Goal: Information Seeking & Learning: Learn about a topic

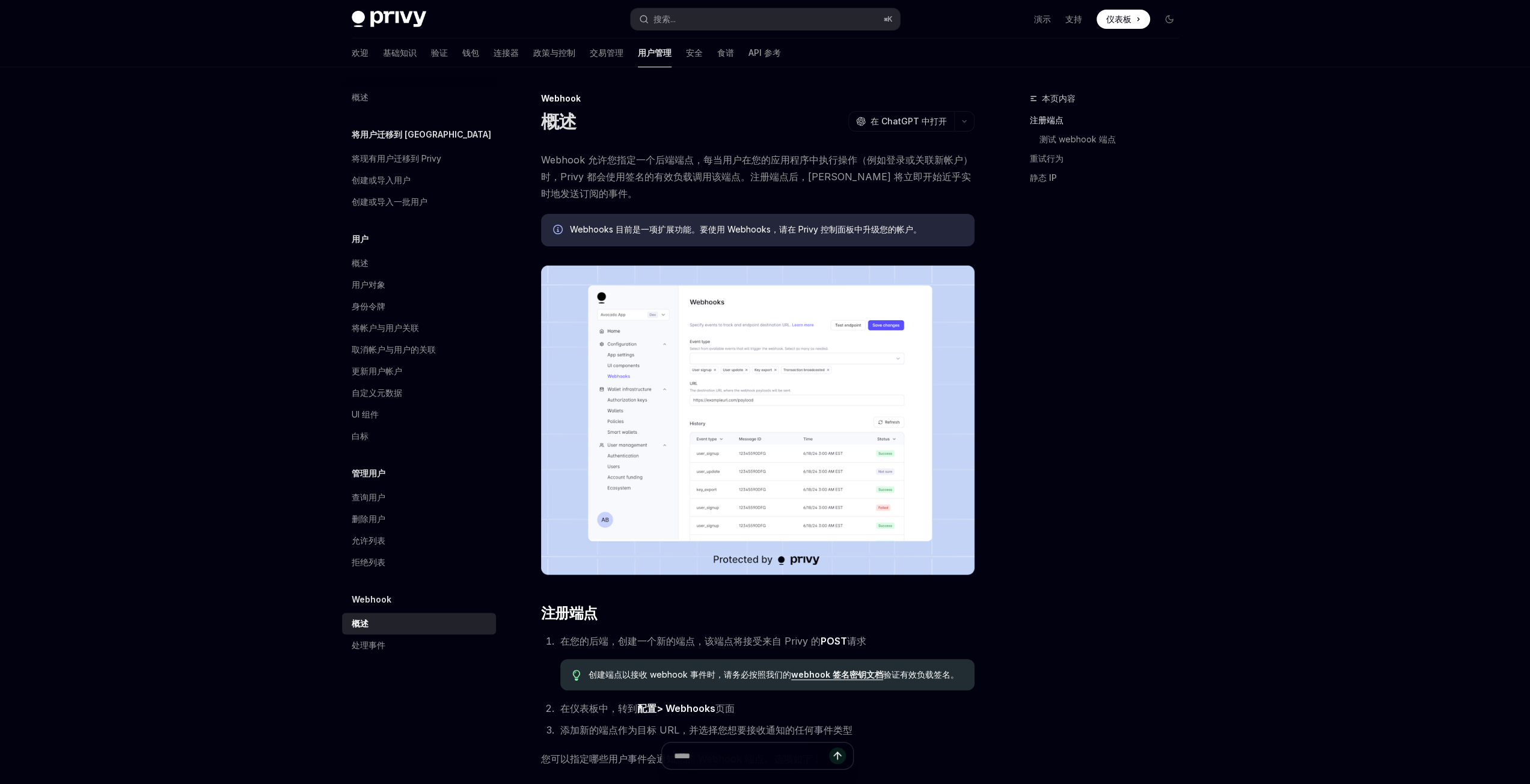
click at [422, 54] on div "欢迎 基础知识 验证 钱包 连接器 政策与控制 交易管理 用户管理 安全 食谱 API 参考" at bounding box center [566, 53] width 429 height 28
click at [431, 52] on font "验证" at bounding box center [439, 53] width 16 height 10
type textarea "*"
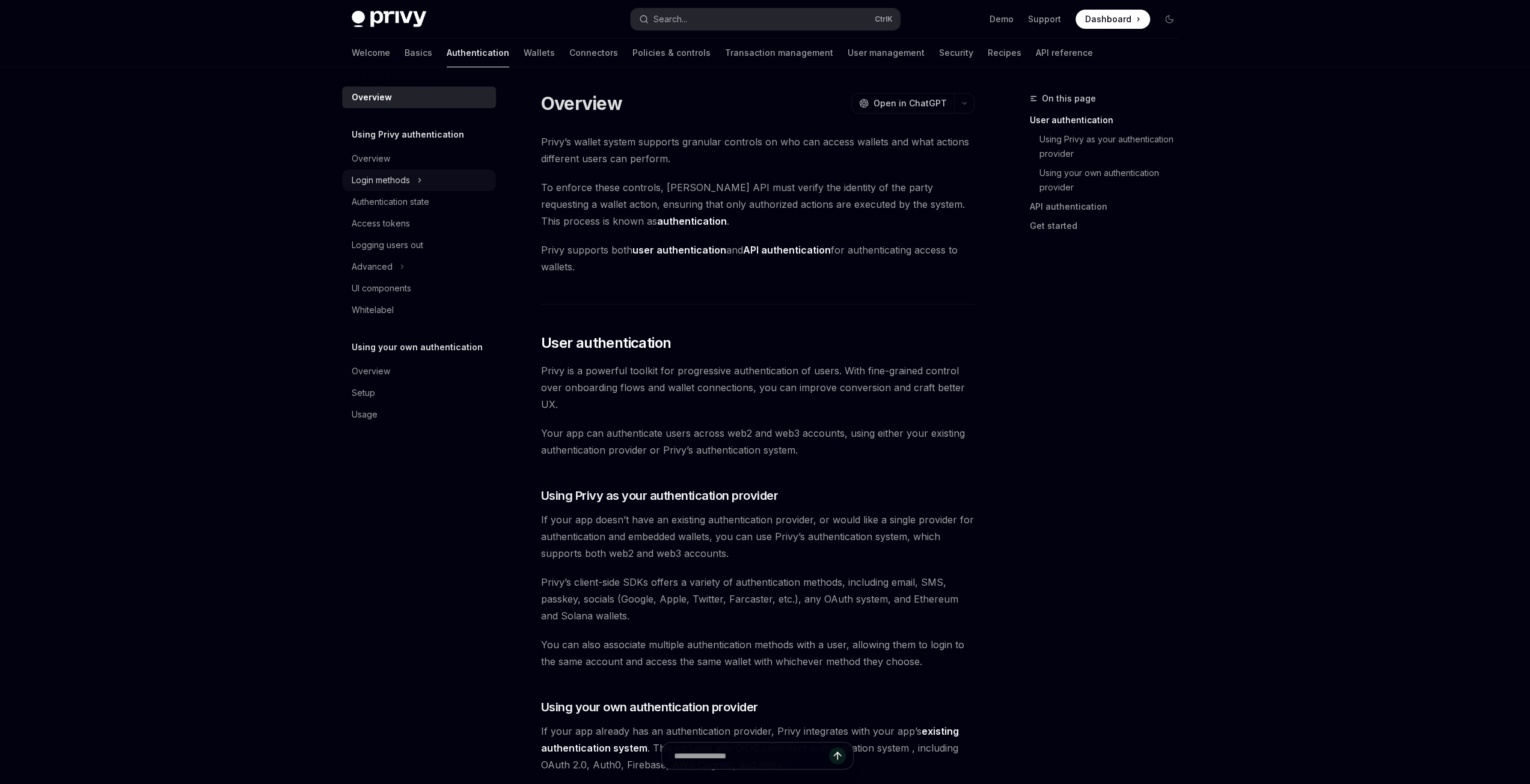
click at [398, 179] on div "Login methods" at bounding box center [380, 180] width 58 height 15
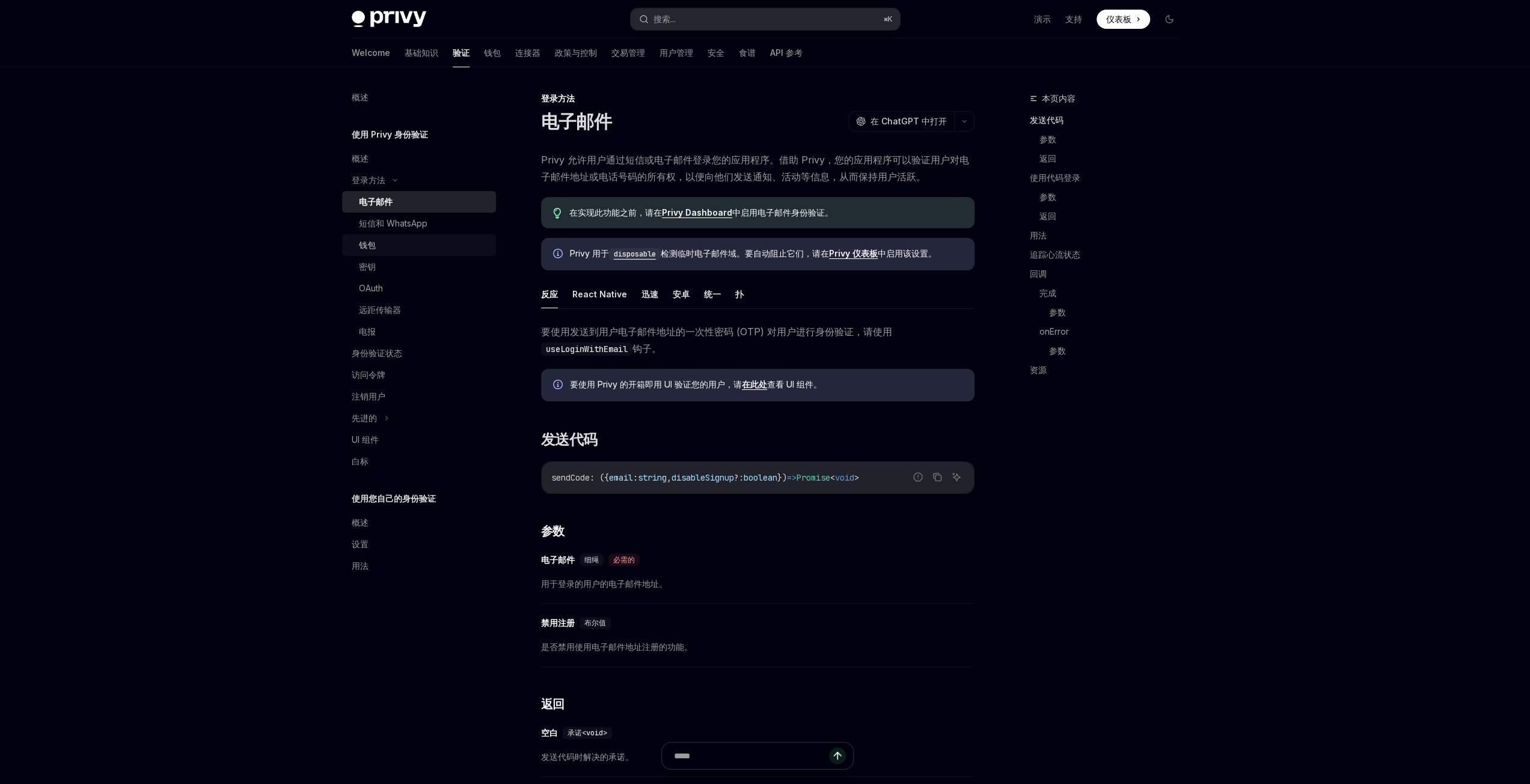
click at [379, 250] on div "钱包" at bounding box center [423, 245] width 130 height 15
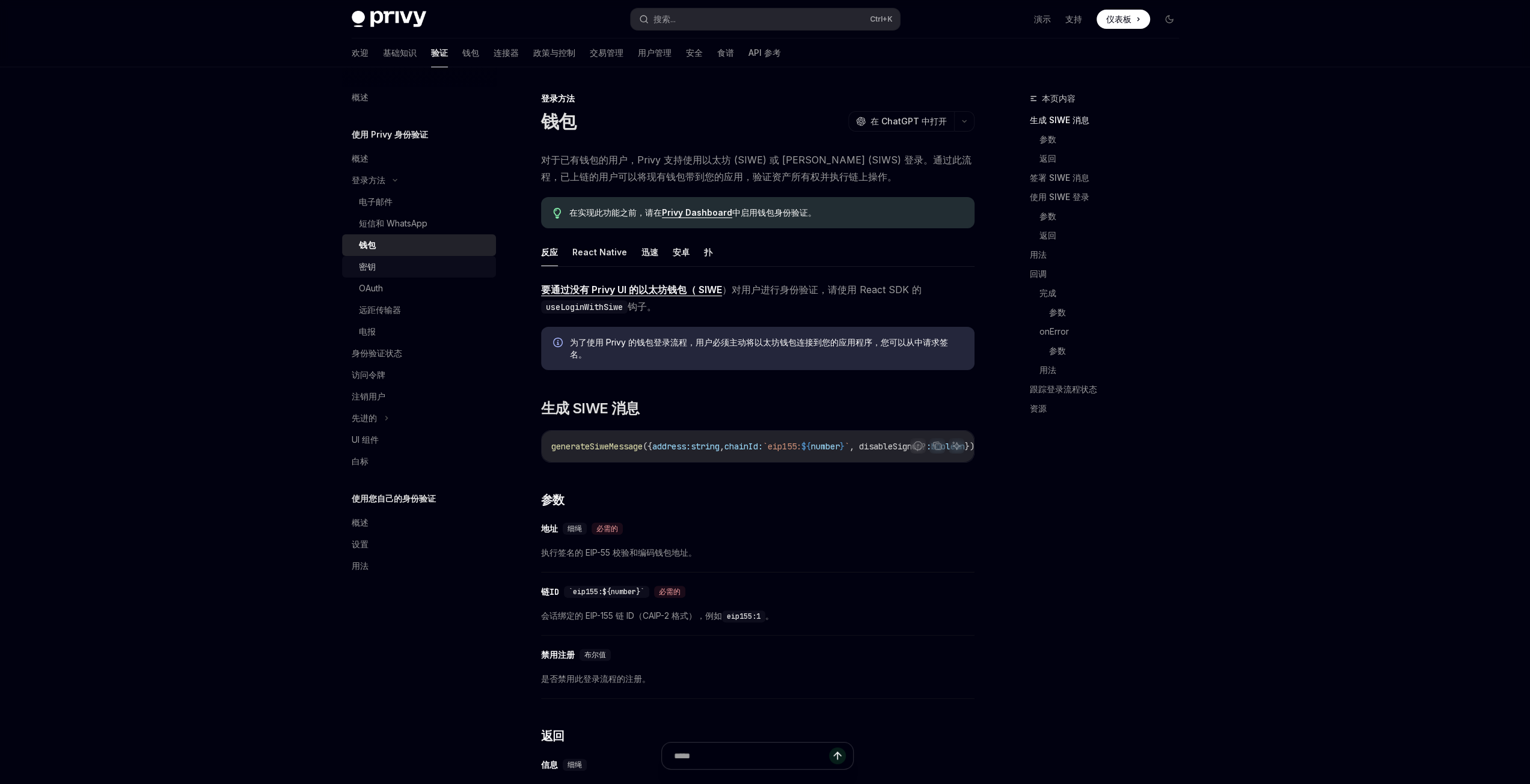
click at [372, 265] on font "密钥" at bounding box center [366, 267] width 16 height 10
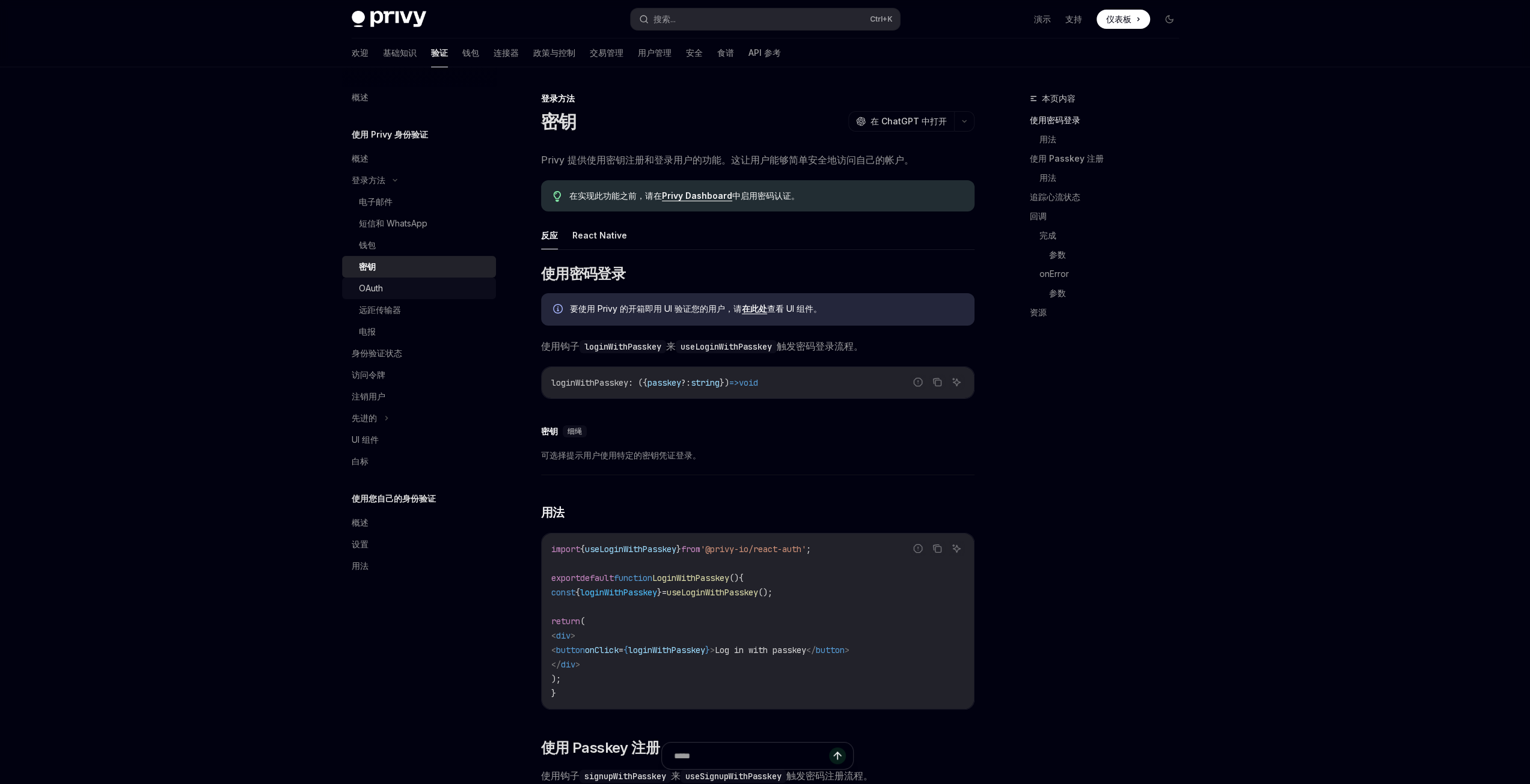
click at [377, 288] on font "OAuth" at bounding box center [371, 288] width 24 height 10
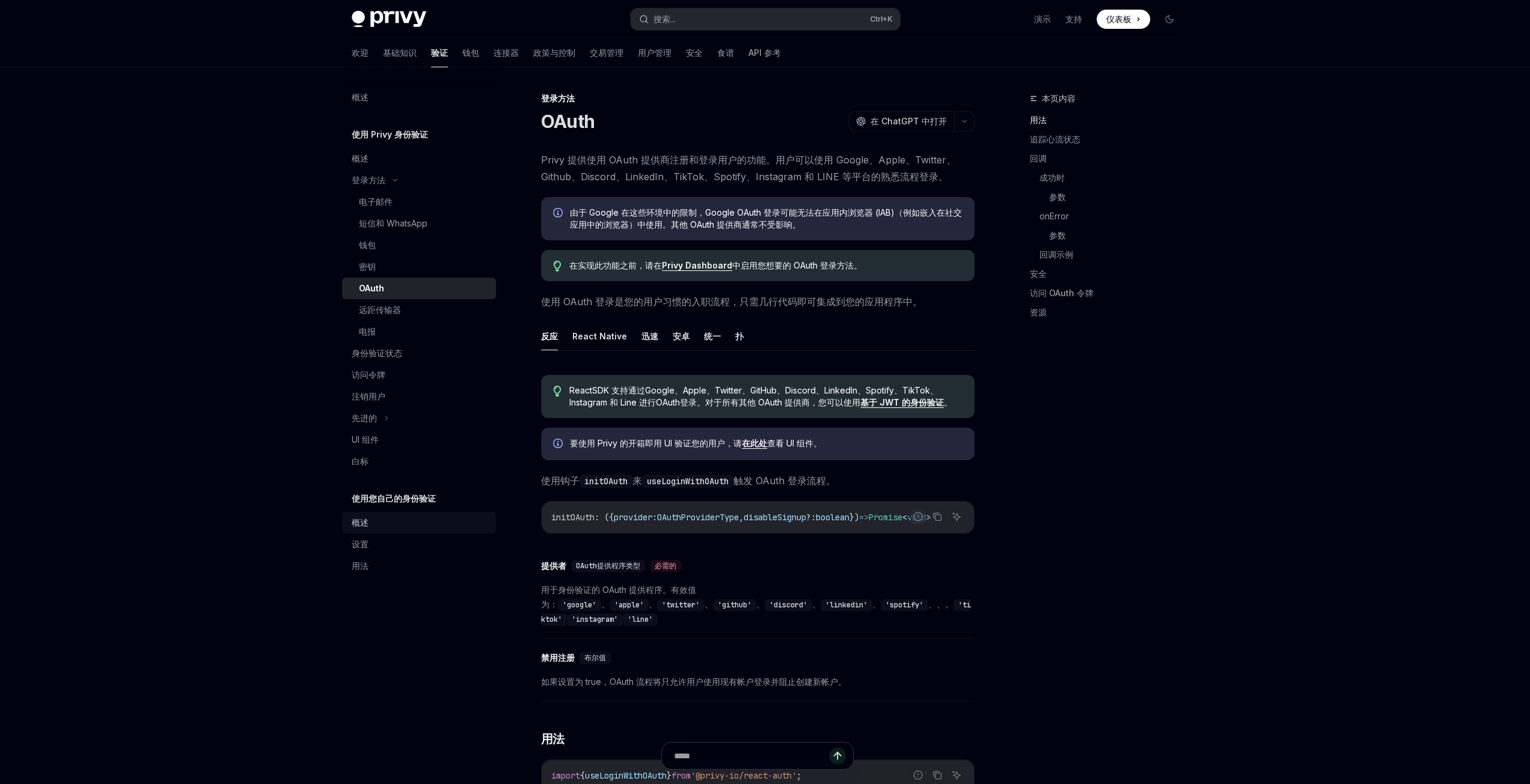
click at [366, 526] on font "概述" at bounding box center [359, 522] width 16 height 10
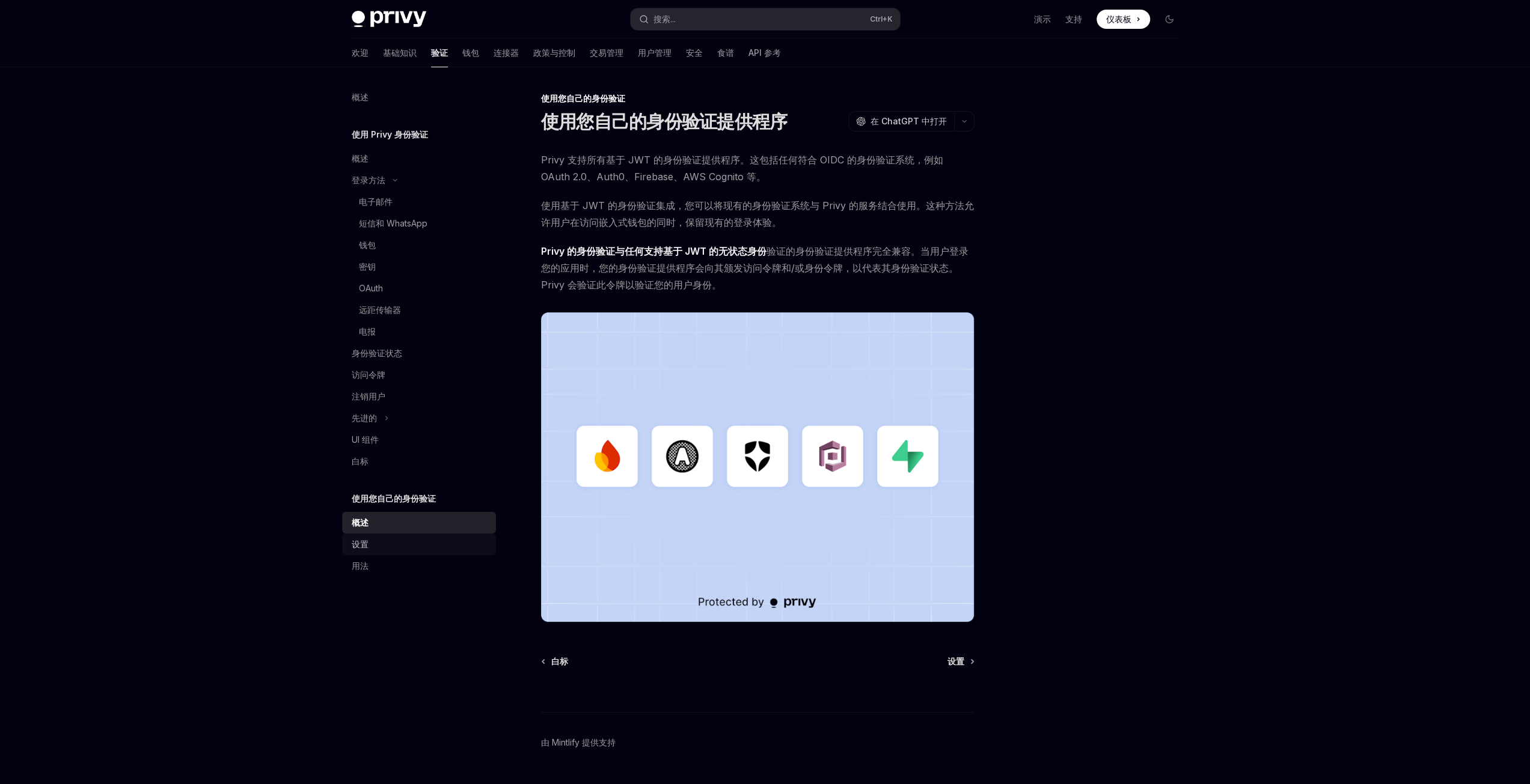
click at [371, 553] on link "设置" at bounding box center [419, 544] width 154 height 22
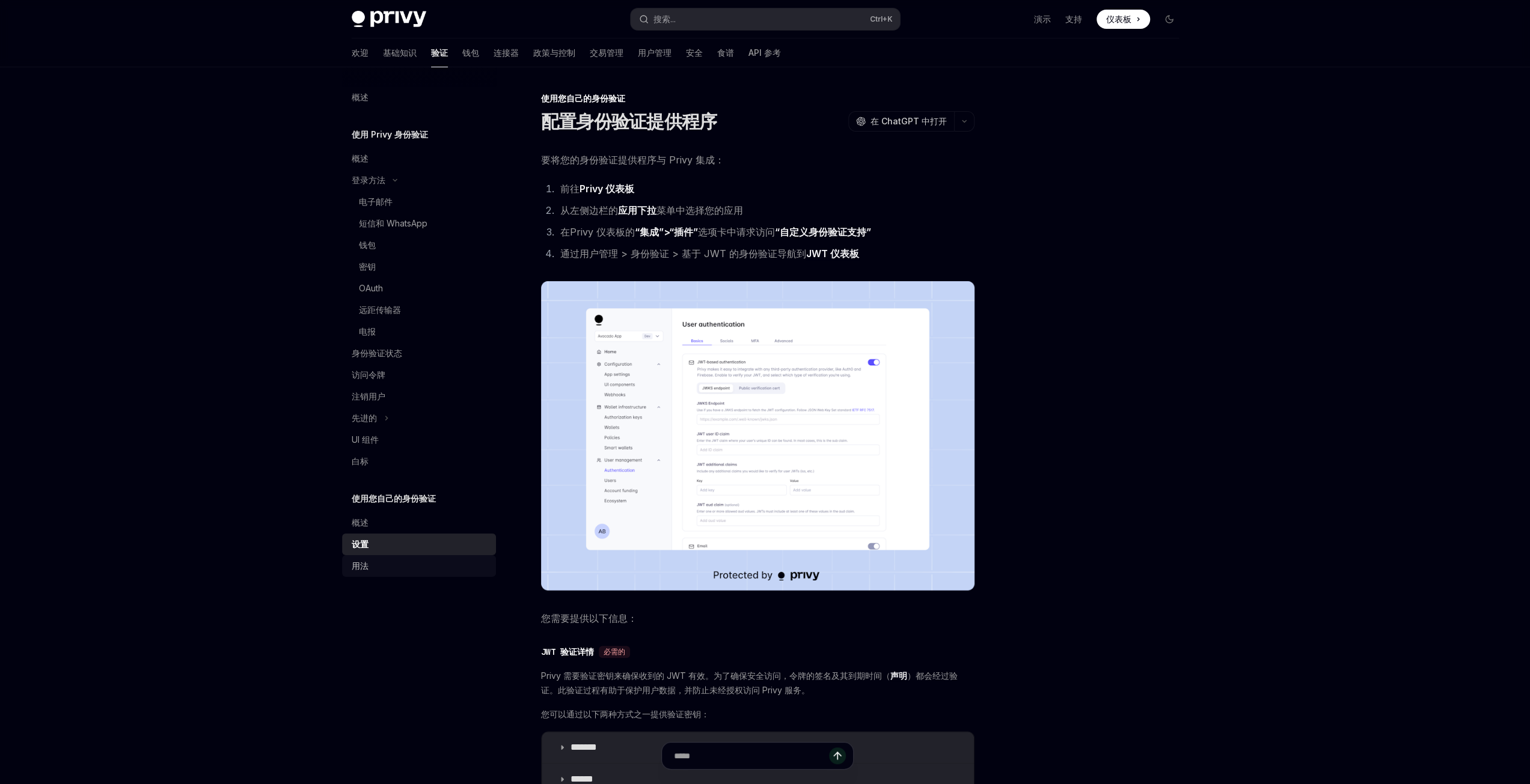
click at [363, 566] on font "用法" at bounding box center [359, 566] width 16 height 10
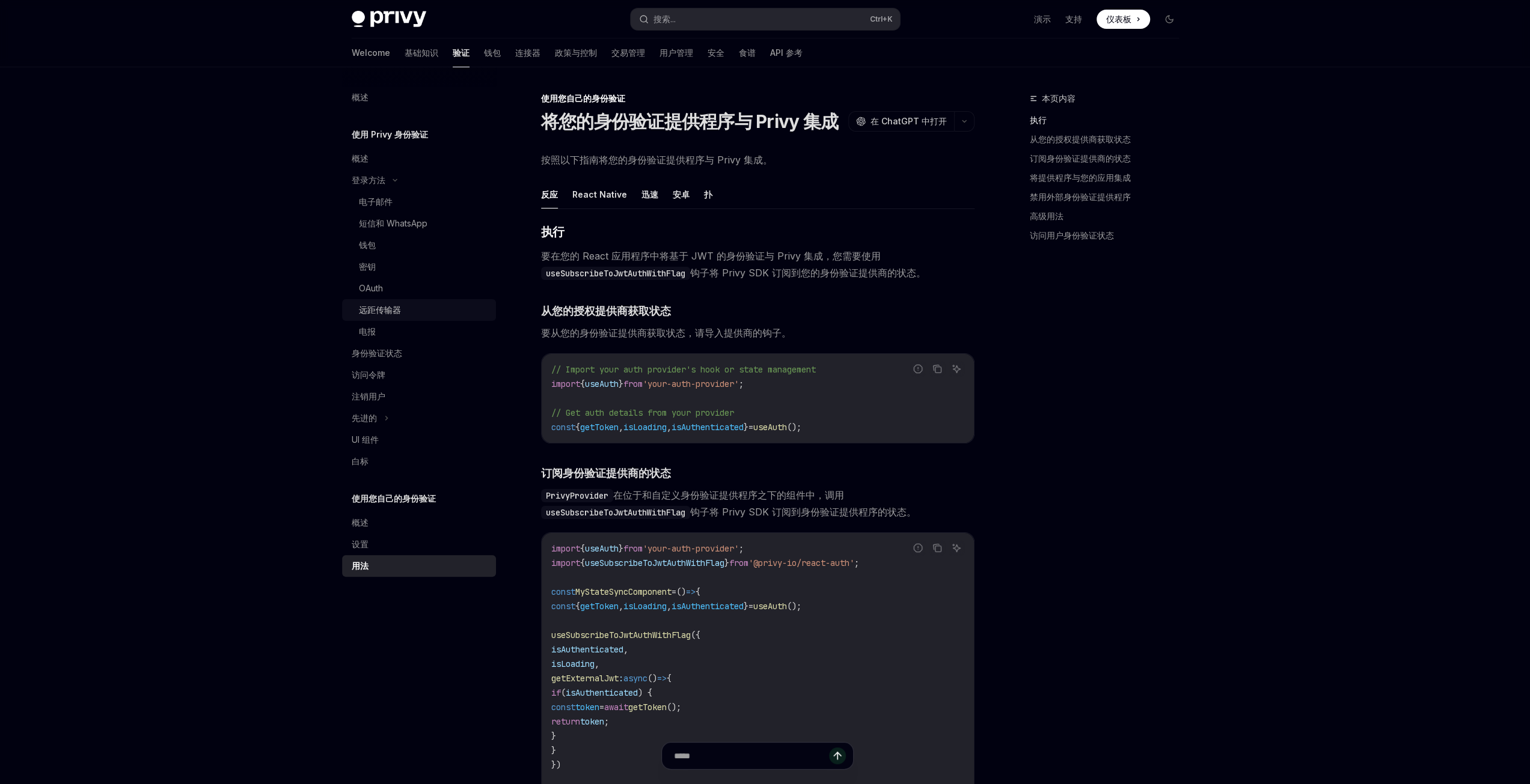
click at [374, 309] on font "远距传输器" at bounding box center [379, 310] width 42 height 10
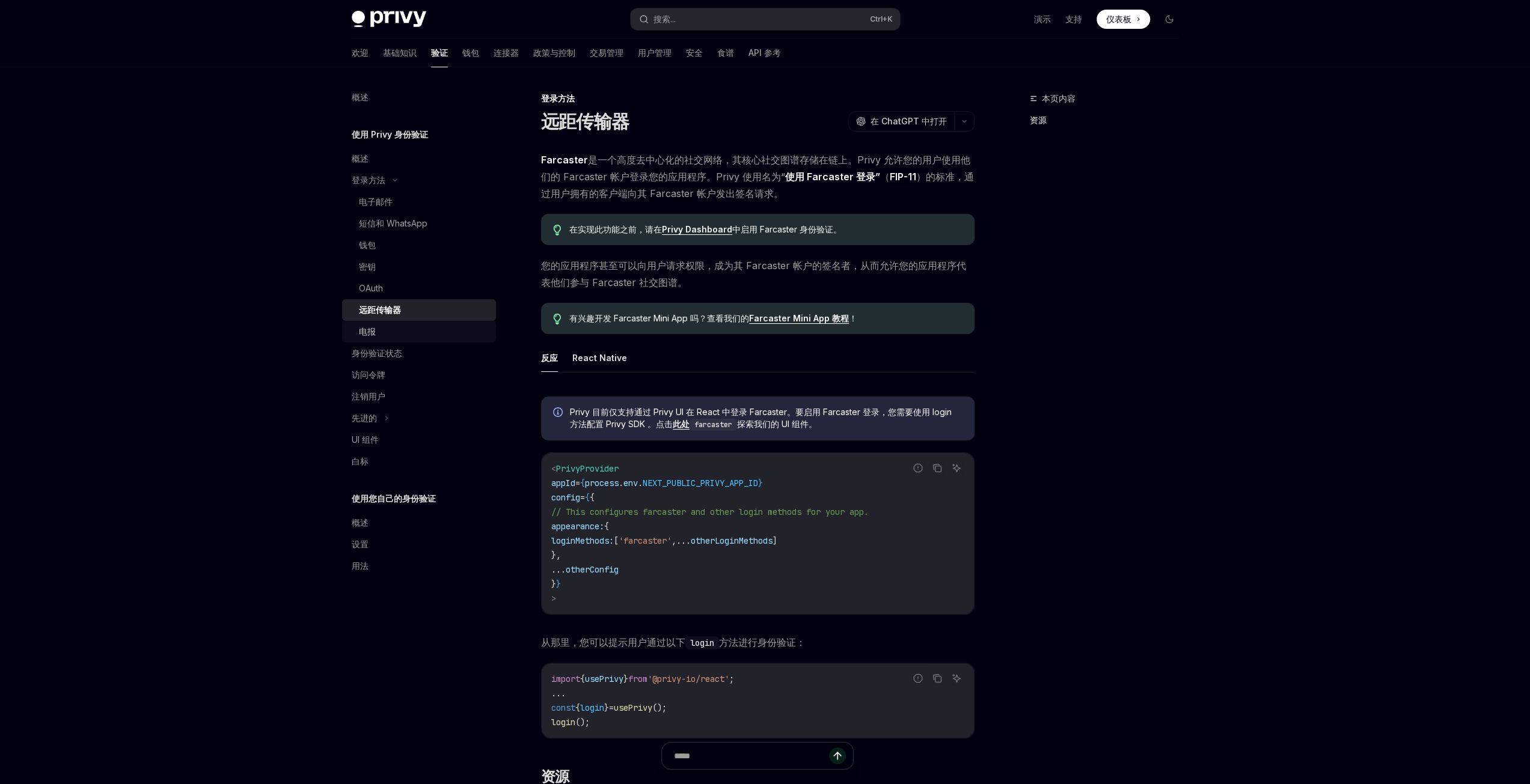
click at [367, 336] on font "电报" at bounding box center [366, 332] width 16 height 10
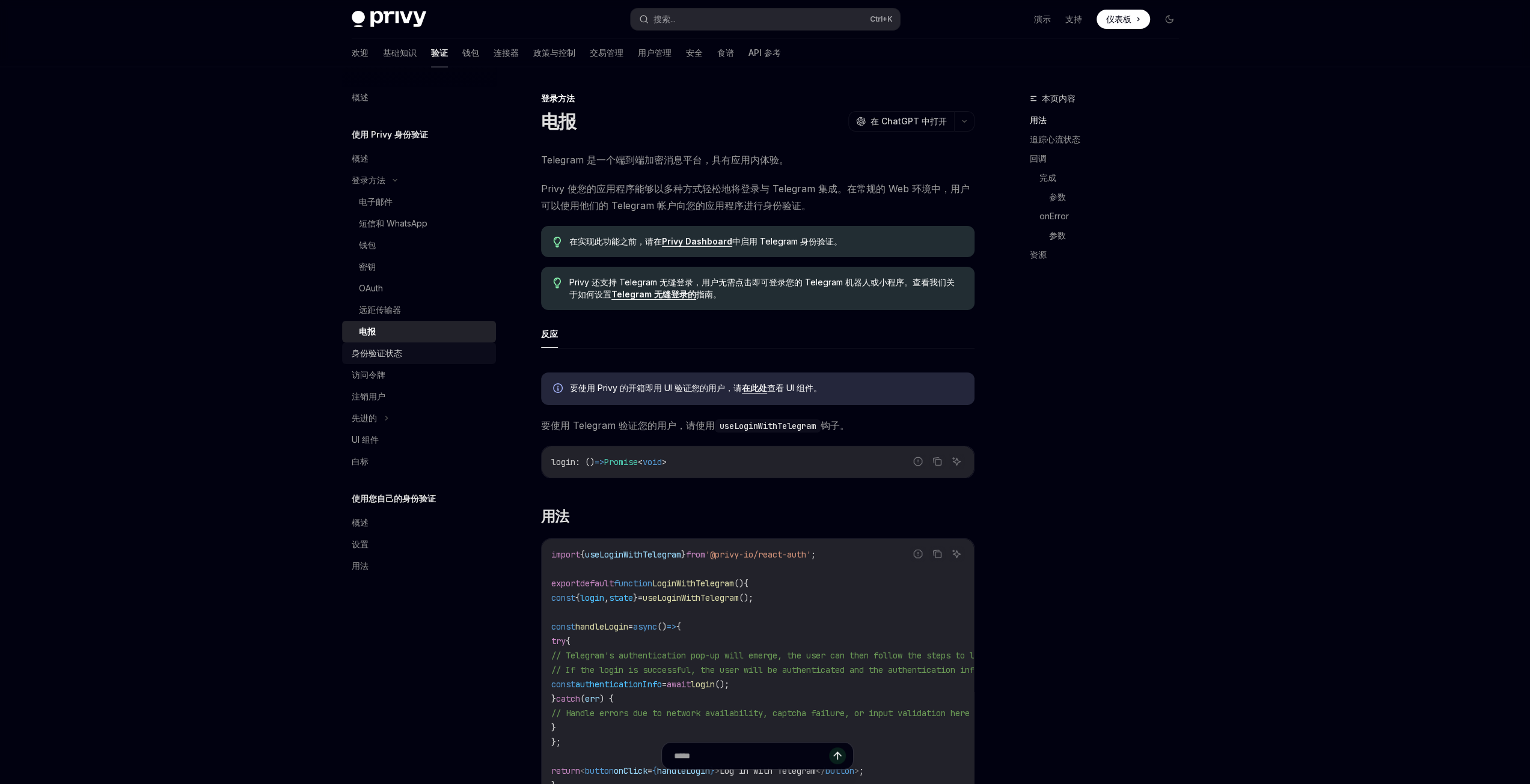
click at [390, 351] on font "身份验证状态" at bounding box center [377, 353] width 50 height 10
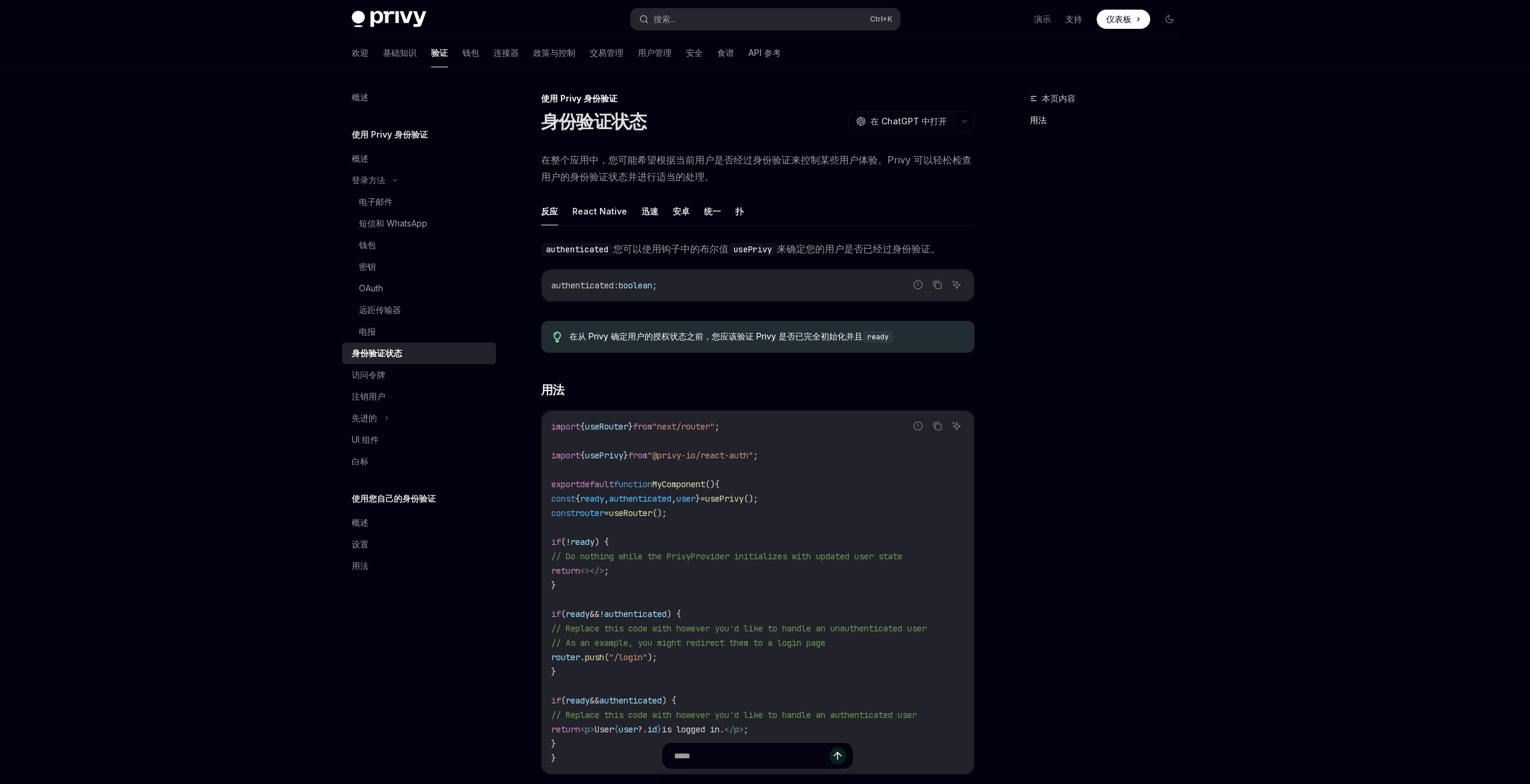
scroll to position [215, 0]
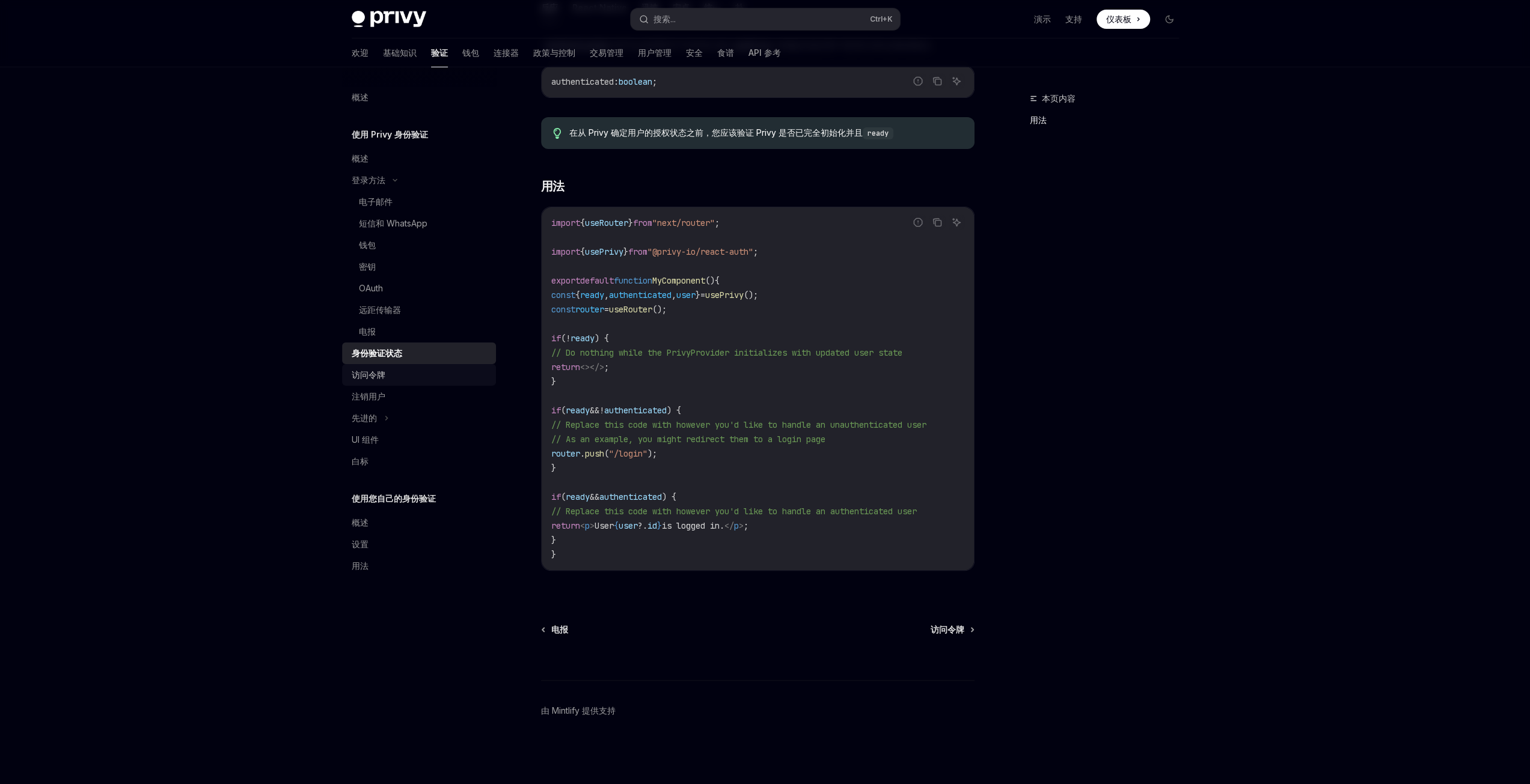
click at [410, 382] on div "访问令牌" at bounding box center [420, 375] width 137 height 15
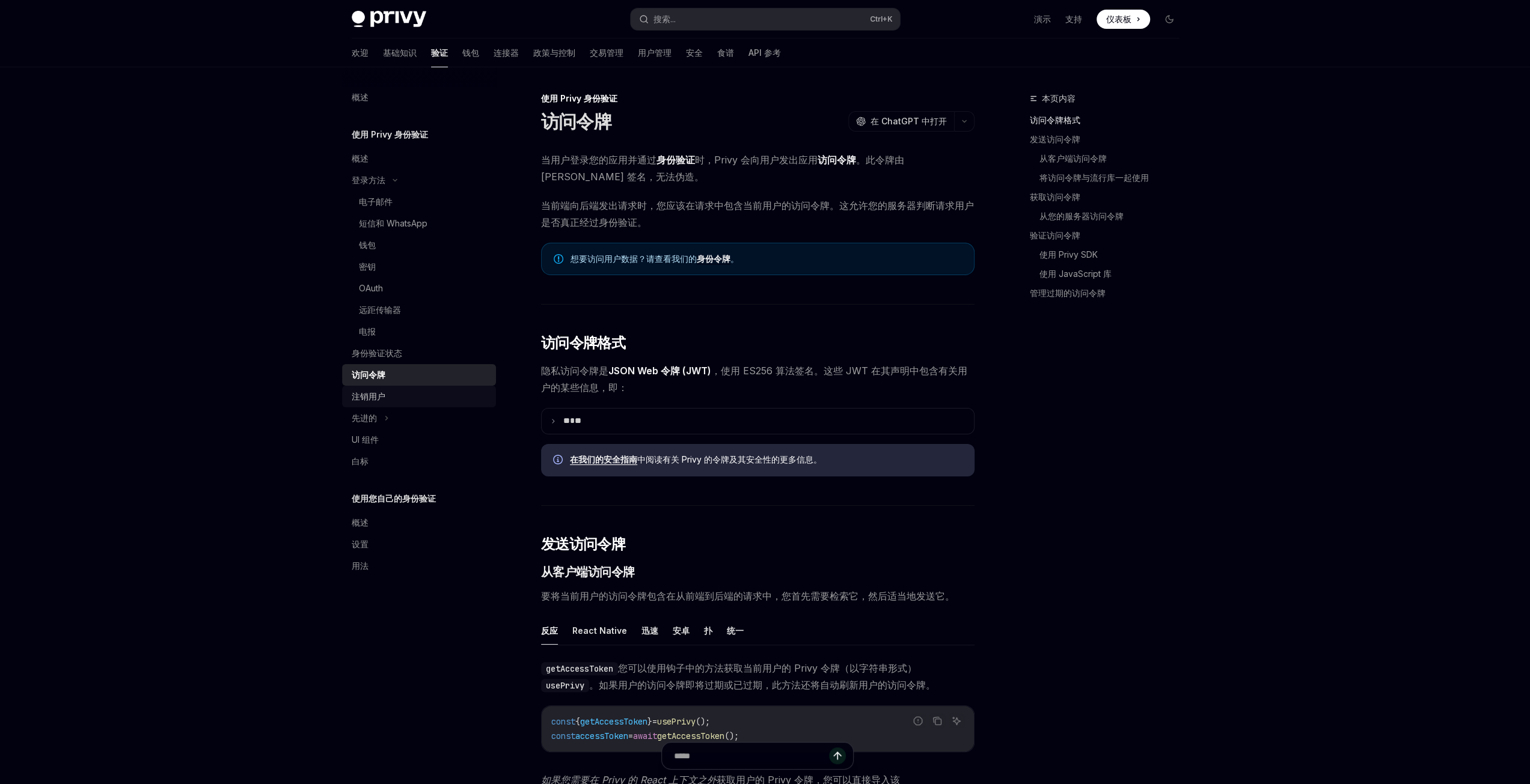
click at [378, 403] on div "注销用户" at bounding box center [368, 396] width 34 height 15
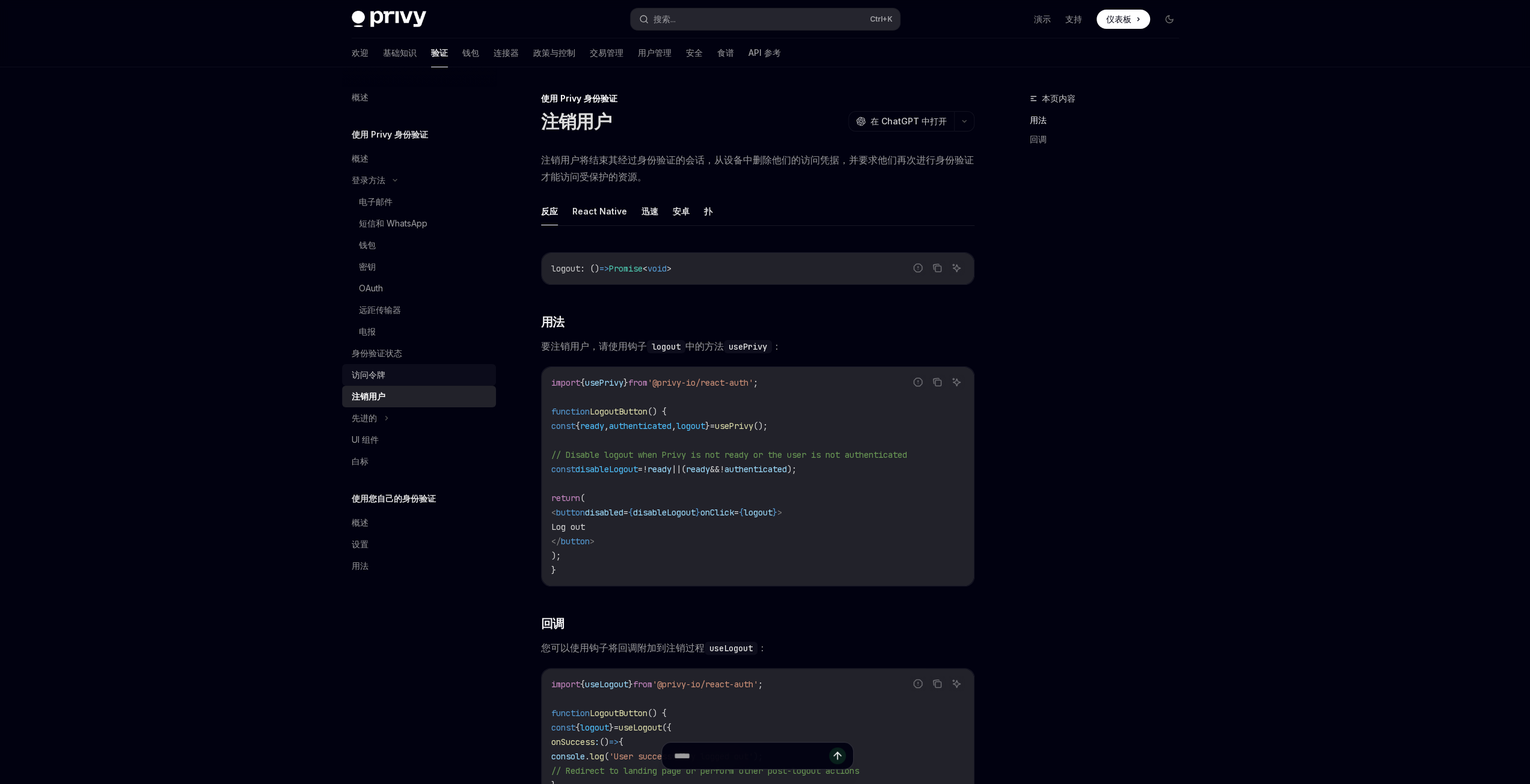
click at [396, 370] on div "访问令牌" at bounding box center [420, 375] width 137 height 15
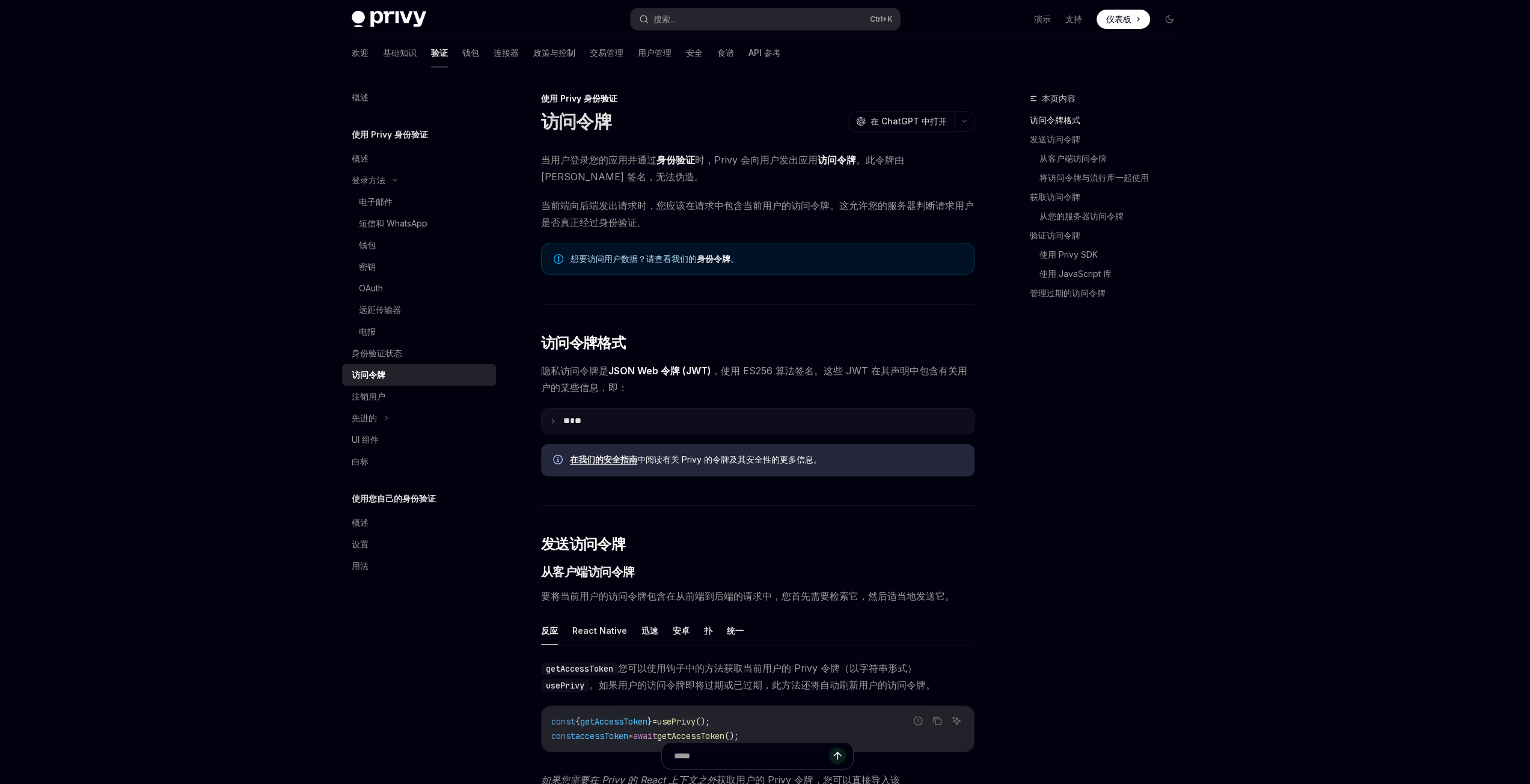
click at [553, 421] on icon at bounding box center [553, 420] width 6 height 6
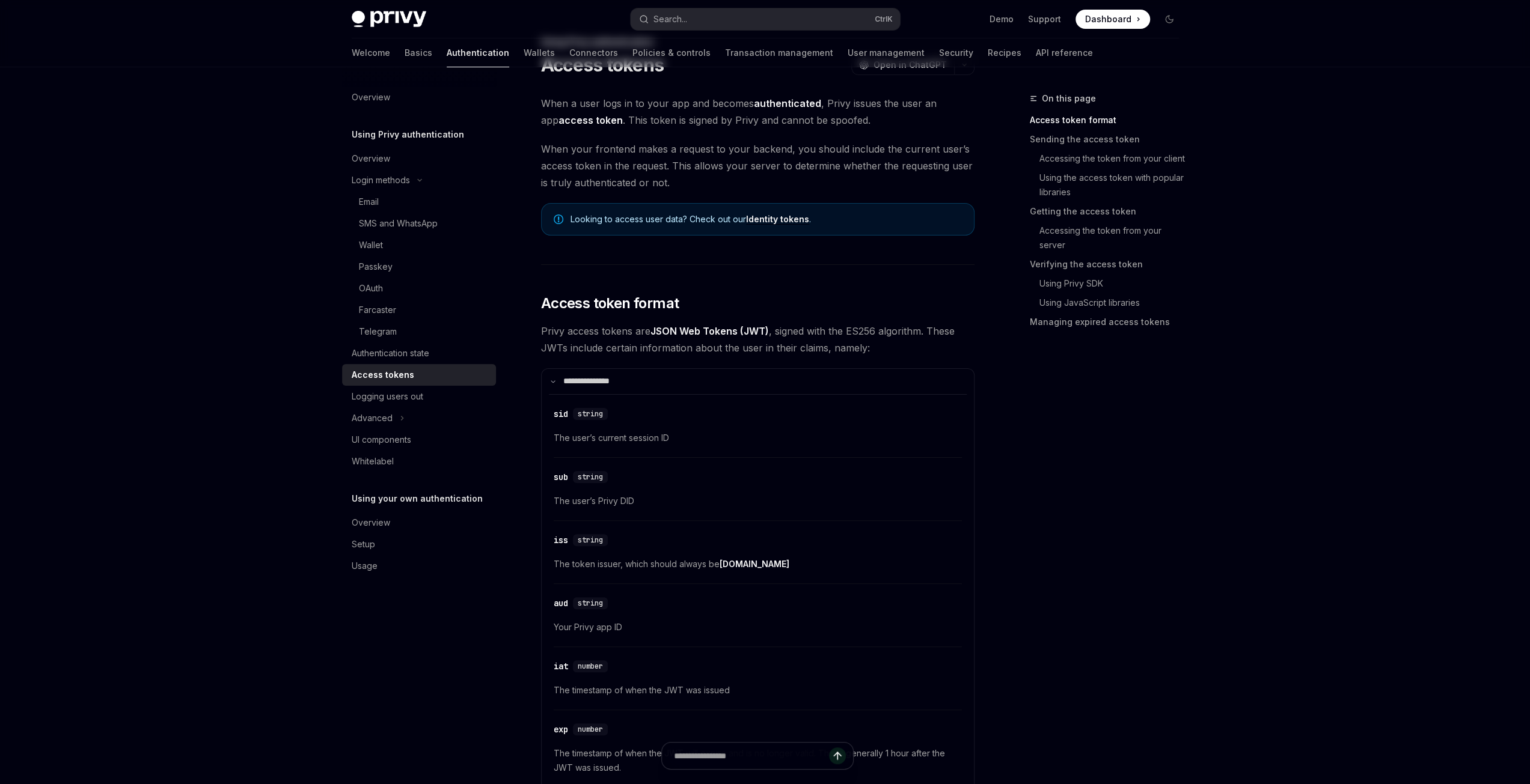
scroll to position [120, 0]
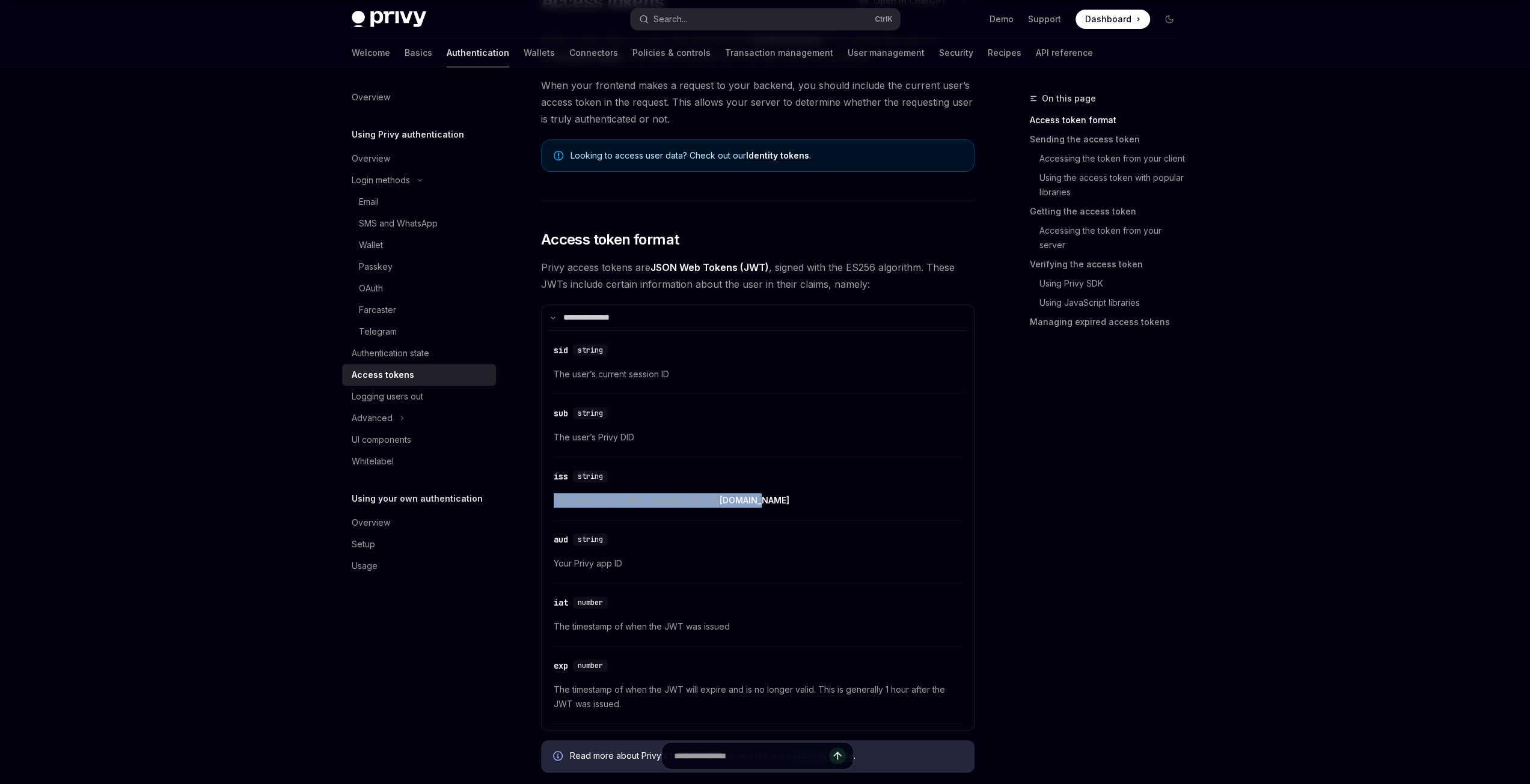
drag, startPoint x: 774, startPoint y: 501, endPoint x: 549, endPoint y: 501, distance: 225.0
click at [549, 501] on div "​ sid string The user’s current session ID ​ sub string The user’s Privy DID ​ …" at bounding box center [758, 528] width 418 height 394
click at [663, 534] on div "​ aud string" at bounding box center [752, 539] width 396 height 15
drag, startPoint x: 637, startPoint y: 564, endPoint x: 552, endPoint y: 567, distance: 85.1
click at [552, 567] on div "​ sid string The user’s current session ID ​ sub string The user’s Privy DID ​ …" at bounding box center [758, 528] width 418 height 394
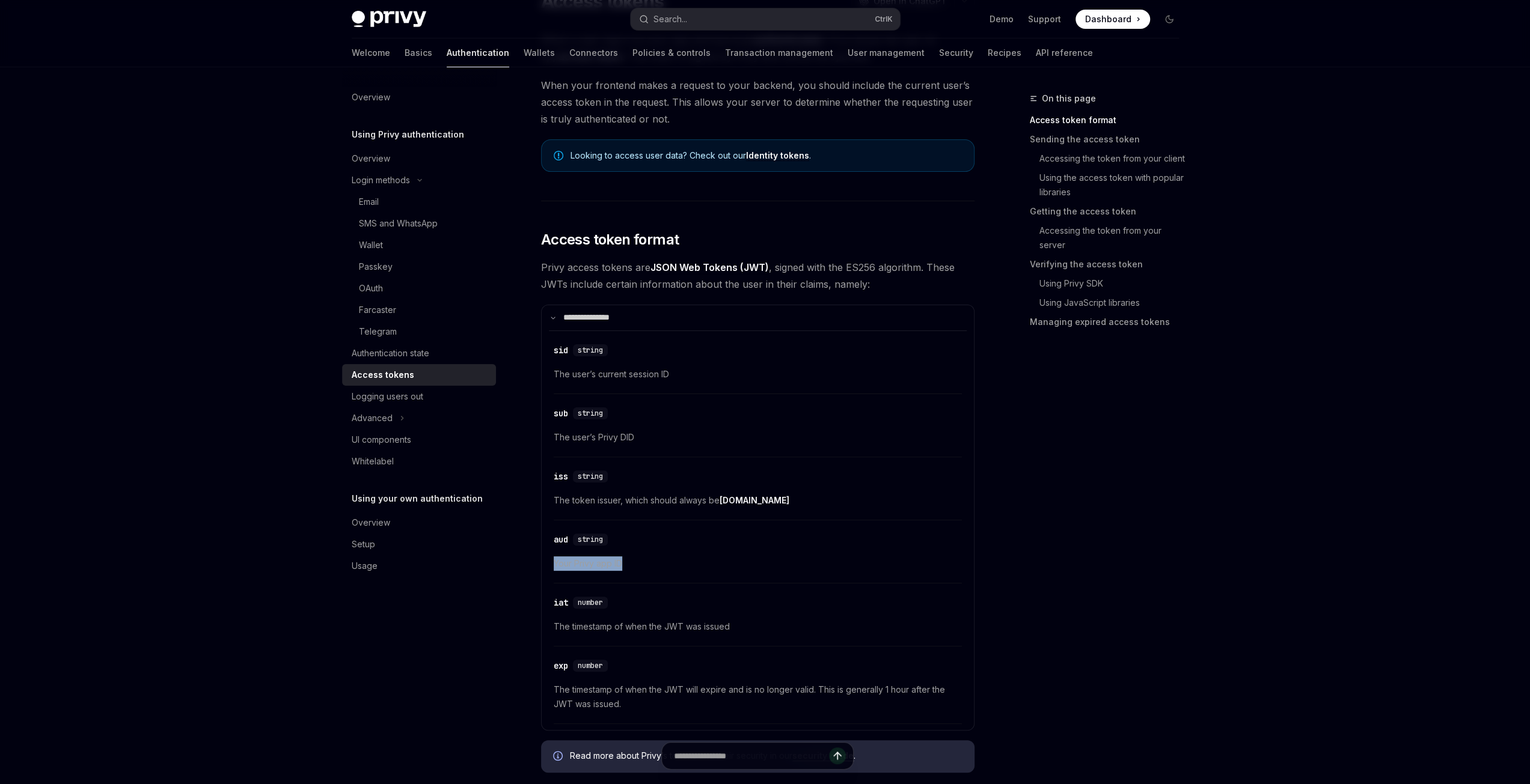
click at [669, 561] on span "Your Privy app ID" at bounding box center [758, 563] width 408 height 15
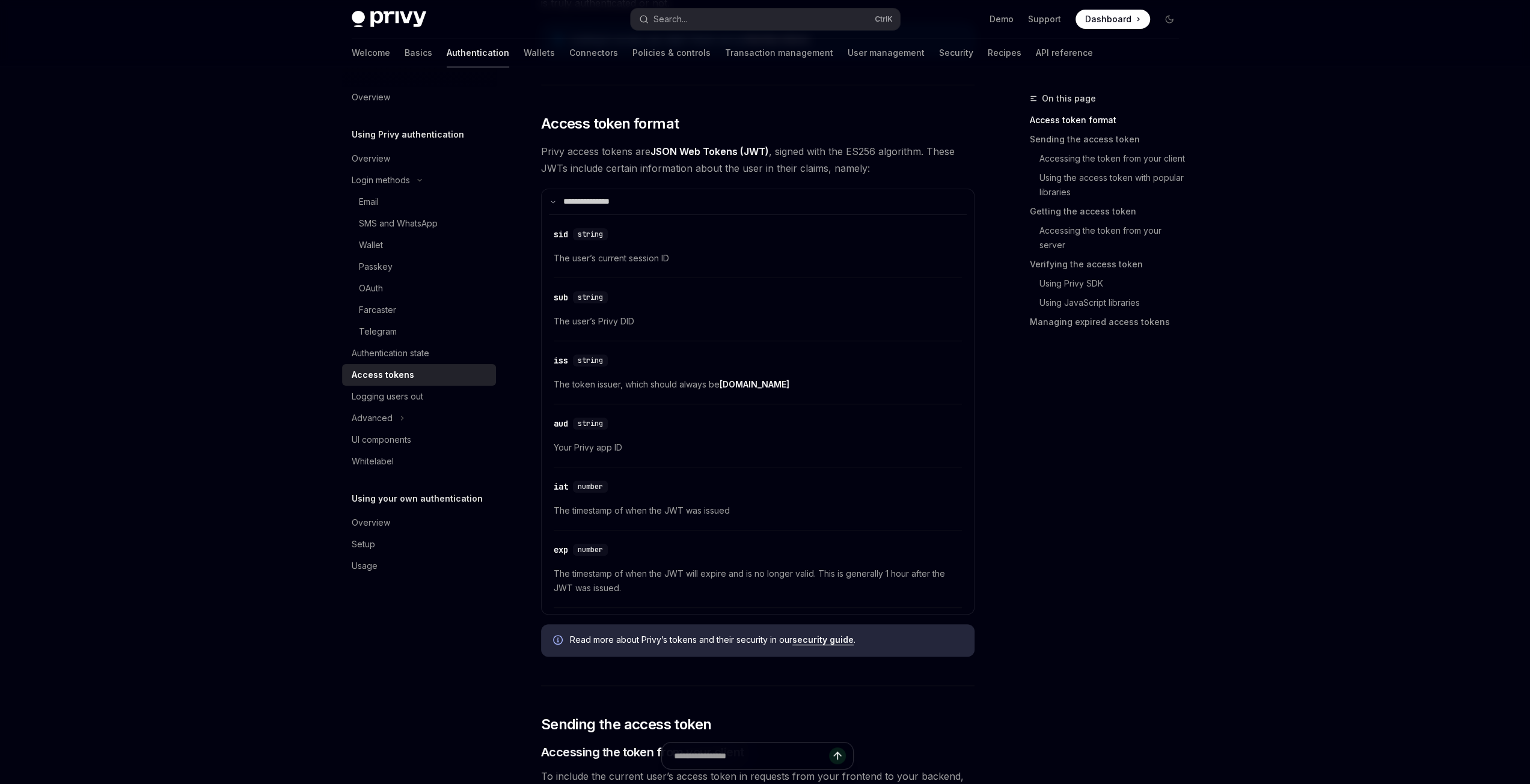
scroll to position [240, 0]
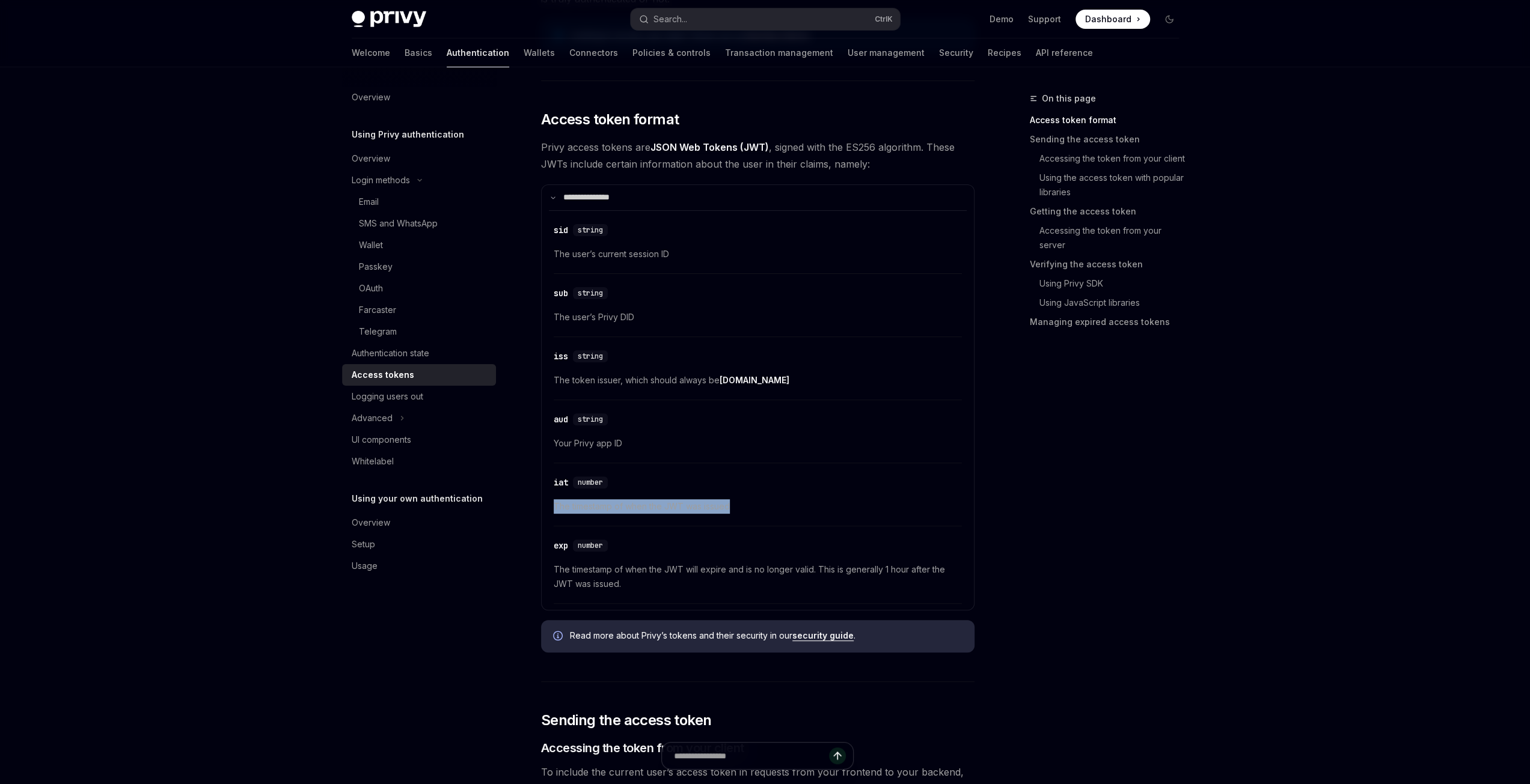
drag, startPoint x: 554, startPoint y: 505, endPoint x: 761, endPoint y: 501, distance: 207.0
click at [761, 501] on span "The timestamp of when the JWT was issued" at bounding box center [758, 506] width 408 height 15
click at [754, 505] on span "The timestamp of when the JWT was issued" at bounding box center [758, 506] width 408 height 15
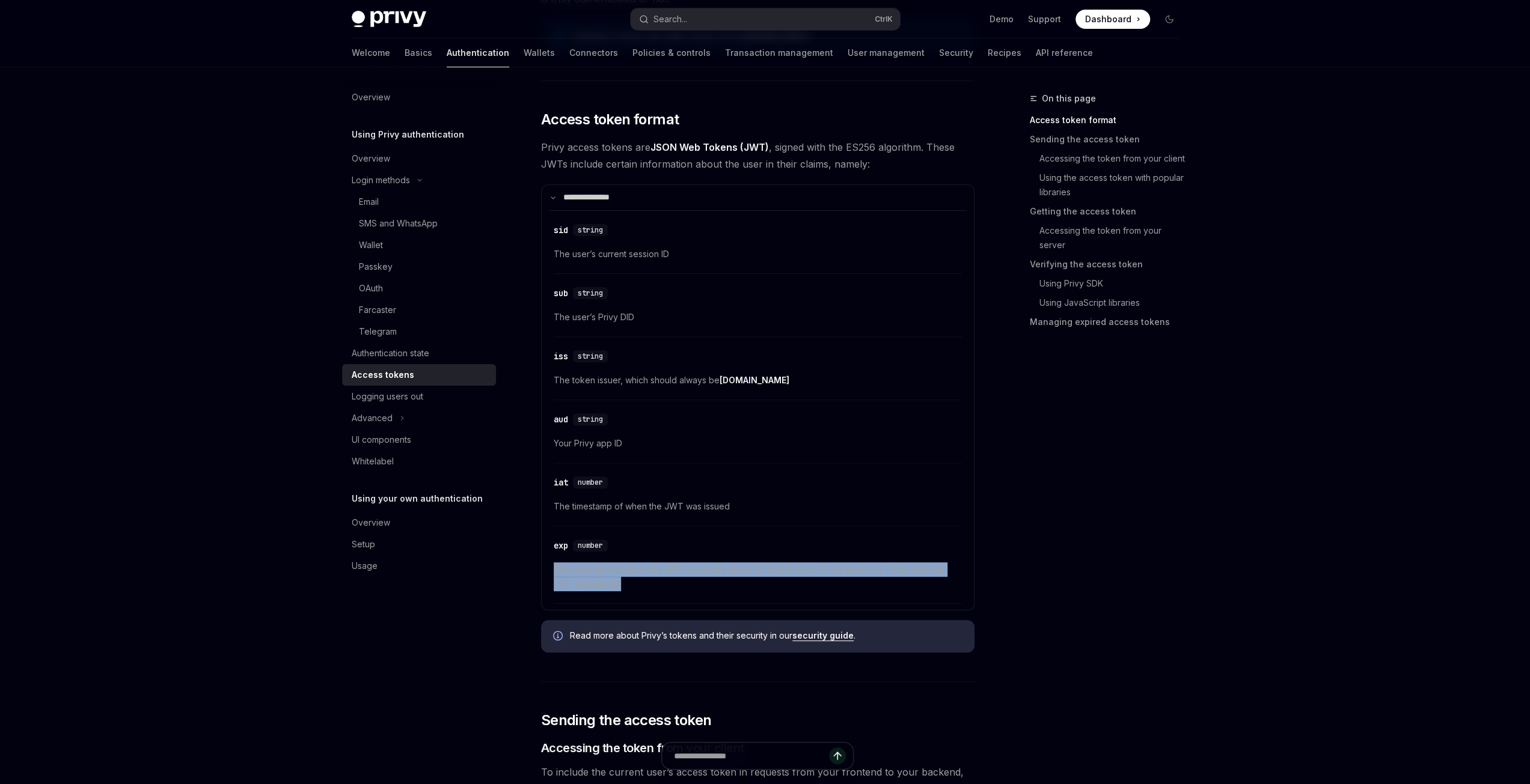
drag, startPoint x: 554, startPoint y: 567, endPoint x: 673, endPoint y: 591, distance: 121.4
click at [673, 591] on div "​ exp number The timestamp of when the JWT will expire and is no longer valid. …" at bounding box center [758, 567] width 408 height 72
click at [655, 588] on span "The timestamp of when the JWT will expire and is no longer valid. This is gener…" at bounding box center [758, 576] width 408 height 28
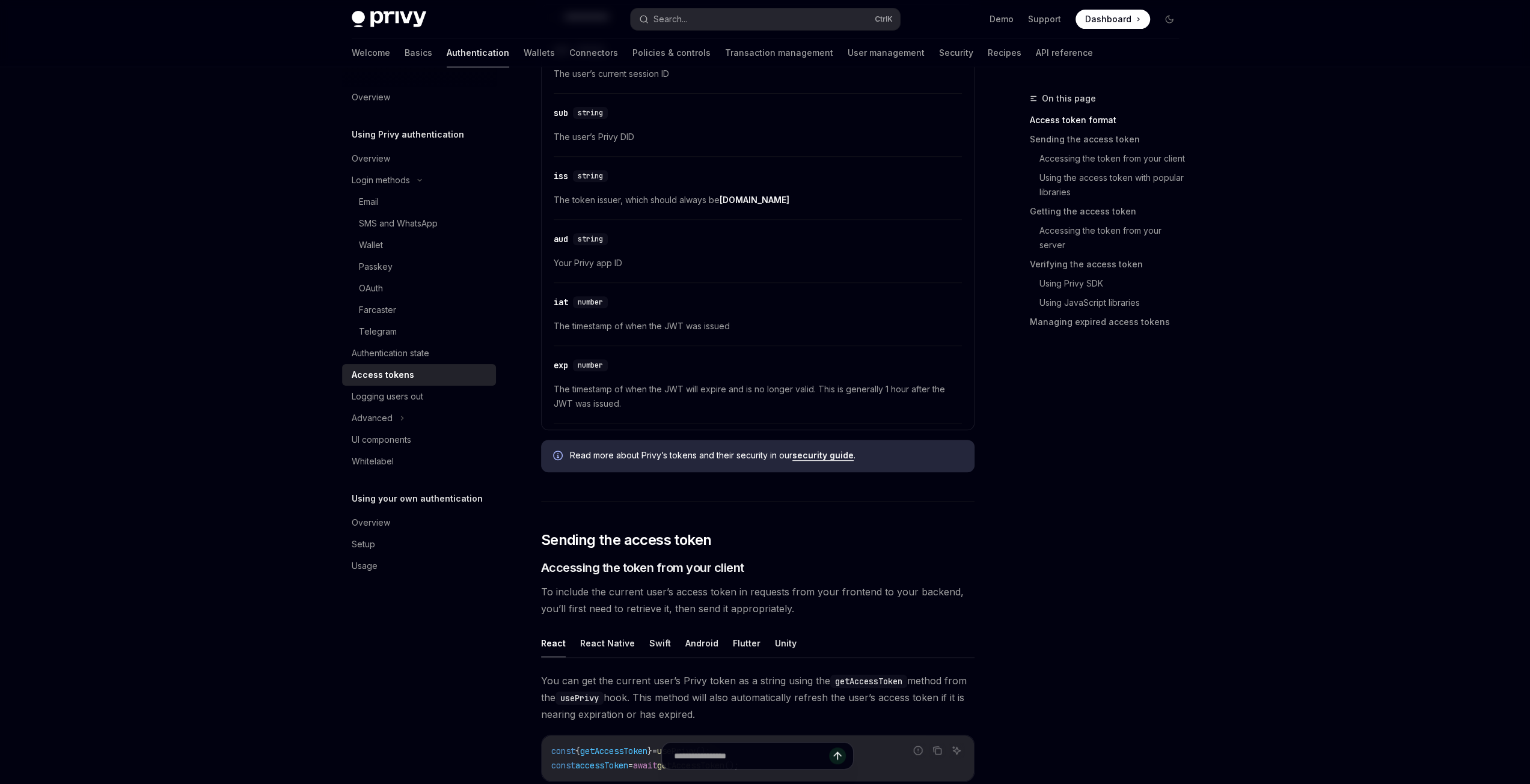
scroll to position [180, 0]
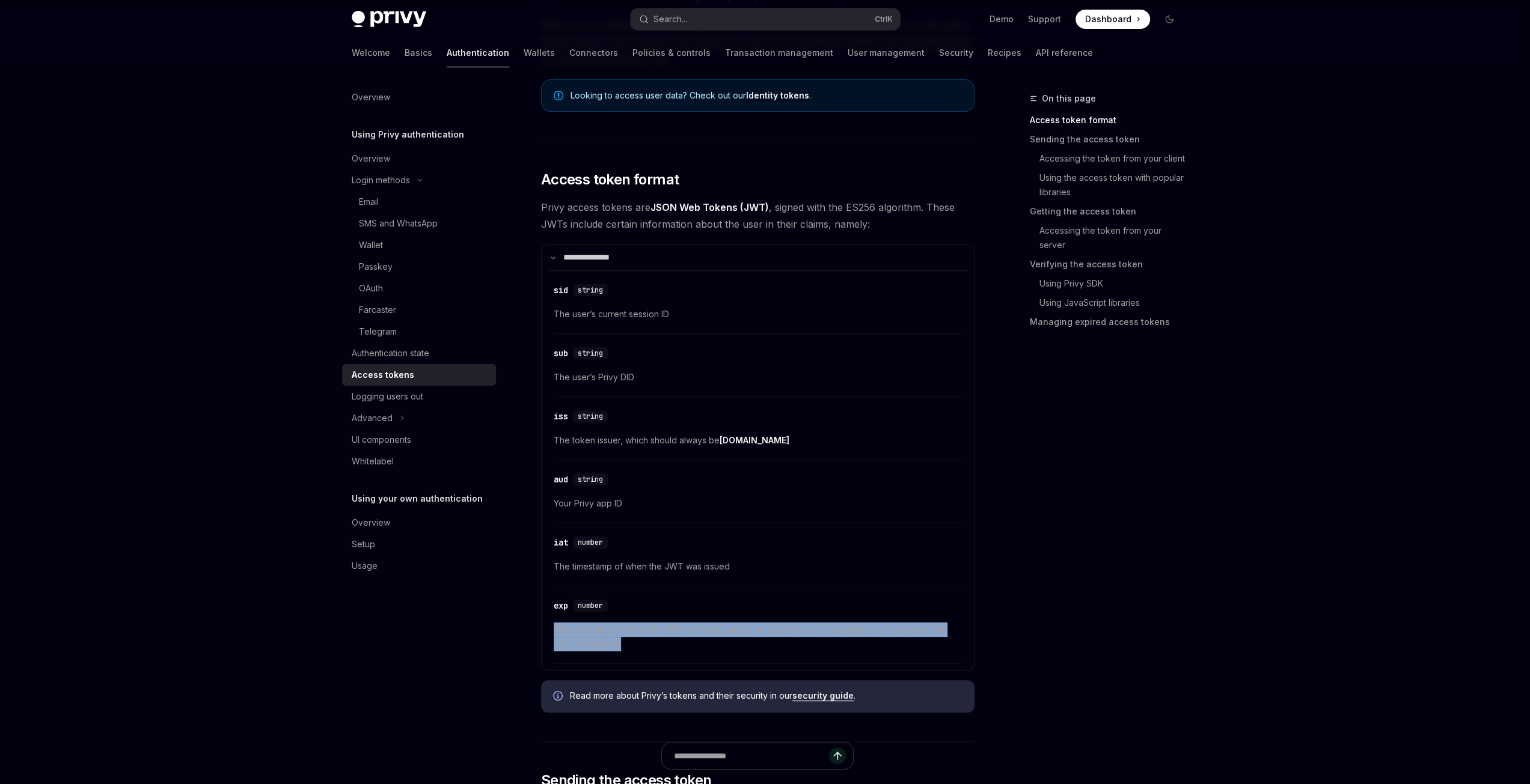
drag, startPoint x: 636, startPoint y: 645, endPoint x: 547, endPoint y: 633, distance: 89.8
click at [547, 633] on details "**********" at bounding box center [758, 457] width 434 height 426
click at [644, 647] on span "The timestamp of when the JWT will expire and is no longer valid. This is gener…" at bounding box center [758, 636] width 408 height 28
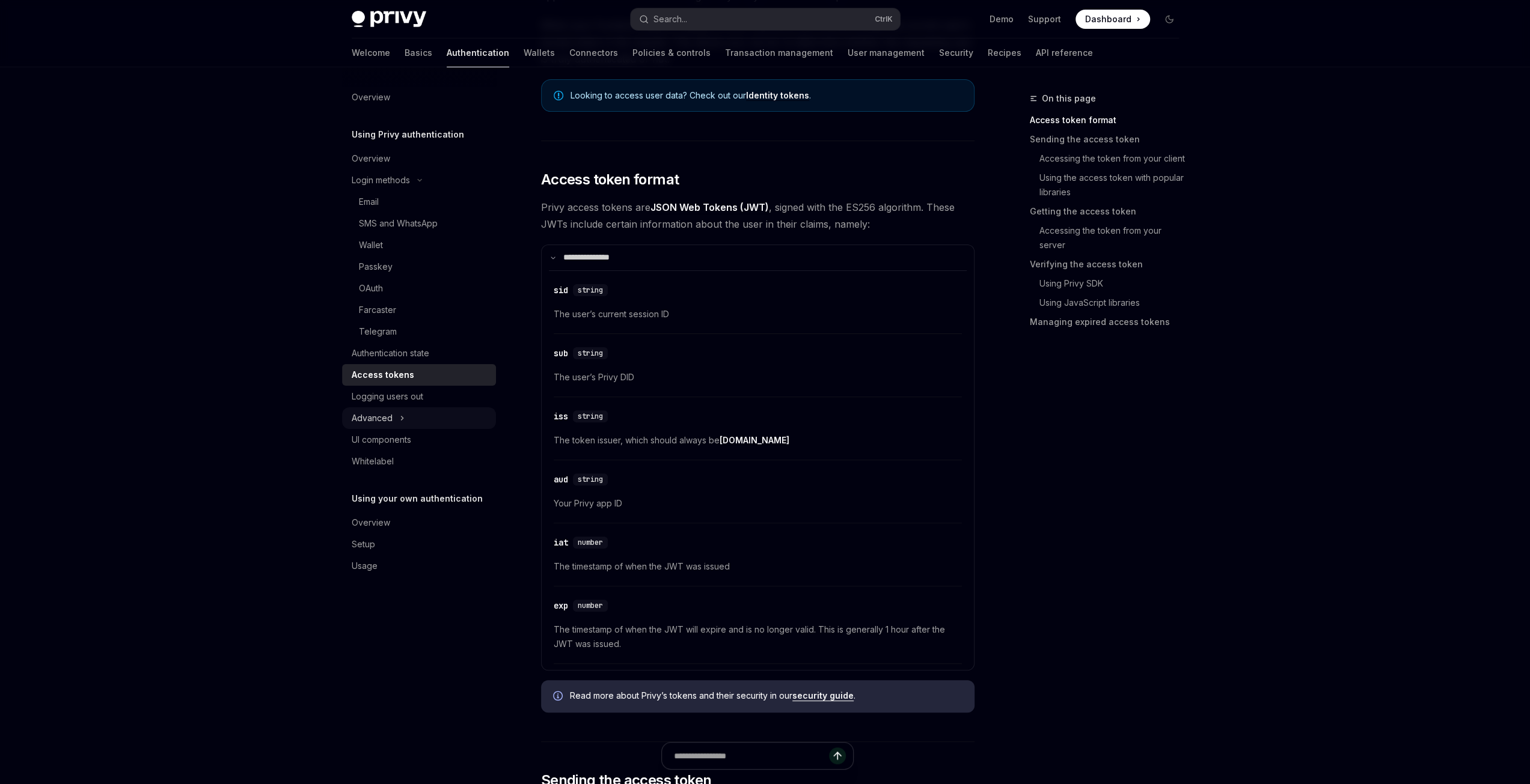
click at [380, 418] on div "Advanced" at bounding box center [371, 418] width 41 height 15
click at [524, 57] on link "Wallets" at bounding box center [539, 53] width 31 height 28
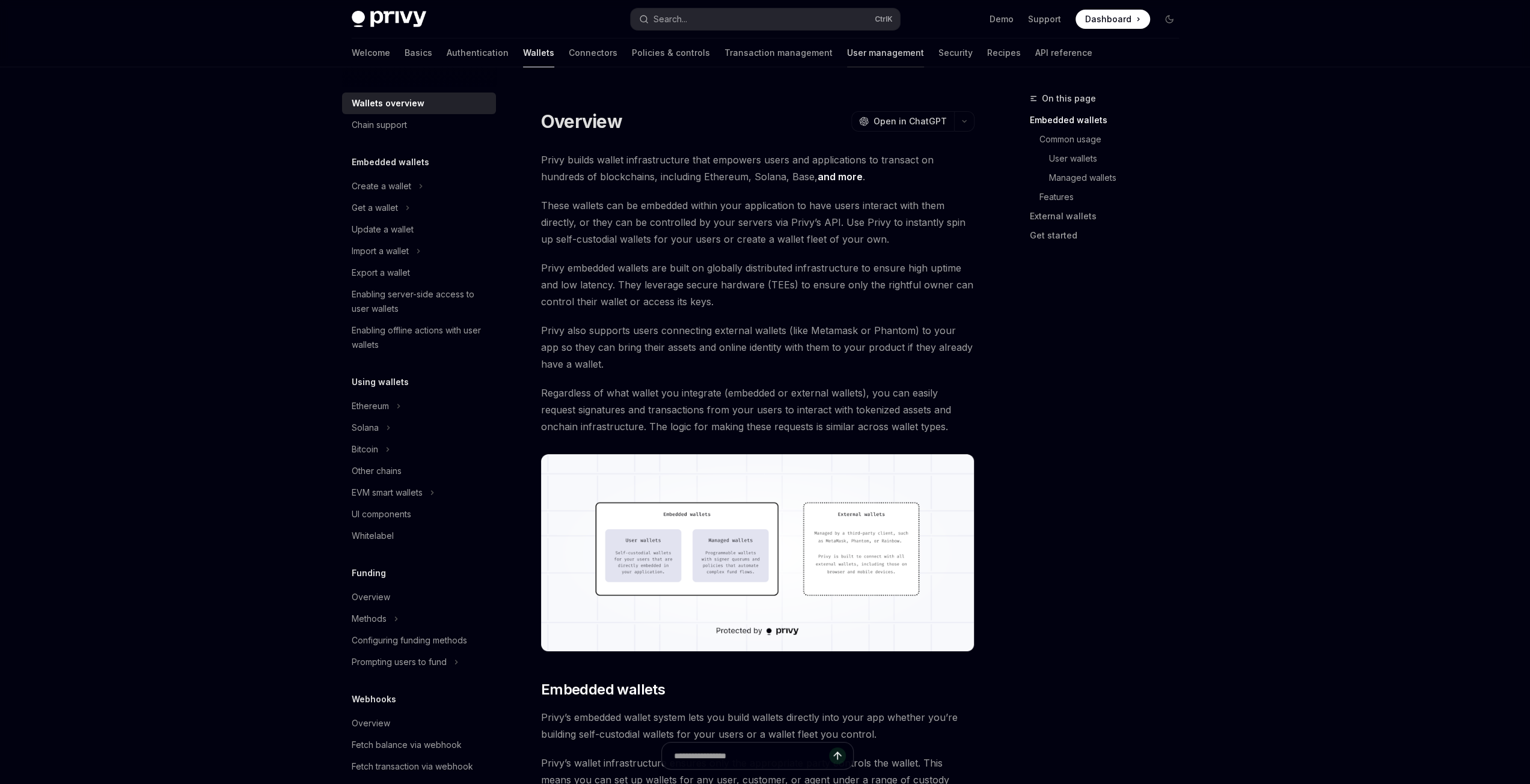
click at [847, 56] on link "User management" at bounding box center [885, 53] width 77 height 28
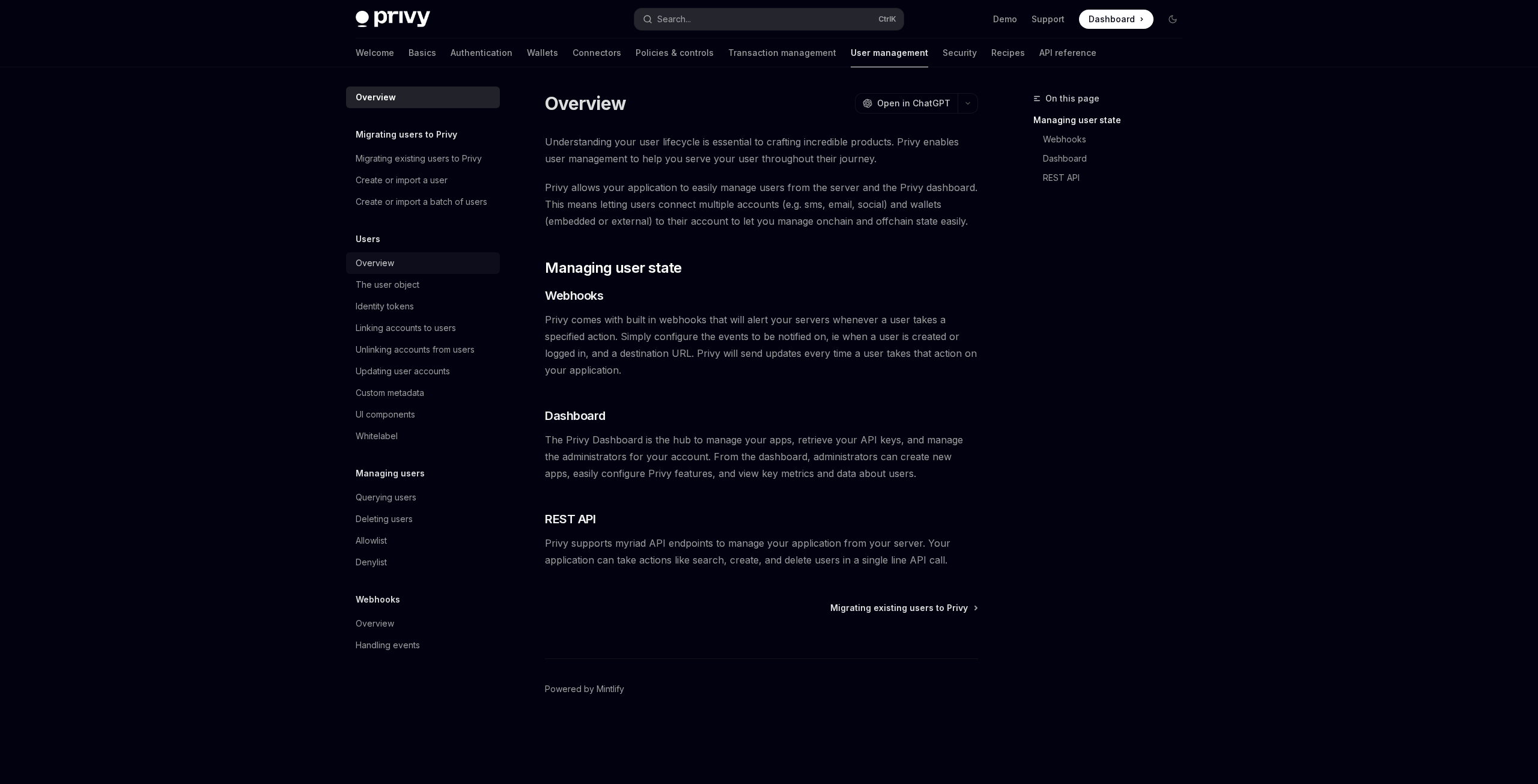
click at [384, 264] on div "Overview" at bounding box center [375, 262] width 39 height 15
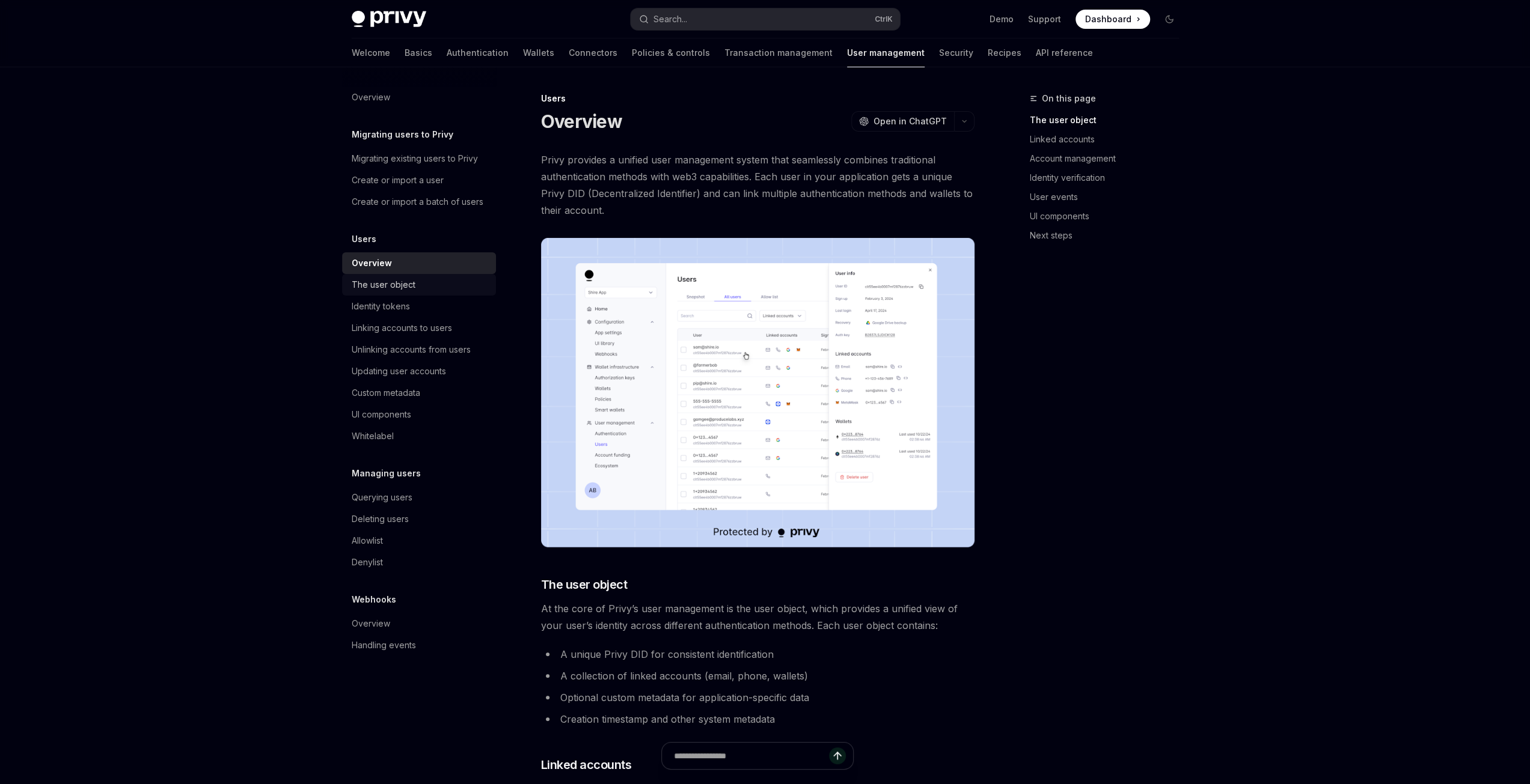
click at [390, 288] on div "The user object" at bounding box center [384, 284] width 64 height 15
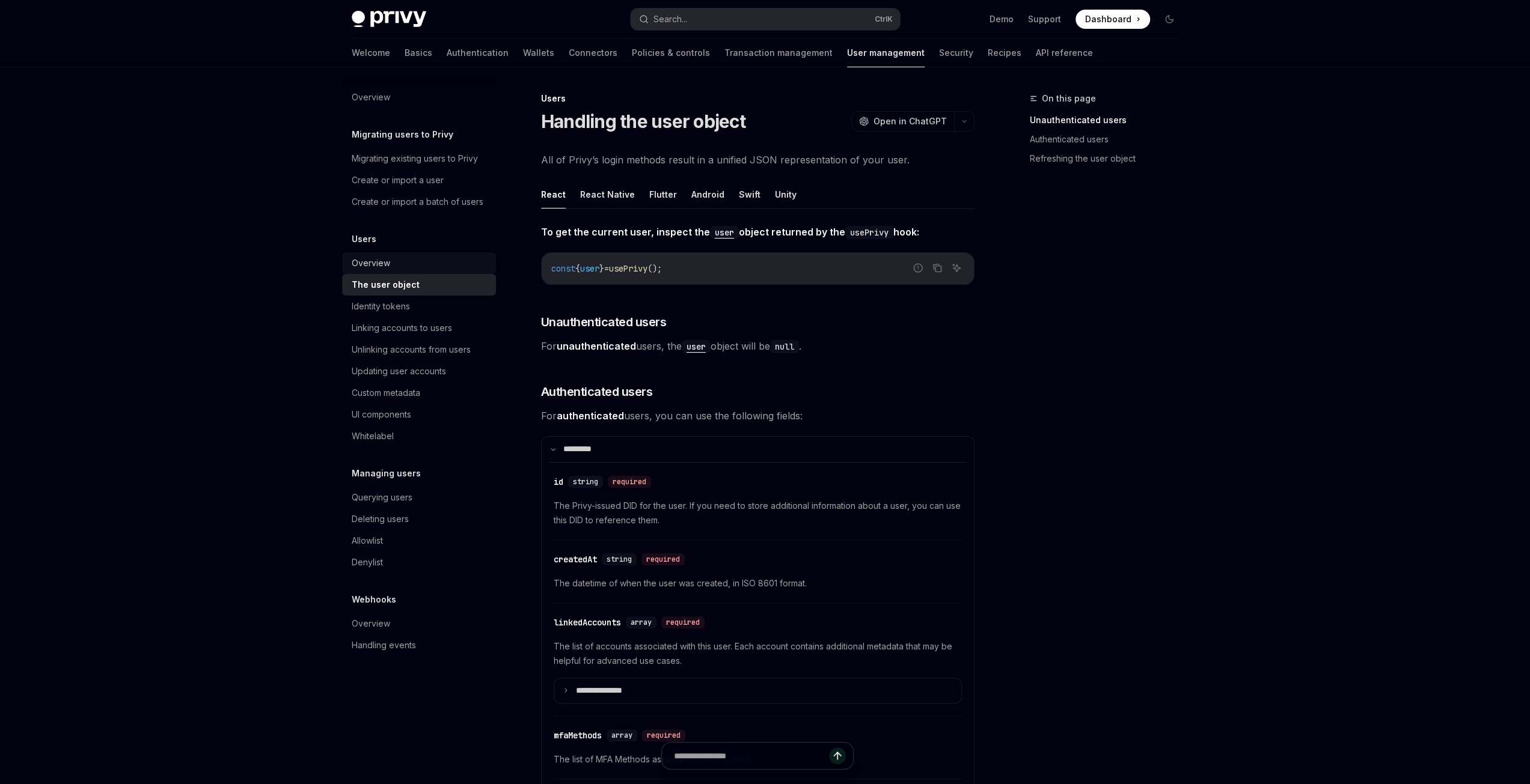
click at [365, 266] on div "Overview" at bounding box center [371, 262] width 39 height 15
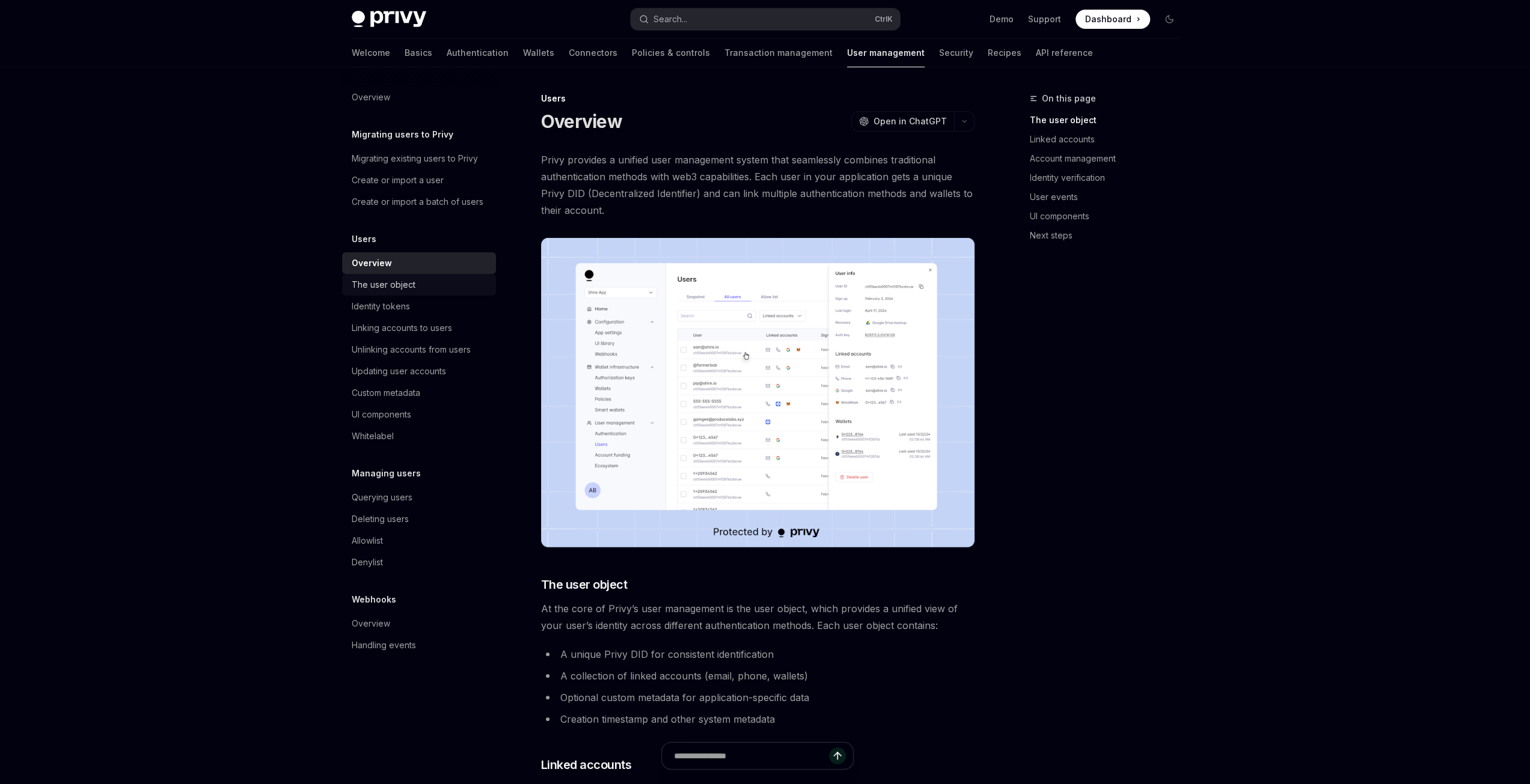
click at [368, 281] on div "The user object" at bounding box center [384, 284] width 64 height 15
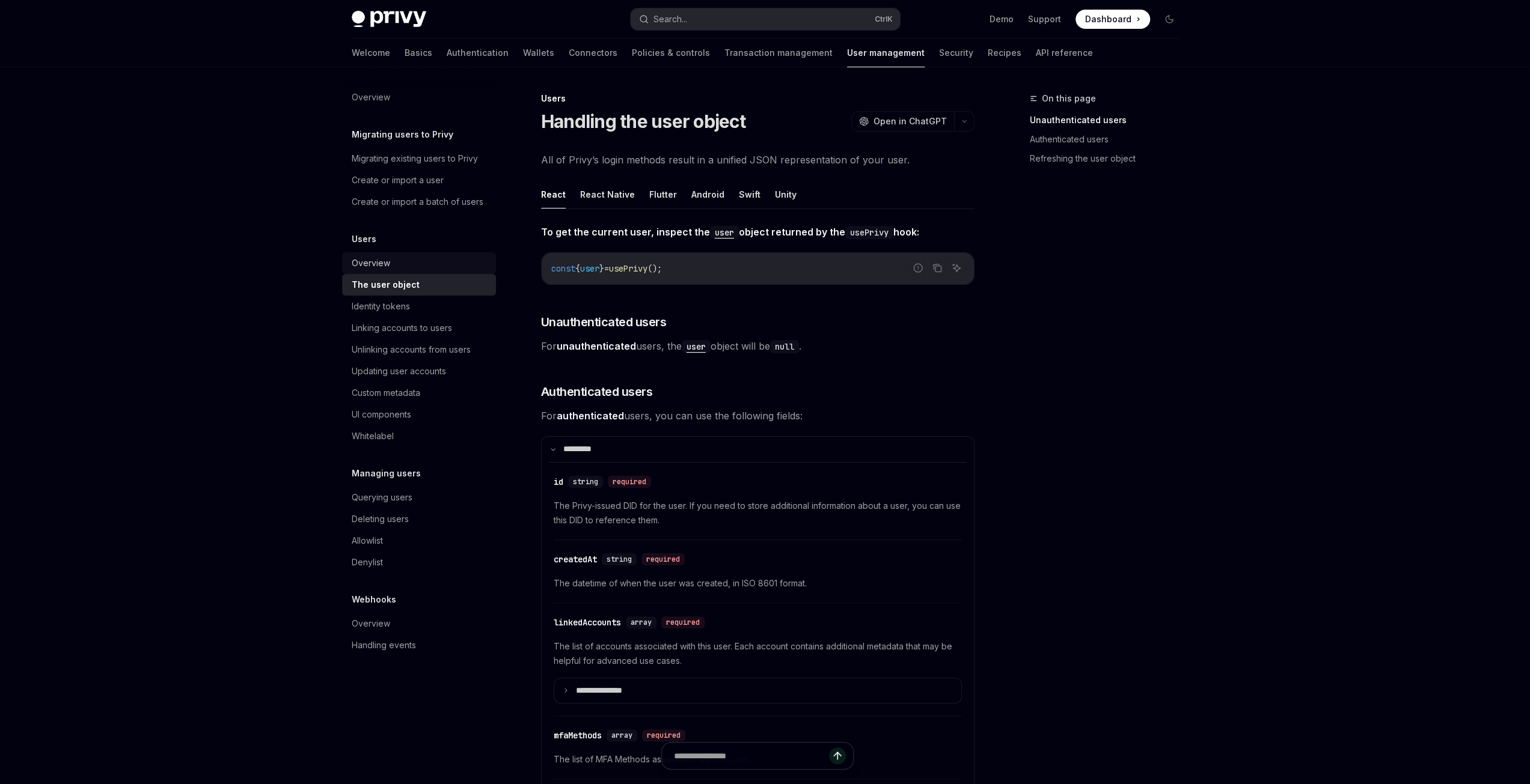
click at [382, 262] on div "Overview" at bounding box center [371, 262] width 39 height 15
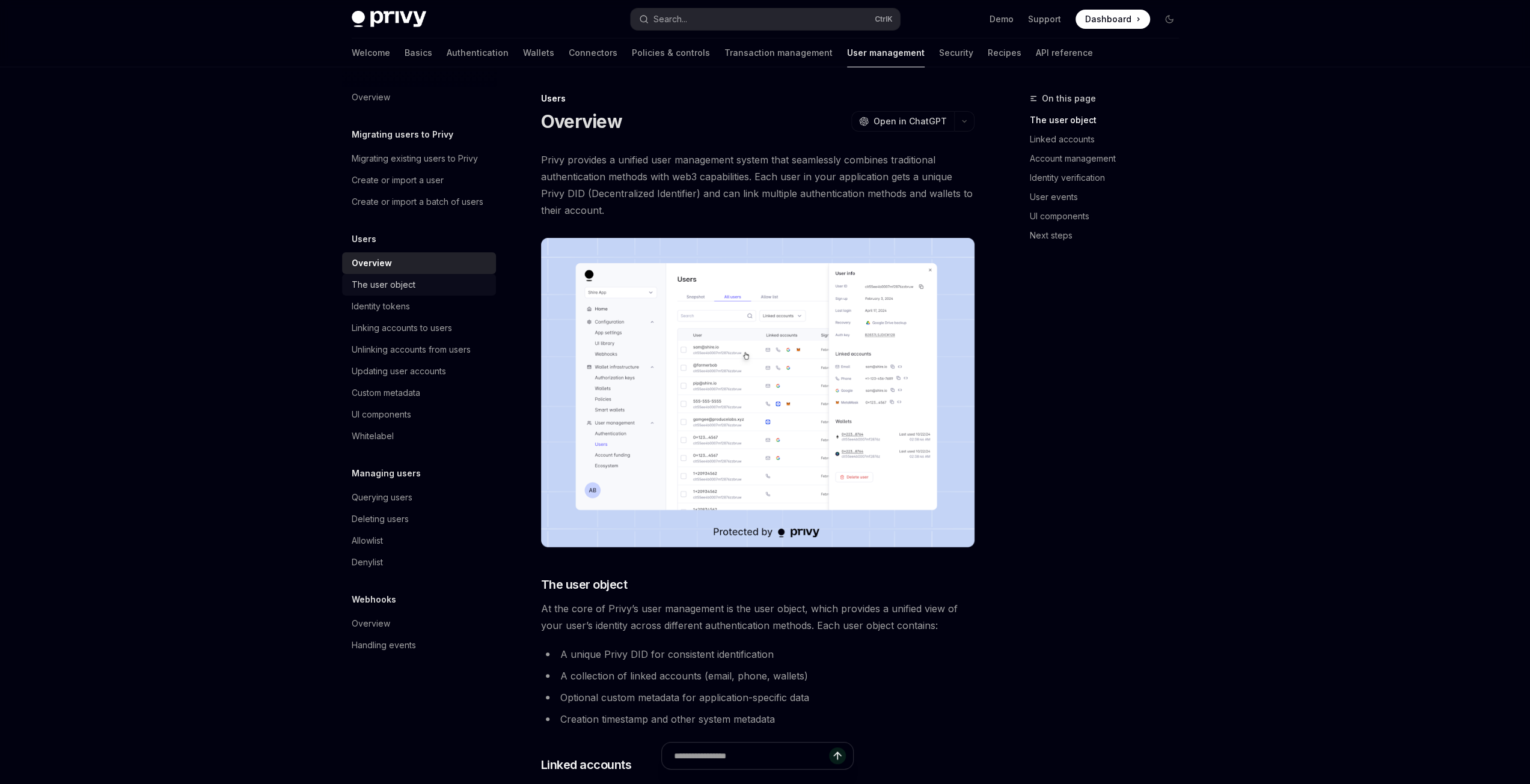
click at [382, 279] on div "The user object" at bounding box center [384, 284] width 64 height 15
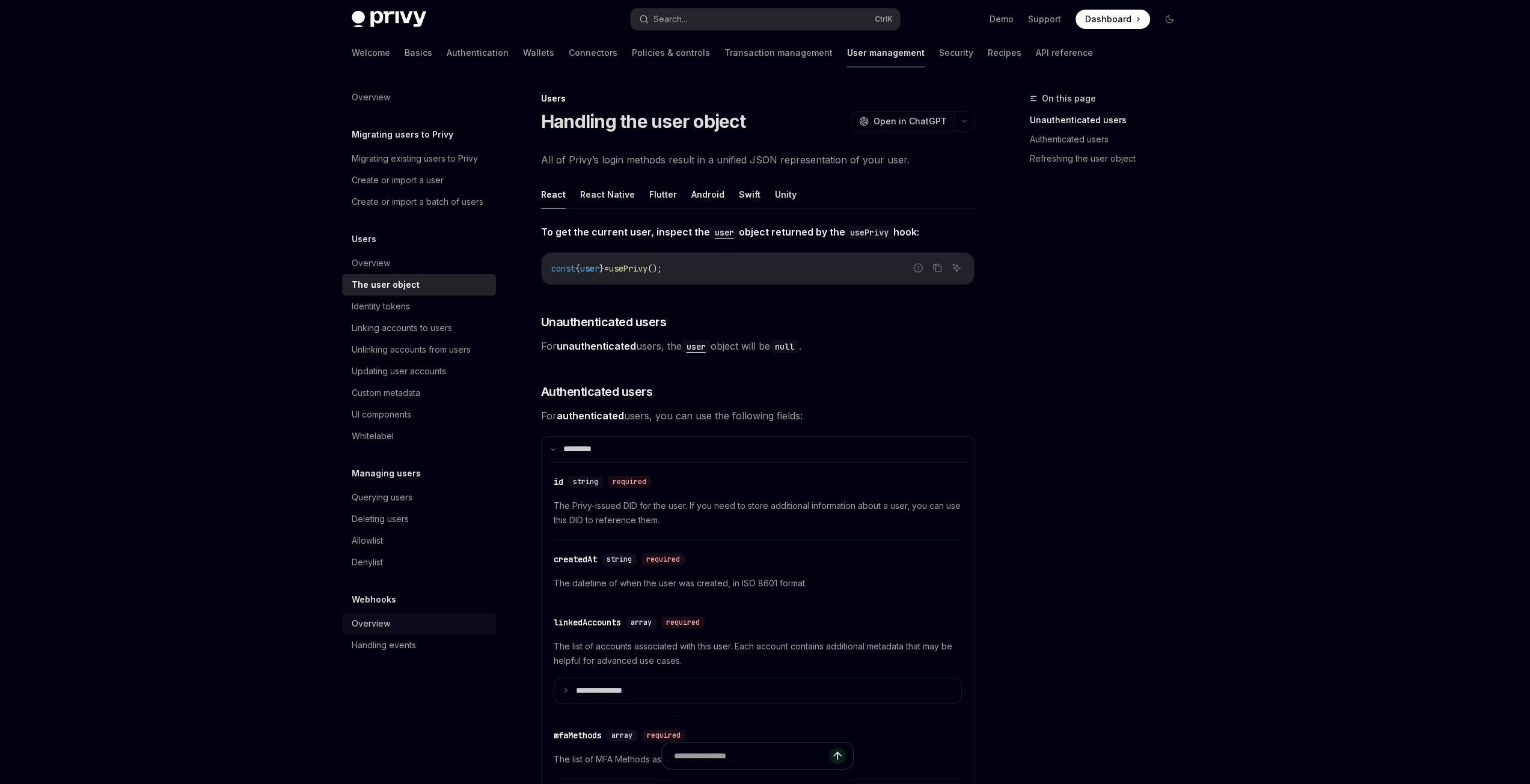
click at [384, 623] on div "Overview" at bounding box center [371, 623] width 39 height 15
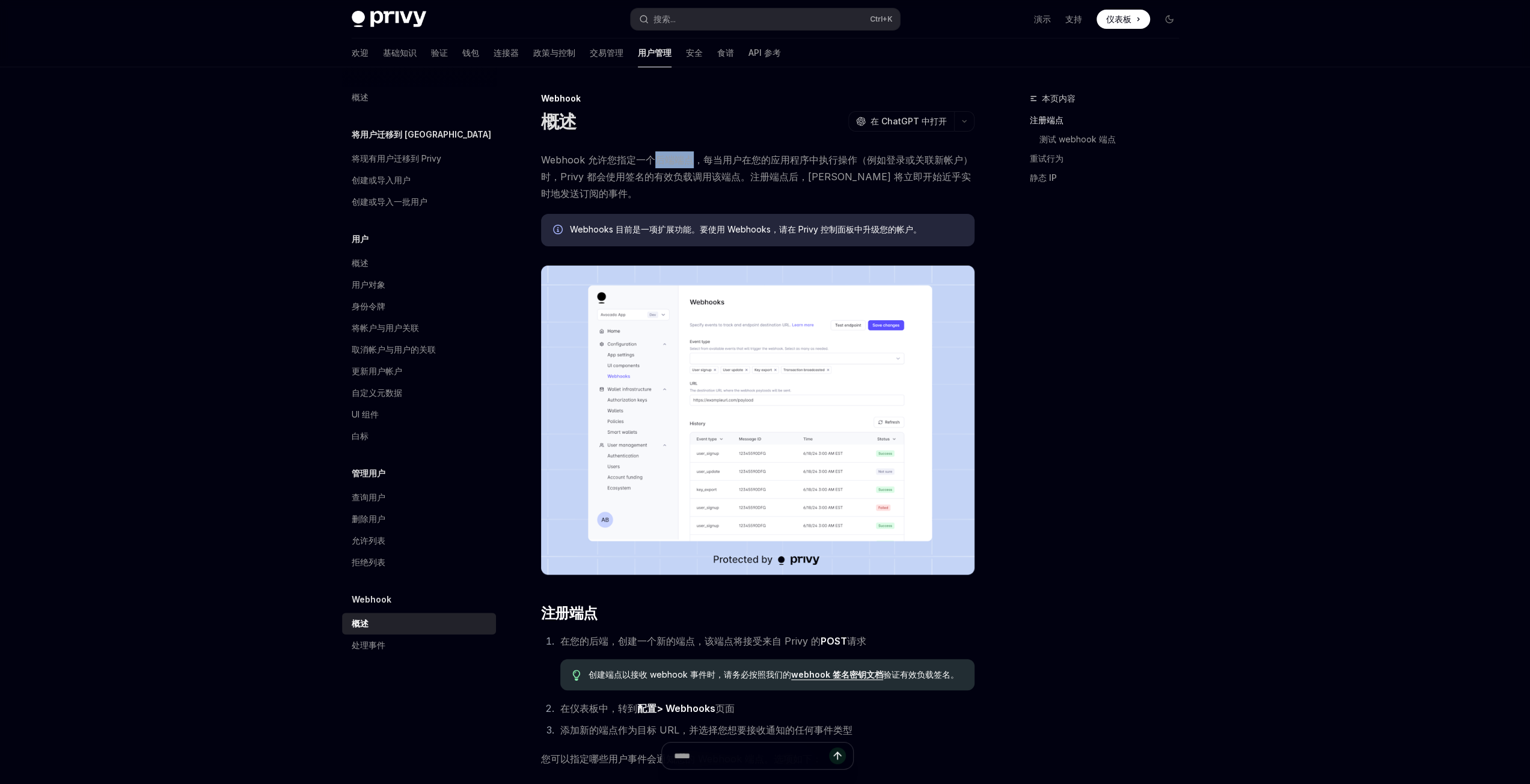
drag, startPoint x: 655, startPoint y: 159, endPoint x: 690, endPoint y: 151, distance: 35.9
click at [690, 151] on span "Webhook 允许您指定一个后端端点，每当用户在您的应用程序中执行操作（例如登录或关联新帐户）时，Privy 都会使用签名的有效负载调用该端点。注册端点后，…" at bounding box center [758, 176] width 434 height 50
click at [783, 161] on font "Webhook 允许您指定一个后端端点，每当用户在您的应用程序中执行操作（例如登录或关联新帐户）时，Privy 都会使用签名的有效负载调用该端点。注册端点后，…" at bounding box center [757, 176] width 432 height 46
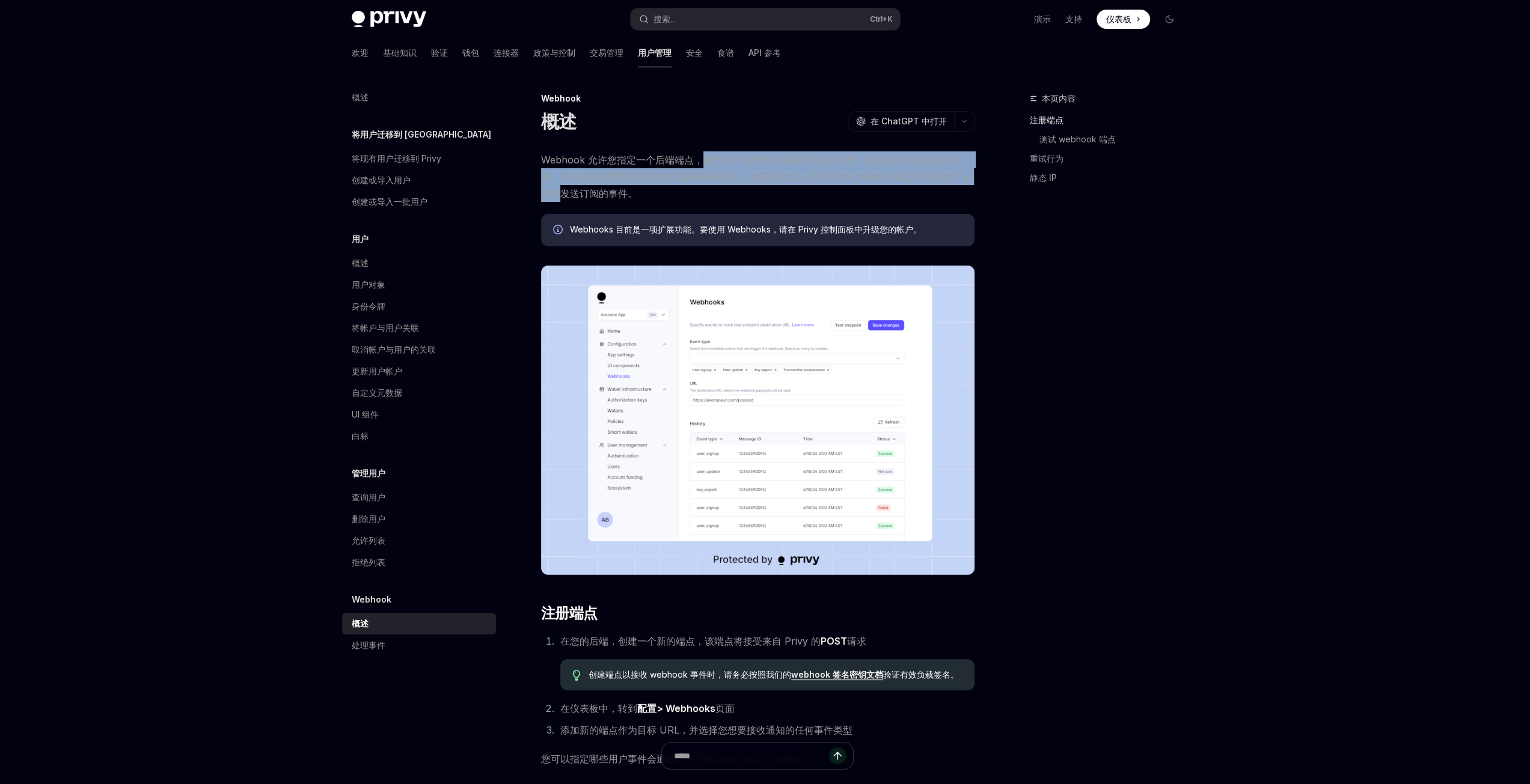
drag, startPoint x: 700, startPoint y: 162, endPoint x: 845, endPoint y: 186, distance: 147.0
click at [845, 186] on span "Webhook 允许您指定一个后端端点，每当用户在您的应用程序中执行操作（例如登录或关联新帐户）时，Privy 都会使用签名的有效负载调用该端点。注册端点后，…" at bounding box center [758, 176] width 434 height 50
click at [901, 192] on span "Webhook 允许您指定一个后端端点，每当用户在您的应用程序中执行操作（例如登录或关联新帐户）时，Privy 都会使用签名的有效负载调用该端点。注册端点后，…" at bounding box center [758, 176] width 434 height 50
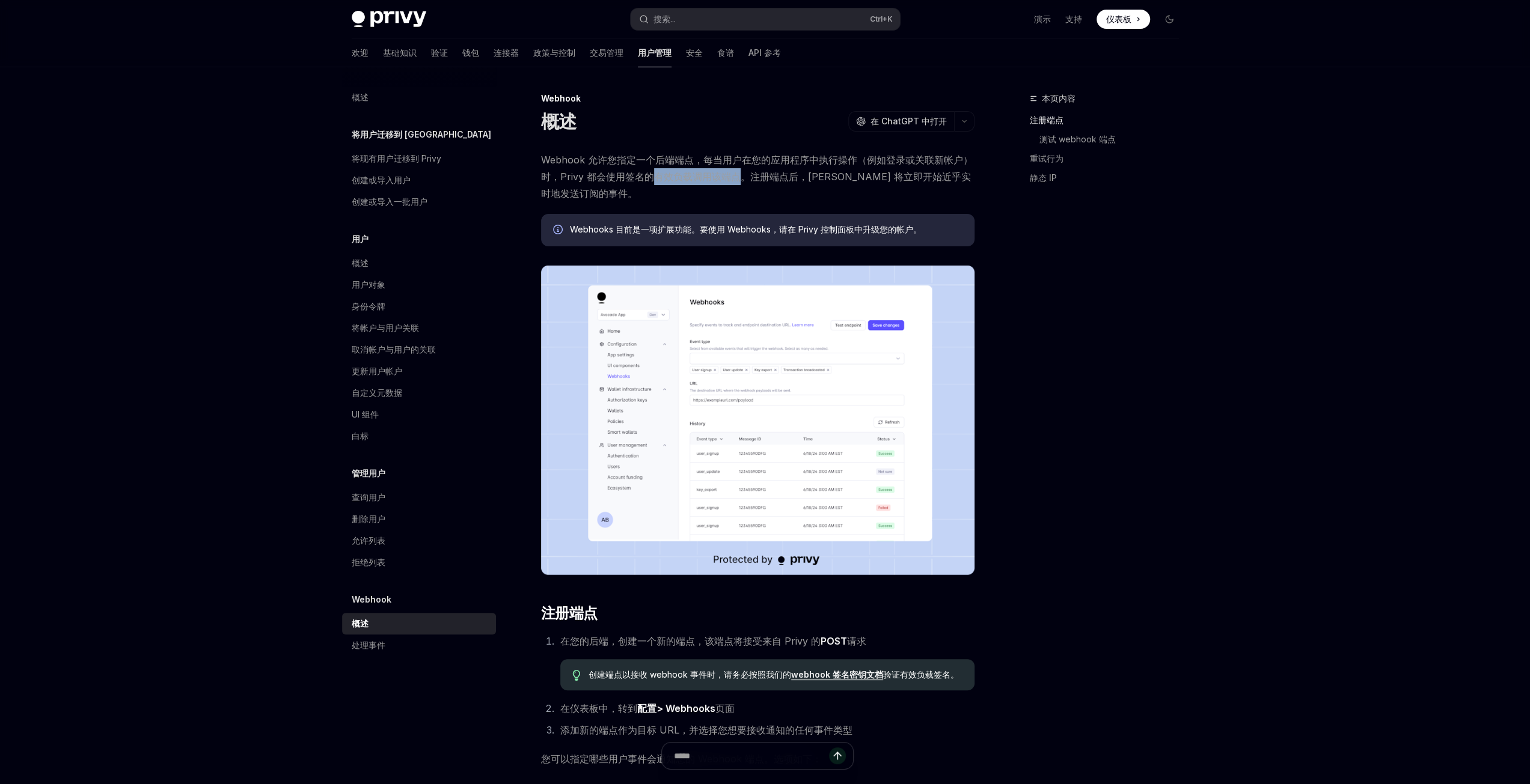
drag, startPoint x: 657, startPoint y: 177, endPoint x: 736, endPoint y: 174, distance: 79.1
click at [736, 174] on font "Webhook 允许您指定一个后端端点，每当用户在您的应用程序中执行操作（例如登录或关联新帐户）时，Privy 都会使用签名的有效负载调用该端点。注册端点后，…" at bounding box center [757, 176] width 432 height 46
click at [781, 180] on font "Webhook 允许您指定一个后端端点，每当用户在您的应用程序中执行操作（例如登录或关联新帐户）时，Privy 都会使用签名的有效负载调用该端点。注册端点后，…" at bounding box center [757, 176] width 432 height 46
drag, startPoint x: 644, startPoint y: 229, endPoint x: 688, endPoint y: 226, distance: 44.1
click at [688, 226] on font "Webhooks 目前是一项扩展功能。要使用 Webhooks，请在 Privy 控制面板中升级您的帐户。" at bounding box center [746, 230] width 352 height 10
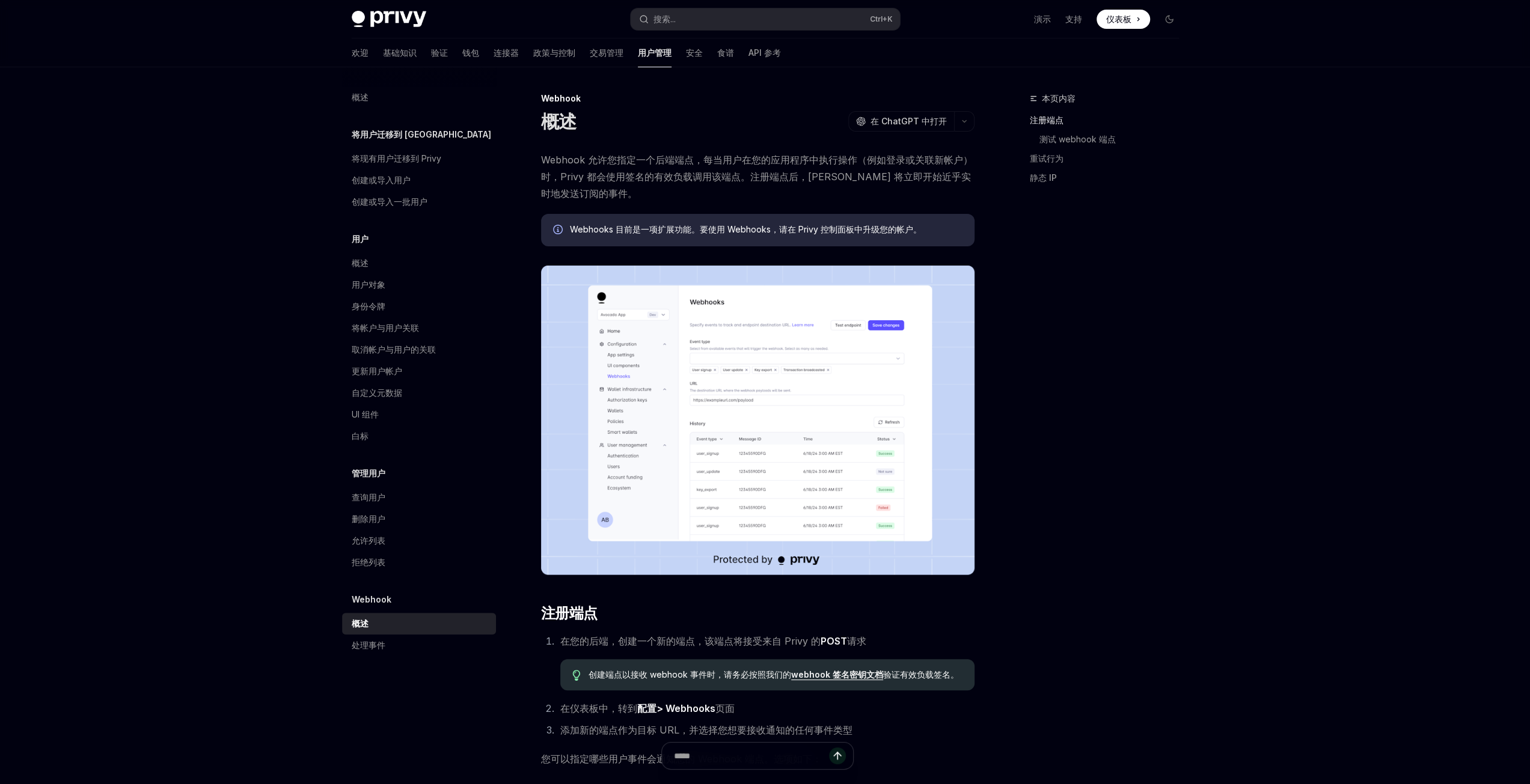
click at [843, 234] on span "Webhooks 目前是一项扩展功能。要使用 Webhooks，请在 Privy 控制面板中升级您的帐户。" at bounding box center [766, 230] width 392 height 12
click at [1055, 529] on div "本页内容 注册端点 测试 webhook 端点 重试行为 静态 IP" at bounding box center [1097, 438] width 183 height 692
click at [368, 286] on font "用户对象" at bounding box center [368, 285] width 34 height 10
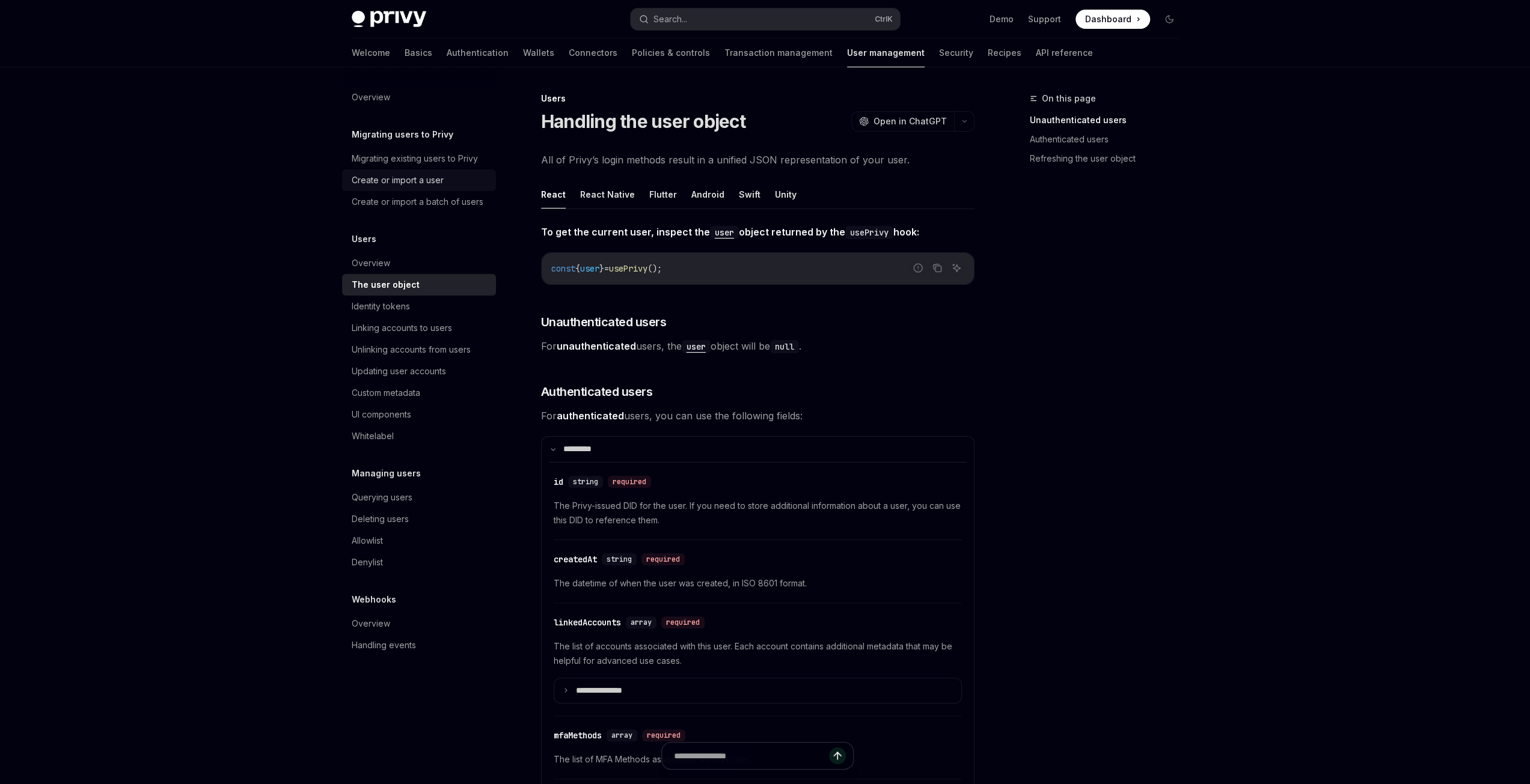
click at [409, 184] on div "Create or import a user" at bounding box center [397, 180] width 92 height 15
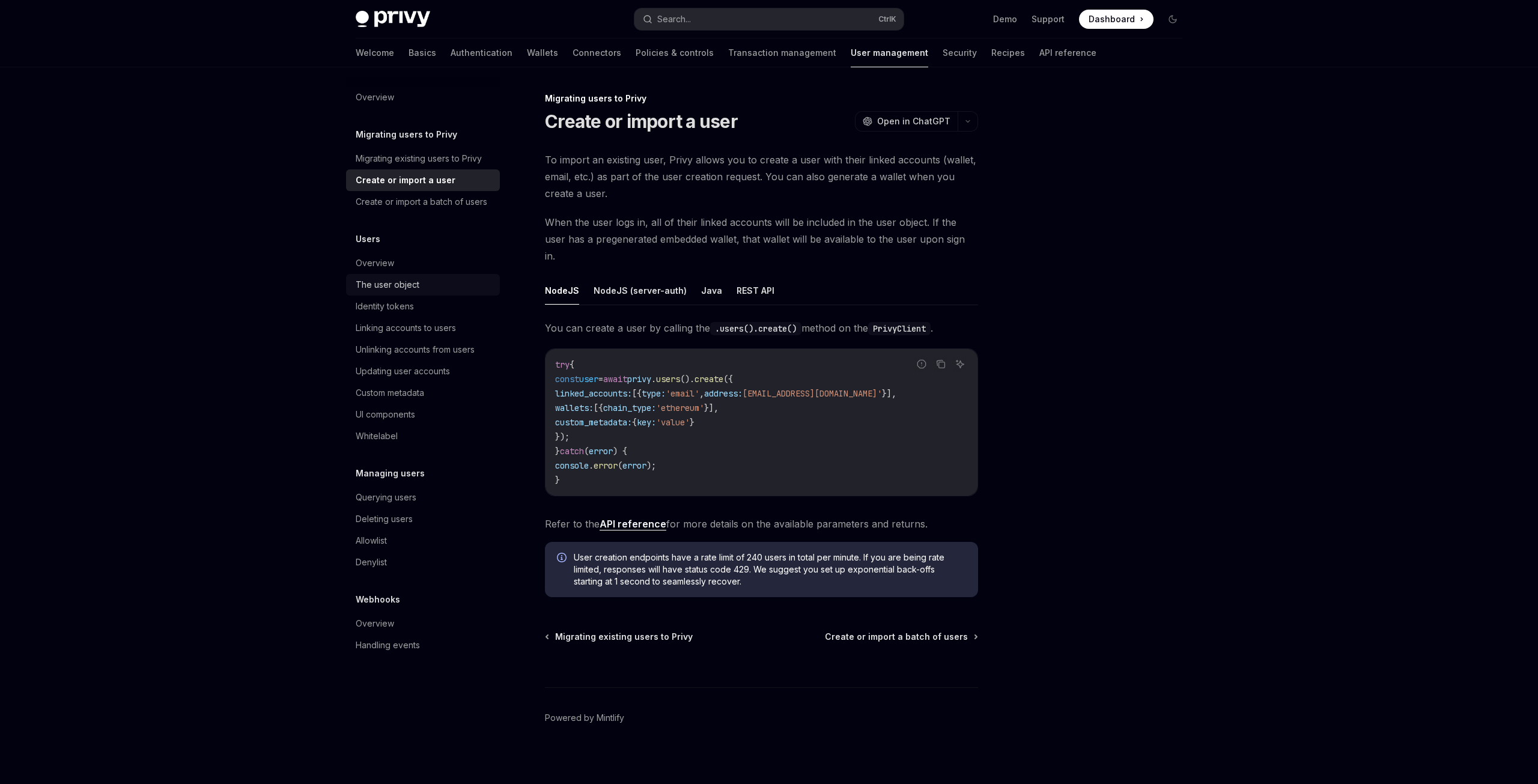
click at [619, 382] on code "try { const user = await privy . users (). create ({ linked_accounts: [{ type: …" at bounding box center [762, 422] width 413 height 130
click at [621, 388] on span "linked_accounts:" at bounding box center [593, 393] width 77 height 11
click at [593, 402] on span "wallets:" at bounding box center [574, 408] width 39 height 11
click at [598, 392] on body "Privy Docs home page Search... Ctrl K Demo Support Dashboard Dashboard Search..…" at bounding box center [769, 395] width 1538 height 791
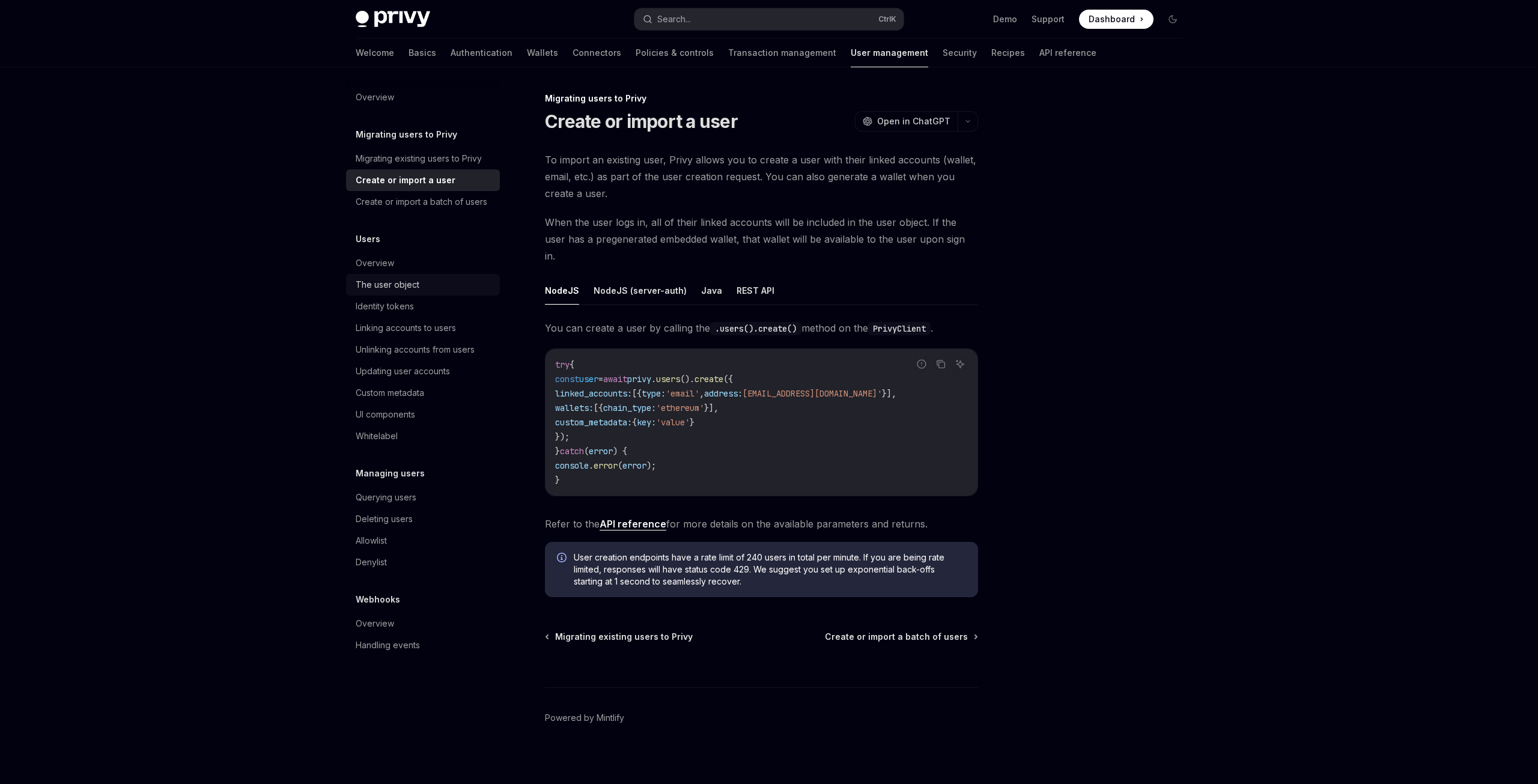
click at [774, 437] on code "try { const user = await privy . users (). create ({ linked_accounts: [{ type: …" at bounding box center [762, 422] width 413 height 130
click at [633, 518] on link "API reference" at bounding box center [632, 524] width 66 height 13
click at [389, 629] on div "Overview" at bounding box center [375, 623] width 39 height 15
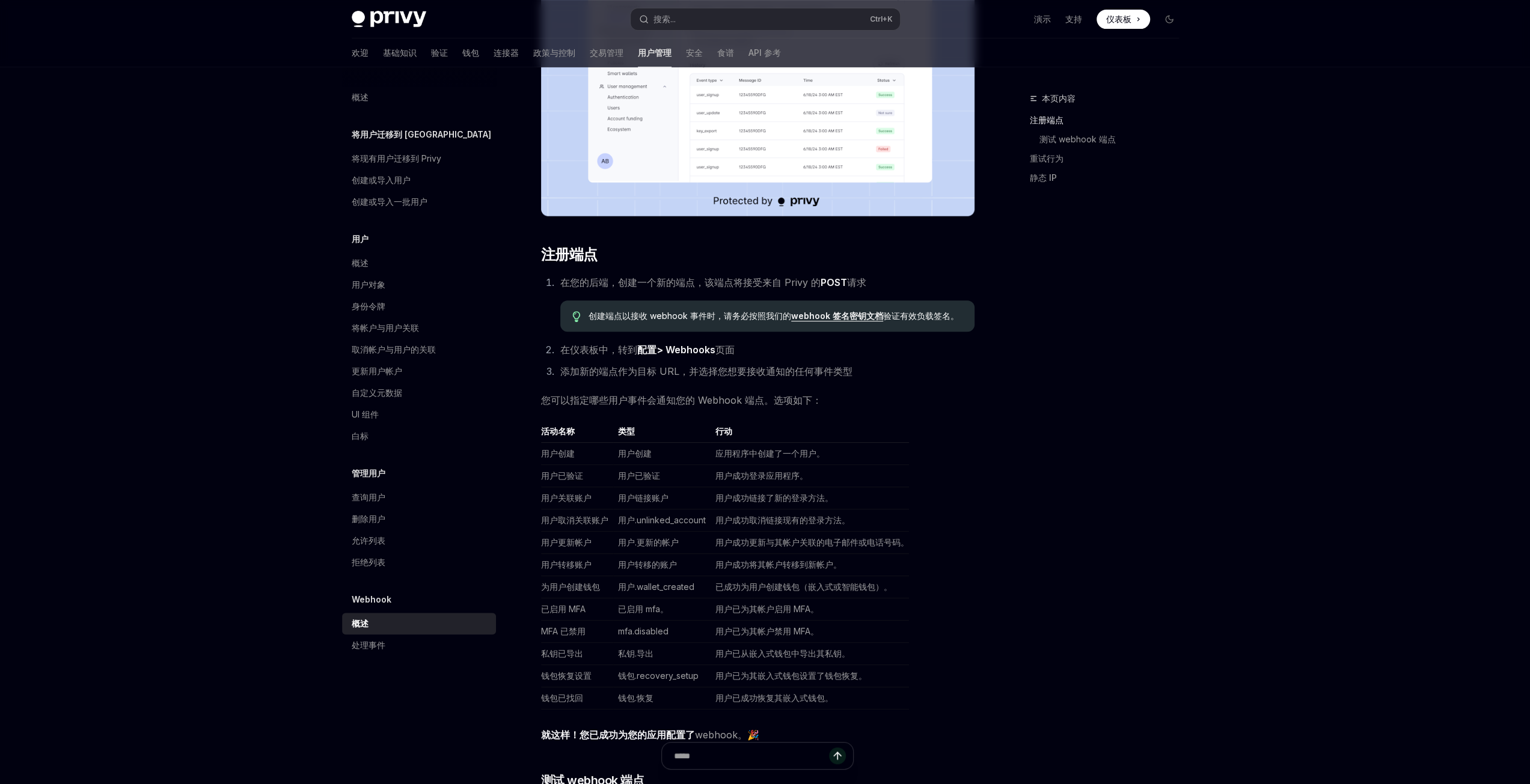
scroll to position [360, 0]
click at [713, 480] on td "用户成功登录应用程序。" at bounding box center [809, 474] width 199 height 22
click at [750, 475] on font "用户成功登录应用程序。" at bounding box center [761, 474] width 92 height 10
drag, startPoint x: 592, startPoint y: 313, endPoint x: 710, endPoint y: 305, distance: 118.3
click at [710, 305] on div "创建端点以接收 webhook 事件时，请务必按照我们的 webhook 签名密钥文档 验证有效负载签名。" at bounding box center [766, 314] width 414 height 31
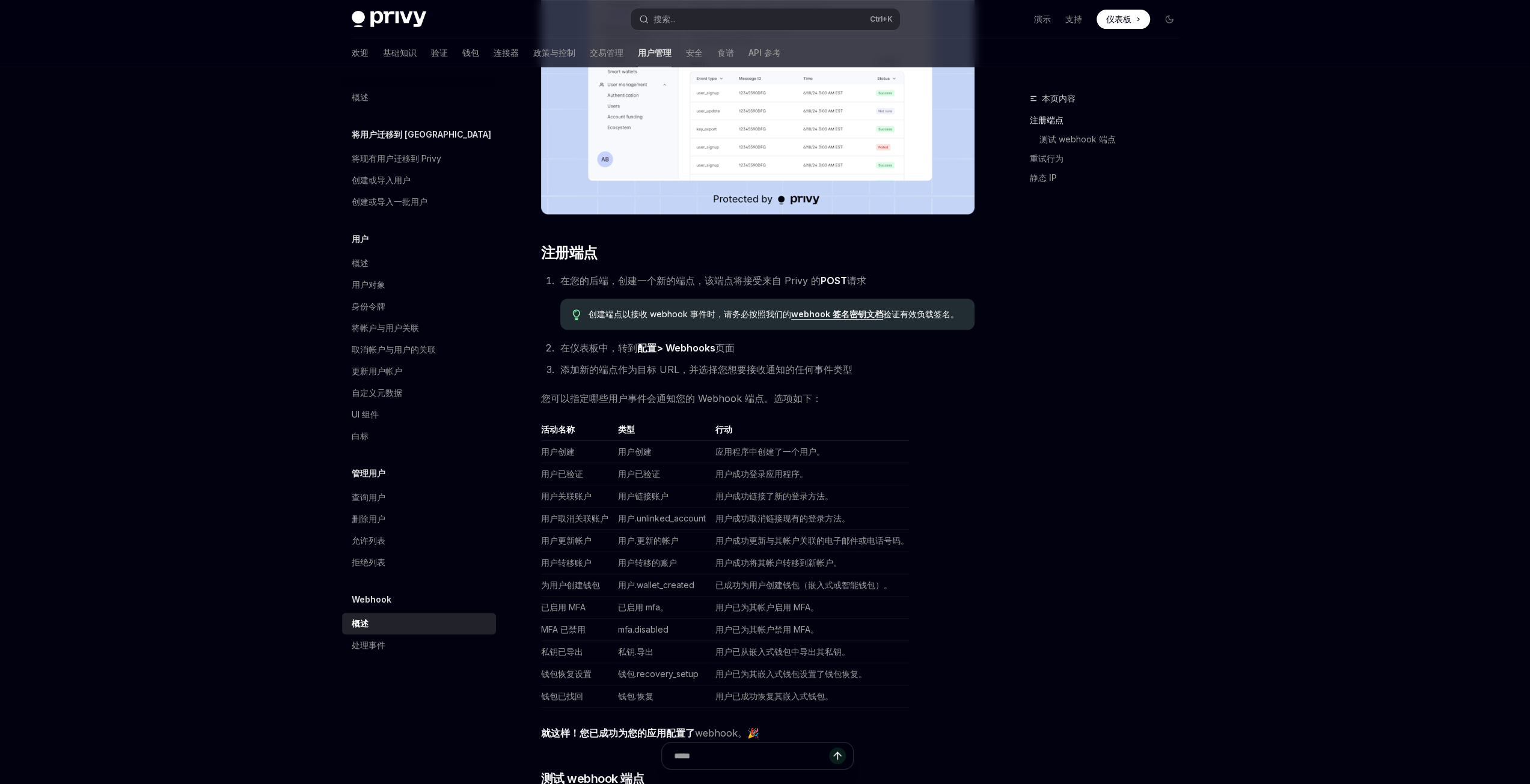
click at [657, 331] on ol "在您的后端，创建一个新的端点，该端点将接受来自 Privy 的 POST 请求 创建端点以接收 webhook 事件时，请务必按照我们的 webhook 签名…" at bounding box center [758, 325] width 434 height 105
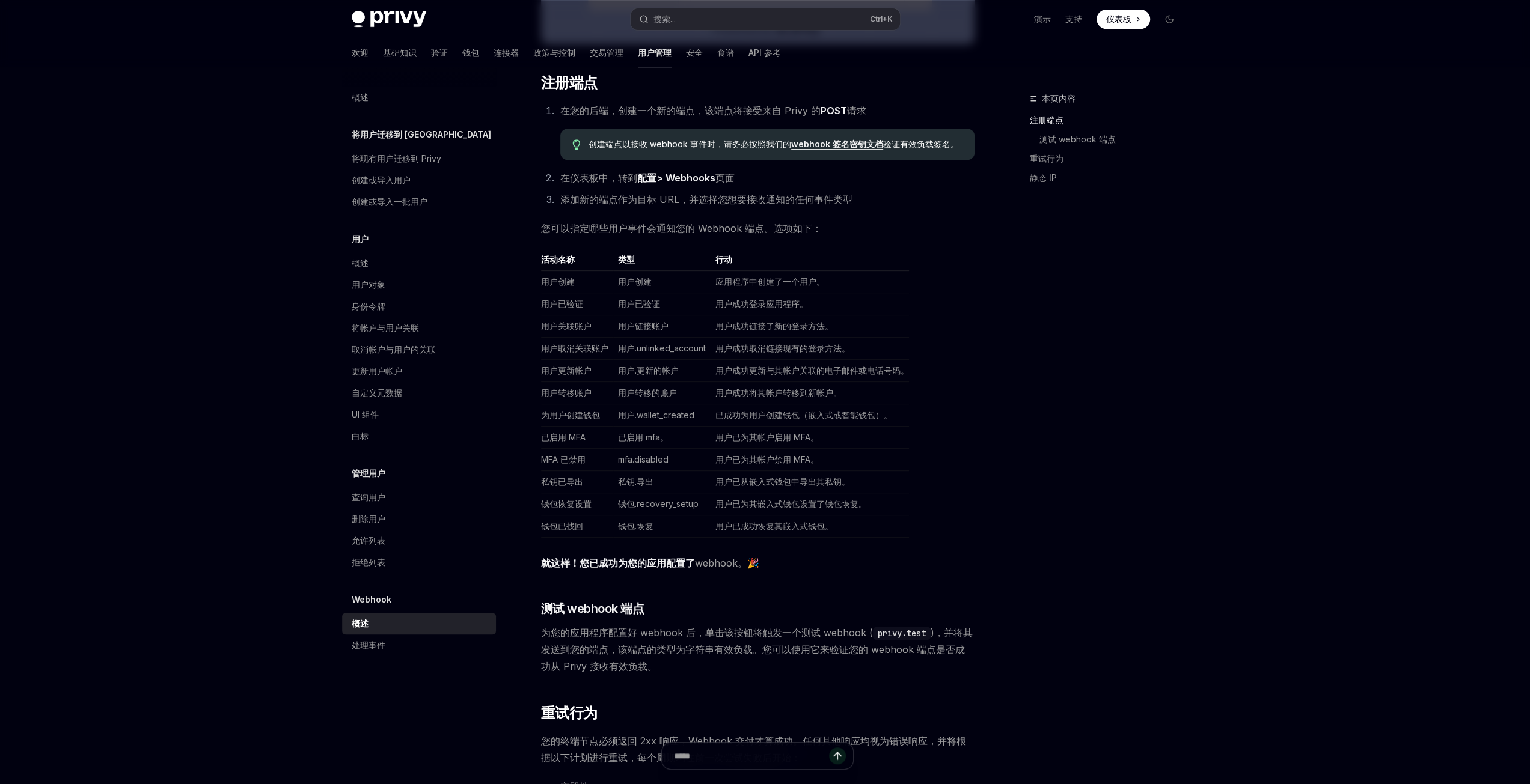
scroll to position [601, 0]
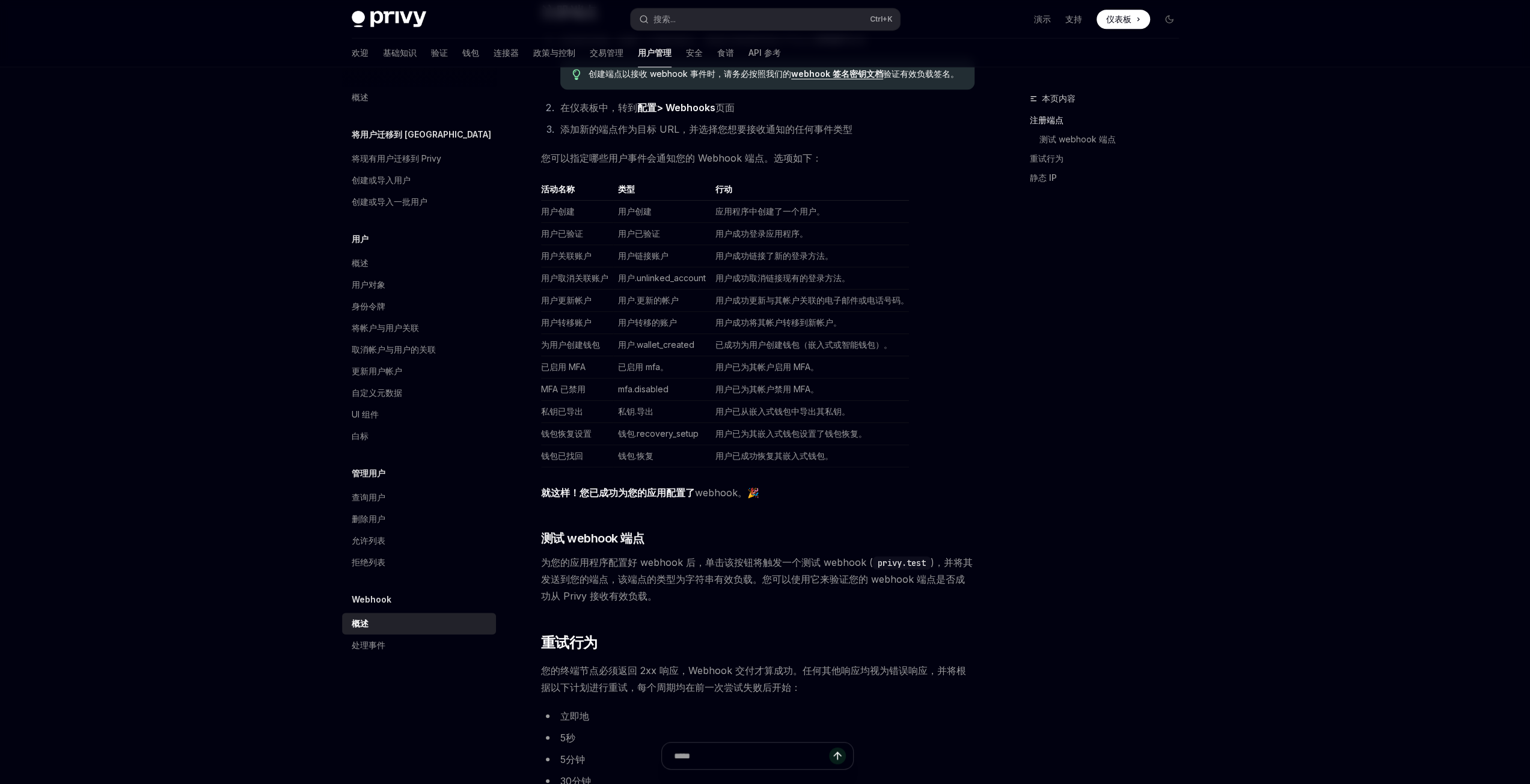
click at [894, 560] on code "privy.test" at bounding box center [901, 562] width 58 height 13
click at [821, 561] on font "为您的应用程序配置好 webhook 后，单击该按钮将触发一个测试 webhook (" at bounding box center [707, 562] width 332 height 12
click at [742, 564] on font "为您的应用程序配置好 webhook 后，单击该按钮将触发一个测试 webhook (" at bounding box center [707, 562] width 332 height 12
click at [724, 565] on font "为您的应用程序配置好 webhook 后，单击该按钮将触发一个测试 webhook (" at bounding box center [707, 562] width 332 height 12
click at [912, 553] on span "为您的应用程序配置好 webhook 后，单击该按钮将触发一个测试 webhook ( privy.test )，并将其发送到您的端点，该端点的类型为字符串有…" at bounding box center [758, 579] width 434 height 50
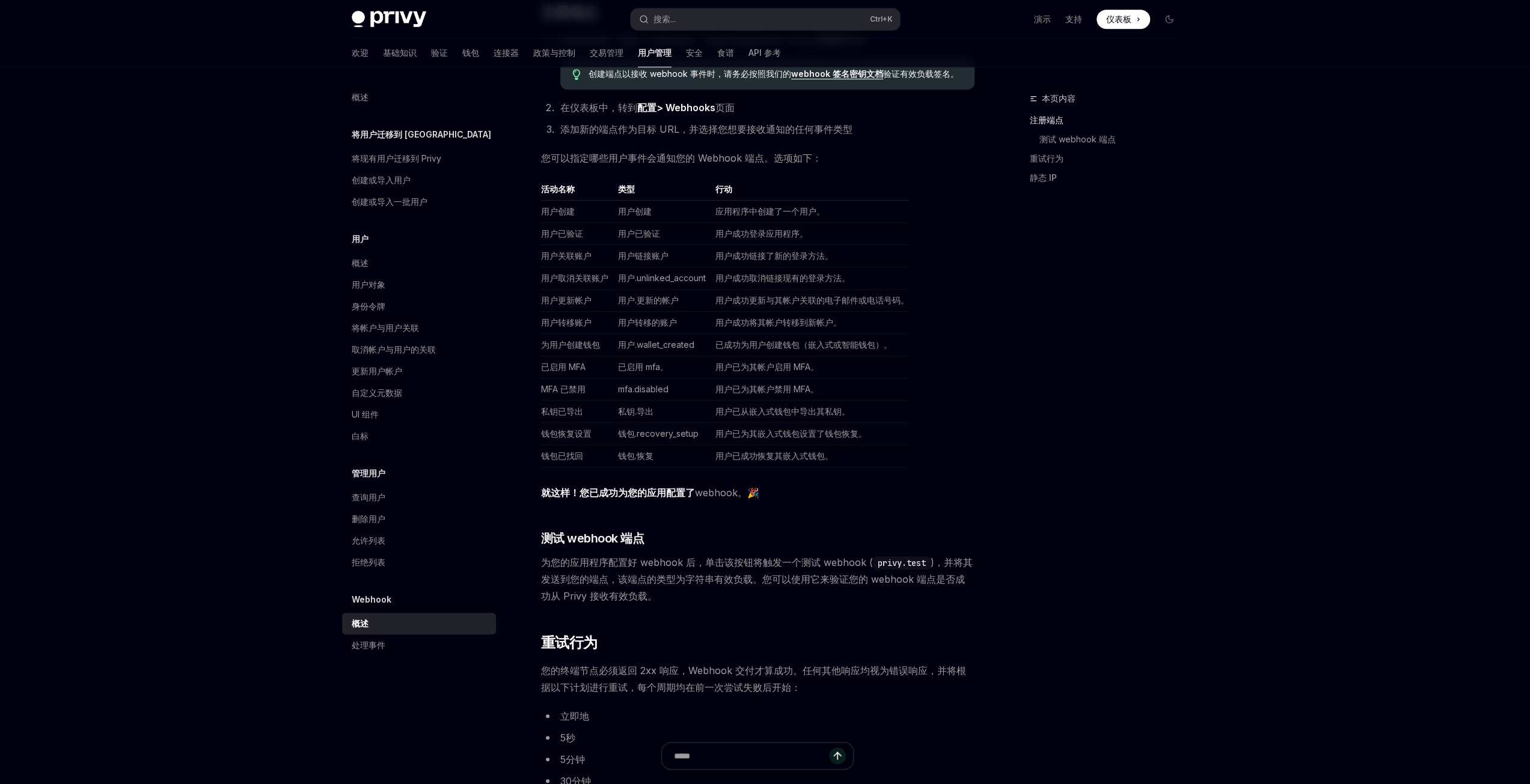
click at [889, 560] on code "privy.test" at bounding box center [901, 562] width 58 height 13
click at [644, 628] on div "Webhook 允许您指定一个后端端点，每当用户在您的应用程序中执行操作（例如登录或关联新帐户）时，Privy 都会使用签名的有效负载调用该端点。注册端点后，…" at bounding box center [758, 325] width 434 height 1547
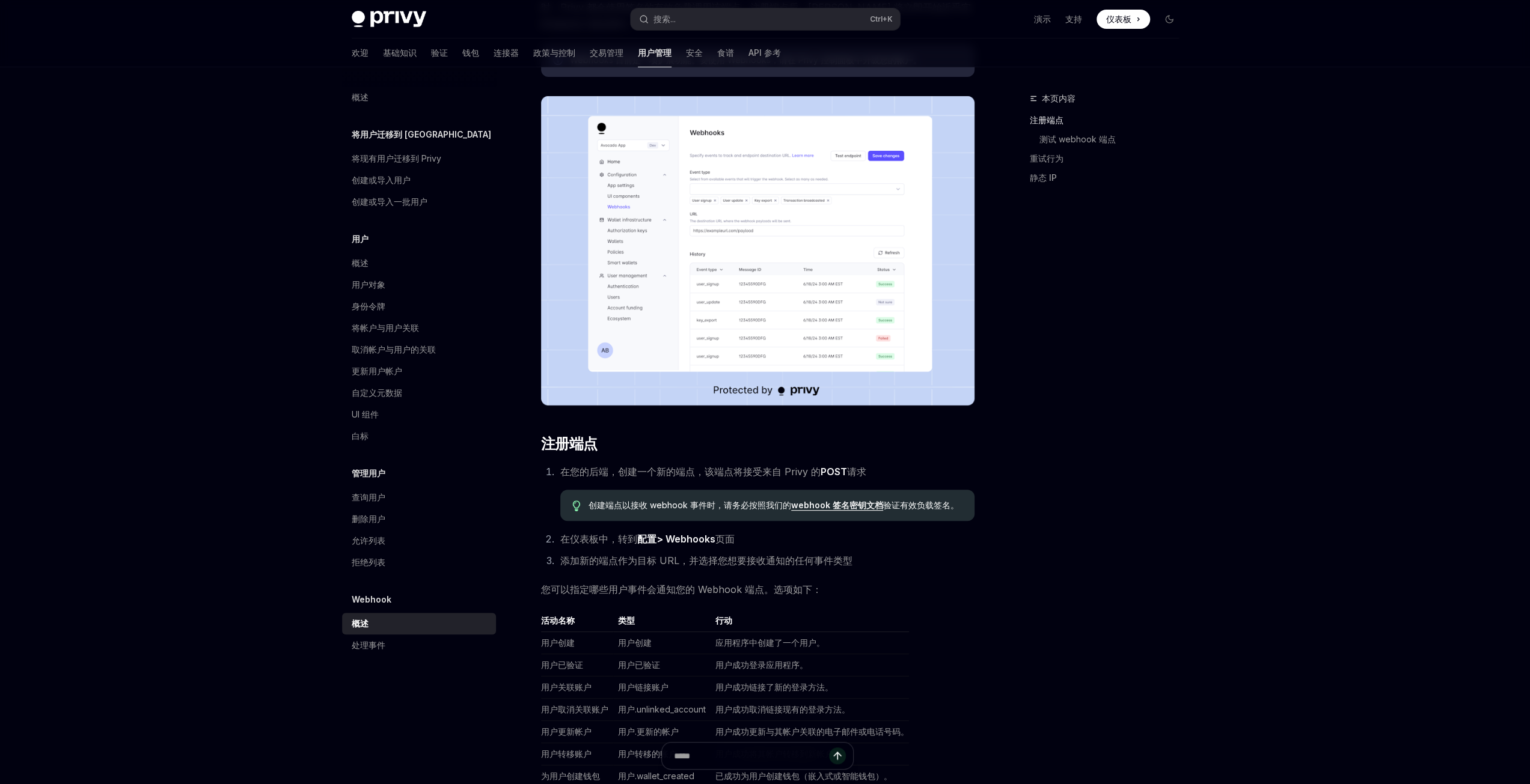
scroll to position [144, 0]
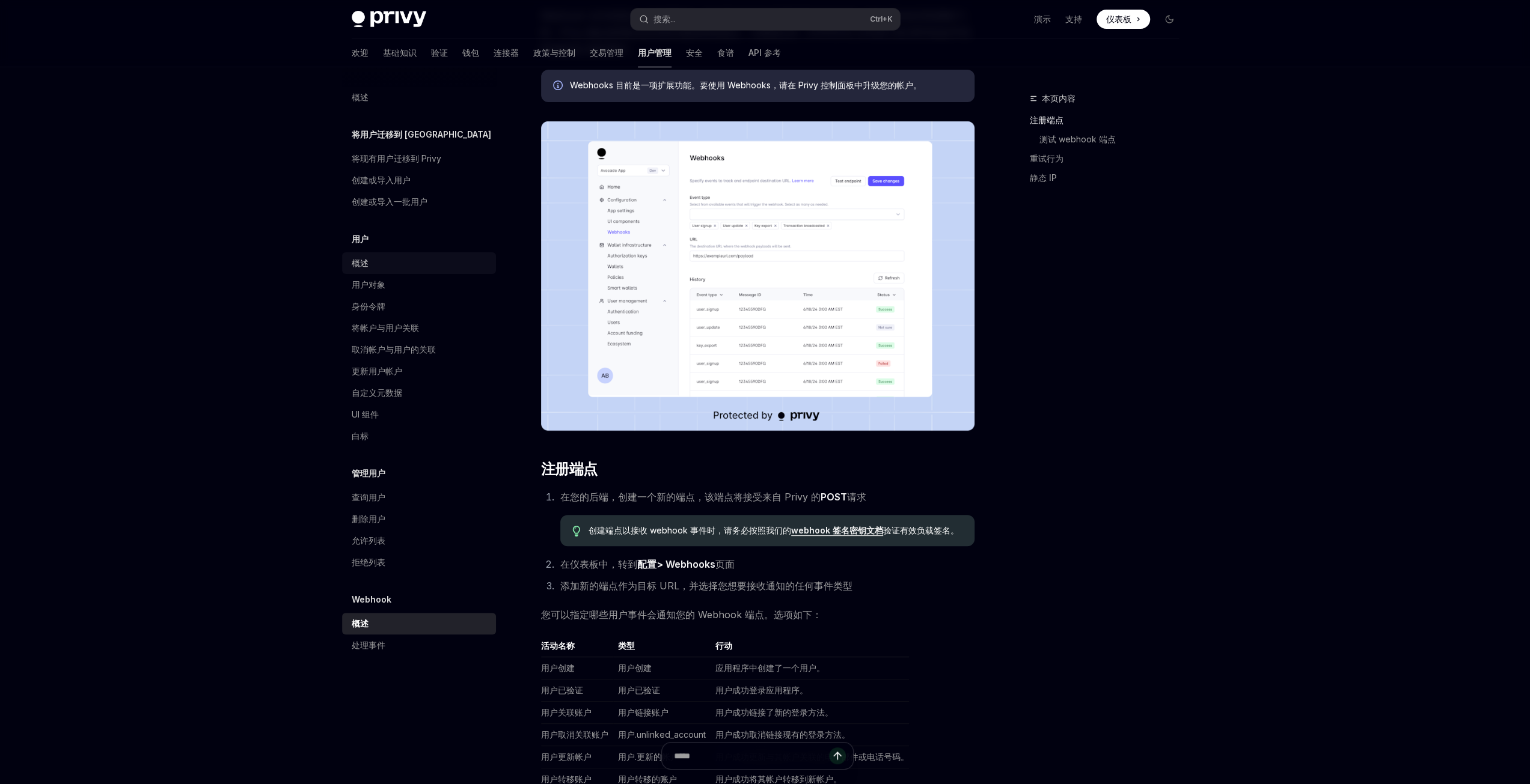
click at [364, 261] on font "概述" at bounding box center [359, 262] width 16 height 10
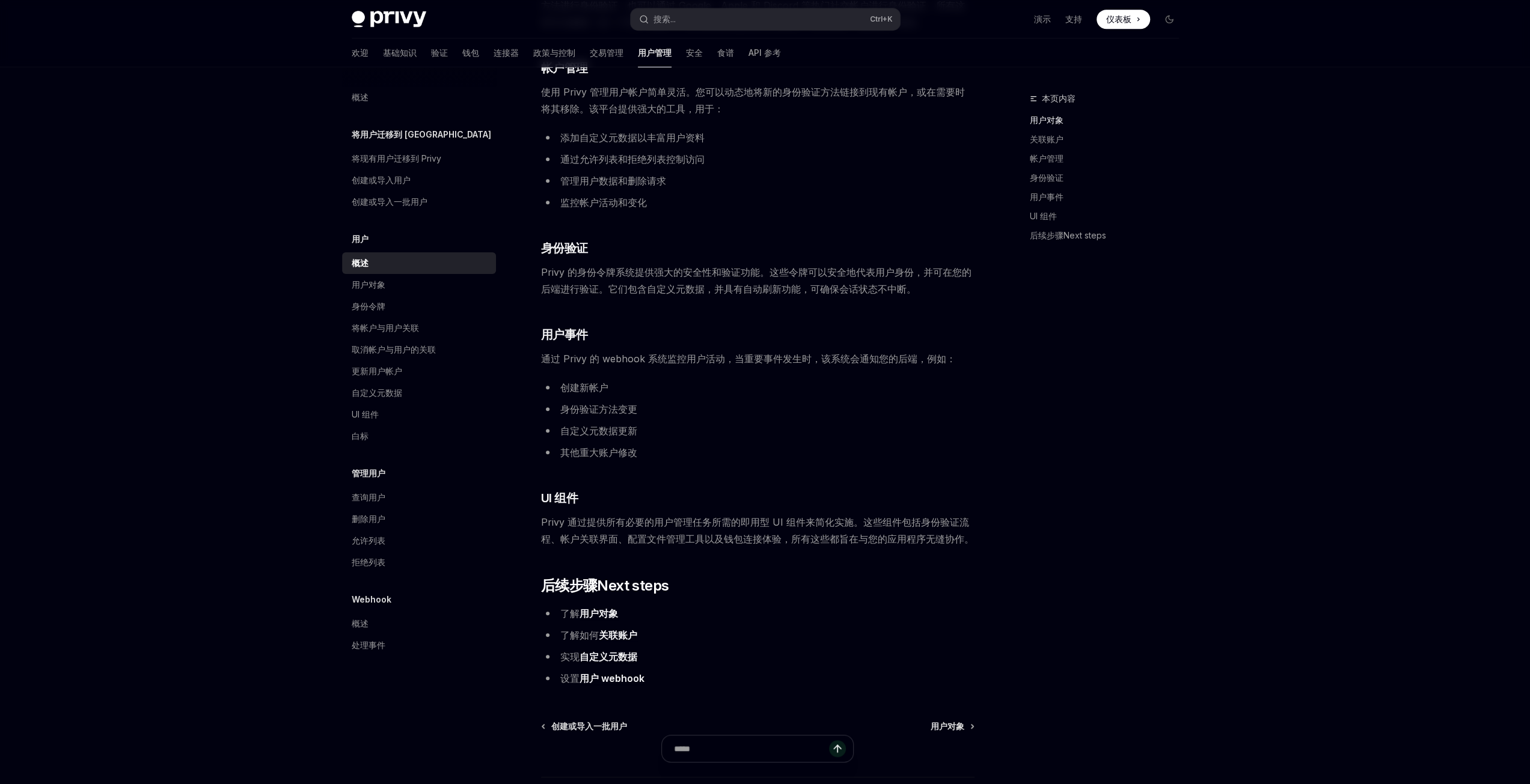
scroll to position [880, 0]
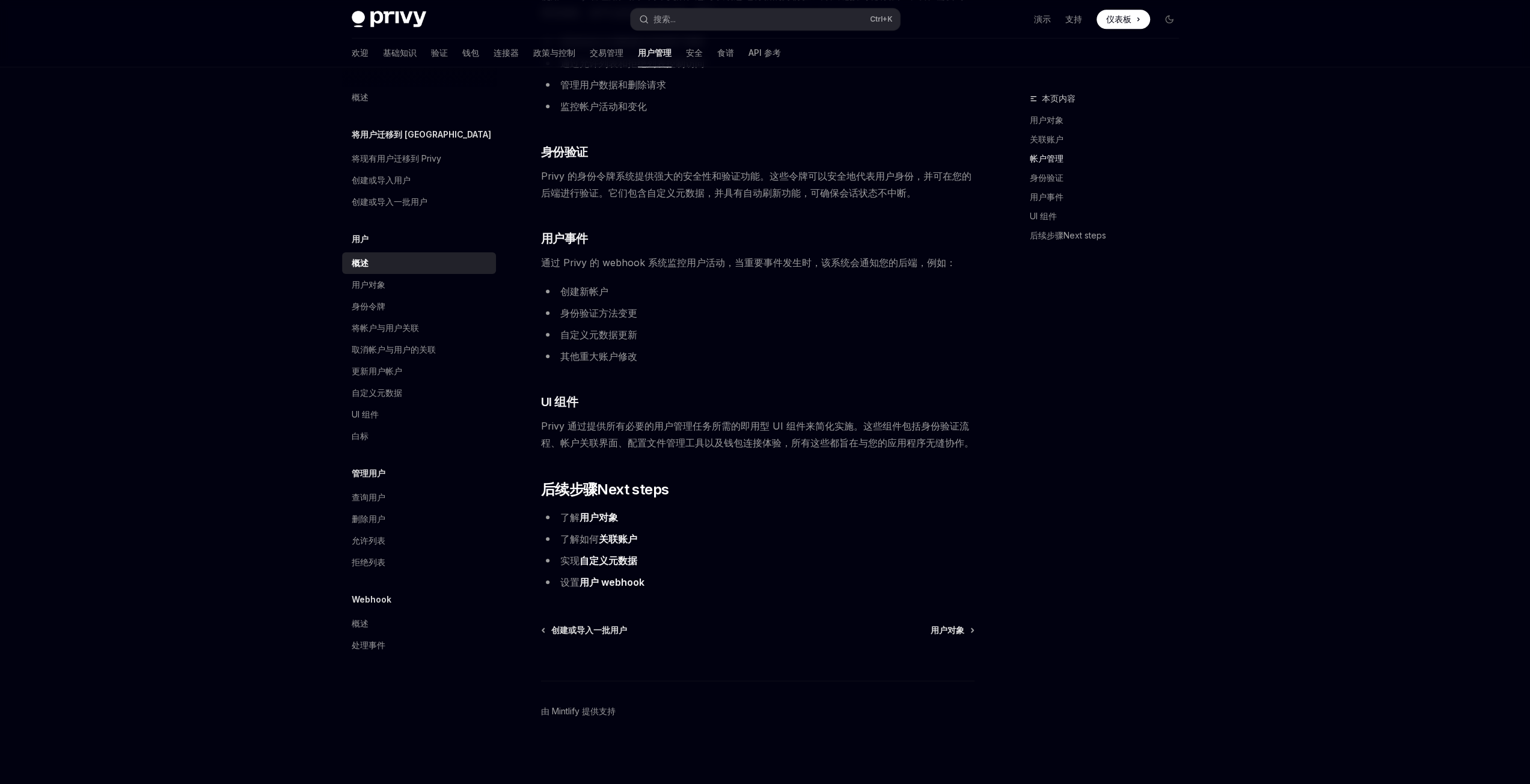
click at [621, 583] on font "用户 webhook" at bounding box center [612, 582] width 65 height 12
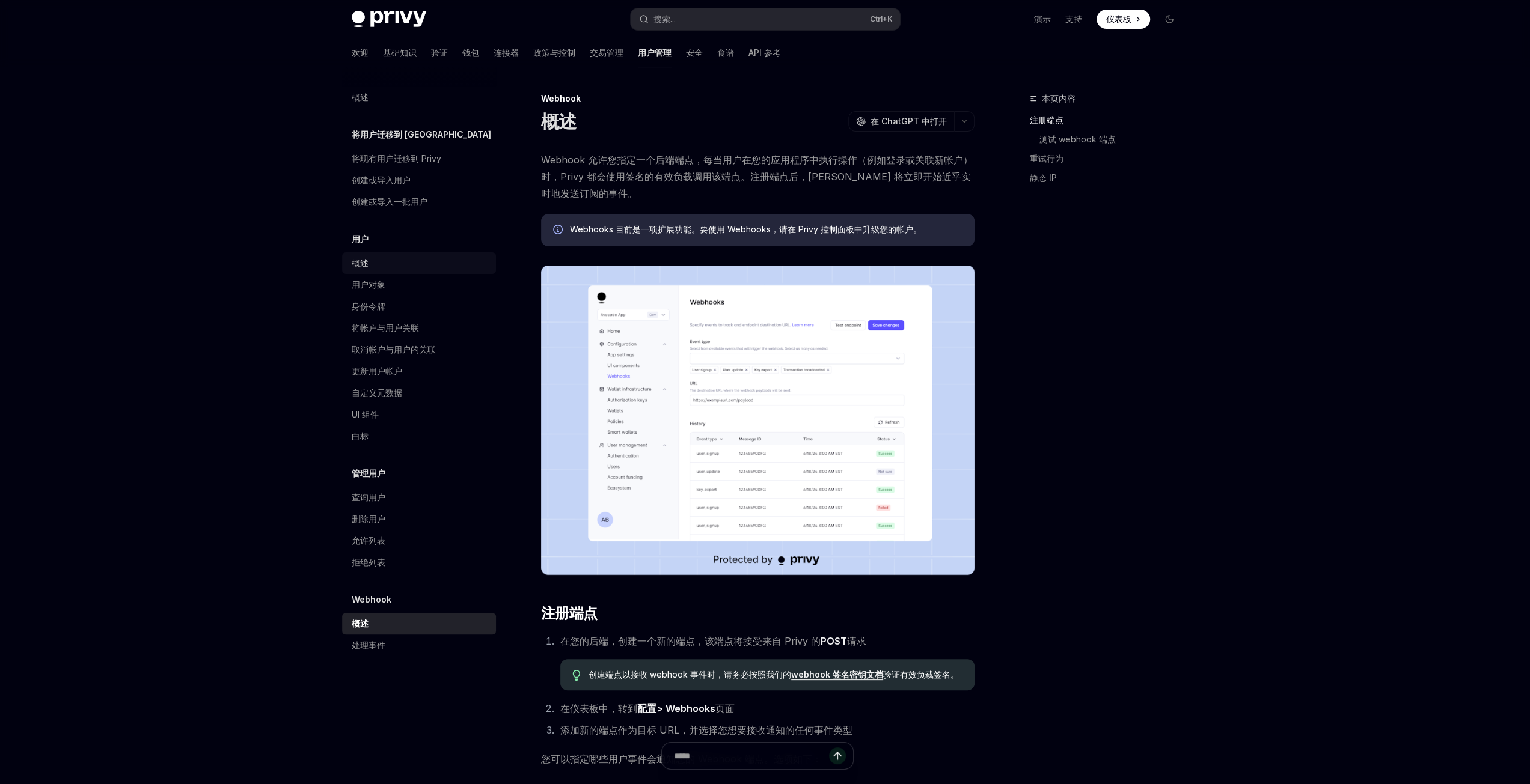
click at [374, 267] on div "概述" at bounding box center [420, 262] width 137 height 15
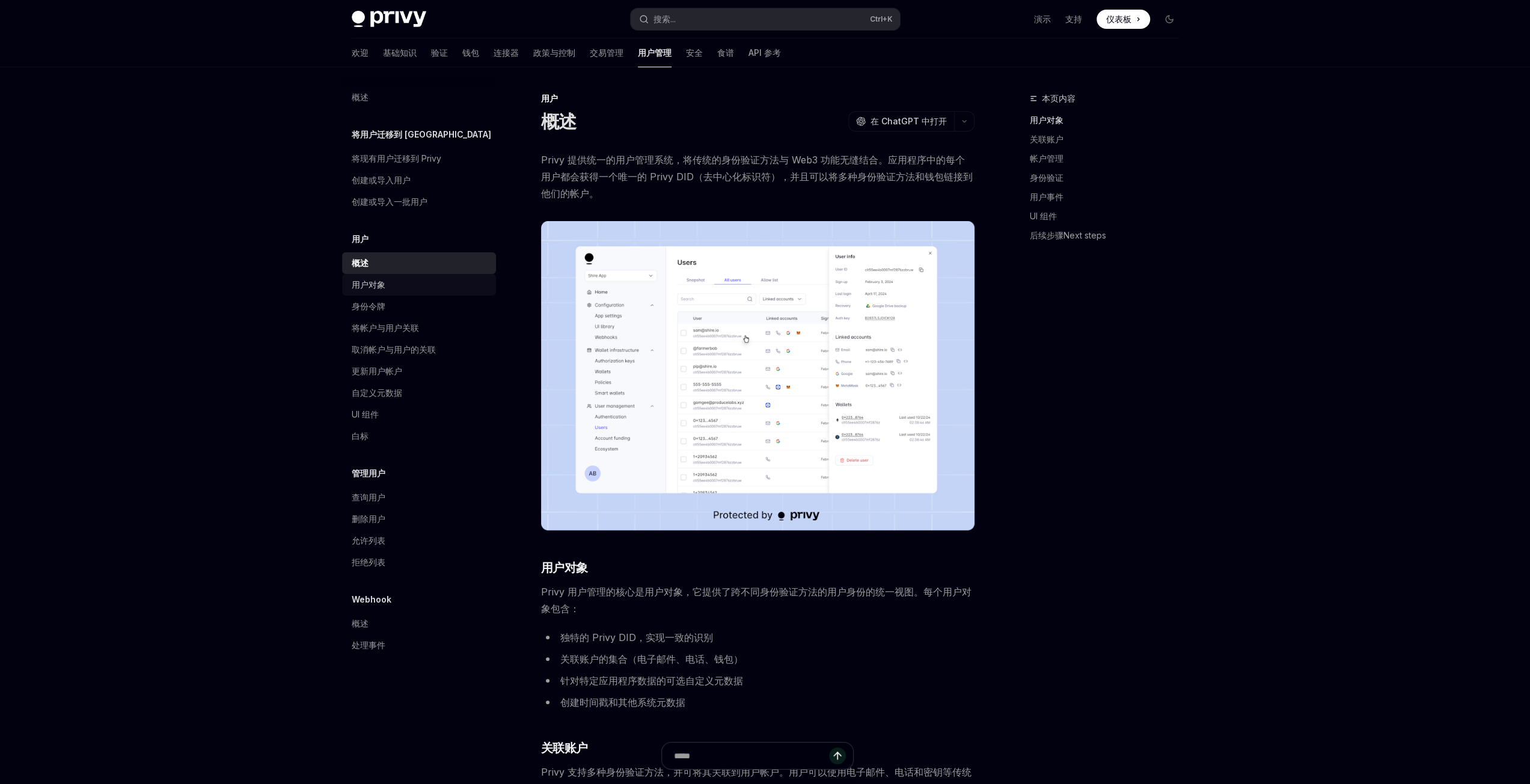
click at [375, 285] on font "用户对象" at bounding box center [368, 285] width 34 height 10
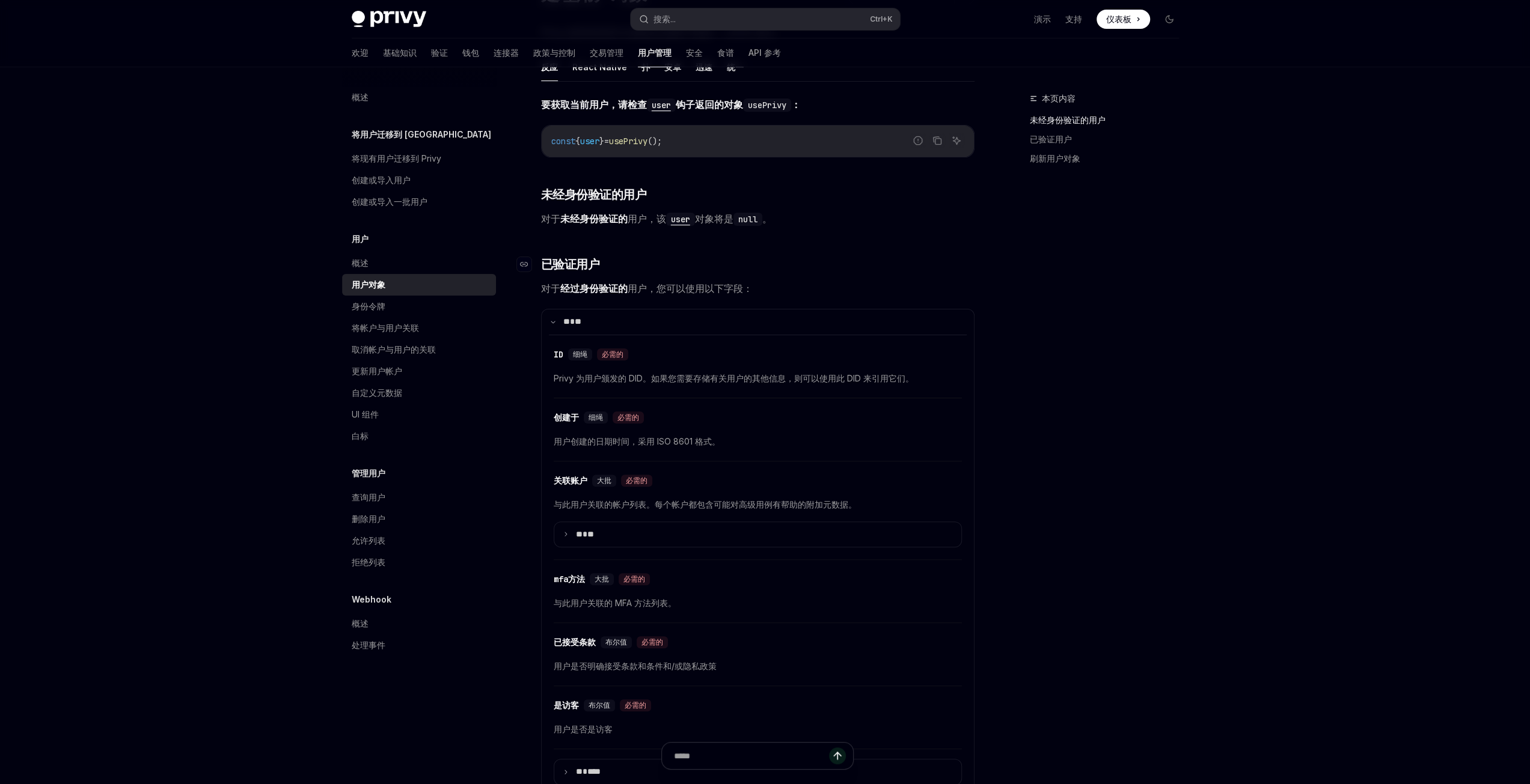
scroll to position [240, 0]
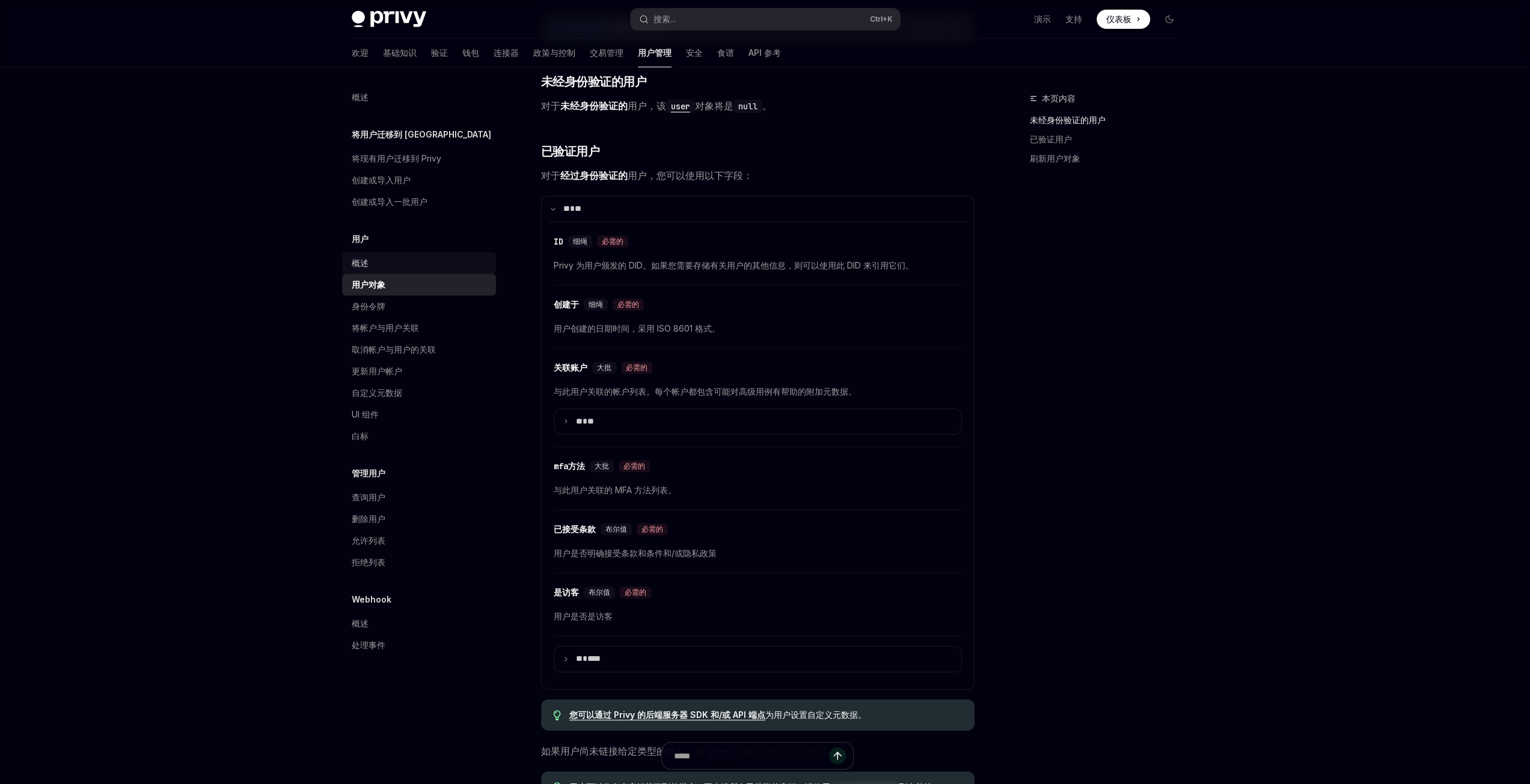
click at [365, 260] on font "概述" at bounding box center [359, 262] width 16 height 10
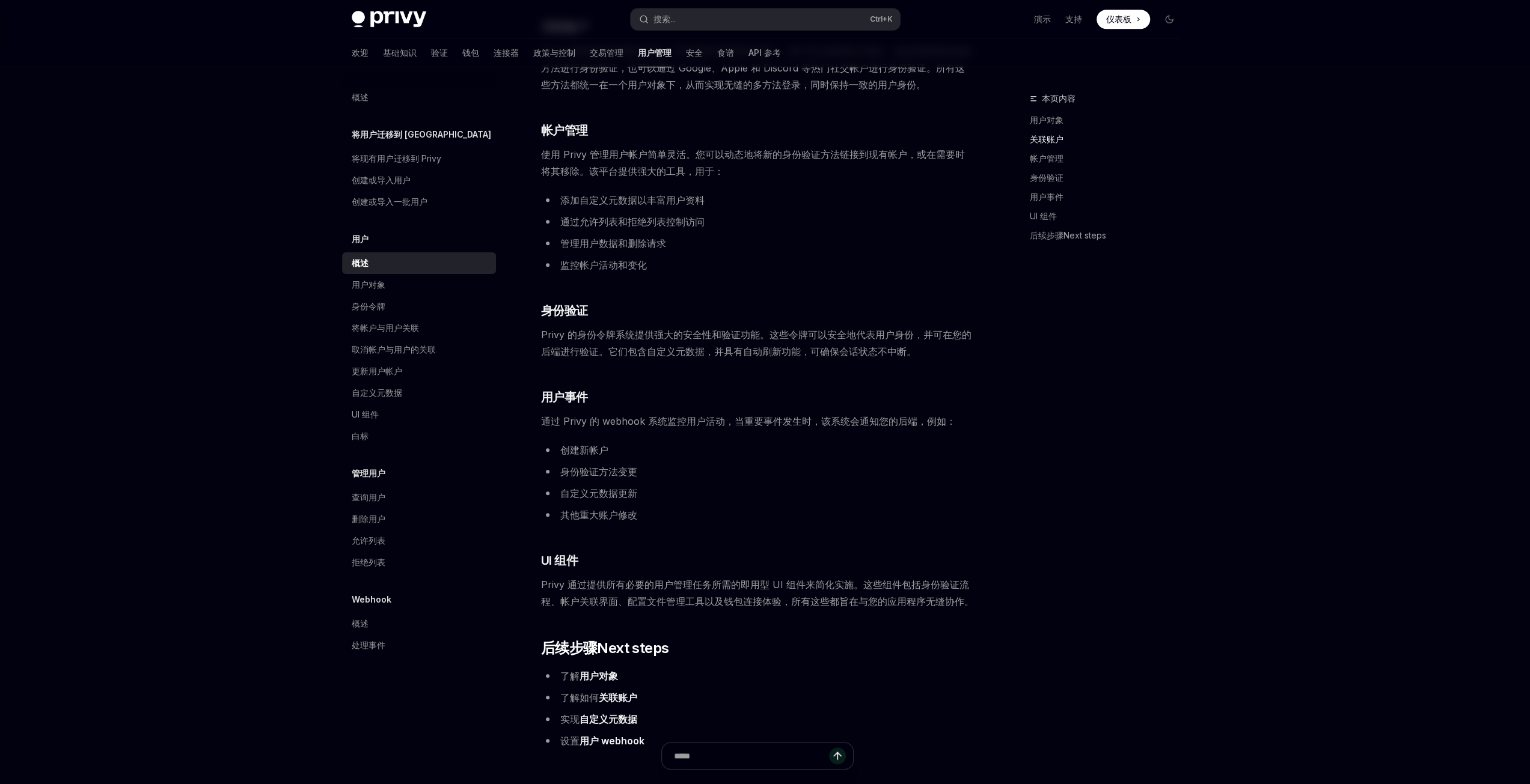
scroll to position [841, 0]
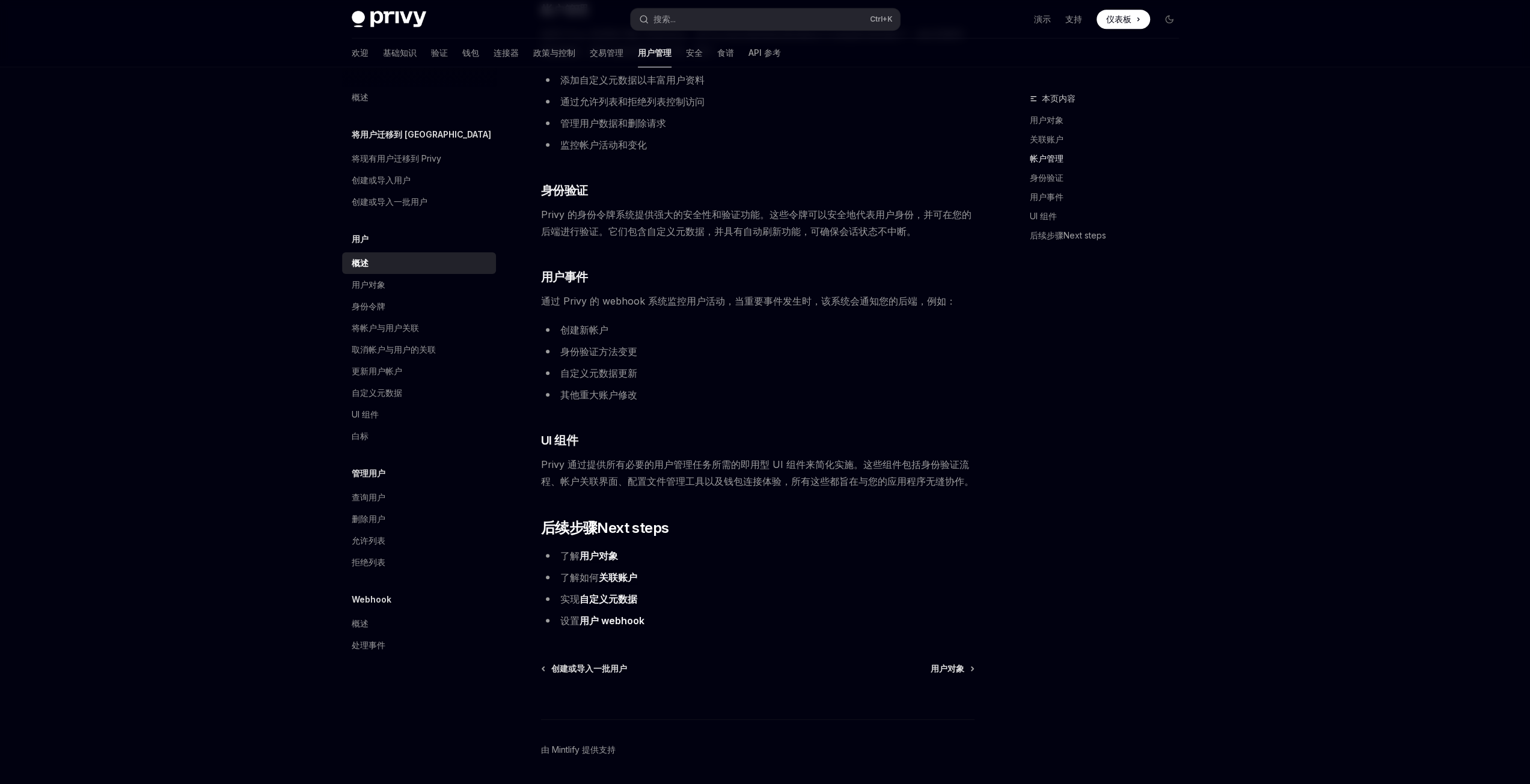
click at [629, 619] on font "用户 webhook" at bounding box center [612, 621] width 65 height 12
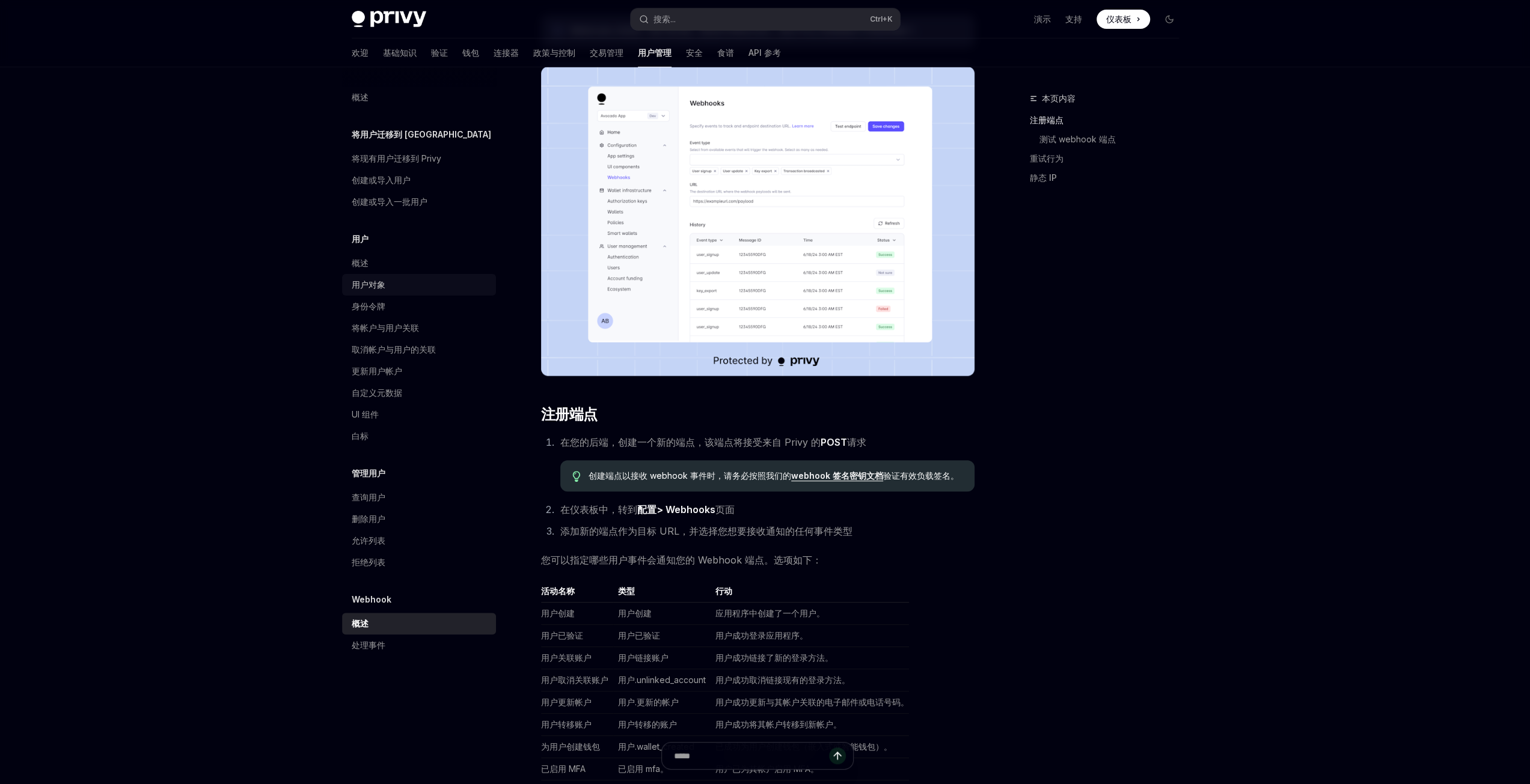
scroll to position [180, 0]
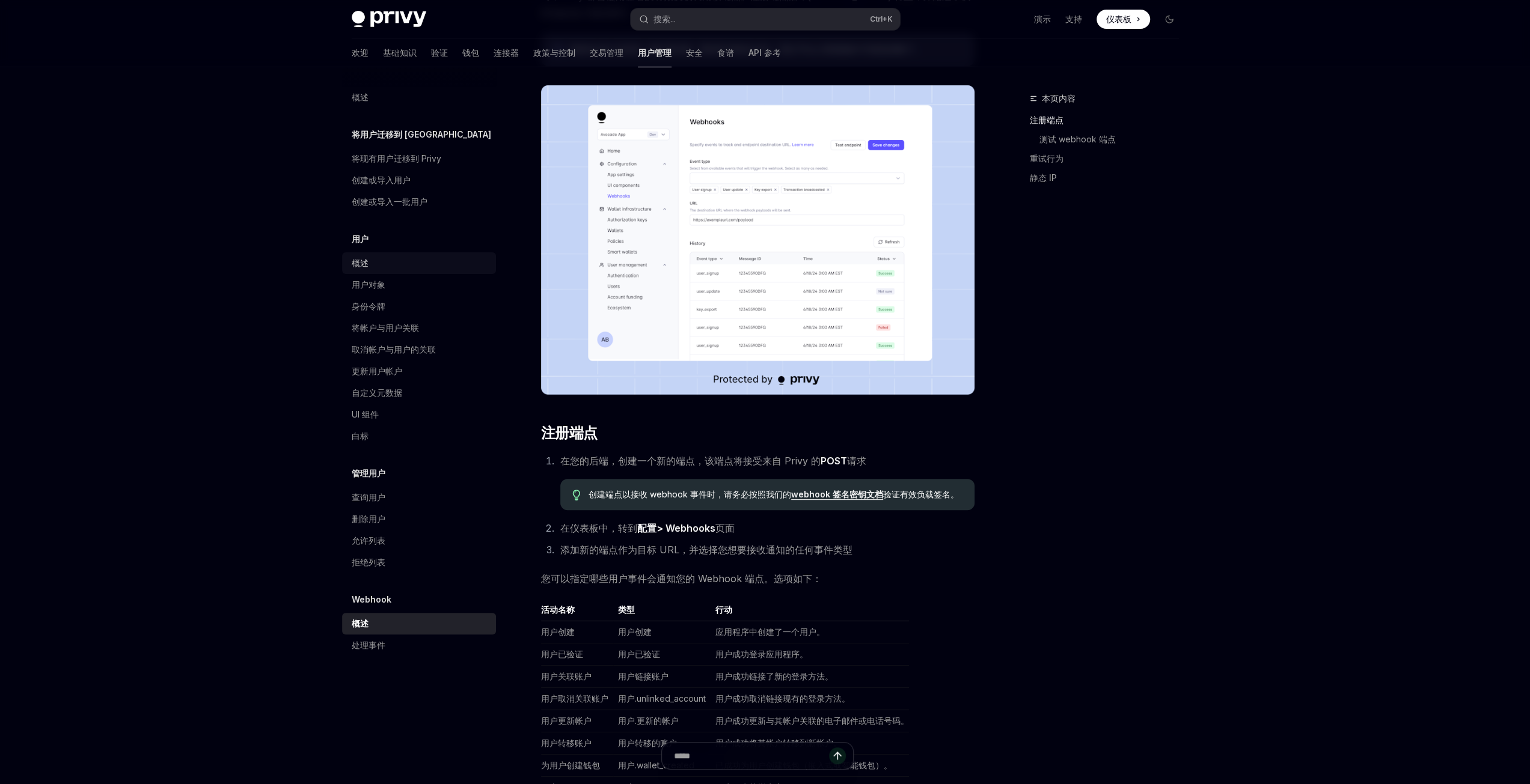
drag, startPoint x: 359, startPoint y: 262, endPoint x: 371, endPoint y: 269, distance: 13.9
click at [359, 262] on font "概述" at bounding box center [359, 262] width 16 height 10
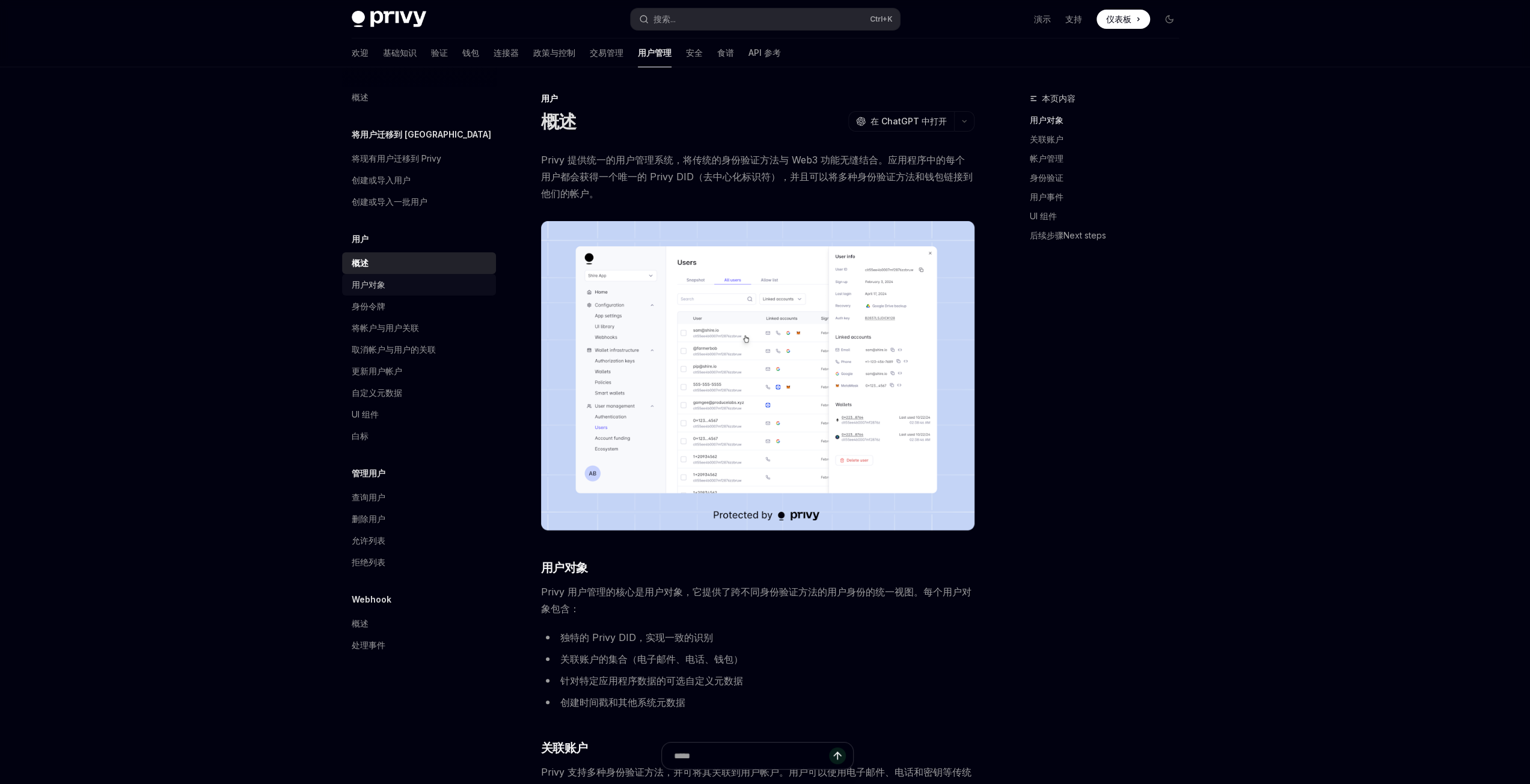
click at [380, 291] on div "用户对象" at bounding box center [368, 284] width 34 height 15
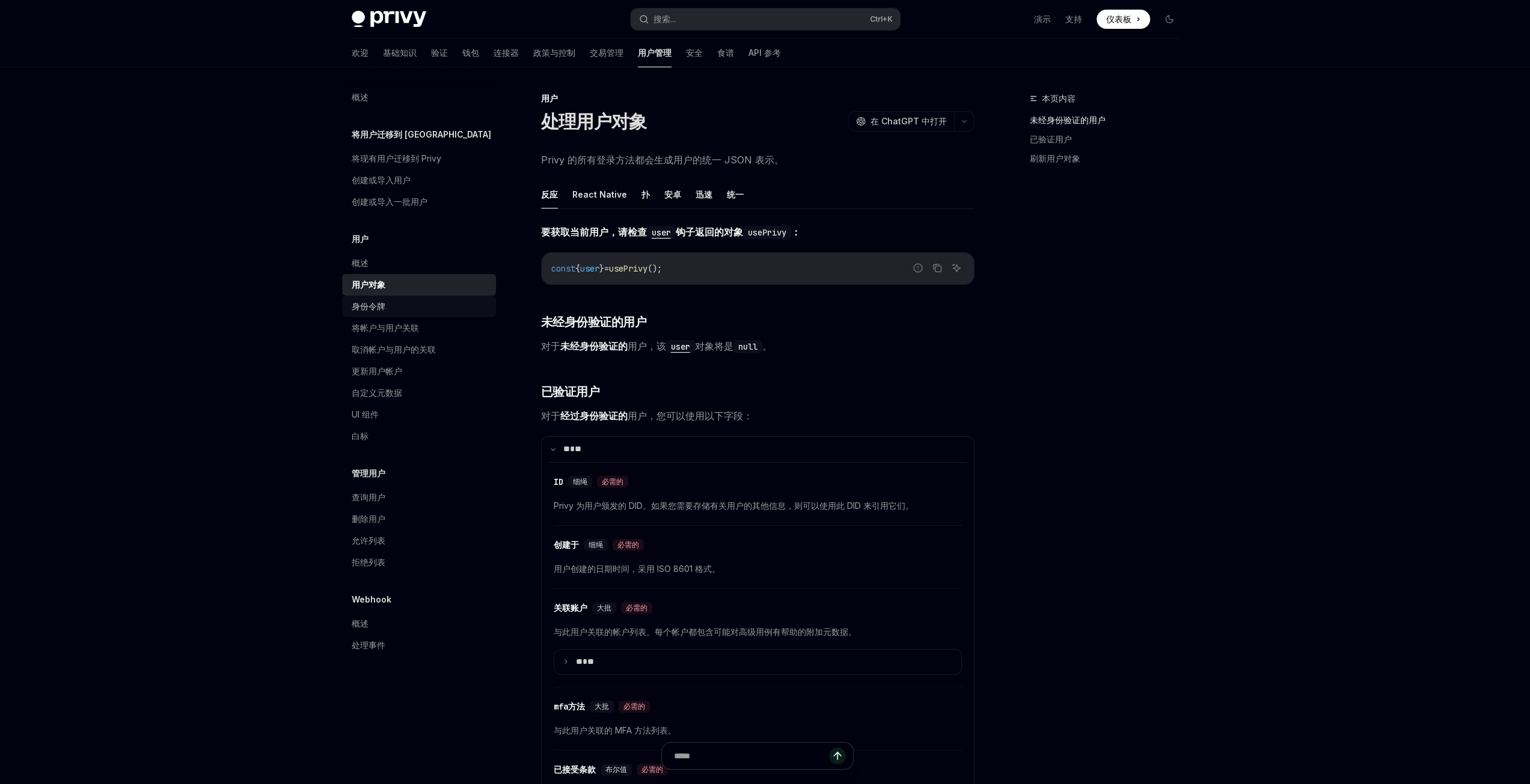
click at [382, 313] on div "身份令牌" at bounding box center [368, 306] width 34 height 15
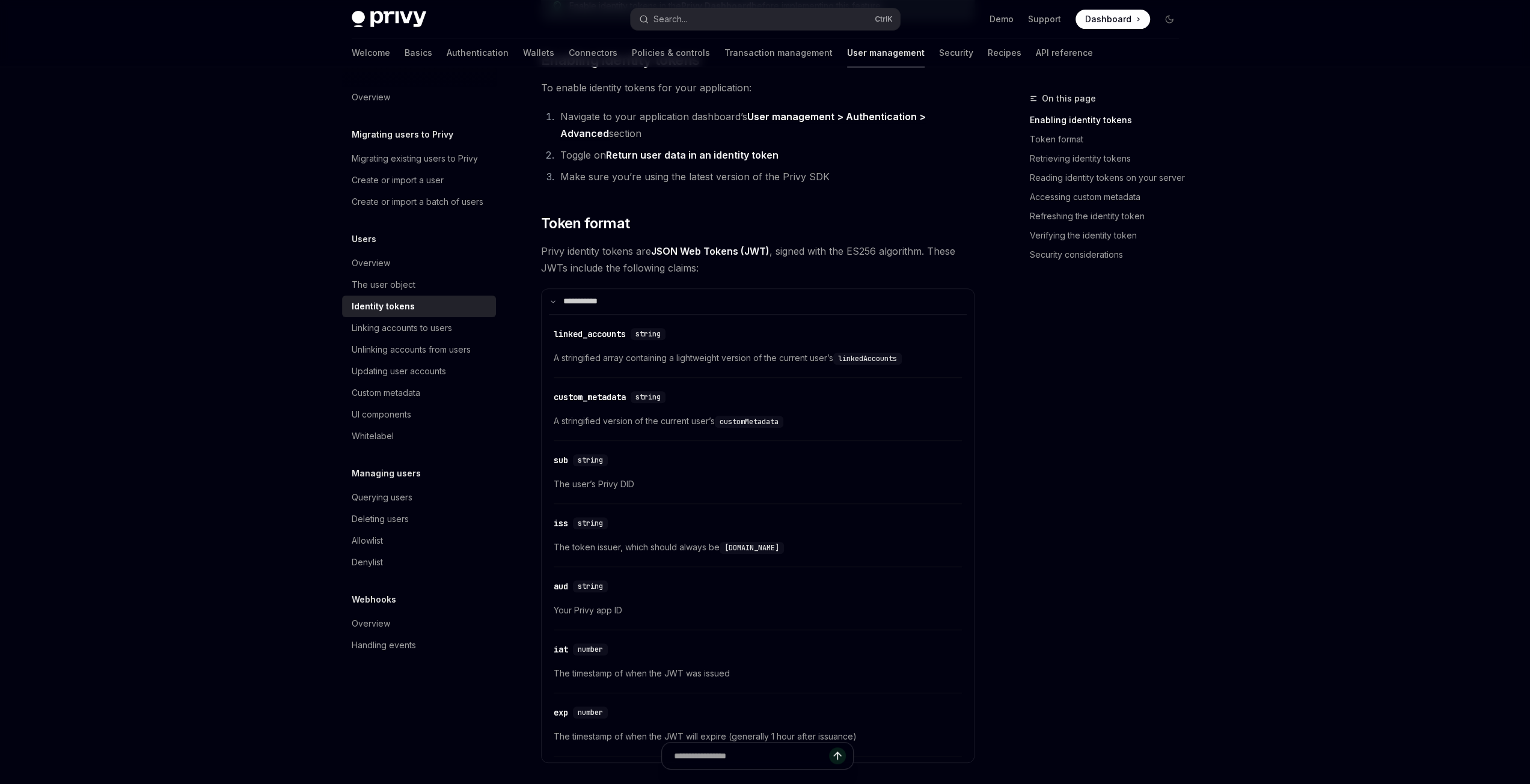
scroll to position [360, 0]
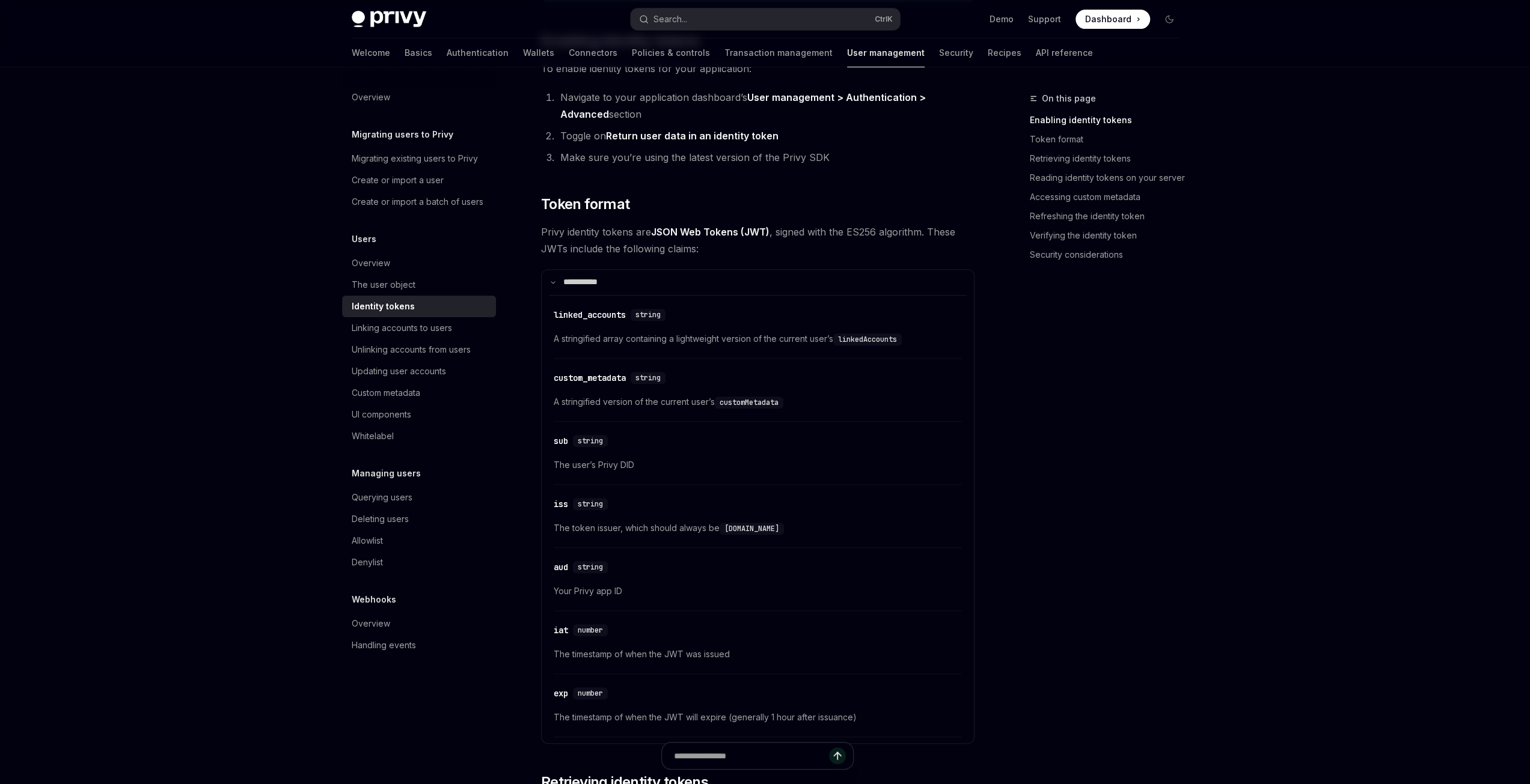
click at [878, 341] on code "linkedAccounts" at bounding box center [867, 339] width 68 height 12
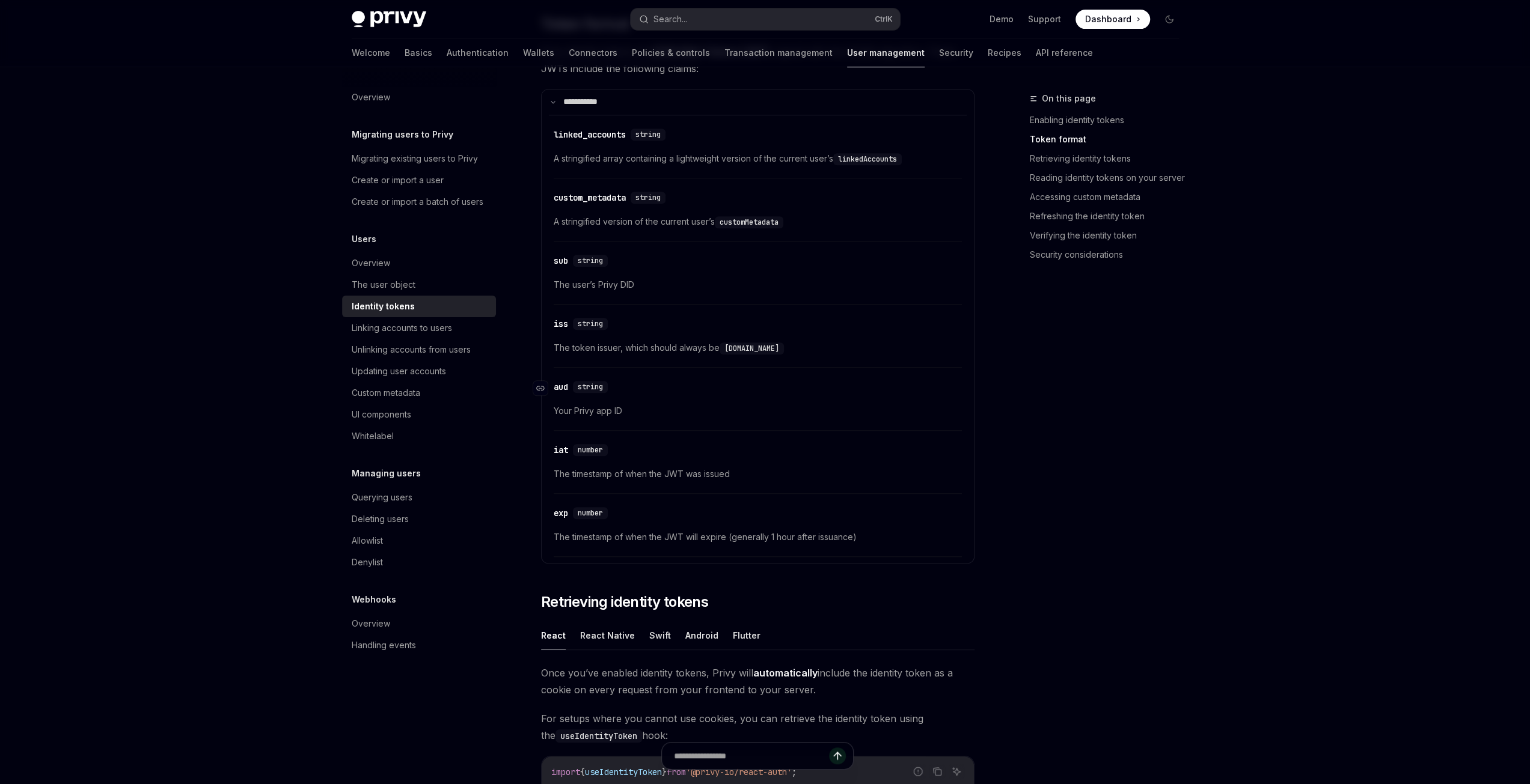
scroll to position [661, 0]
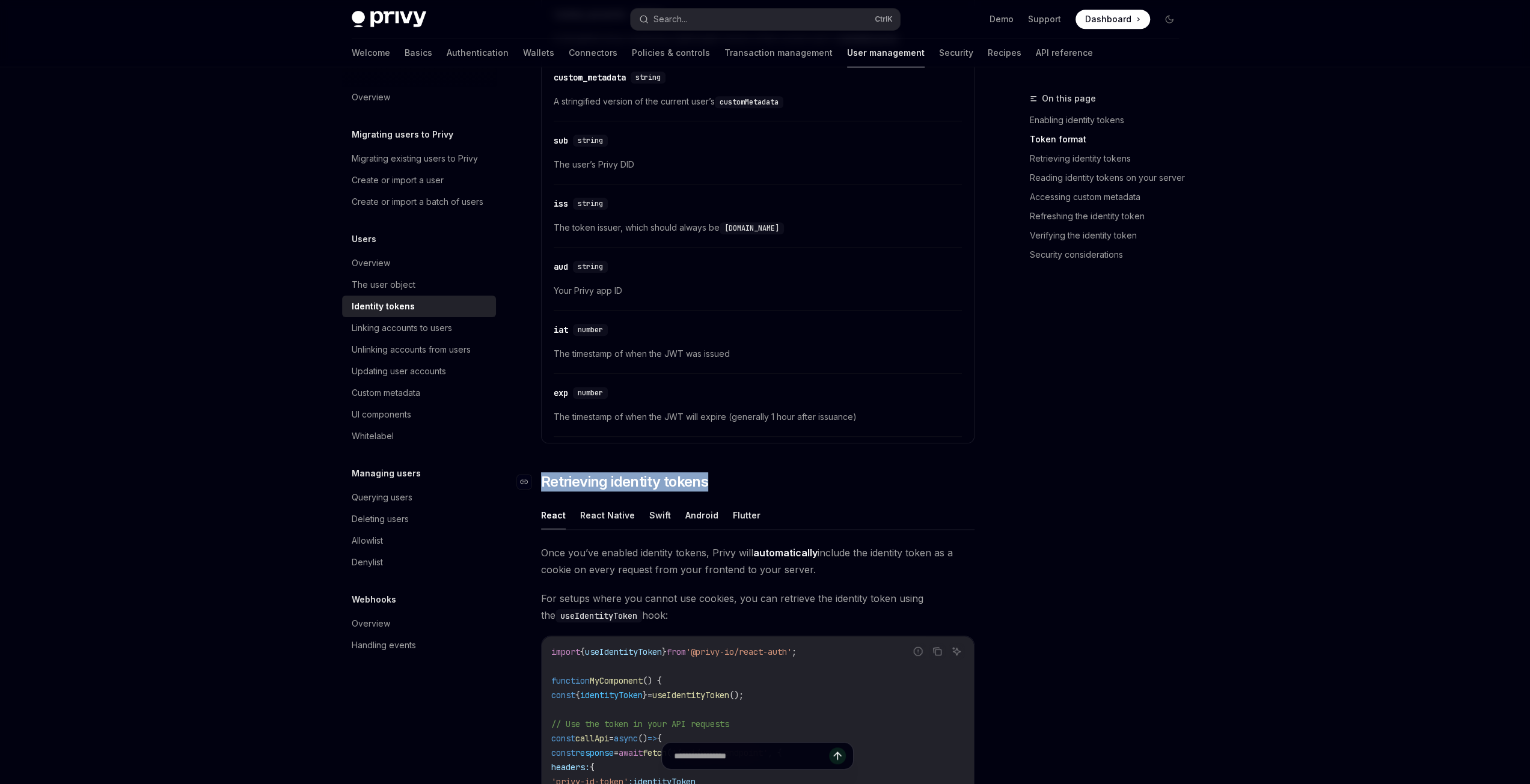
drag, startPoint x: 725, startPoint y: 487, endPoint x: 541, endPoint y: 480, distance: 184.1
click at [541, 480] on h2 "​ Retrieving identity tokens" at bounding box center [758, 482] width 434 height 19
click at [777, 475] on h2 "​ Retrieving identity tokens" at bounding box center [758, 482] width 434 height 19
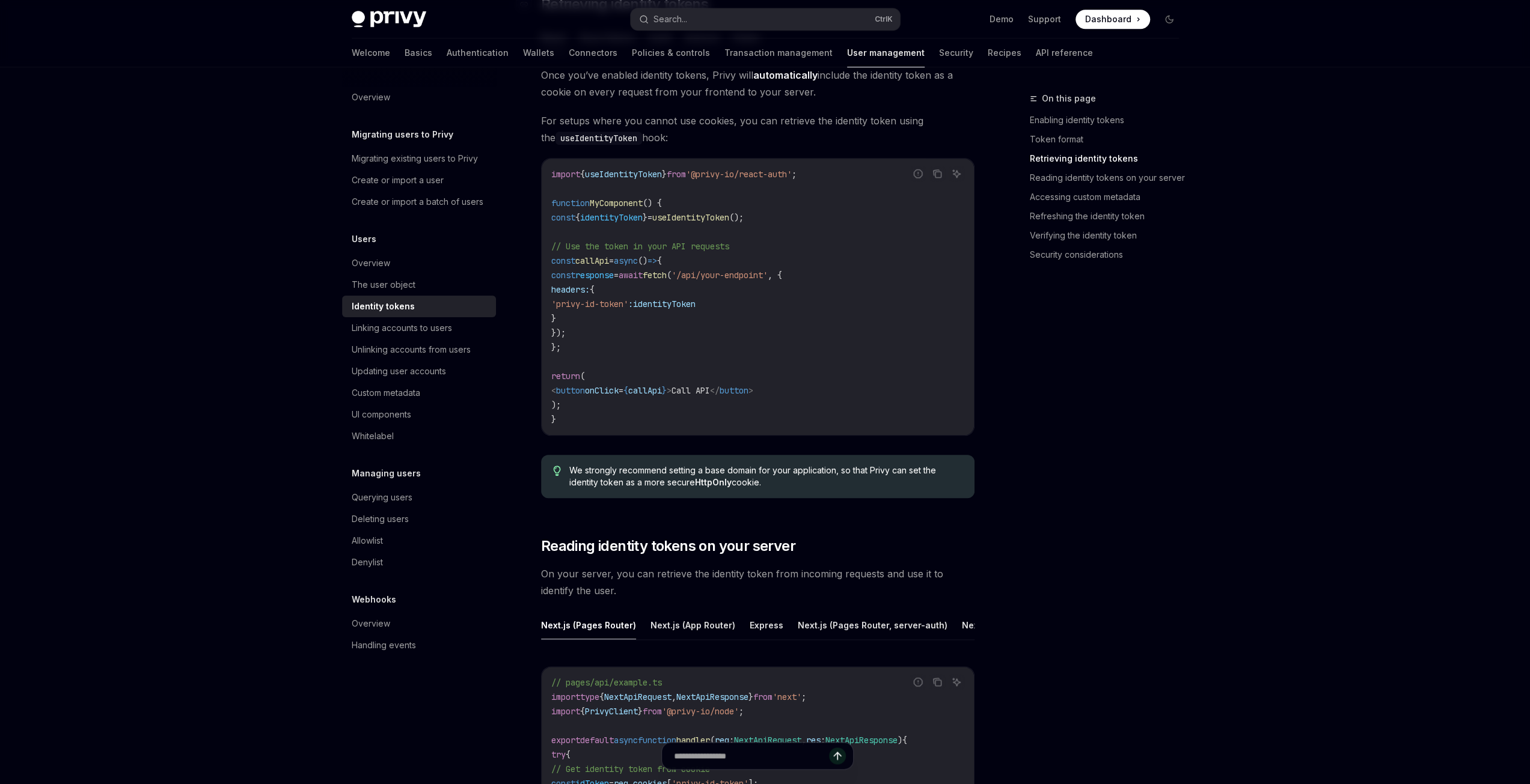
scroll to position [1141, 0]
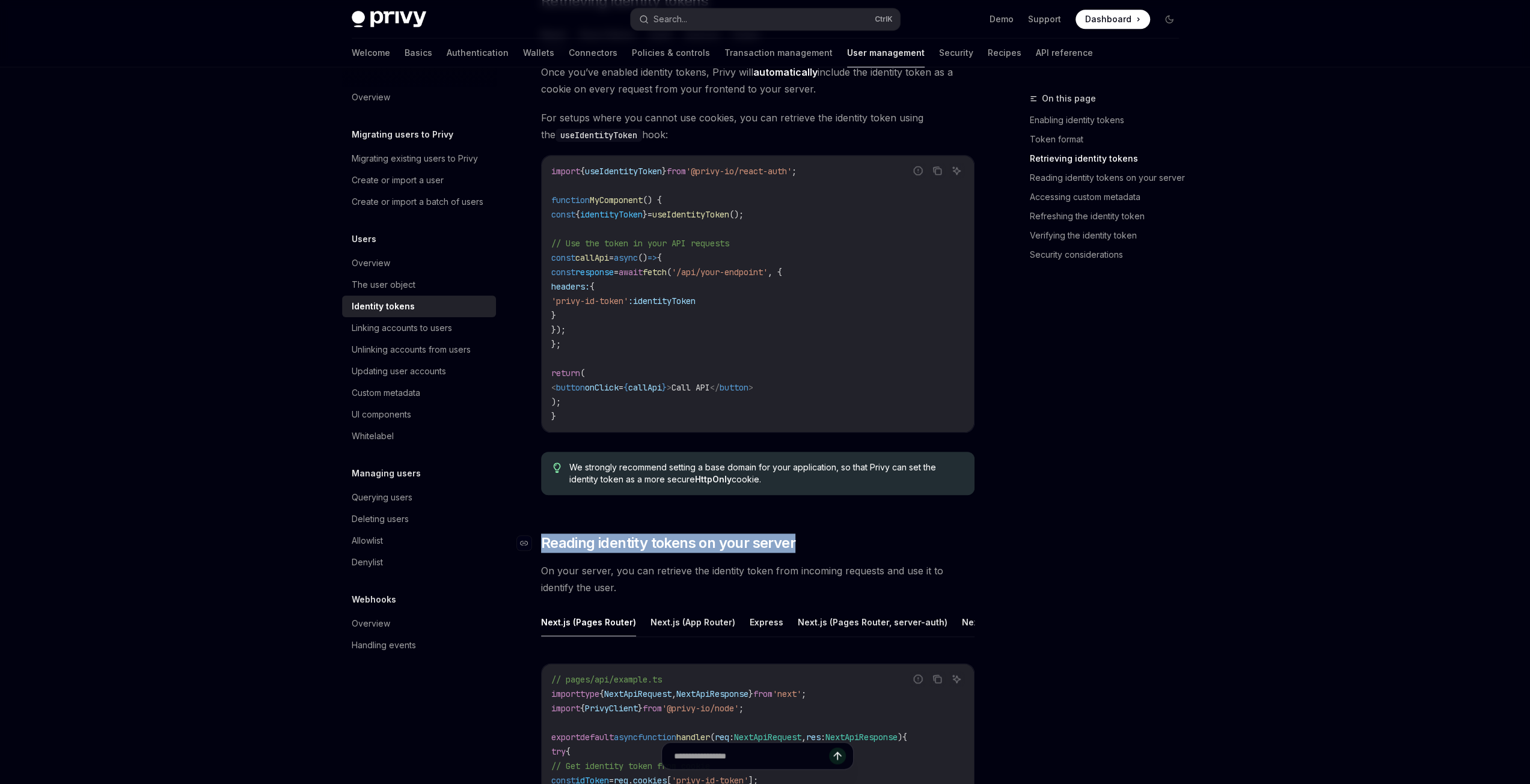
drag, startPoint x: 821, startPoint y: 545, endPoint x: 535, endPoint y: 545, distance: 286.0
click at [541, 545] on h2 "​ Reading identity tokens on your server" at bounding box center [758, 543] width 434 height 19
click at [830, 539] on h2 "​ Reading identity tokens on your server" at bounding box center [758, 543] width 434 height 19
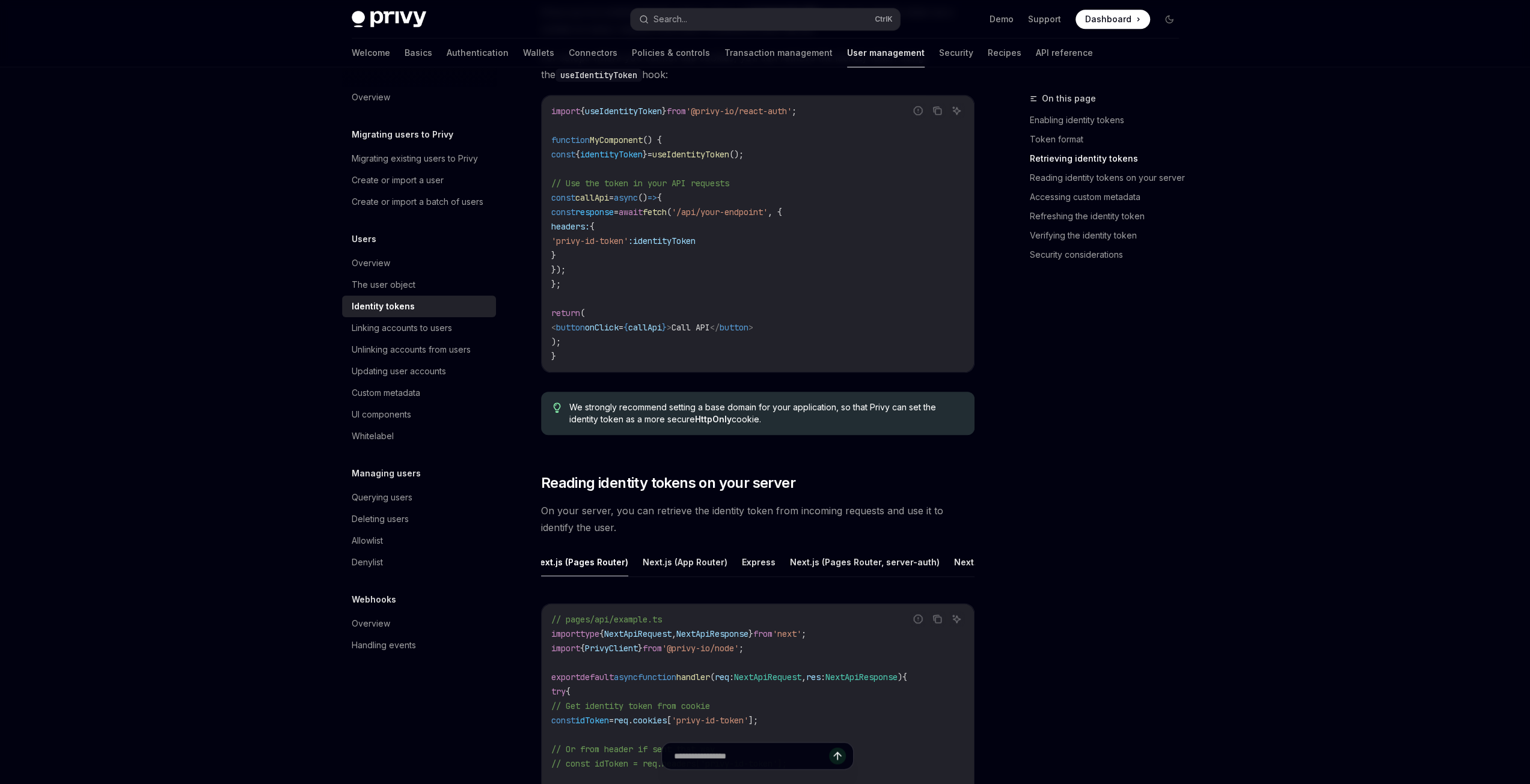
scroll to position [0, 0]
click at [671, 510] on span "On your server, you can retrieve the identity token from incoming requests and …" at bounding box center [758, 519] width 434 height 34
click at [737, 523] on span "On your server, you can retrieve the identity token from incoming requests and …" at bounding box center [758, 519] width 434 height 34
drag, startPoint x: 703, startPoint y: 528, endPoint x: 521, endPoint y: 509, distance: 183.0
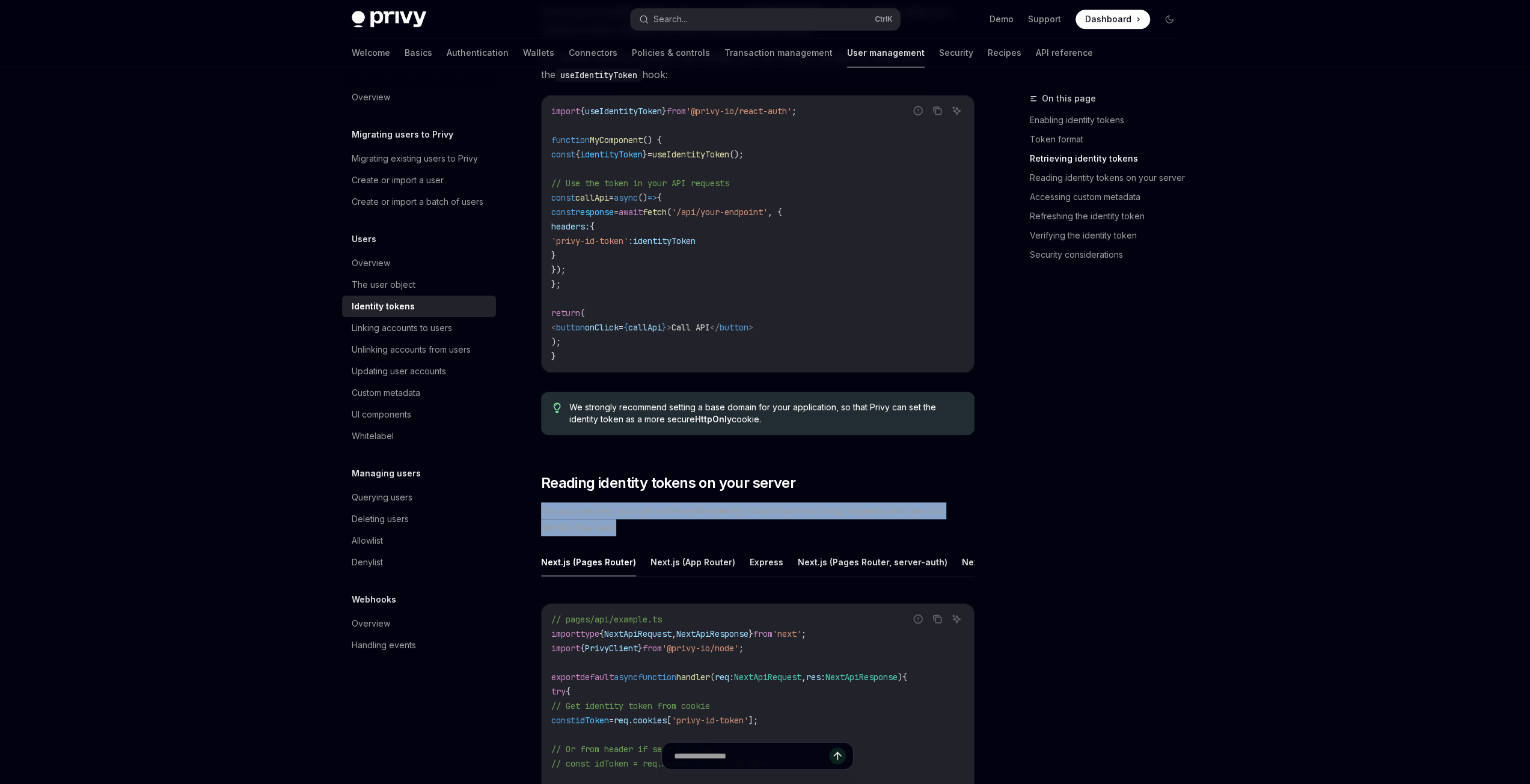
click at [675, 529] on span "On your server, you can retrieve the identity token from incoming requests and …" at bounding box center [758, 519] width 434 height 34
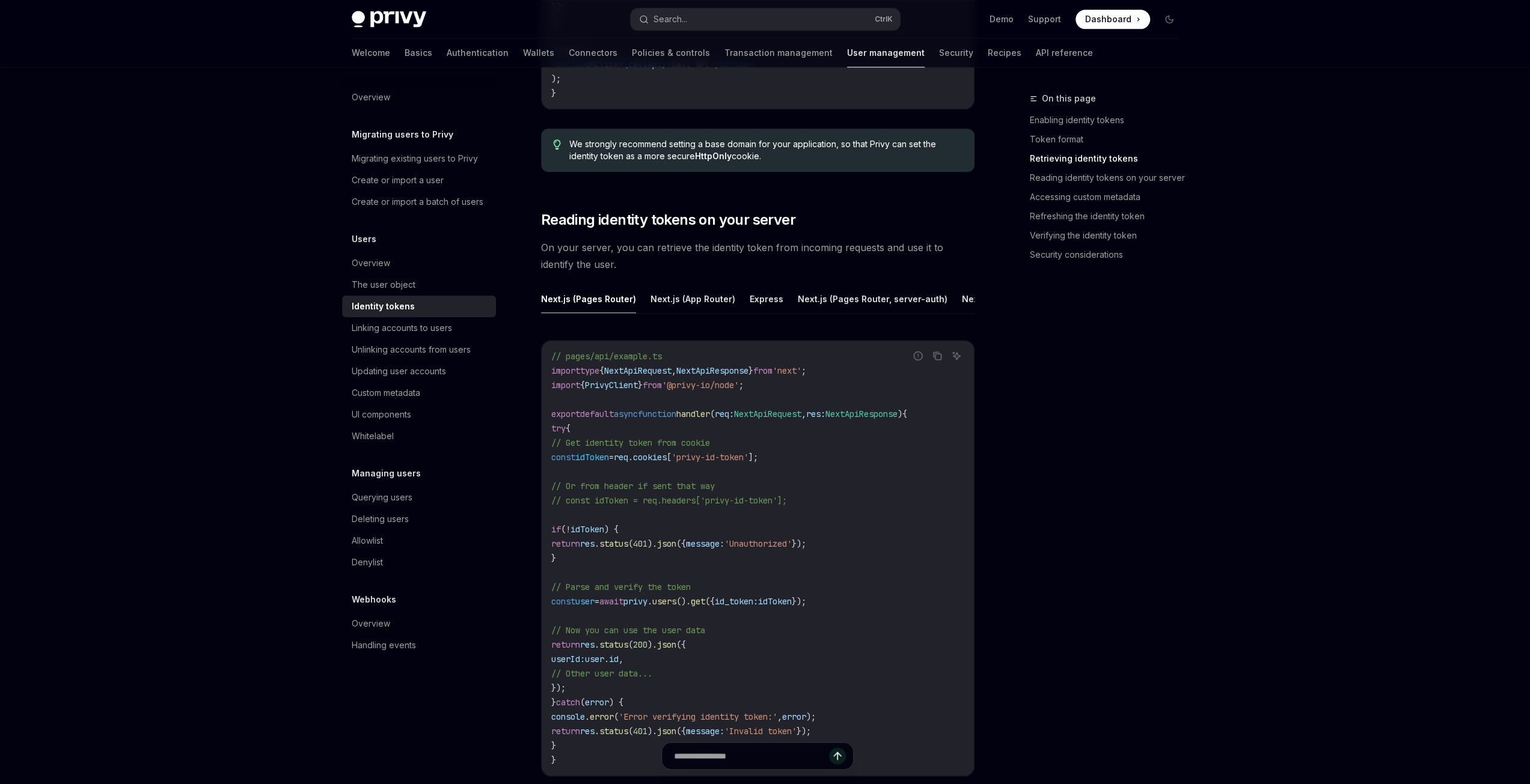
scroll to position [1502, 0]
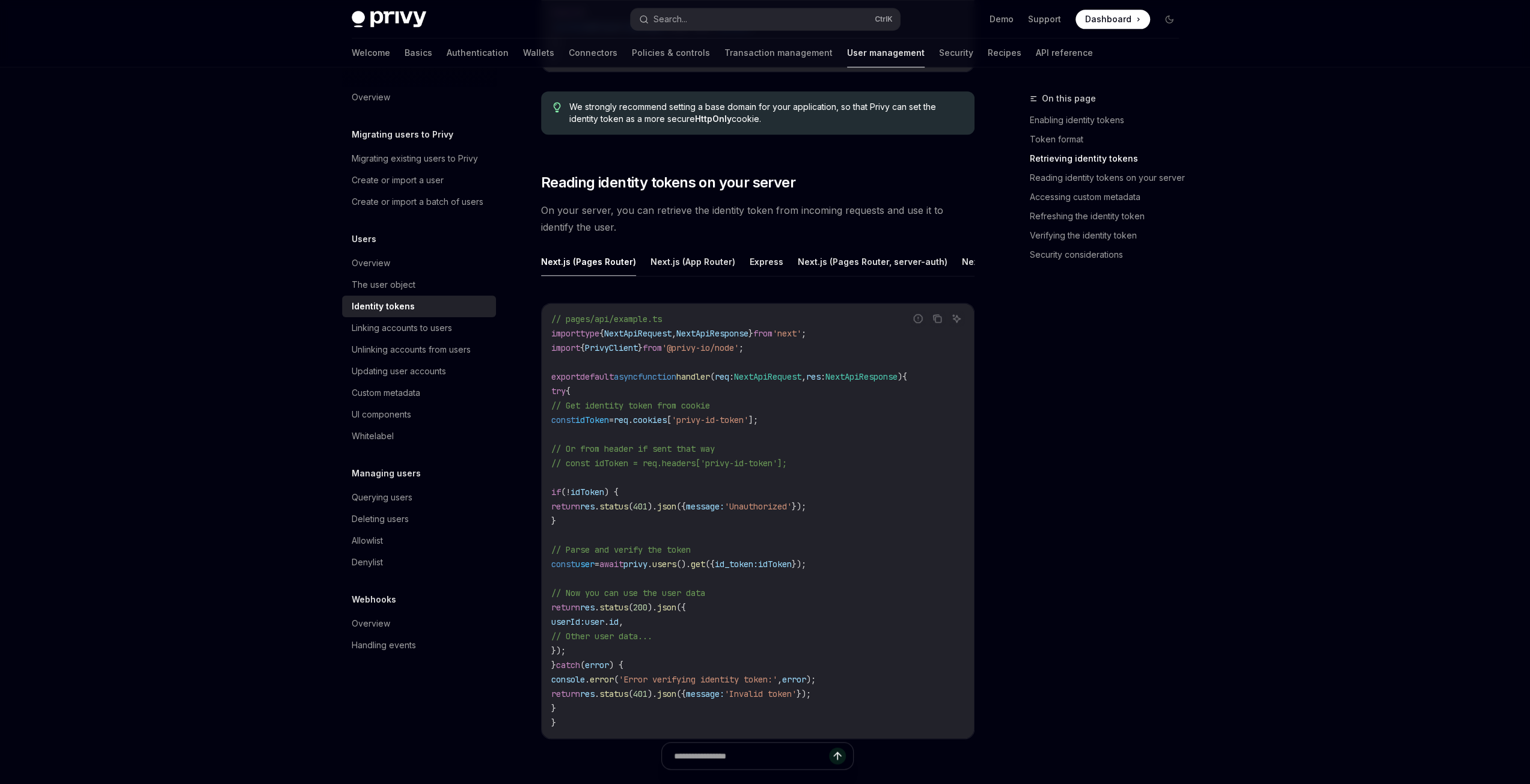
click at [738, 426] on span "'privy-id-token'" at bounding box center [709, 420] width 77 height 11
click at [748, 426] on span "'privy-id-token'" at bounding box center [709, 420] width 77 height 11
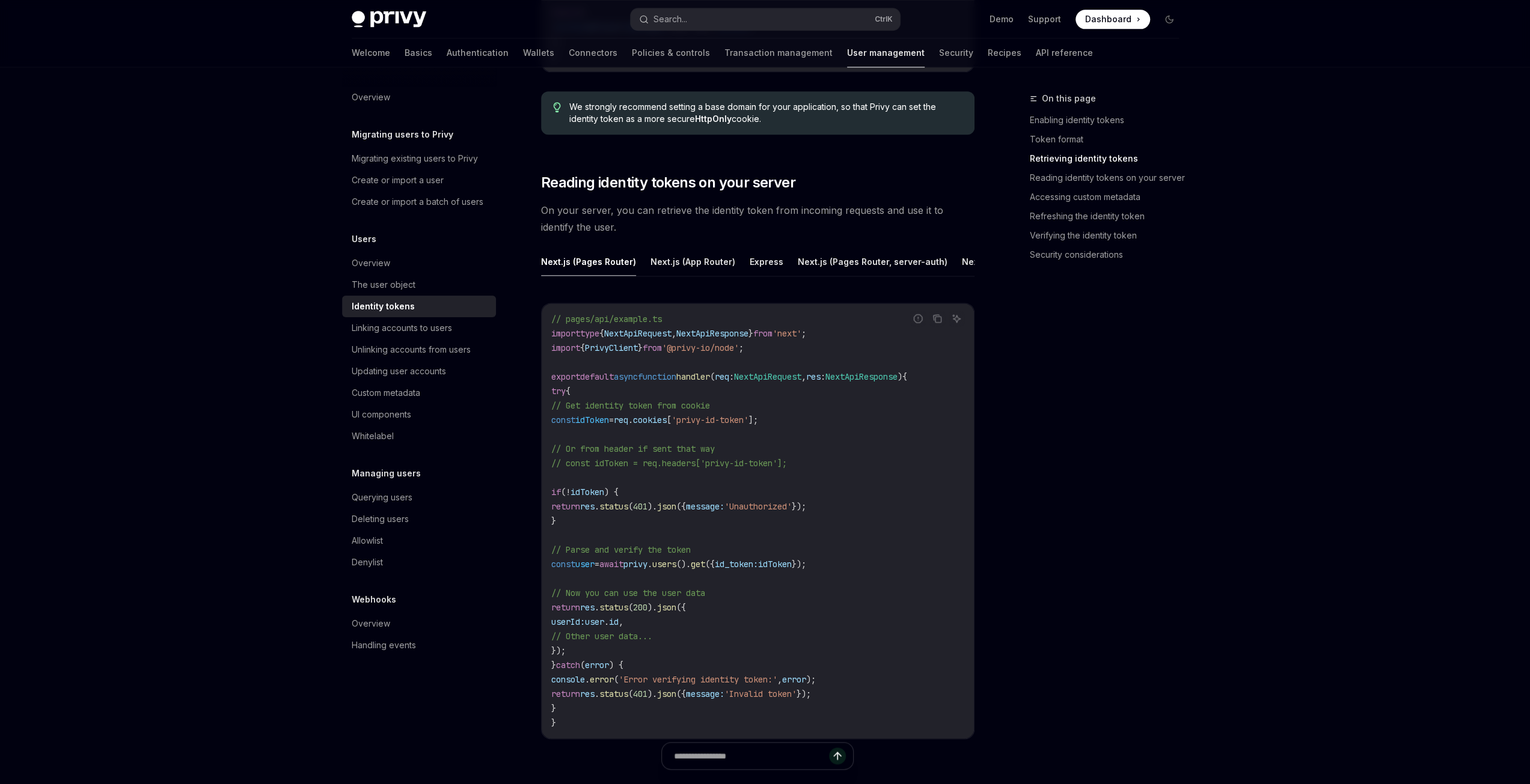
click at [608, 426] on span "idToken" at bounding box center [592, 420] width 34 height 11
click at [666, 498] on code "// pages/api/example.ts import type { NextApiRequest , NextApiResponse } from '…" at bounding box center [758, 521] width 413 height 418
click at [594, 570] on span "user" at bounding box center [585, 564] width 19 height 11
click at [758, 567] on span "id_token:" at bounding box center [736, 564] width 43 height 11
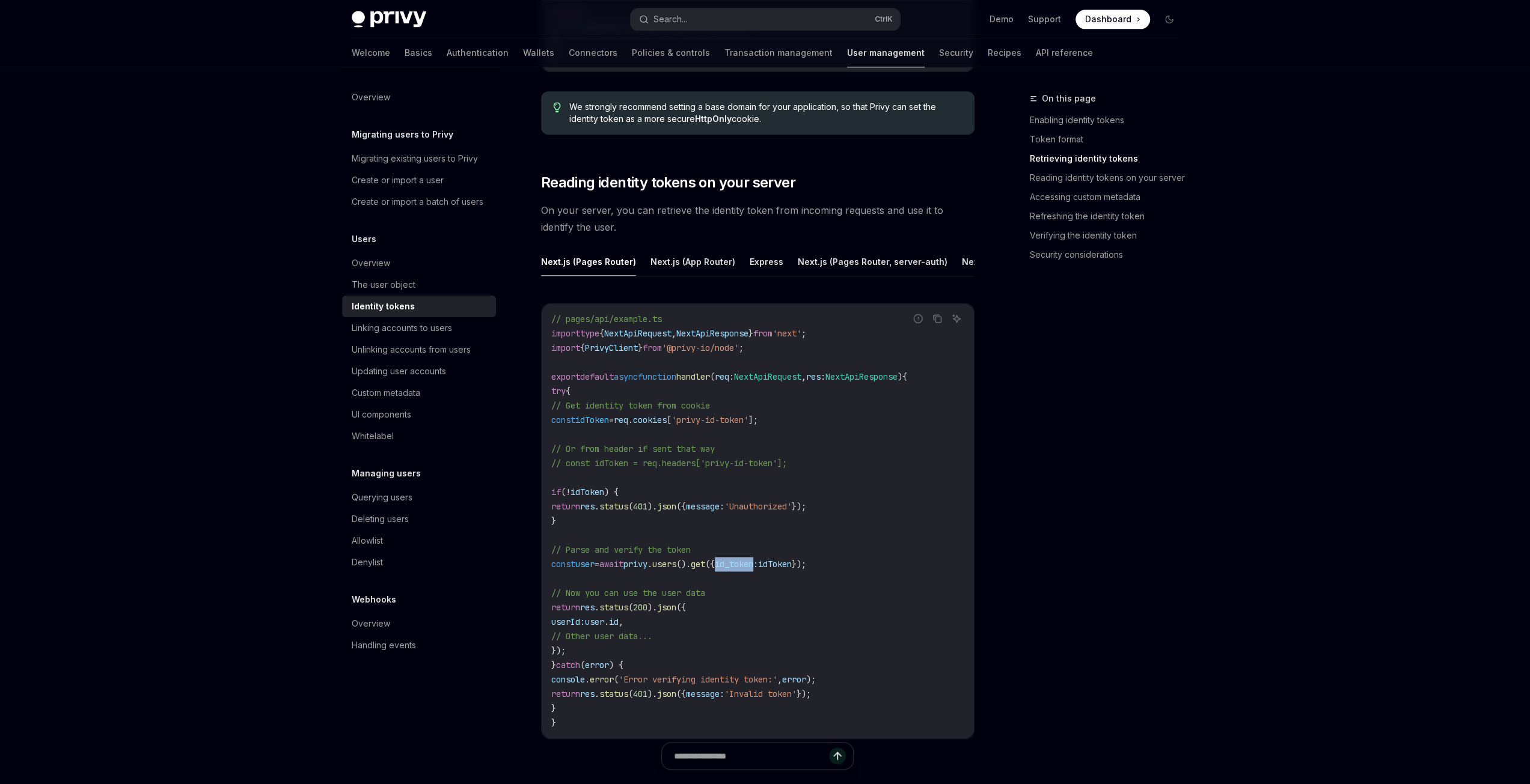
click at [758, 567] on span "id_token:" at bounding box center [736, 564] width 43 height 11
click at [638, 589] on code "// pages/api/example.ts import type { NextApiRequest , NextApiResponse } from '…" at bounding box center [758, 521] width 413 height 418
click at [594, 570] on span "user" at bounding box center [585, 564] width 19 height 11
click at [702, 635] on code "// pages/api/example.ts import type { NextApiRequest , NextApiResponse } from '…" at bounding box center [758, 521] width 413 height 418
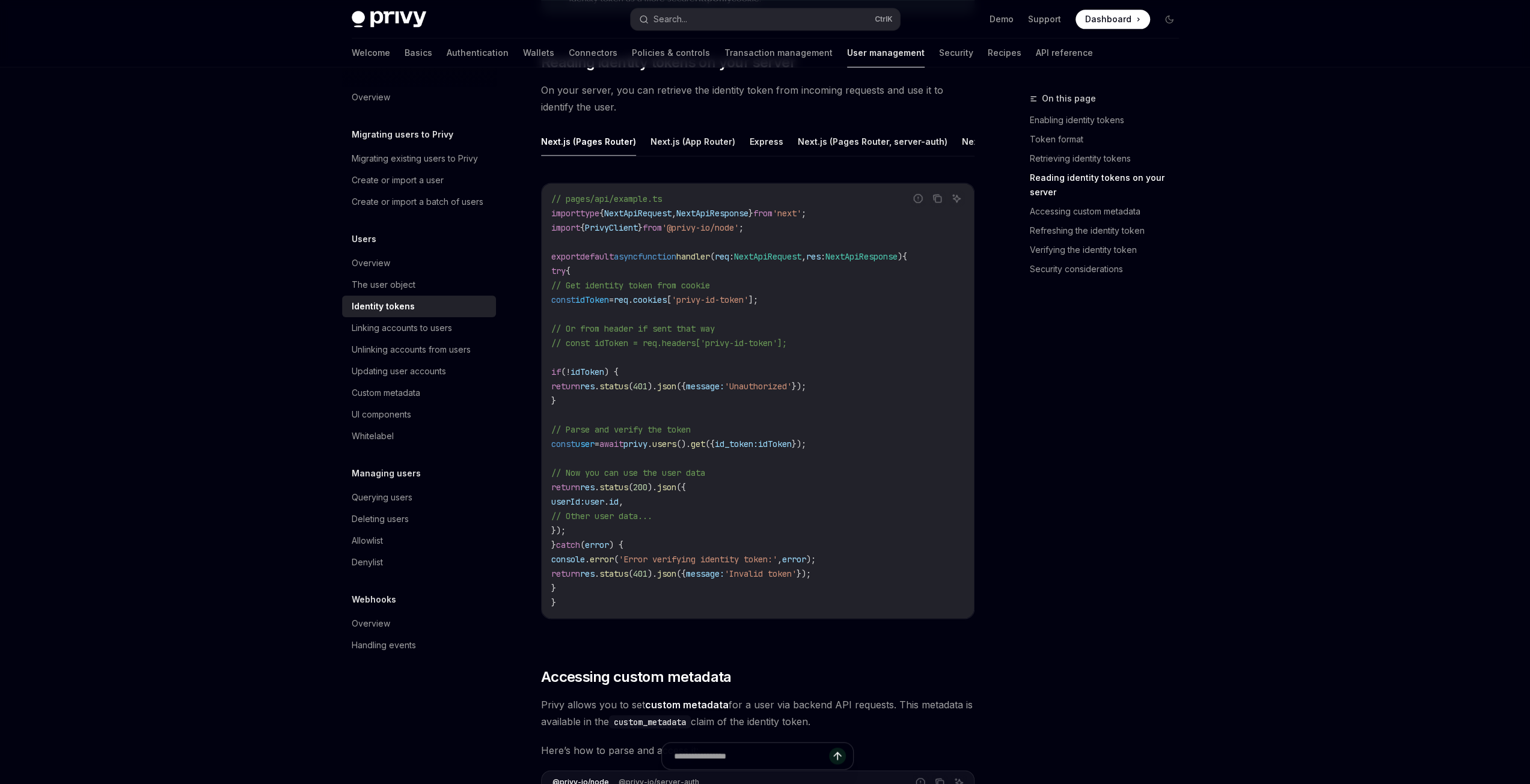
scroll to position [1802, 0]
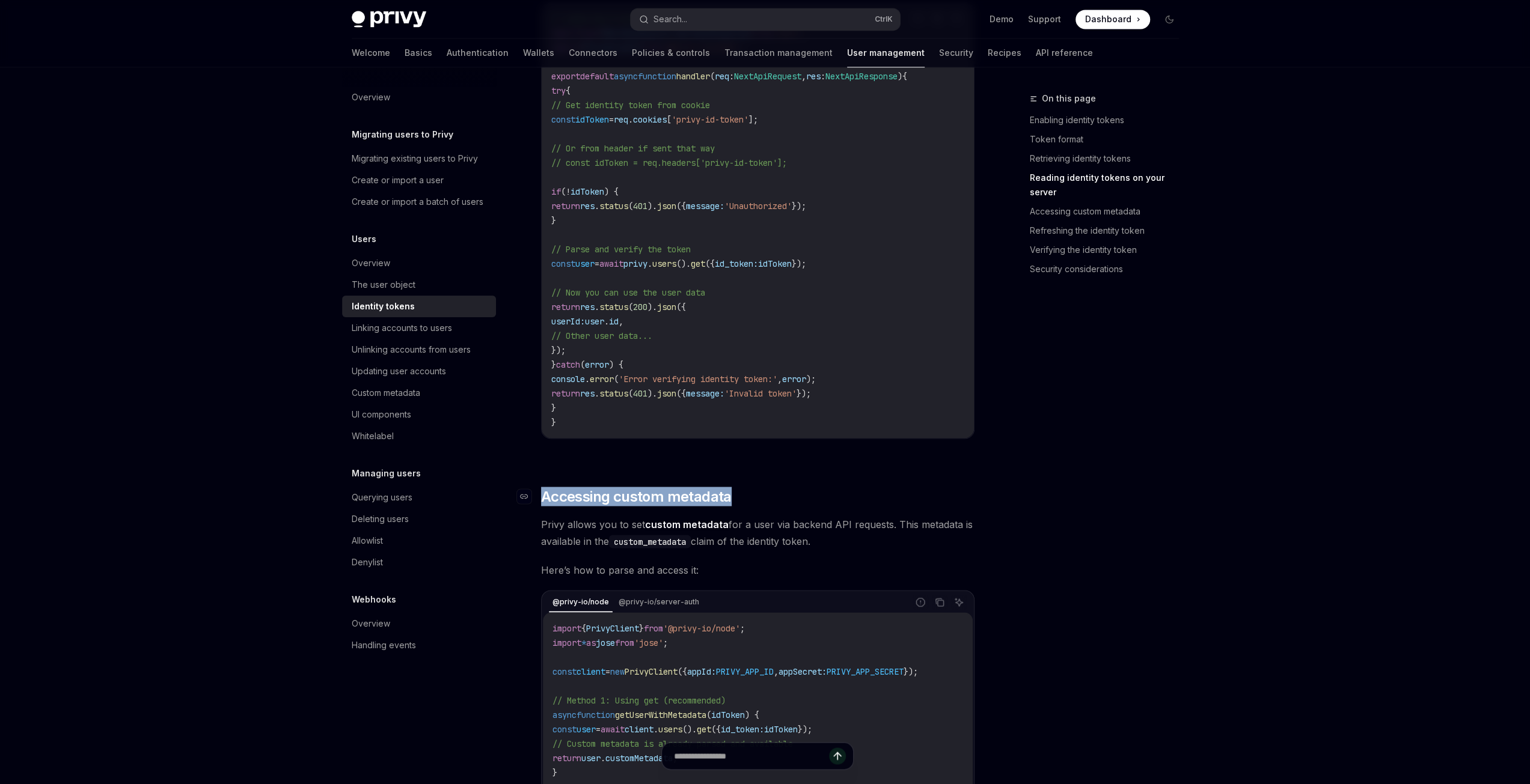
drag, startPoint x: 752, startPoint y: 505, endPoint x: 536, endPoint y: 496, distance: 216.2
click at [541, 496] on h2 "​ Accessing custom metadata" at bounding box center [758, 496] width 434 height 19
click at [757, 503] on h2 "​ Accessing custom metadata" at bounding box center [758, 496] width 434 height 19
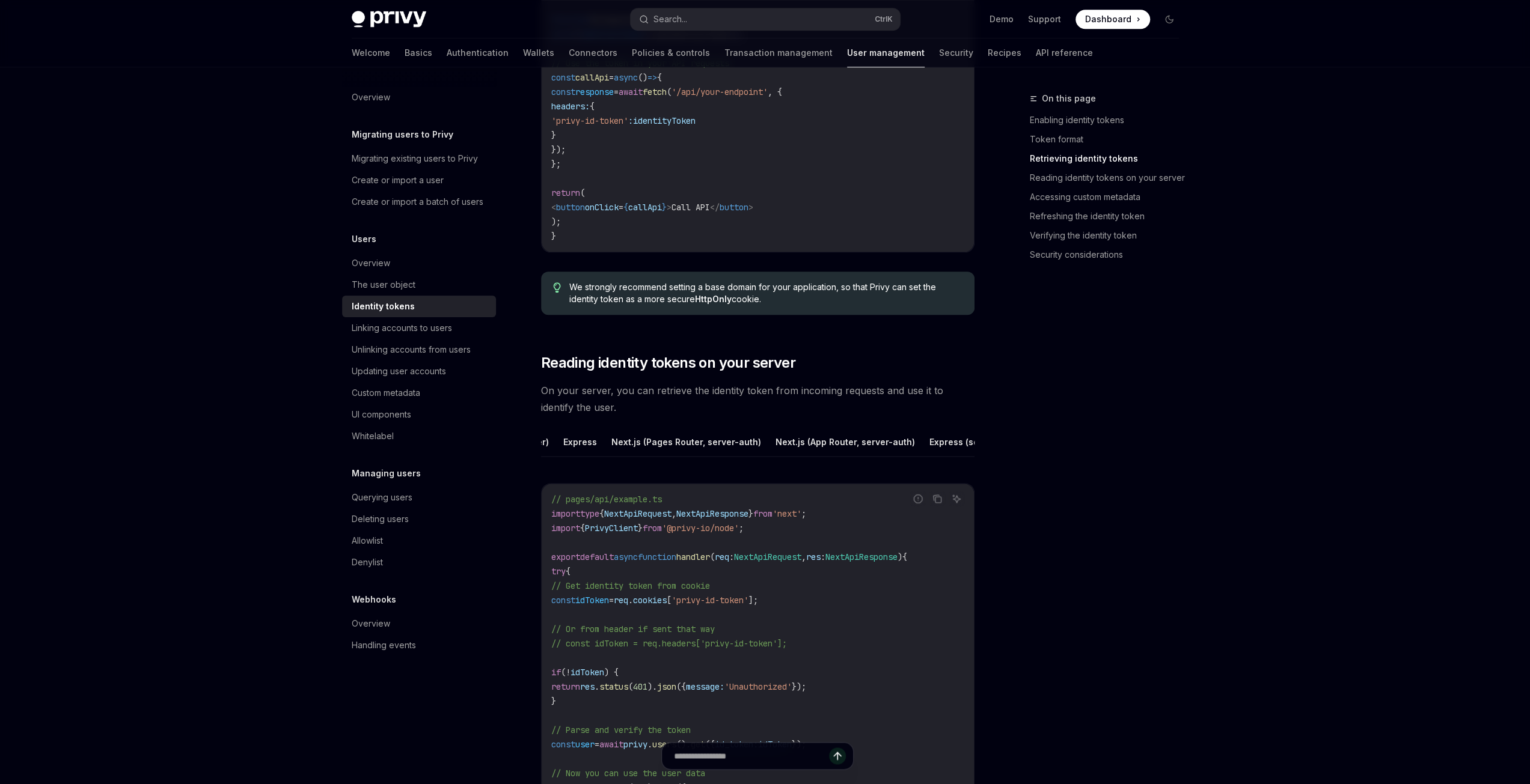
scroll to position [0, 254]
click at [968, 441] on button "Python" at bounding box center [983, 441] width 29 height 28
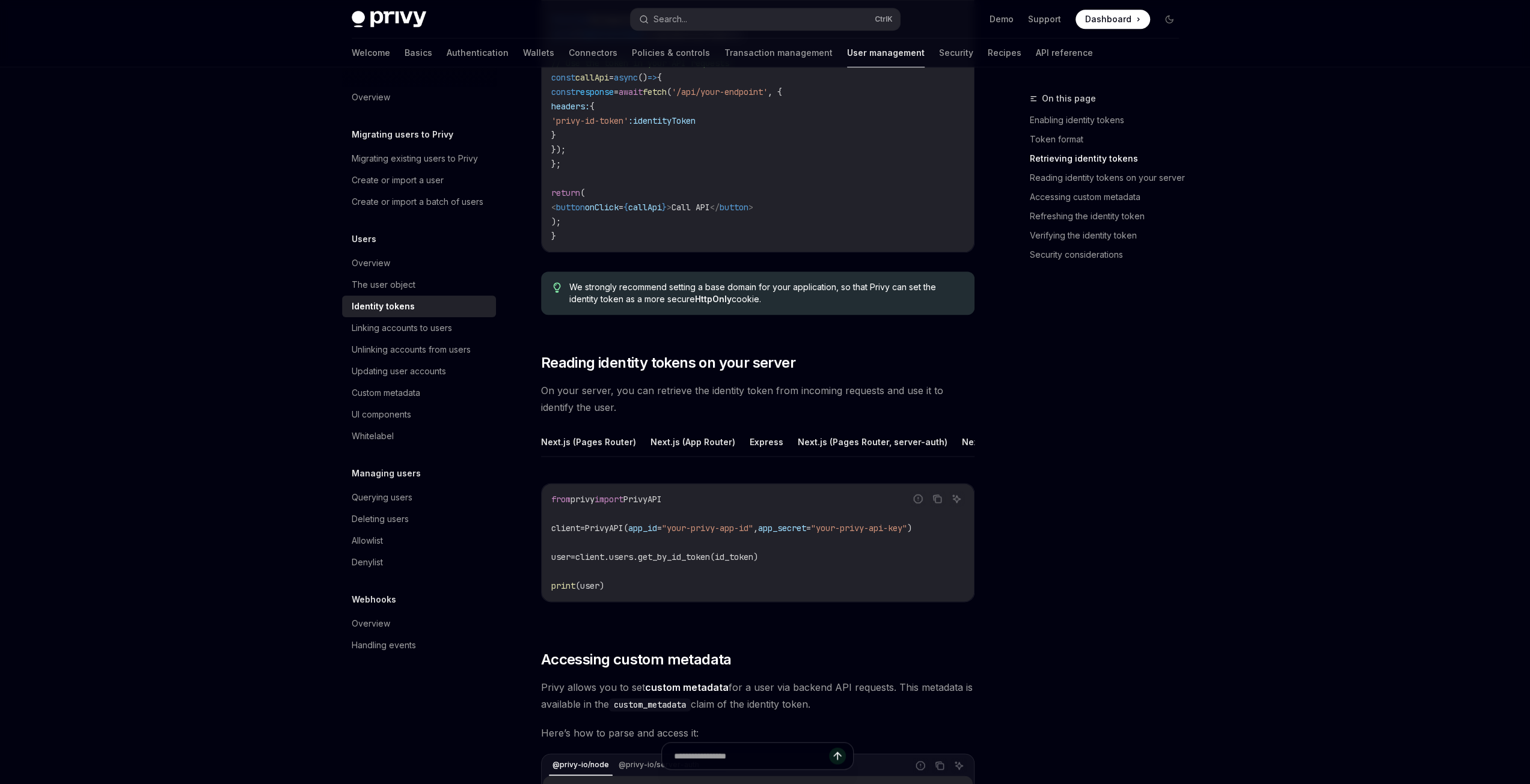
drag, startPoint x: 764, startPoint y: 463, endPoint x: 930, endPoint y: 453, distance: 166.3
click at [930, 453] on div "Next.js (Pages Router) Next.js (App Router) Express Next.js (Pages Router, serv…" at bounding box center [758, 524] width 434 height 193
click at [740, 464] on div "Next.js (Pages Router) Next.js (App Router) Express Next.js (Pages Router, serv…" at bounding box center [758, 524] width 434 height 193
click at [703, 553] on code "from privy import PrivyAPI client = PrivyAPI( app_id = "your-privy-app-id" , ap…" at bounding box center [758, 542] width 413 height 101
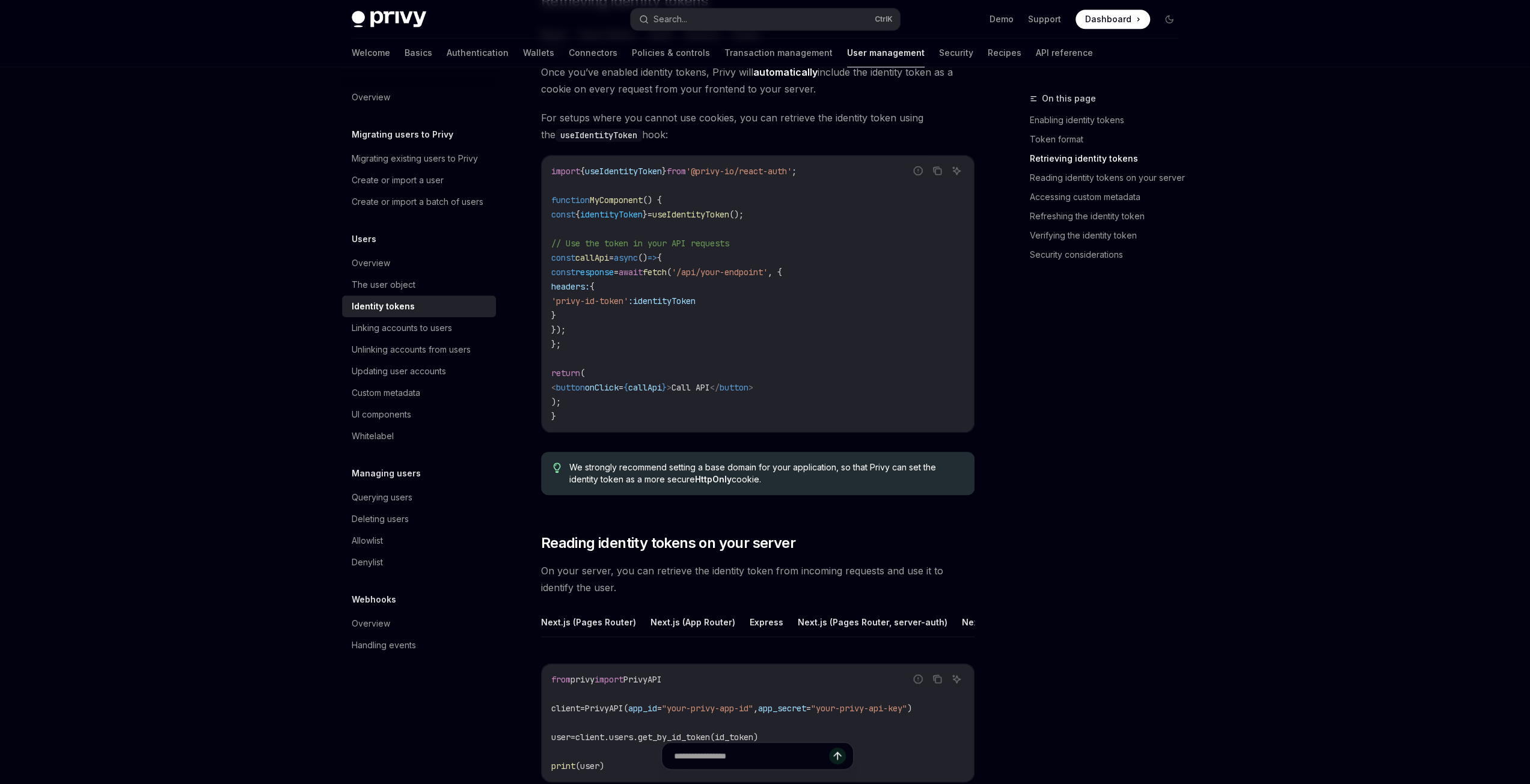
scroll to position [1381, 0]
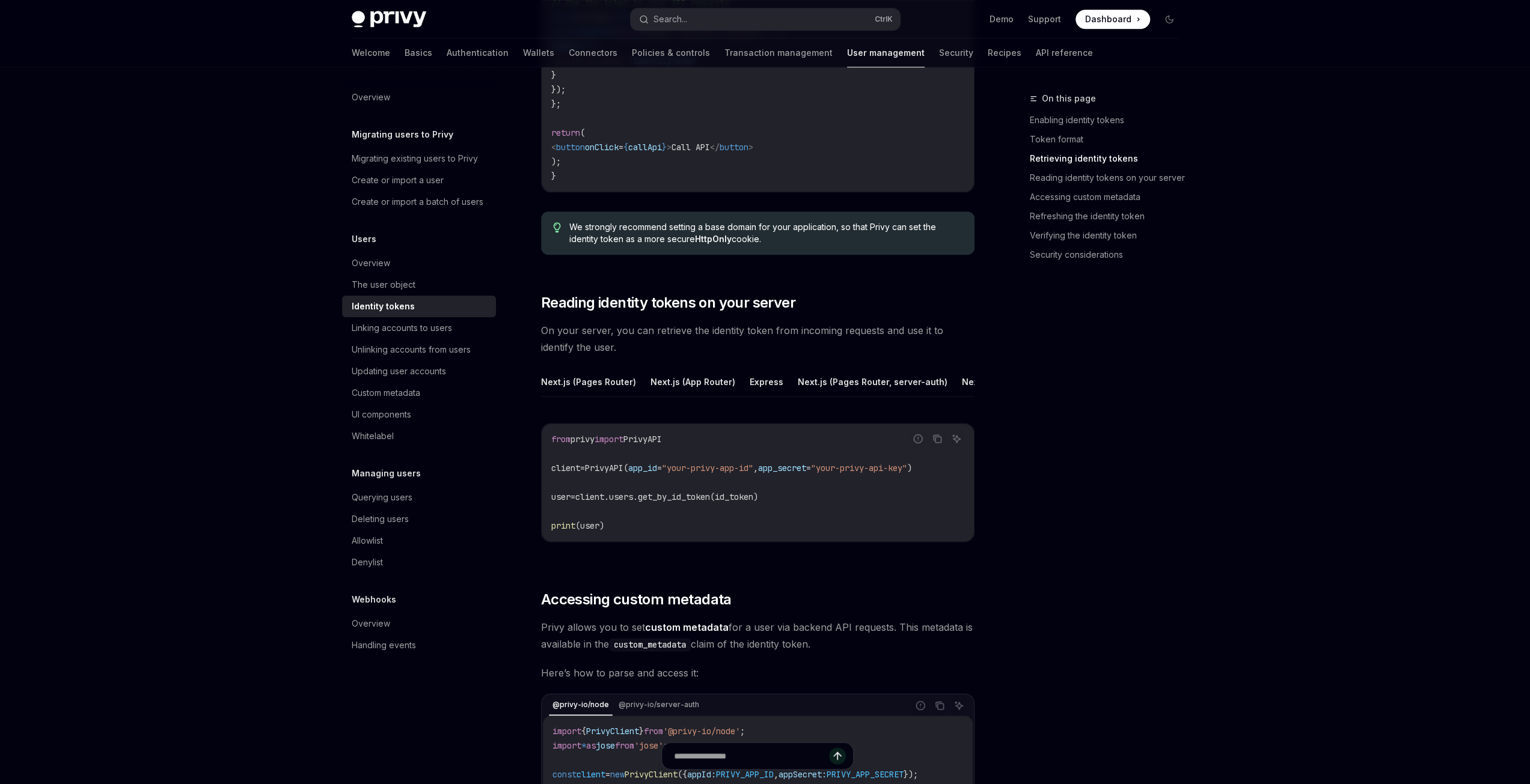
click at [686, 503] on span "client.users.get_by_id_token(id_token)" at bounding box center [667, 496] width 183 height 11
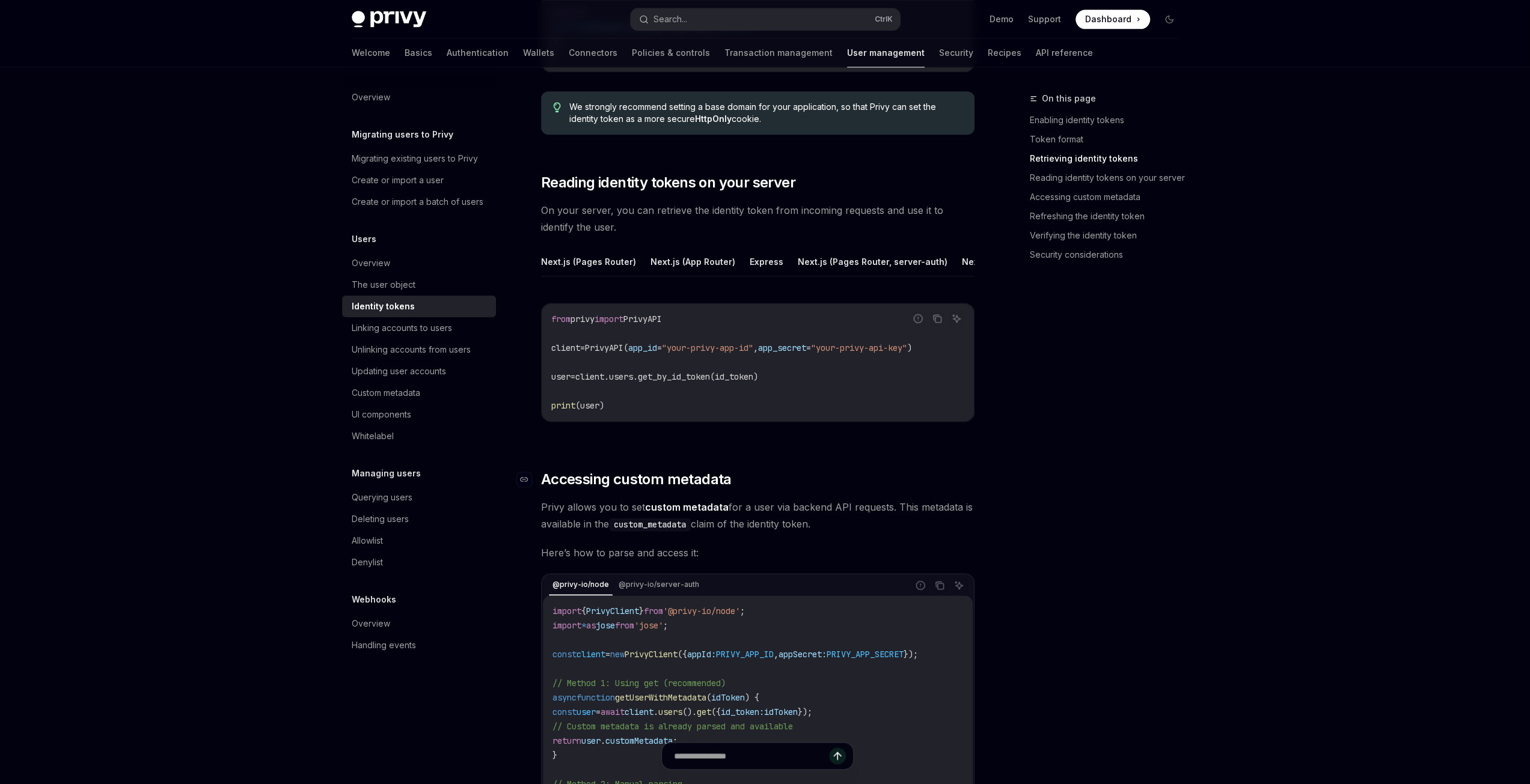
scroll to position [1201, 0]
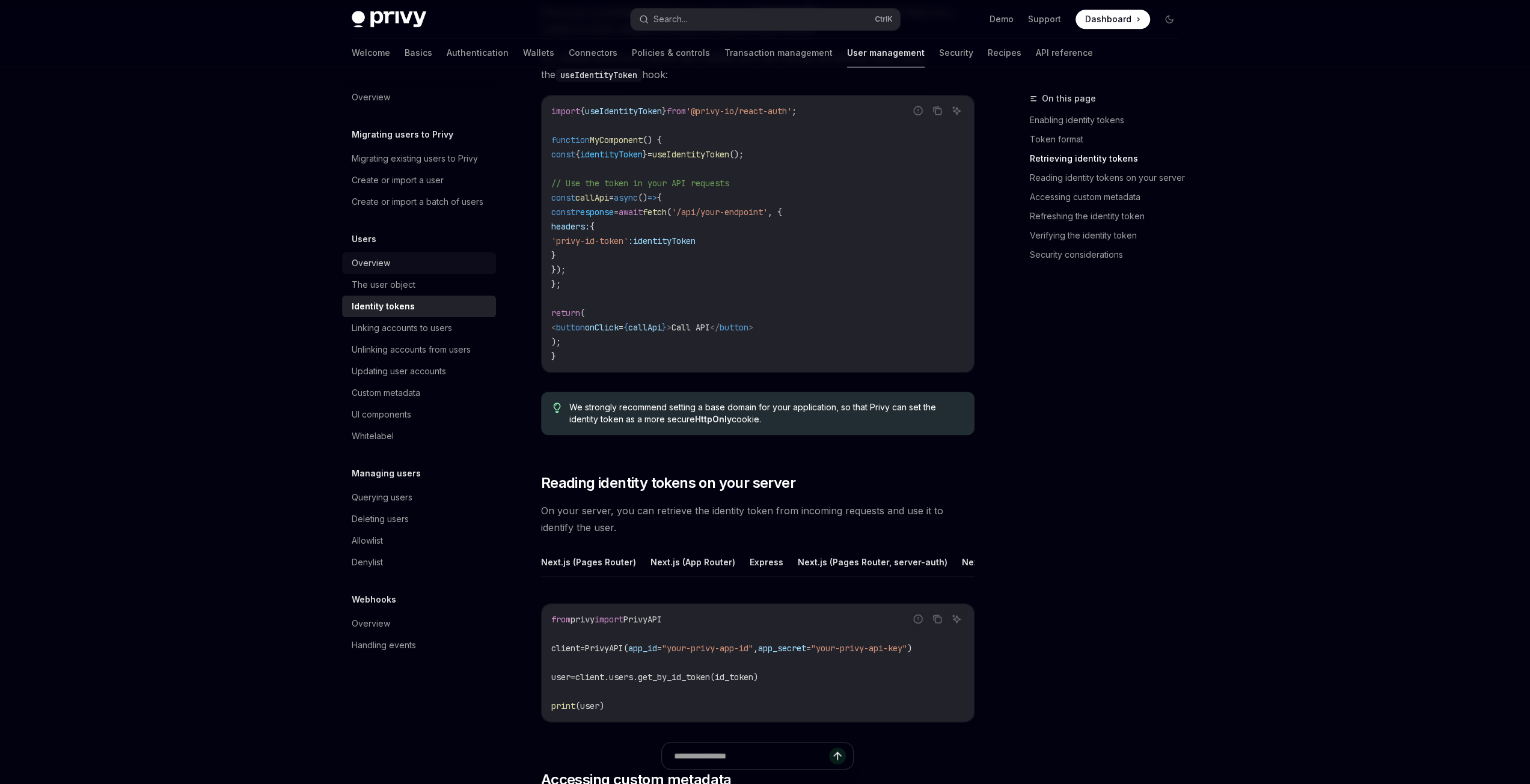
click at [352, 262] on div "Overview" at bounding box center [371, 262] width 39 height 15
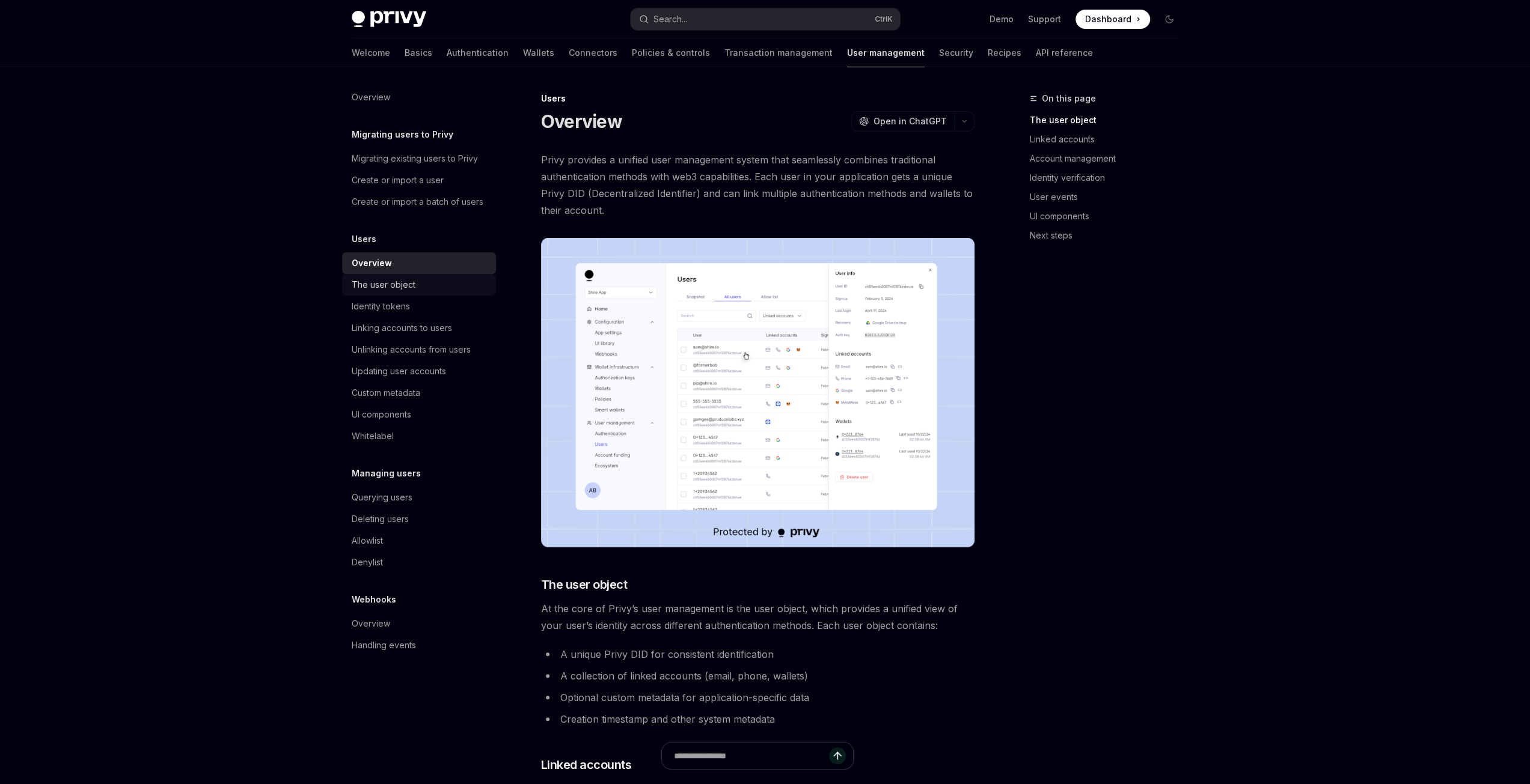
click at [386, 288] on div "The user object" at bounding box center [384, 284] width 64 height 15
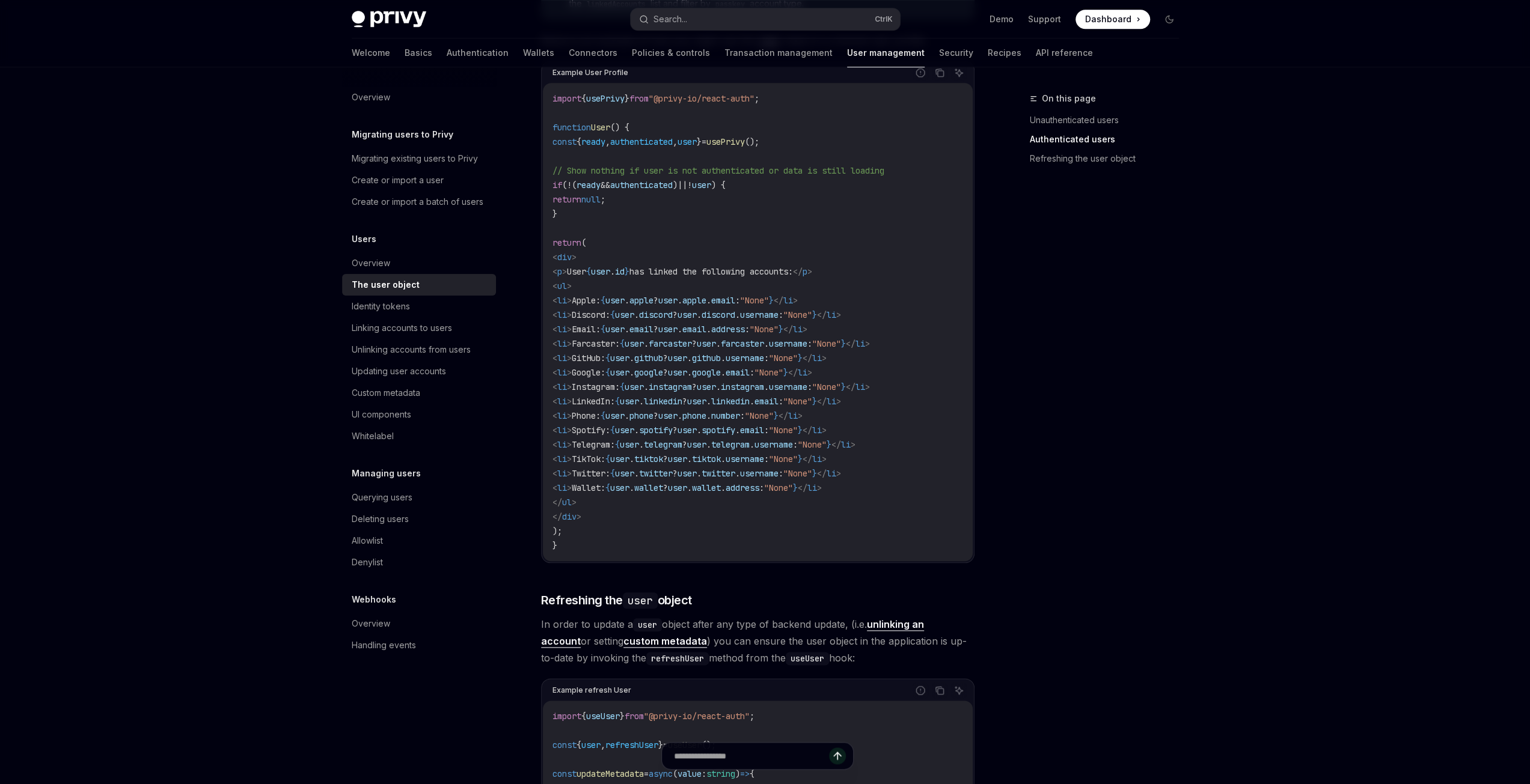
scroll to position [1381, 0]
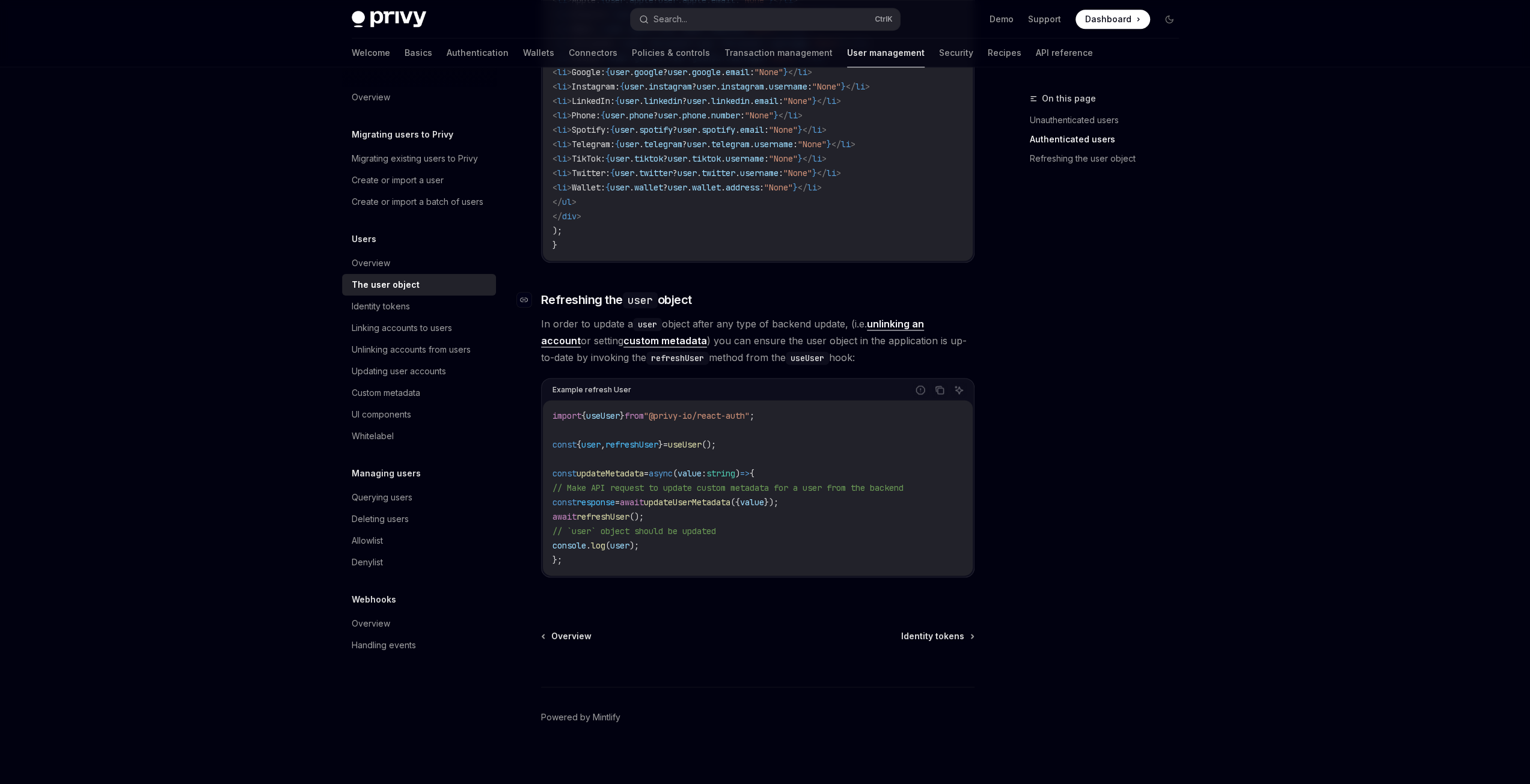
click at [587, 300] on span "Refreshing the user object" at bounding box center [616, 299] width 151 height 16
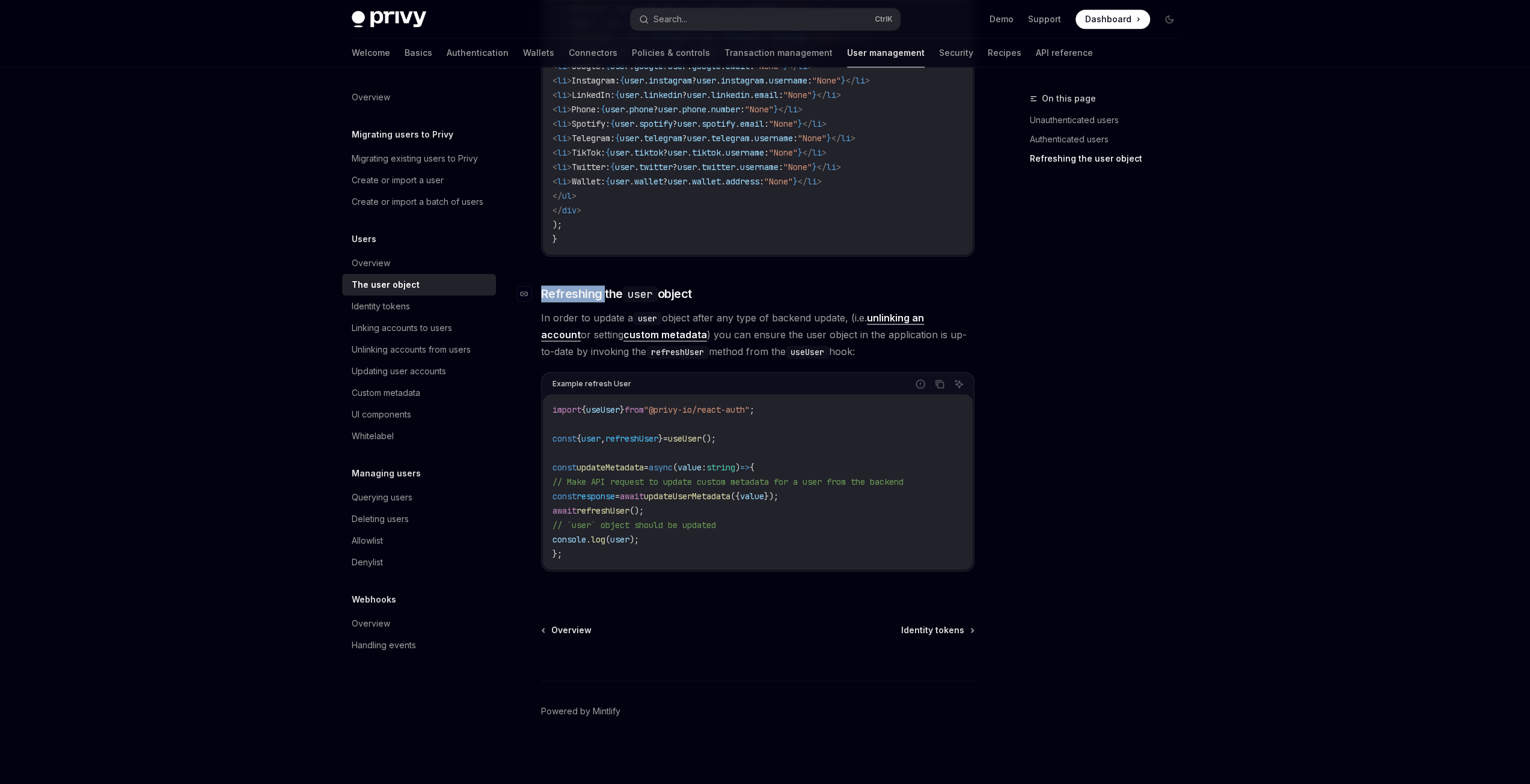
click at [587, 300] on span "Refreshing the user object" at bounding box center [616, 293] width 151 height 16
click at [1071, 380] on div "On this page Unauthenticated users Authenticated users Refreshing the user obje…" at bounding box center [1097, 438] width 183 height 692
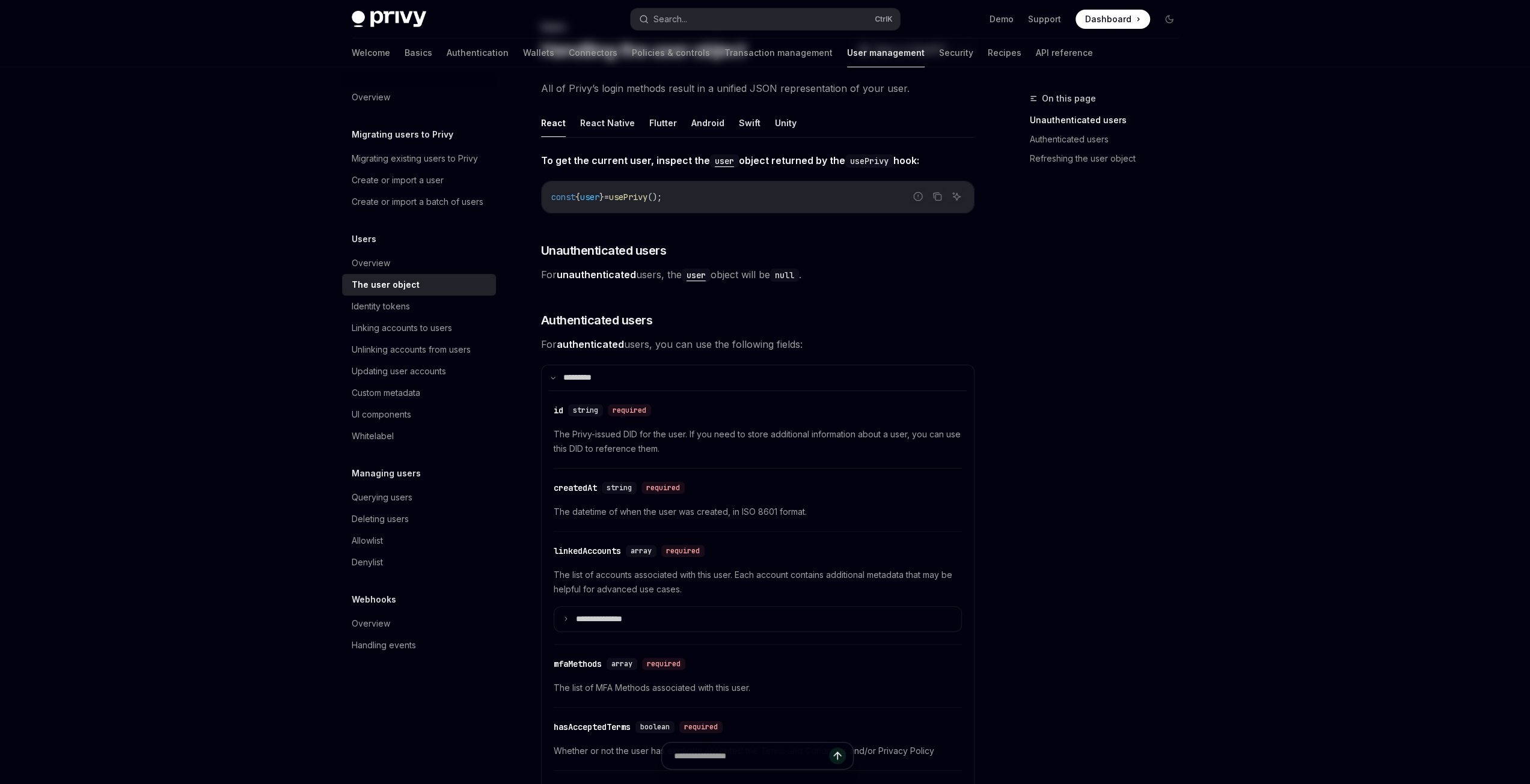
scroll to position [0, 0]
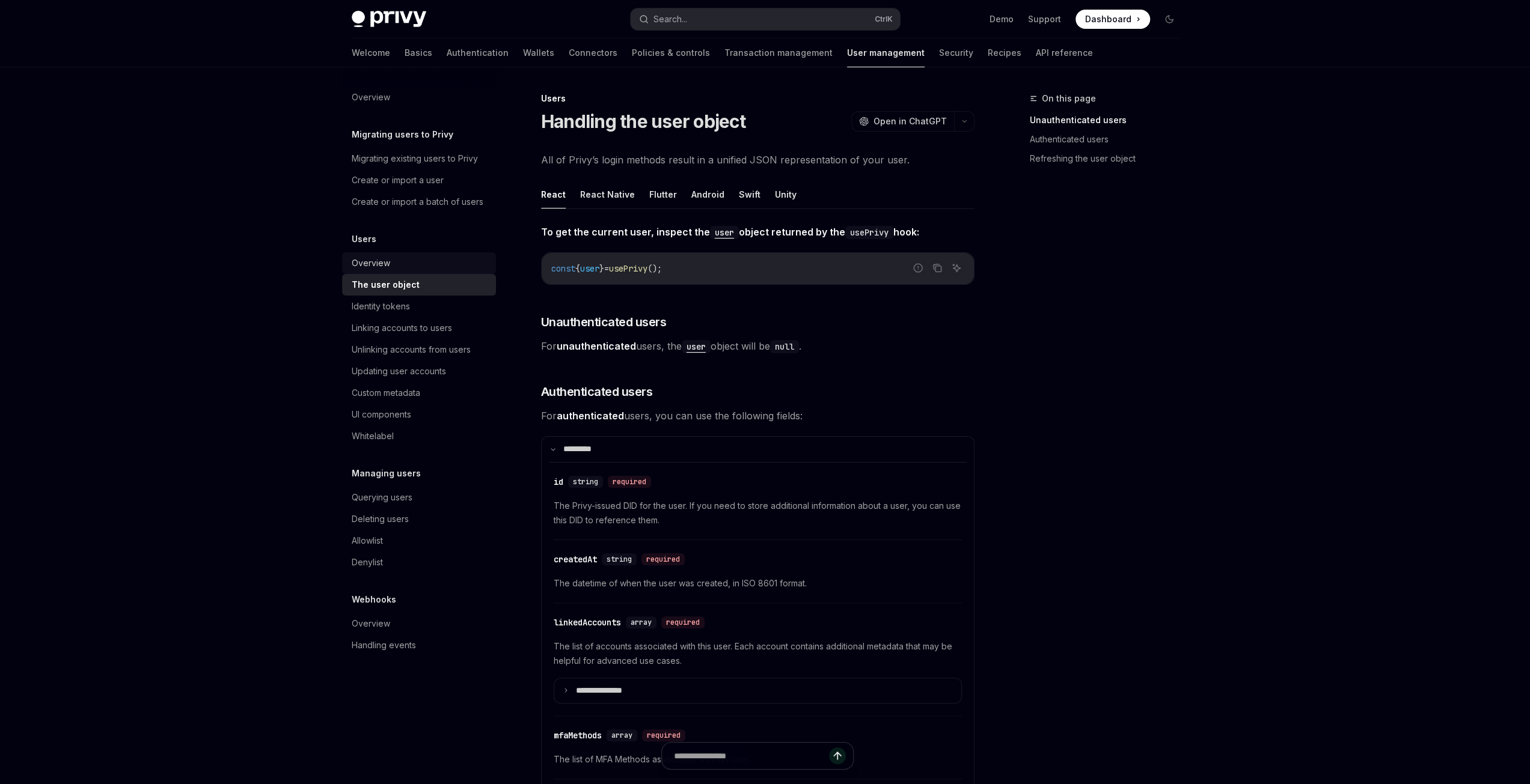
click at [378, 262] on div "Overview" at bounding box center [371, 262] width 39 height 15
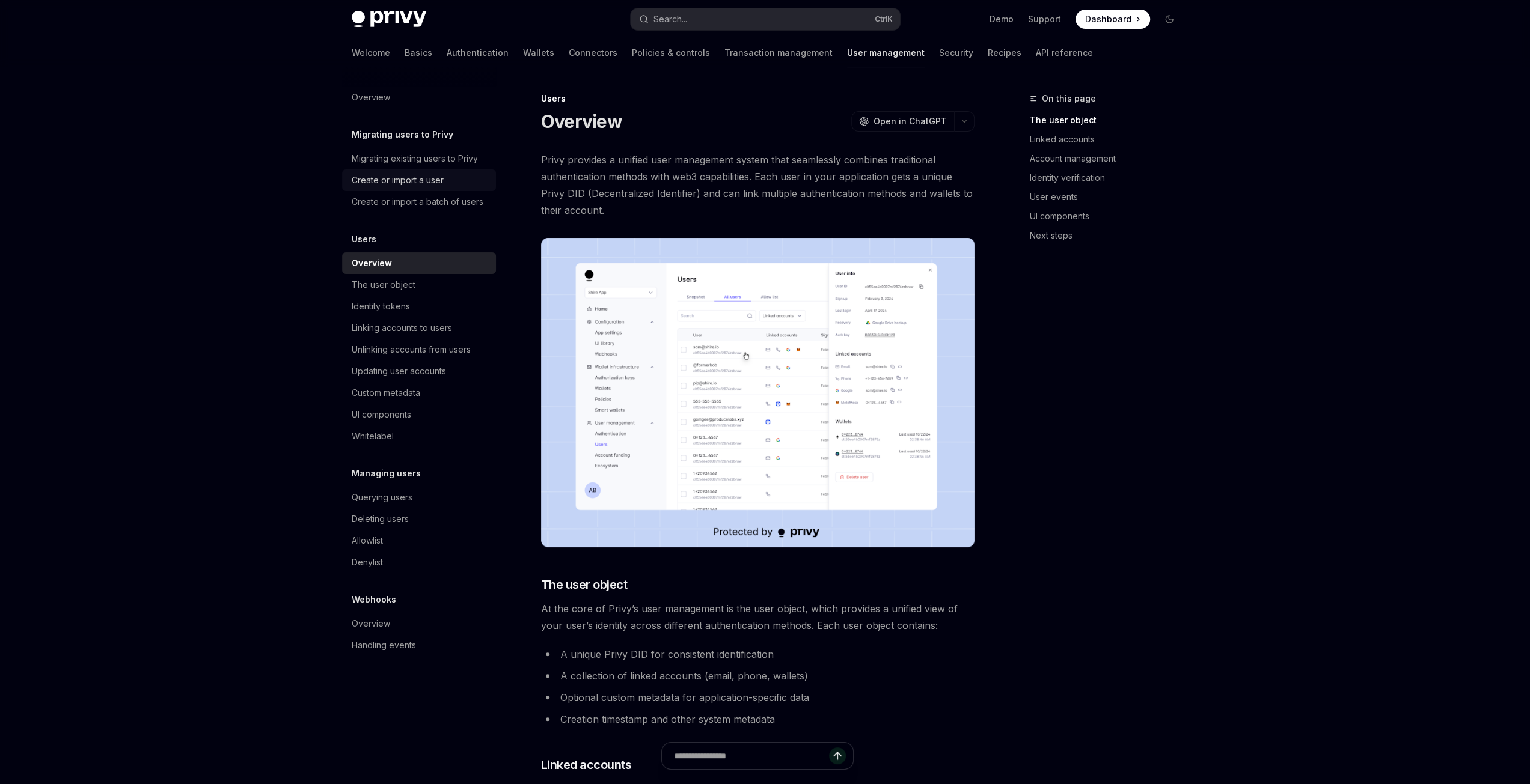
click at [403, 177] on div "Create or import a user" at bounding box center [397, 180] width 92 height 15
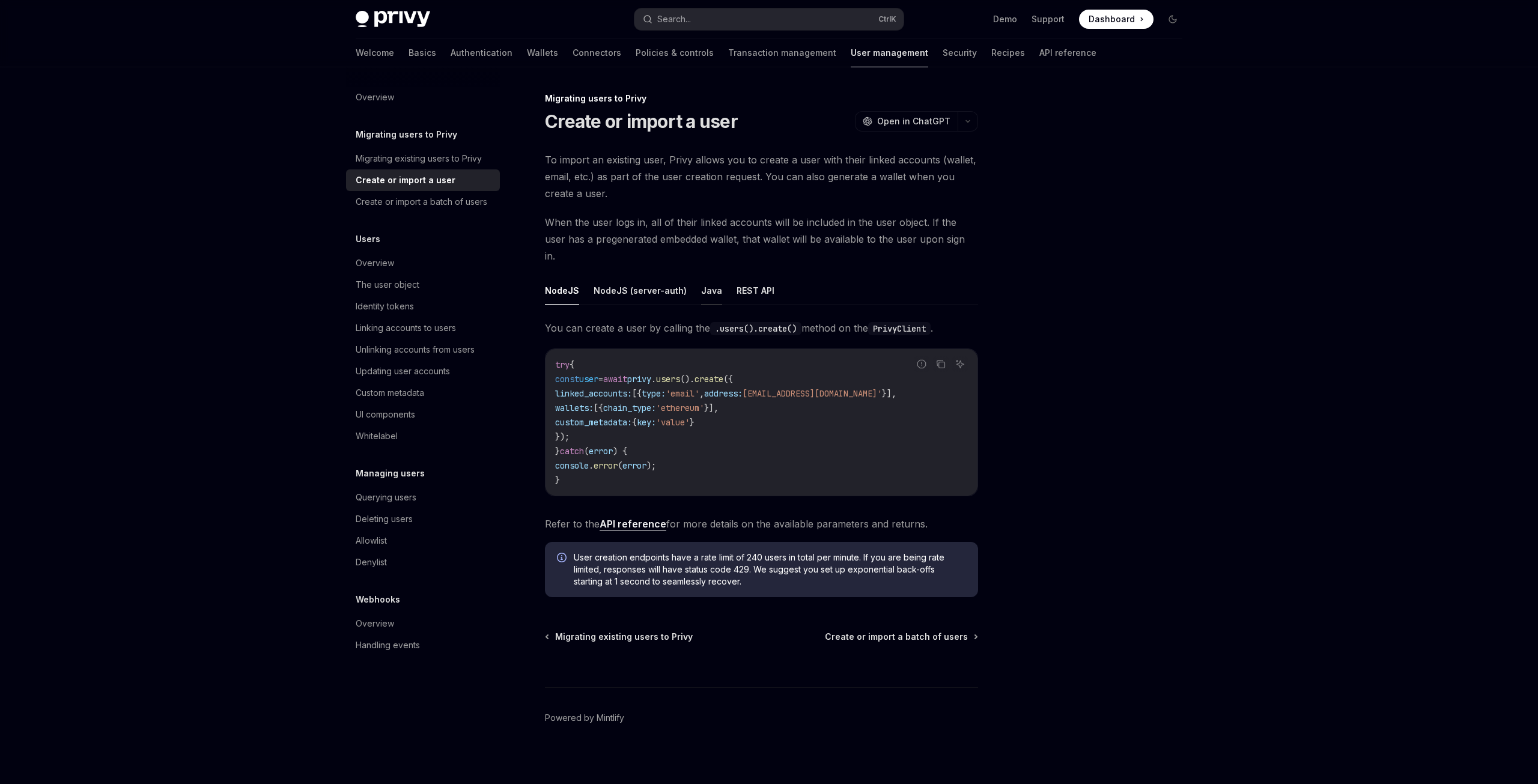
click at [706, 276] on button "Java" at bounding box center [712, 290] width 21 height 28
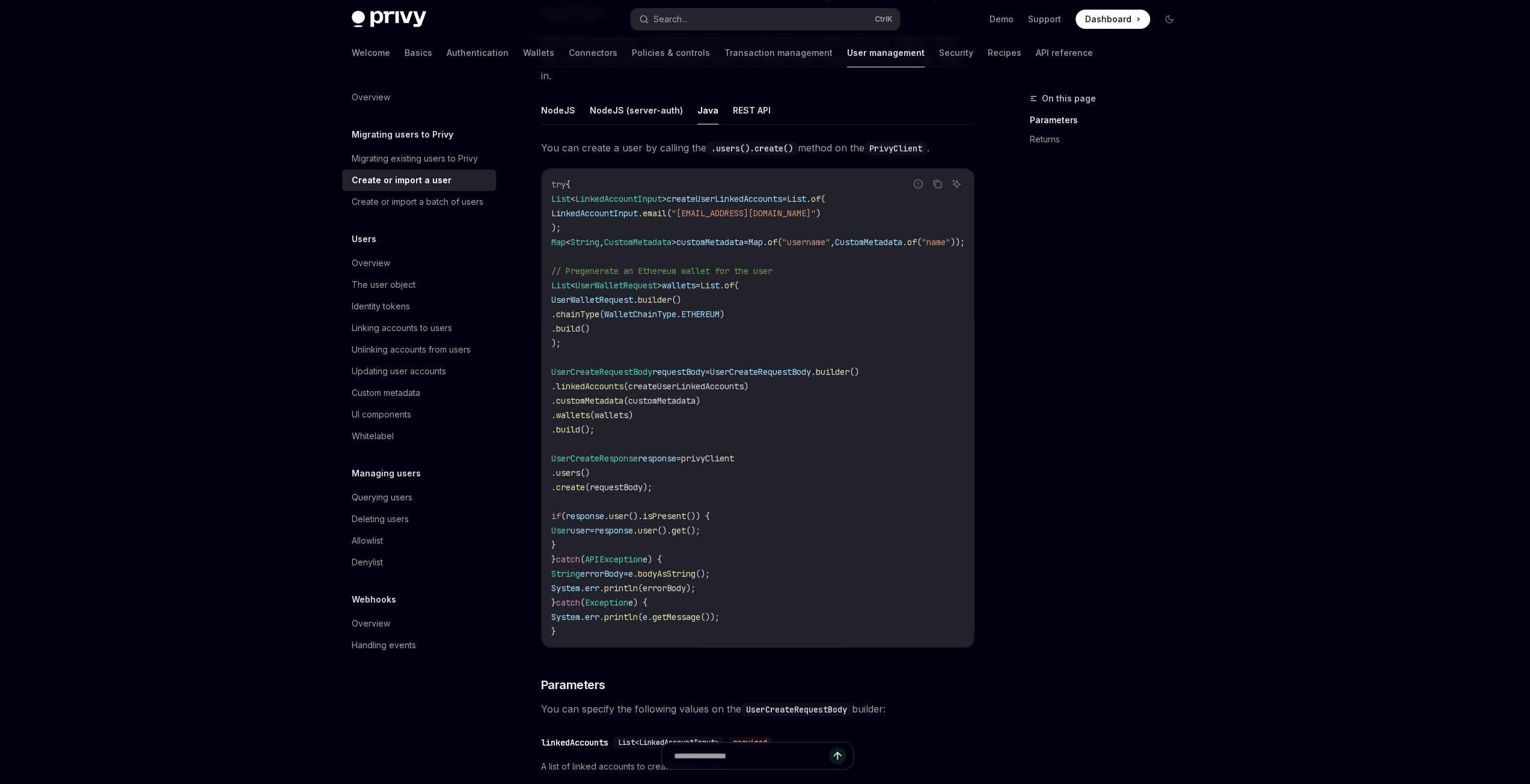
click at [592, 266] on span "// Pregenerate an Ethereum wallet for the user" at bounding box center [662, 271] width 221 height 11
click at [817, 302] on code "try { List < LinkedAccountInput > createUserLinkedAccounts = List . of ( Linked…" at bounding box center [772, 408] width 442 height 461
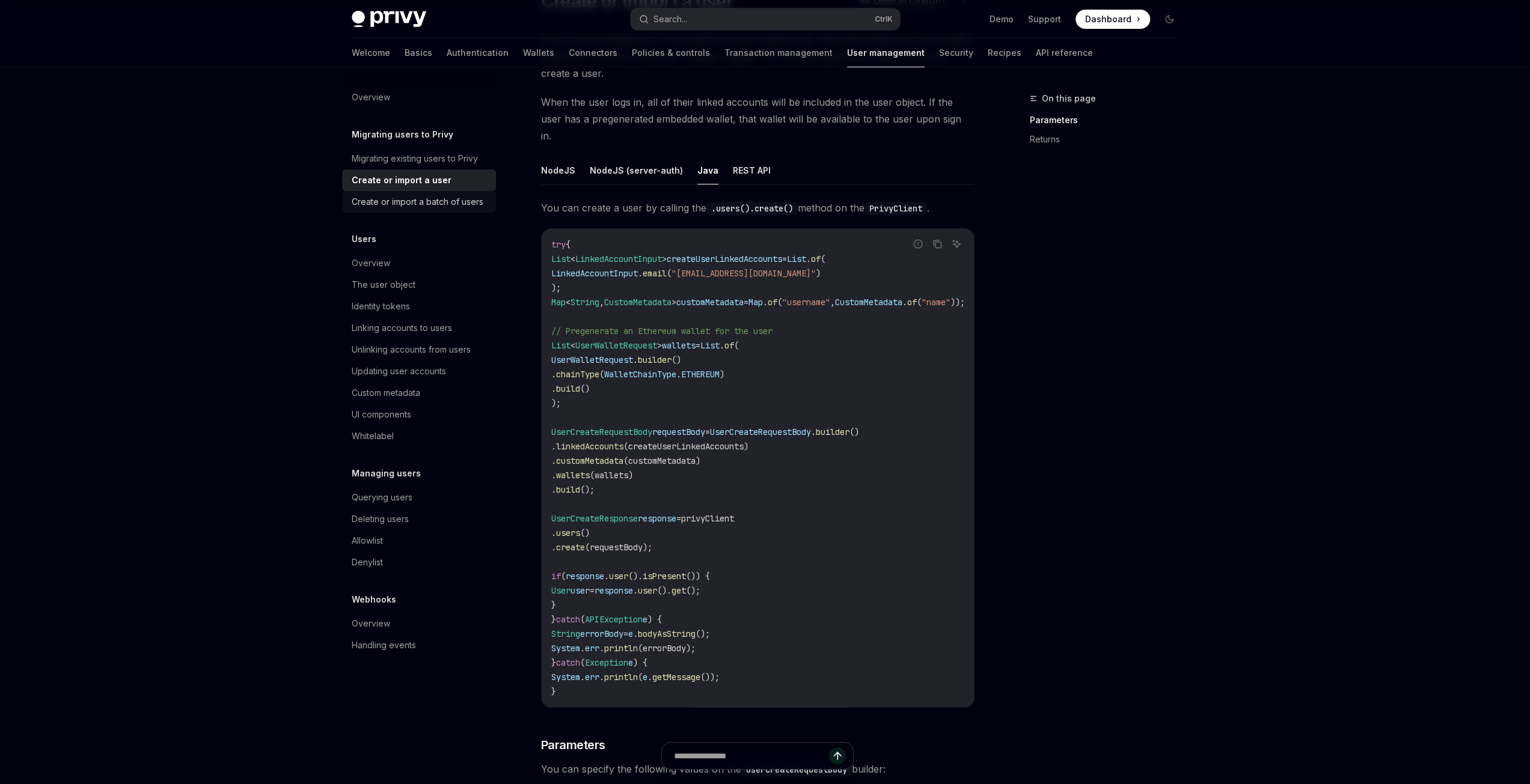
click at [421, 199] on div "Create or import a batch of users" at bounding box center [417, 201] width 131 height 15
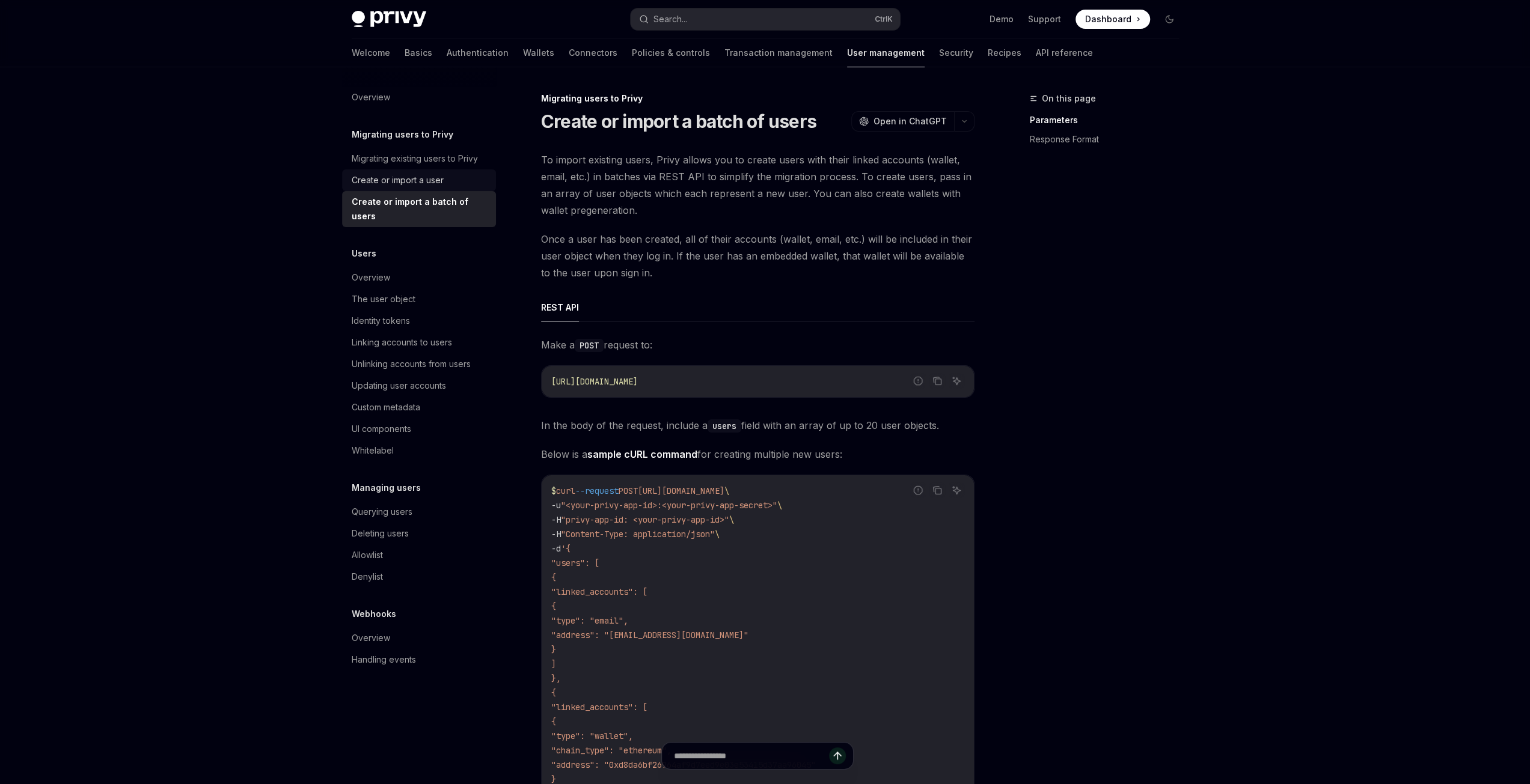
click at [420, 179] on div "Create or import a user" at bounding box center [397, 180] width 92 height 15
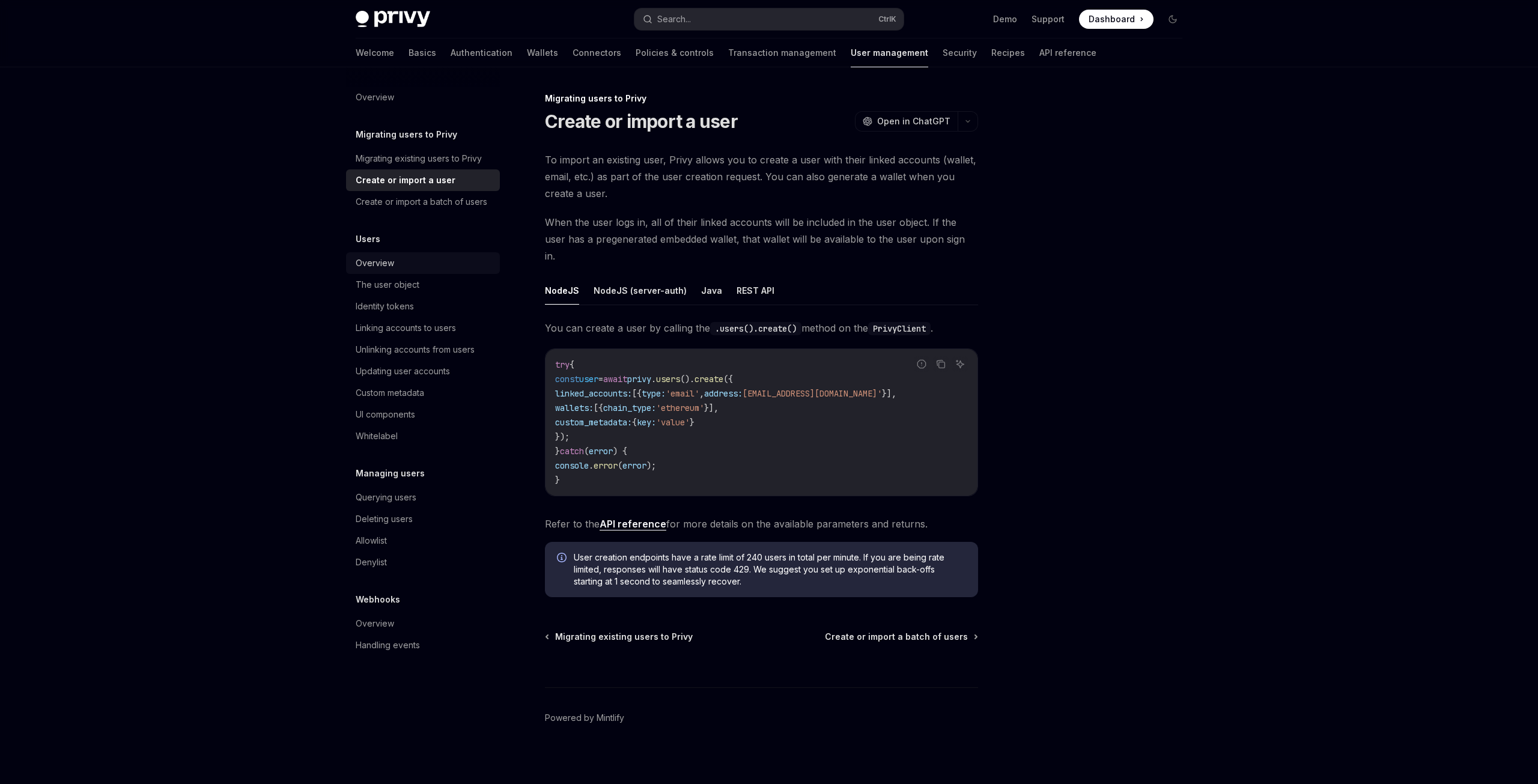
click at [379, 260] on div "Overview" at bounding box center [375, 262] width 39 height 15
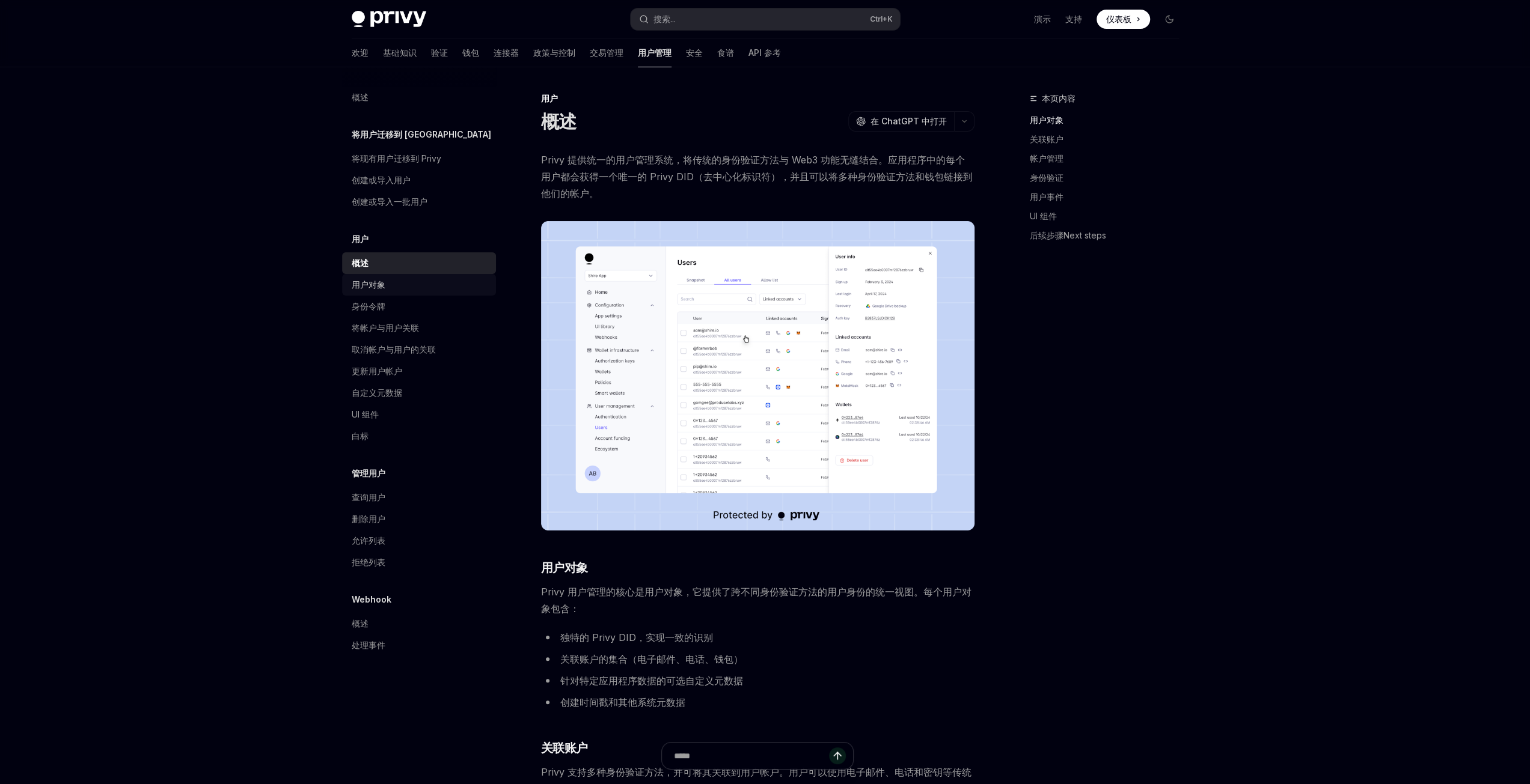
click at [378, 288] on font "用户对象" at bounding box center [368, 285] width 34 height 10
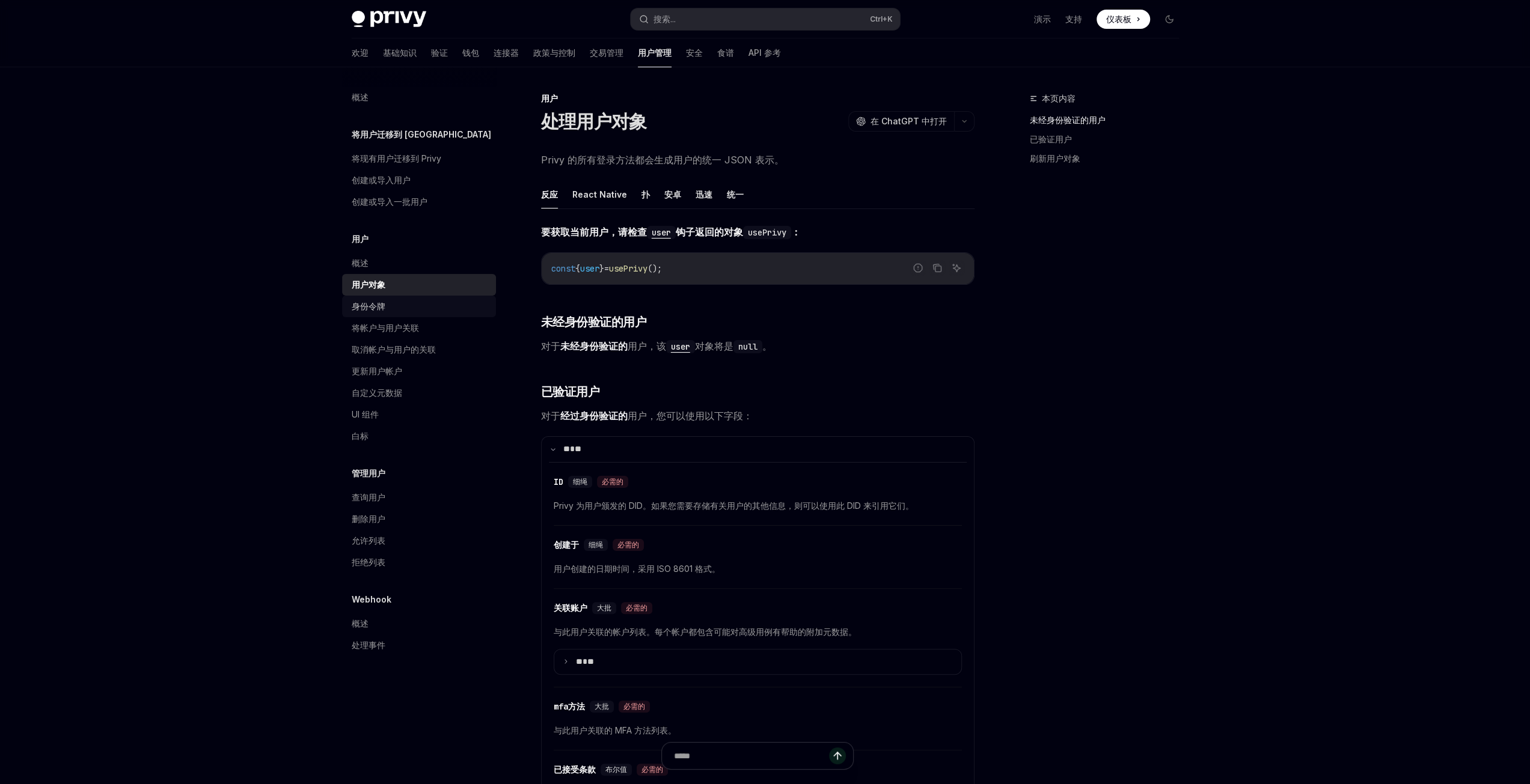
click at [372, 309] on font "身份令牌" at bounding box center [368, 307] width 34 height 10
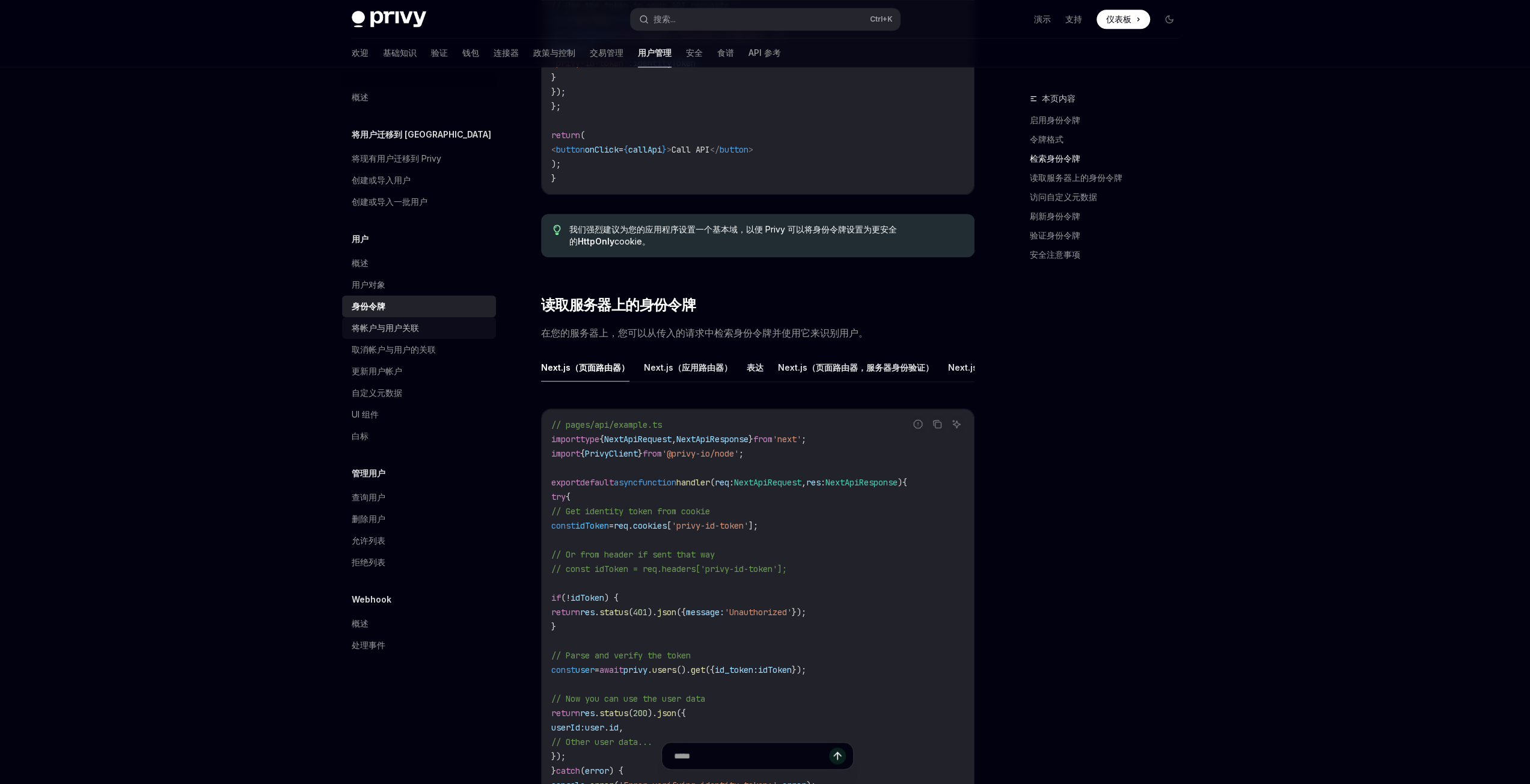
click at [414, 328] on font "将帐户与用户关联" at bounding box center [385, 328] width 67 height 10
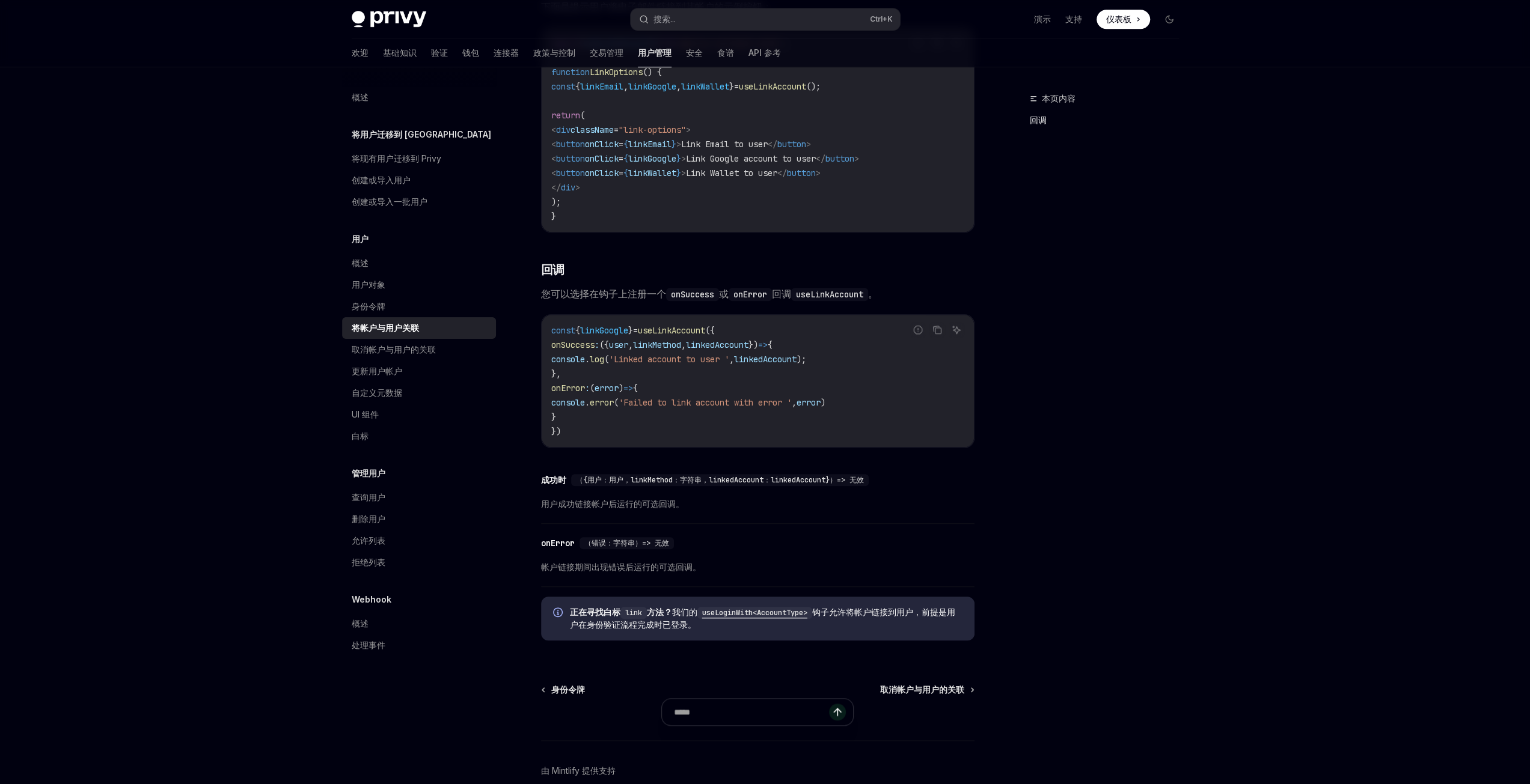
scroll to position [884, 0]
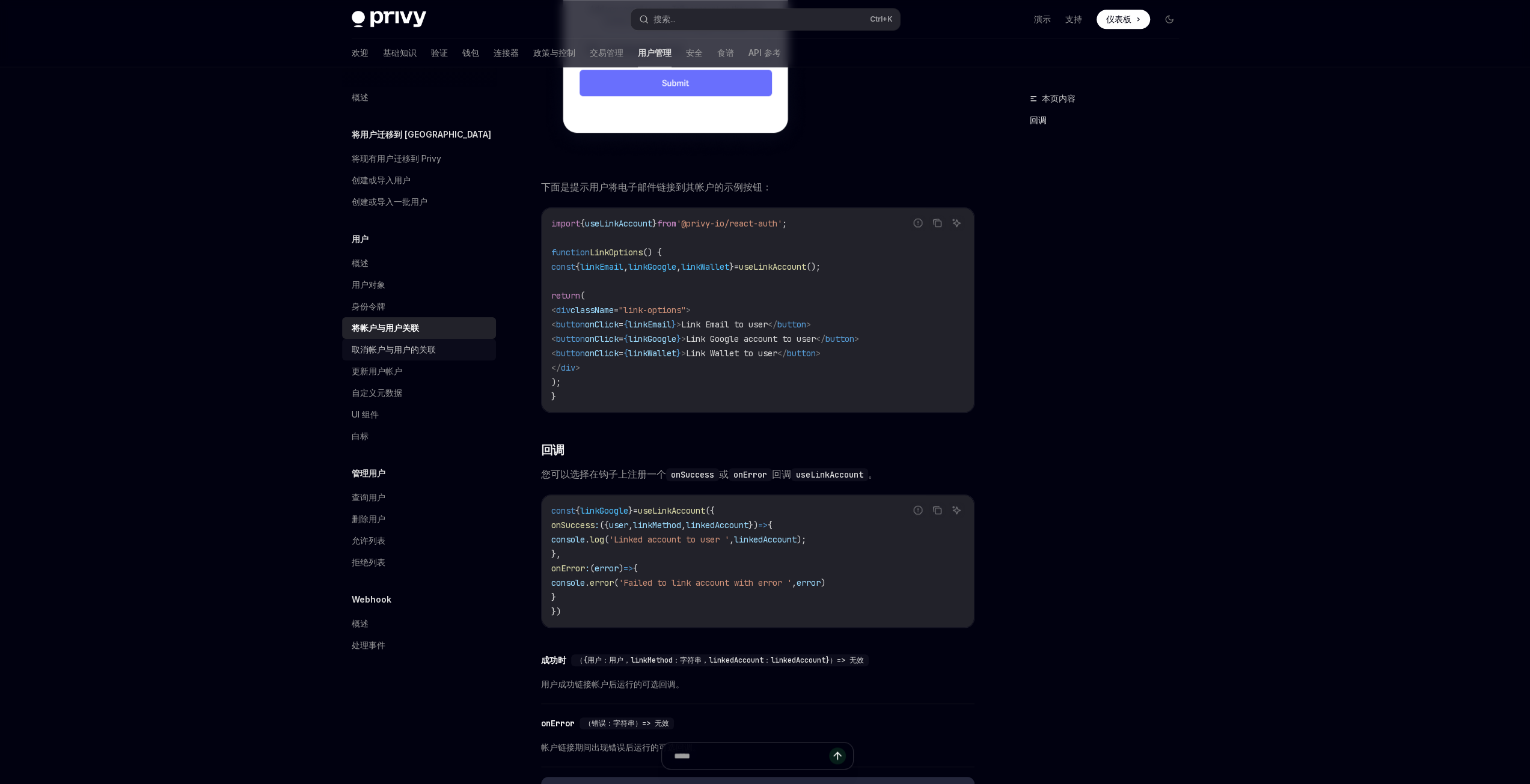
click at [404, 350] on font "取消帐户与用户的关联" at bounding box center [393, 350] width 84 height 10
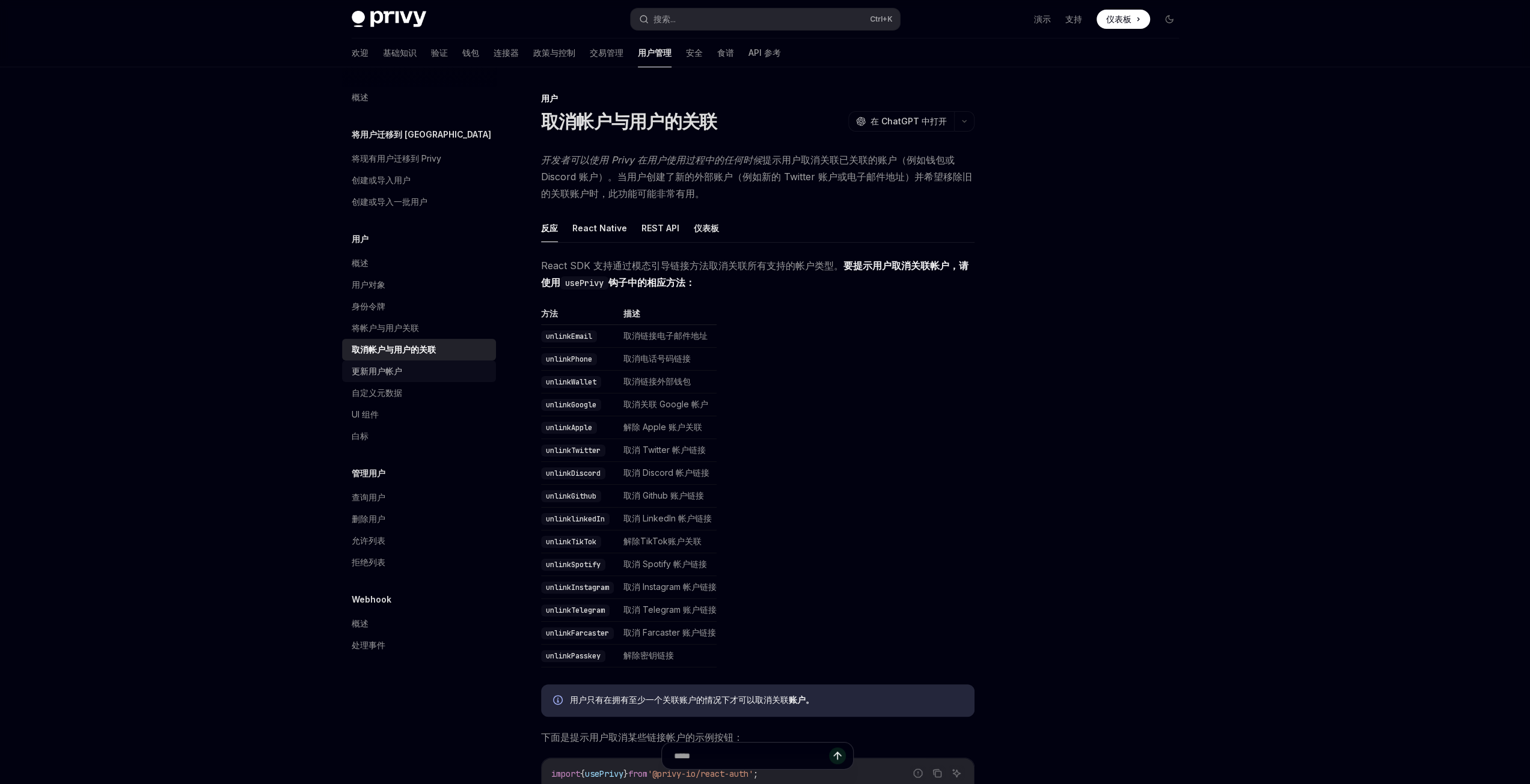
click at [374, 370] on font "更新用户帐户" at bounding box center [377, 371] width 50 height 10
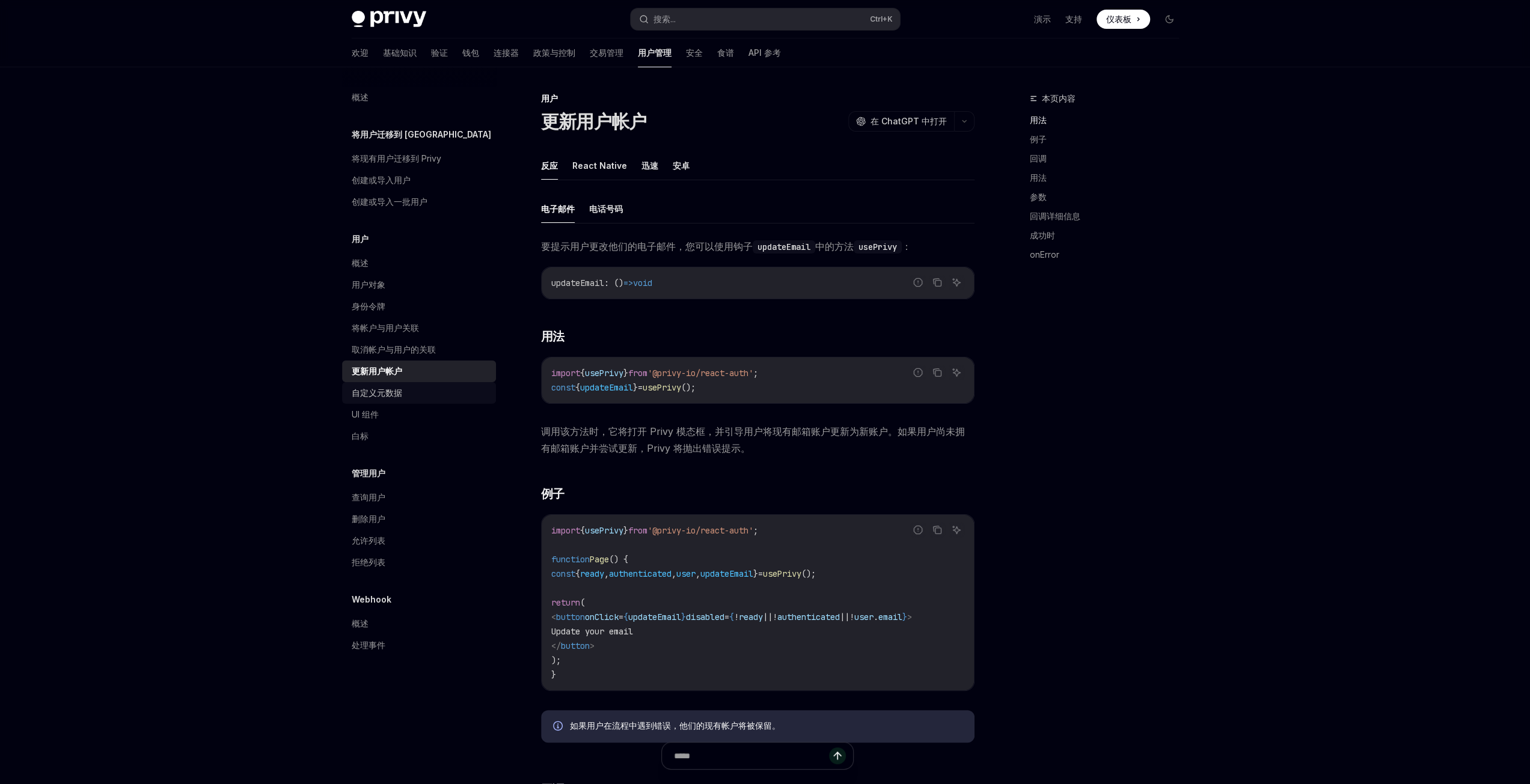
click at [371, 388] on font "自定义元数据" at bounding box center [377, 393] width 50 height 10
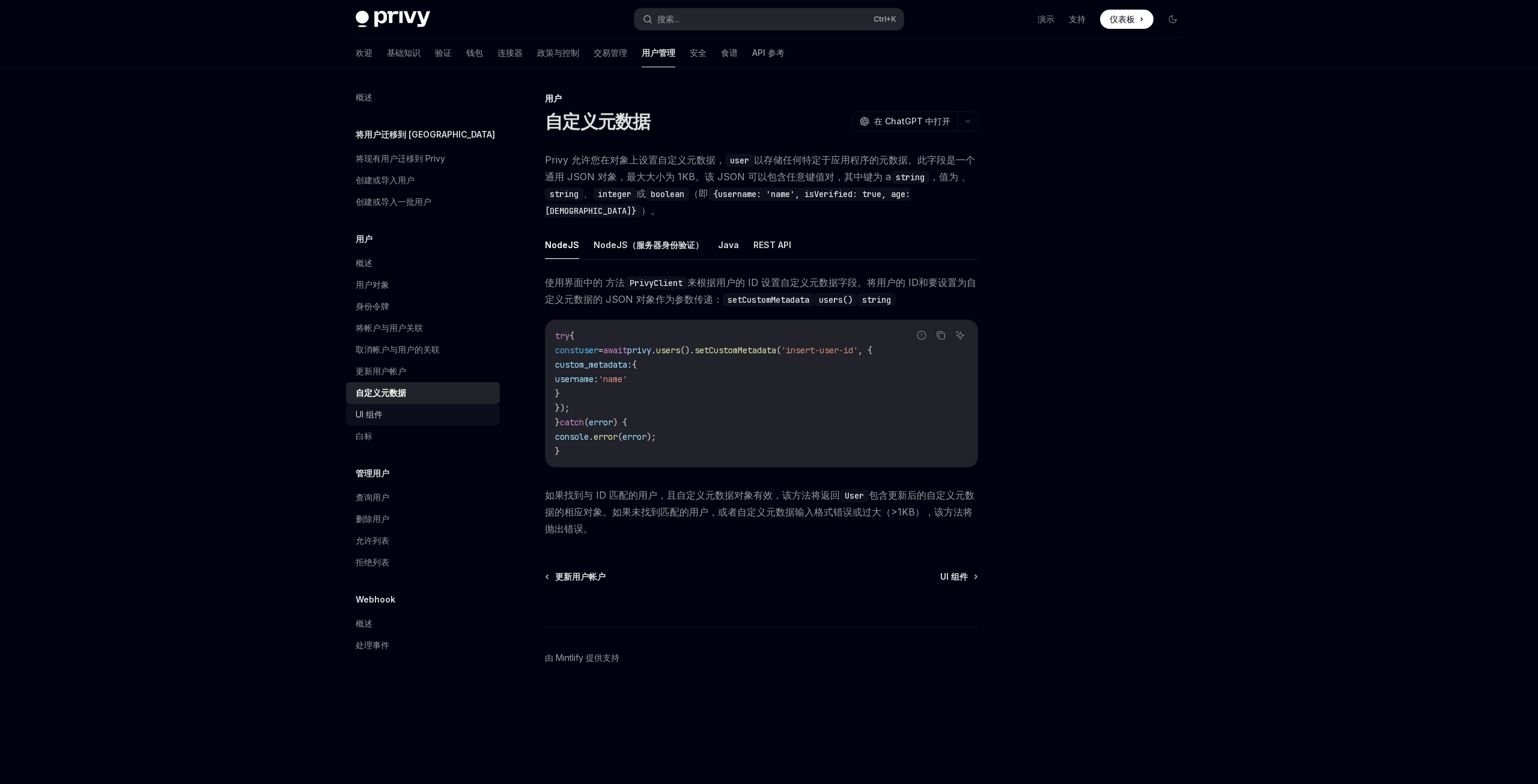
click at [369, 413] on font "UI 组件" at bounding box center [369, 414] width 27 height 10
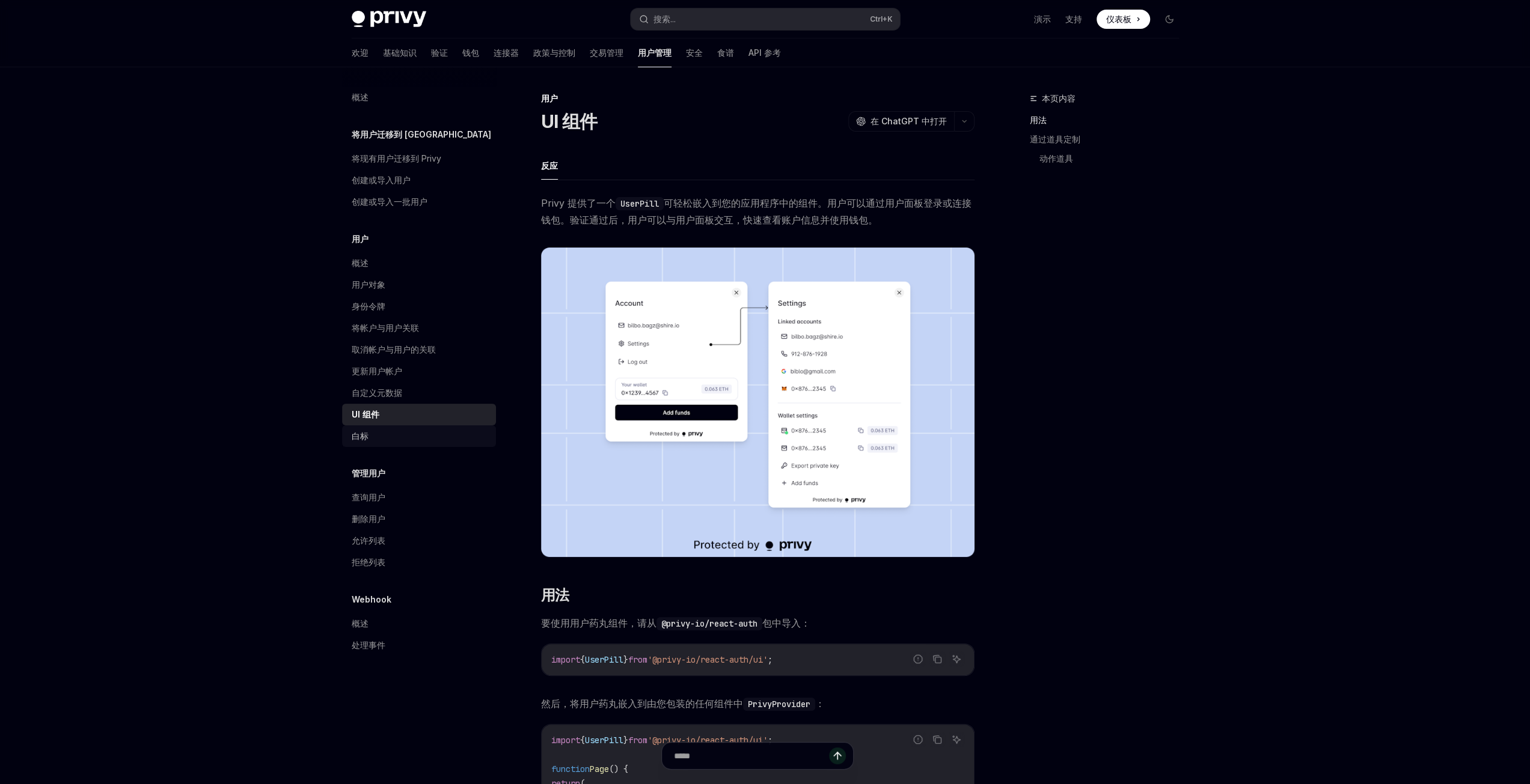
click at [364, 438] on font "白标" at bounding box center [359, 436] width 16 height 10
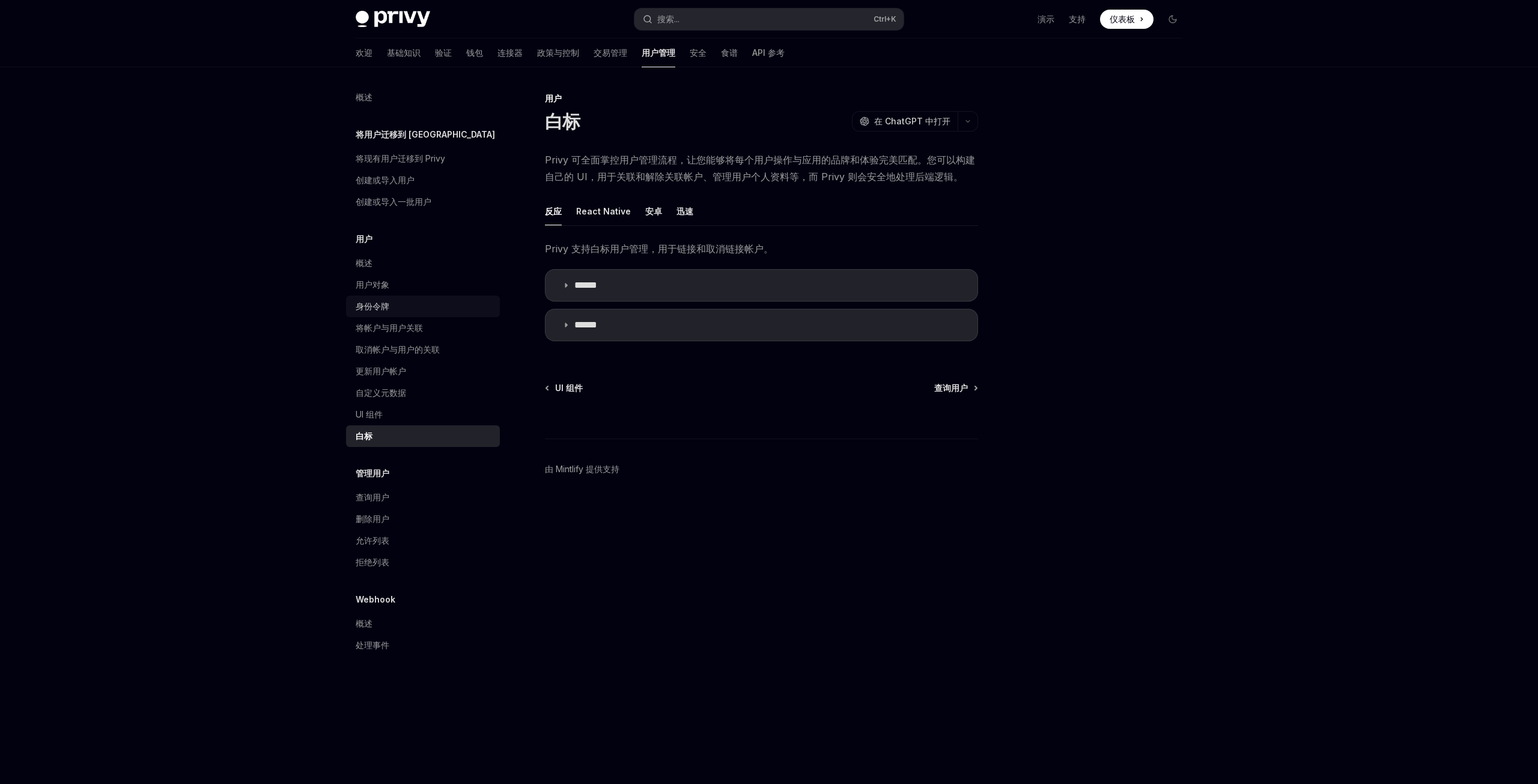
click at [377, 299] on div "身份令牌" at bounding box center [372, 306] width 34 height 15
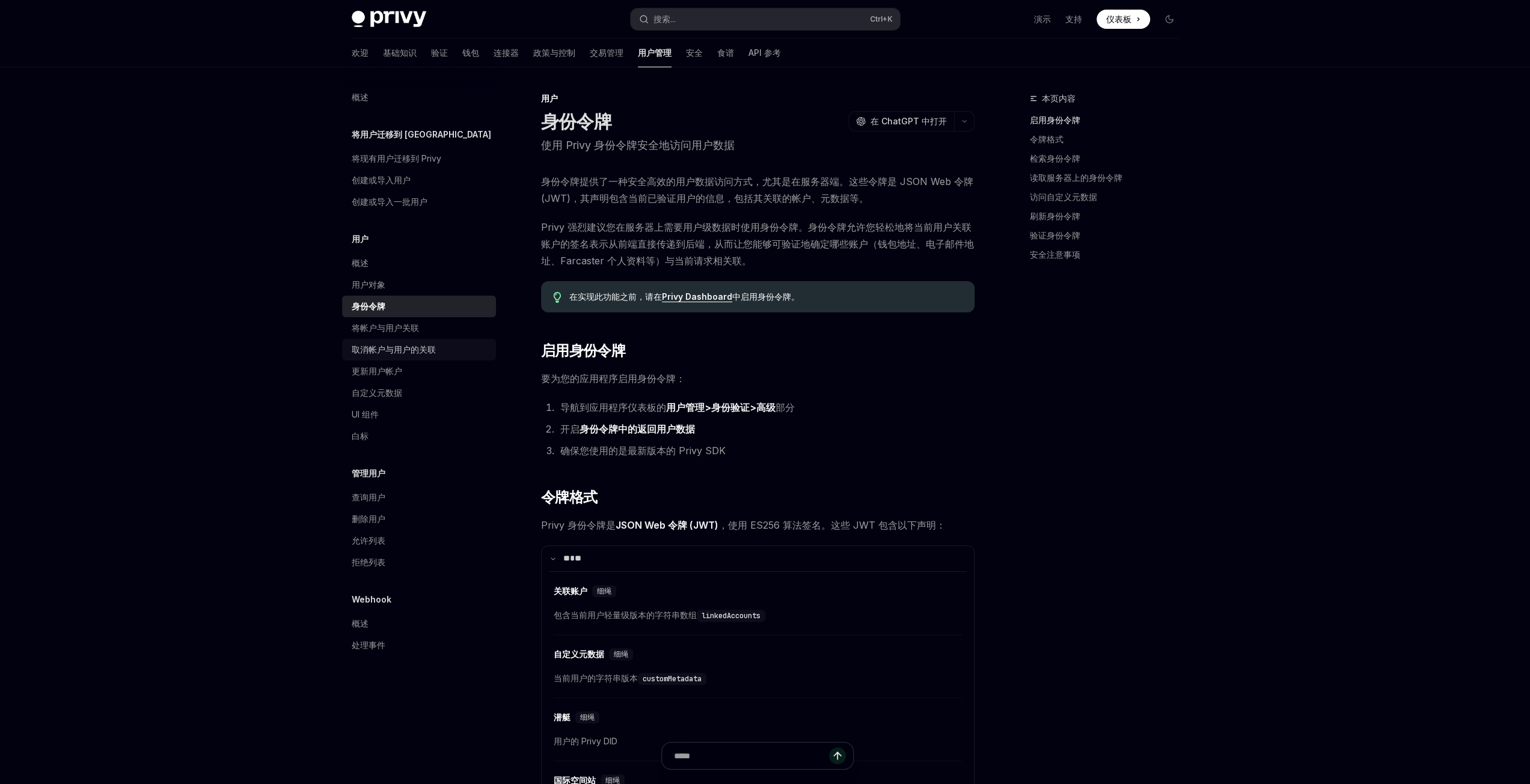
click at [390, 338] on link "将帐户与用户关联" at bounding box center [419, 327] width 154 height 22
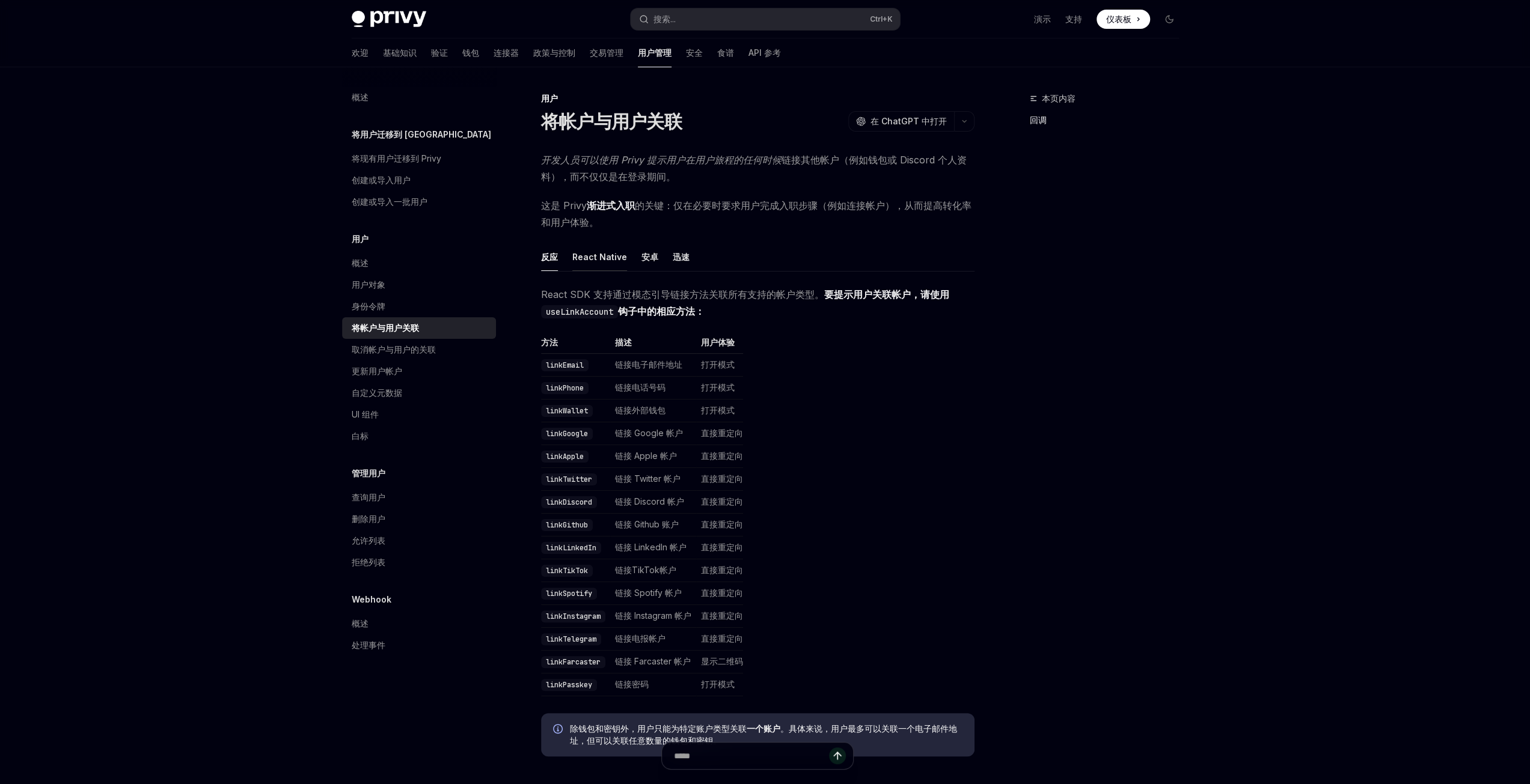
click at [602, 252] on font "React Native" at bounding box center [599, 257] width 54 height 10
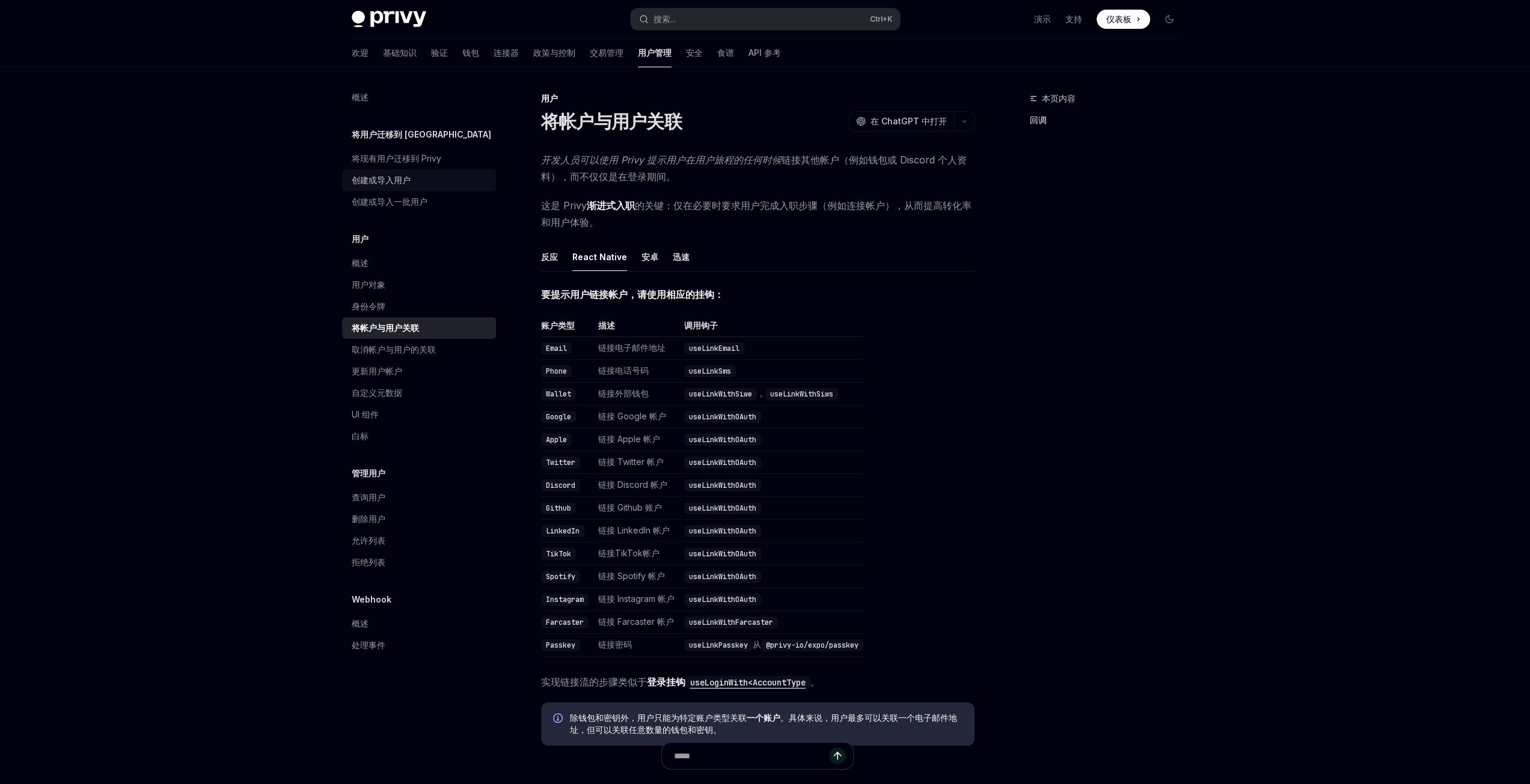
click at [398, 187] on div "创建或导入用户" at bounding box center [381, 180] width 59 height 15
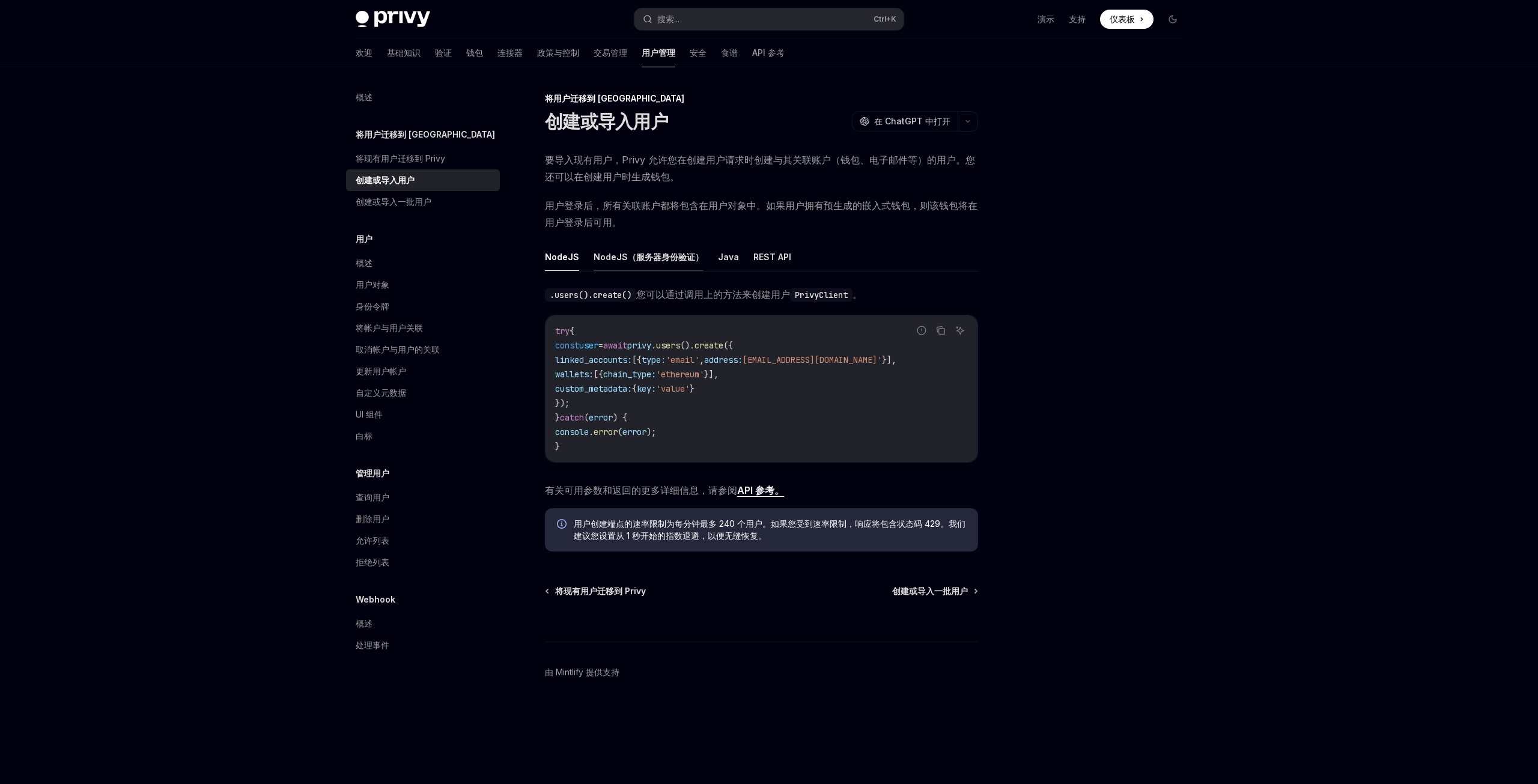
click at [620, 259] on font "NodeJS（服务器身份验证）" at bounding box center [648, 257] width 110 height 10
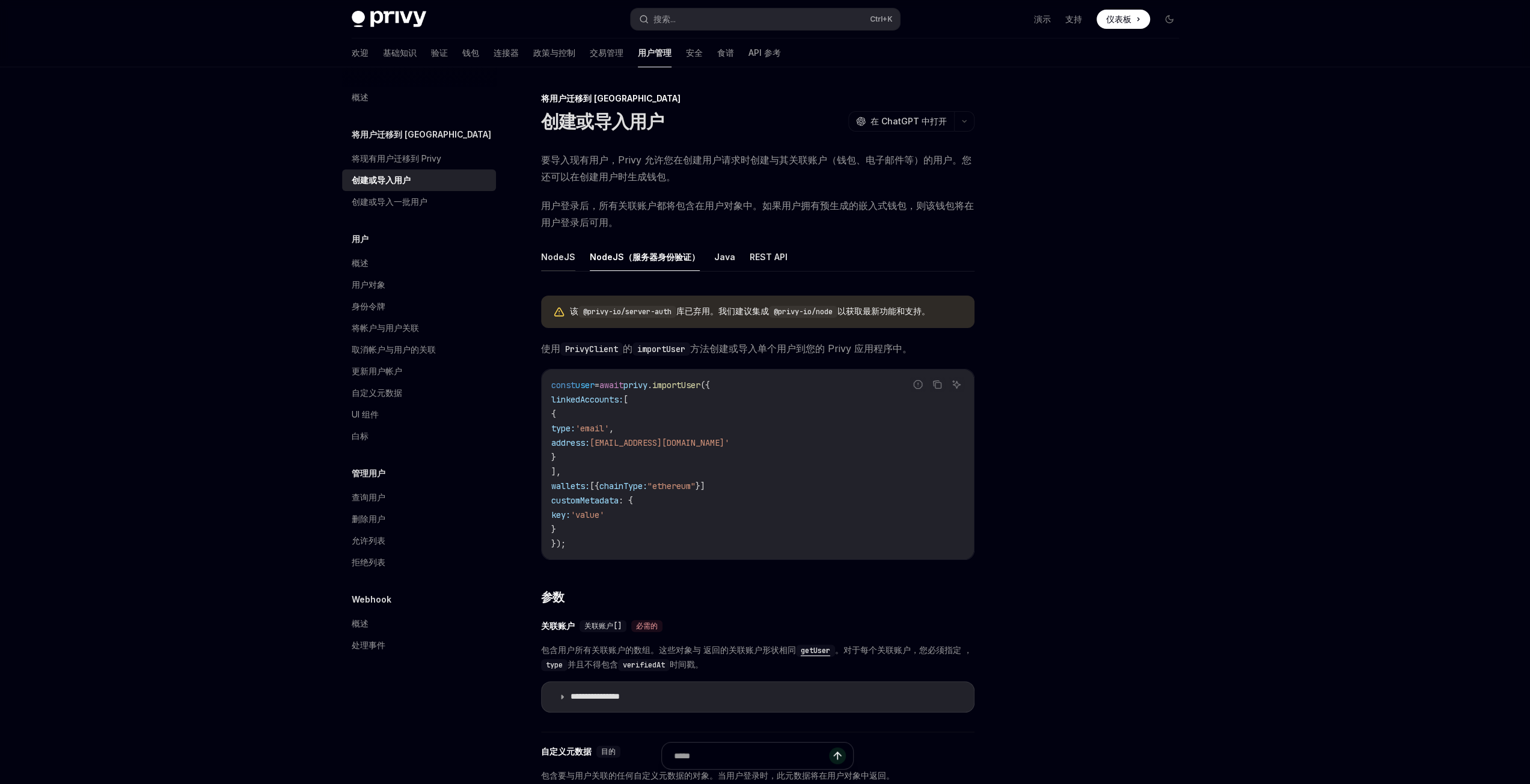
click at [553, 262] on font "NodeJS" at bounding box center [558, 257] width 35 height 10
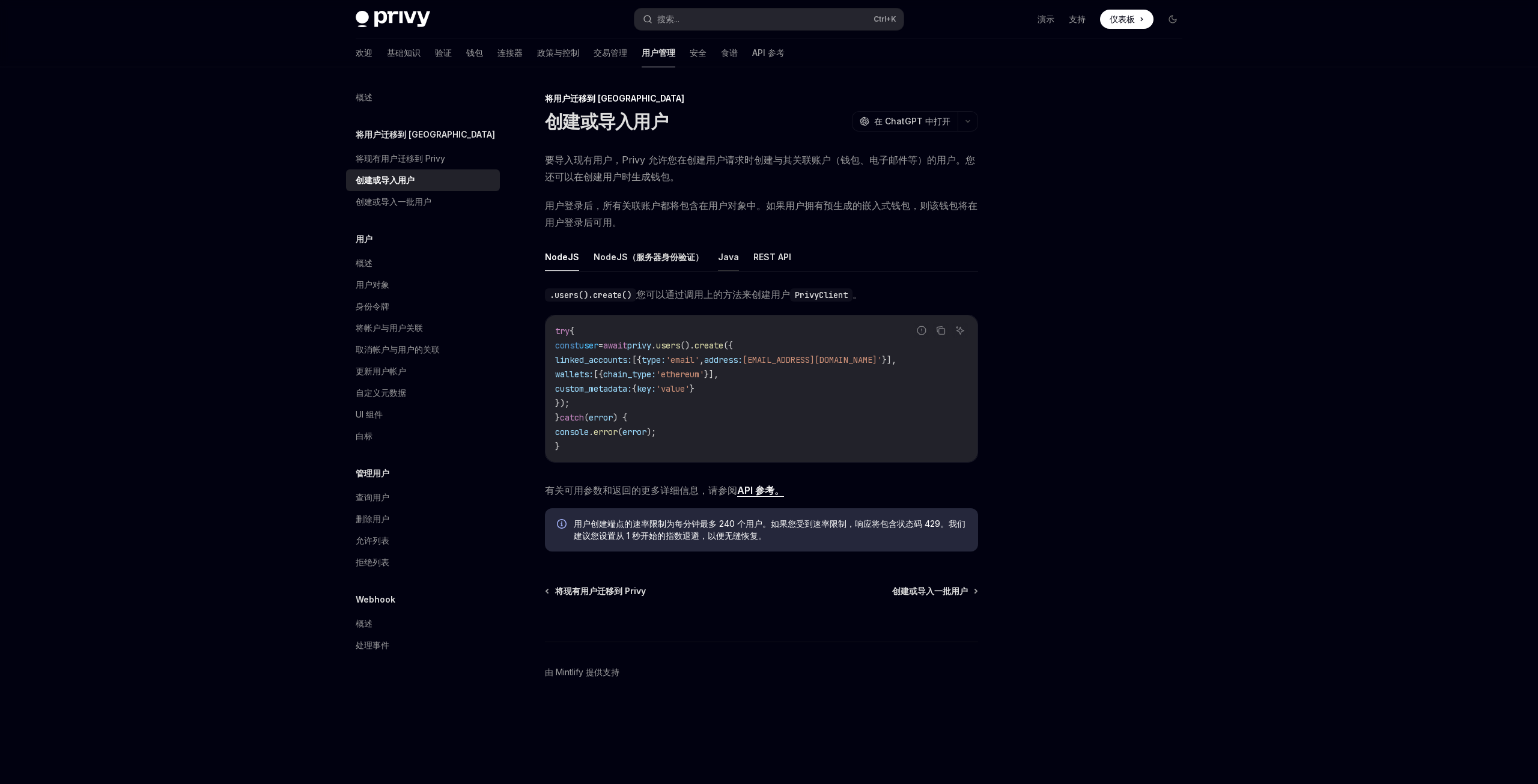
click at [731, 256] on font "Java" at bounding box center [728, 257] width 21 height 10
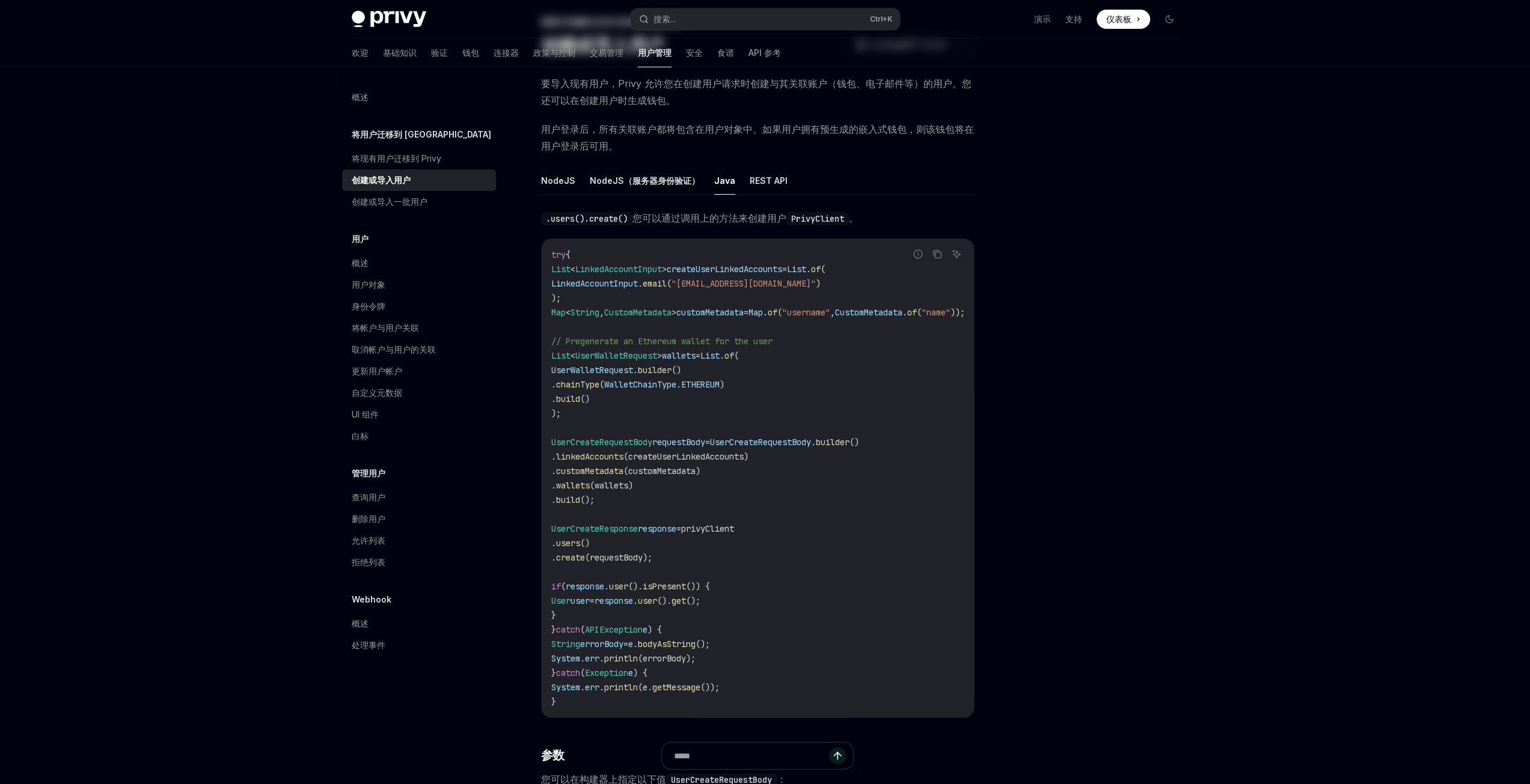
scroll to position [120, 0]
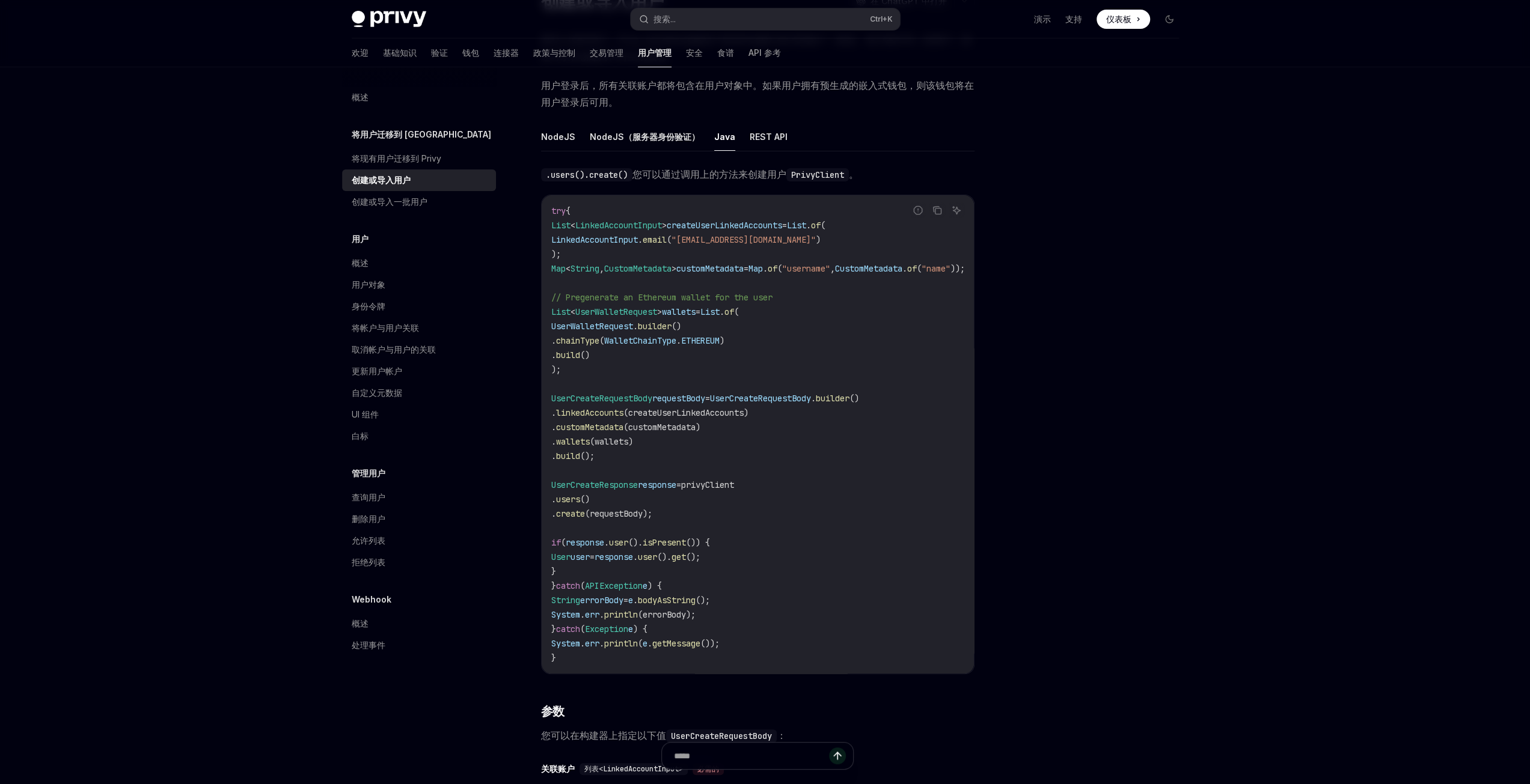
click at [695, 307] on span "wallets" at bounding box center [678, 312] width 34 height 11
click at [824, 478] on code "try { List < LinkedAccountInput > createUserLinkedAccounts = List . of ( Linked…" at bounding box center [772, 434] width 442 height 461
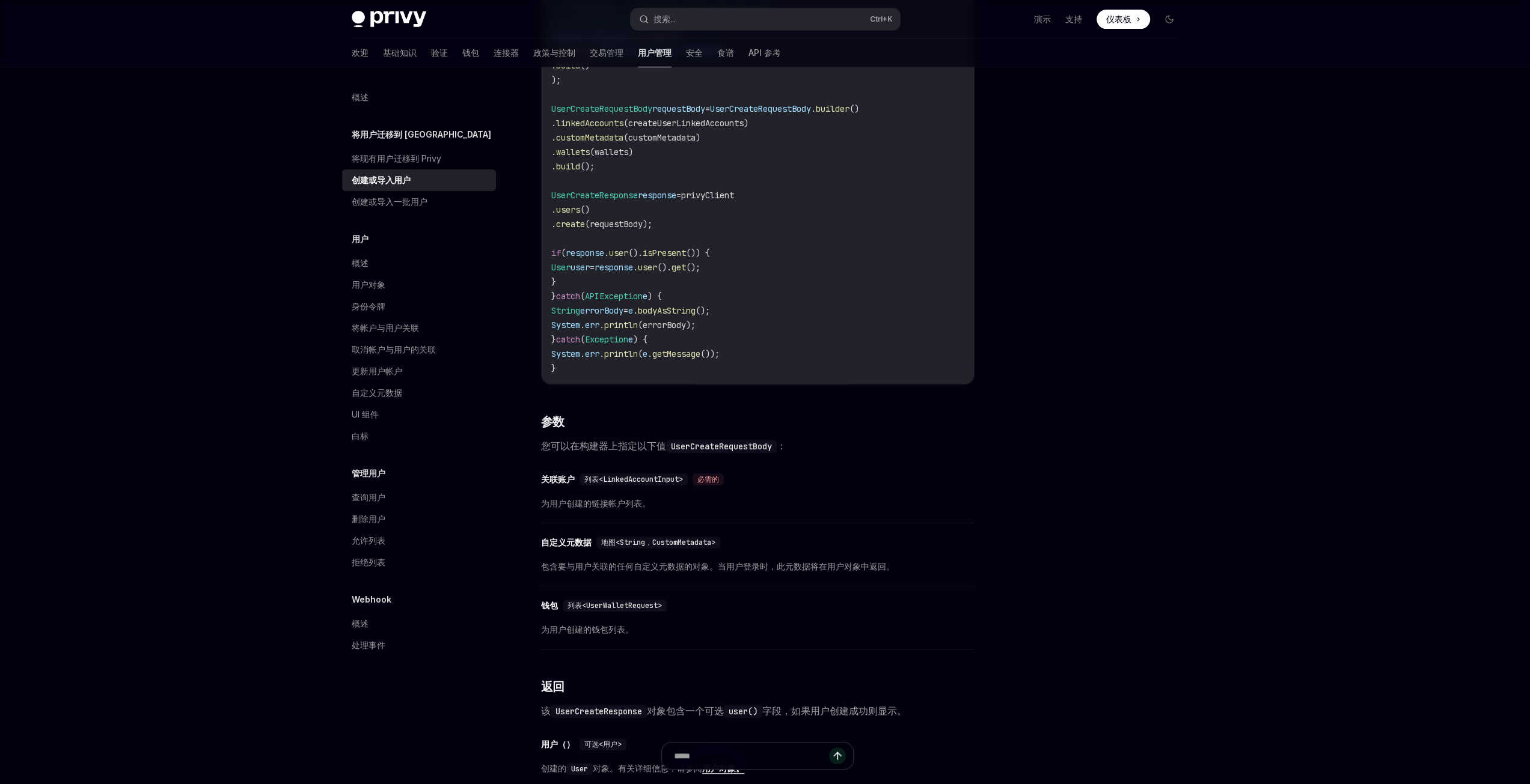
scroll to position [420, 0]
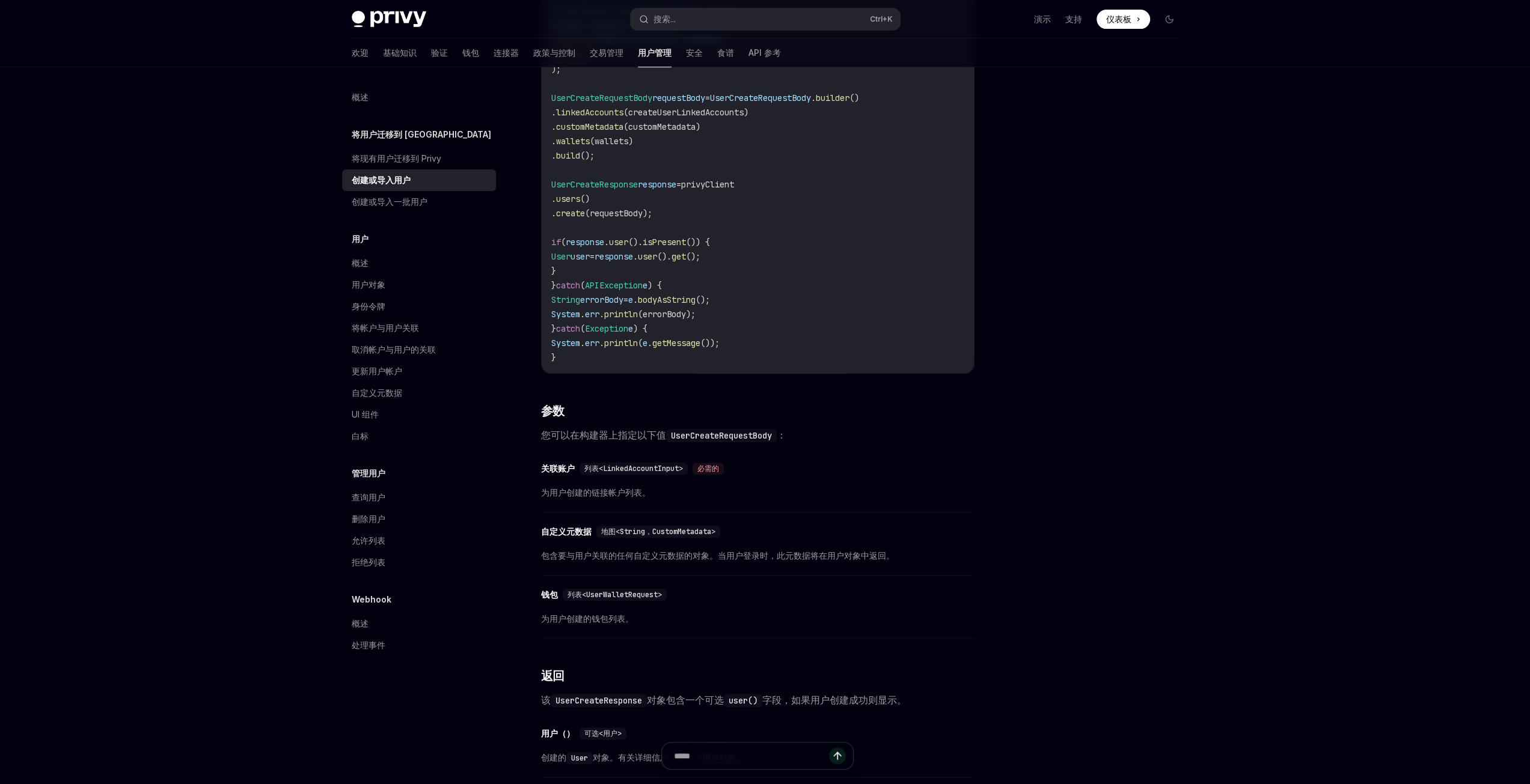
click at [919, 476] on div "​ 关联账户 列表<LinkedAccountInput> 必需的" at bounding box center [752, 468] width 422 height 15
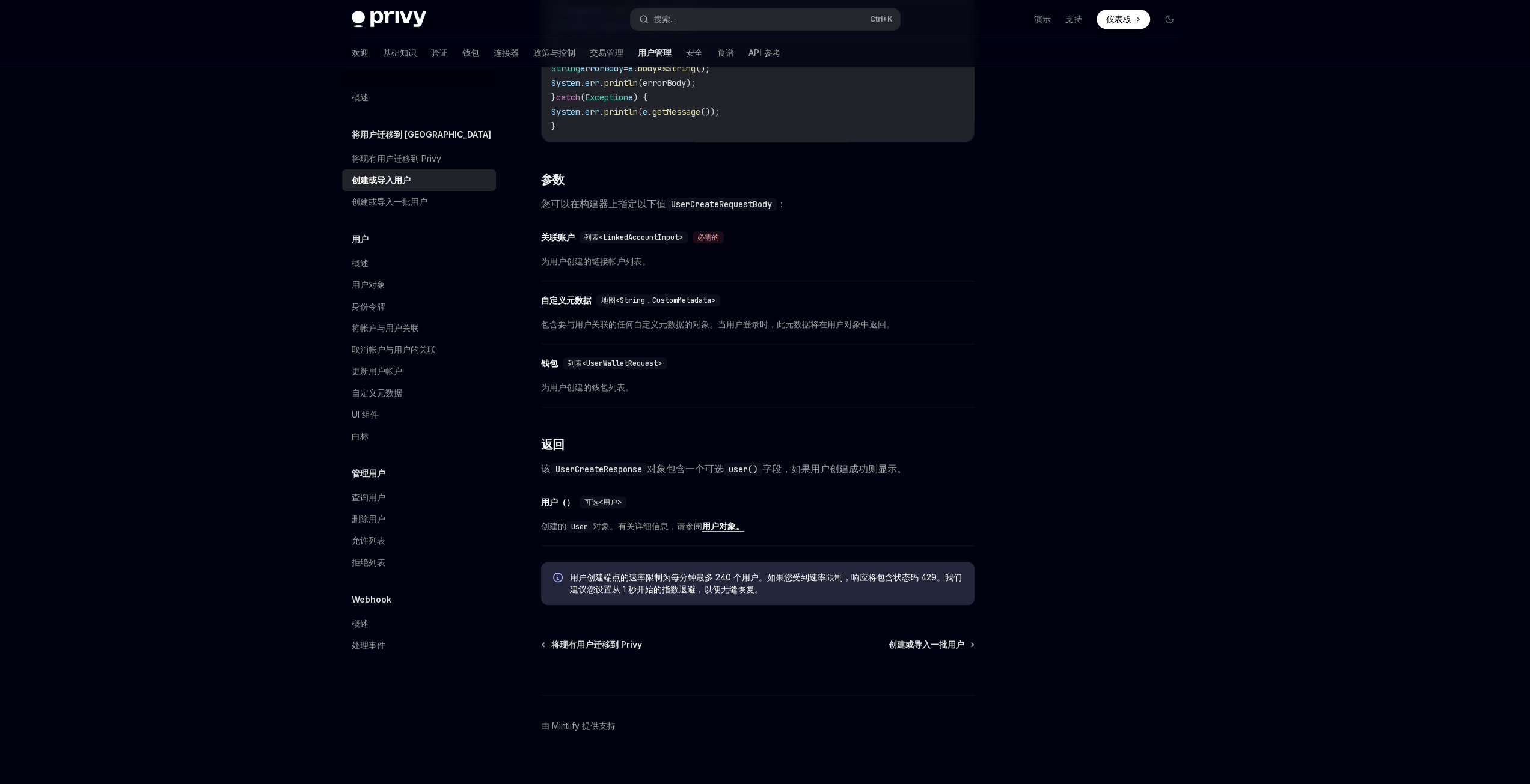
scroll to position [318, 0]
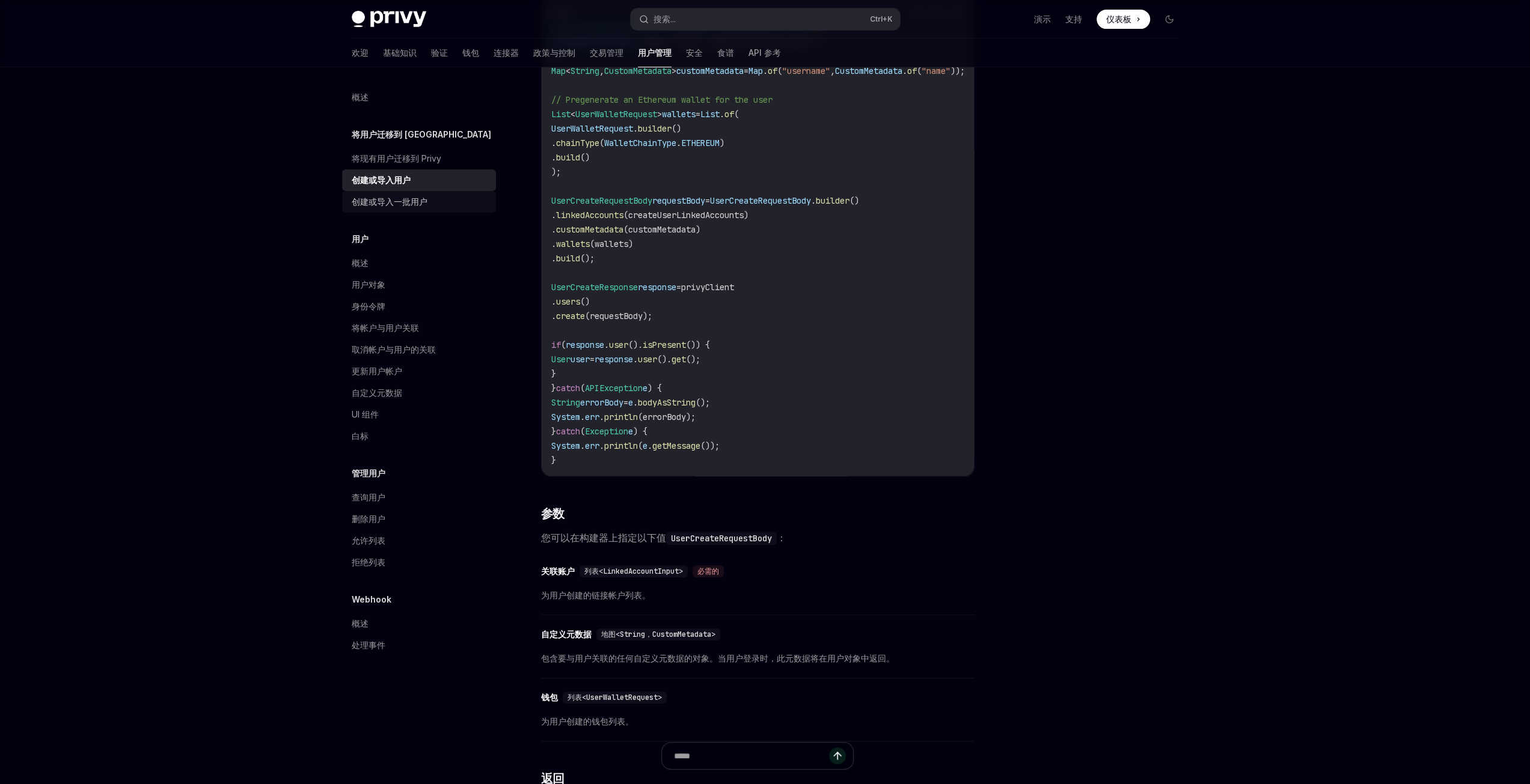
click at [396, 206] on font "创建或导入一批用户" at bounding box center [390, 202] width 76 height 10
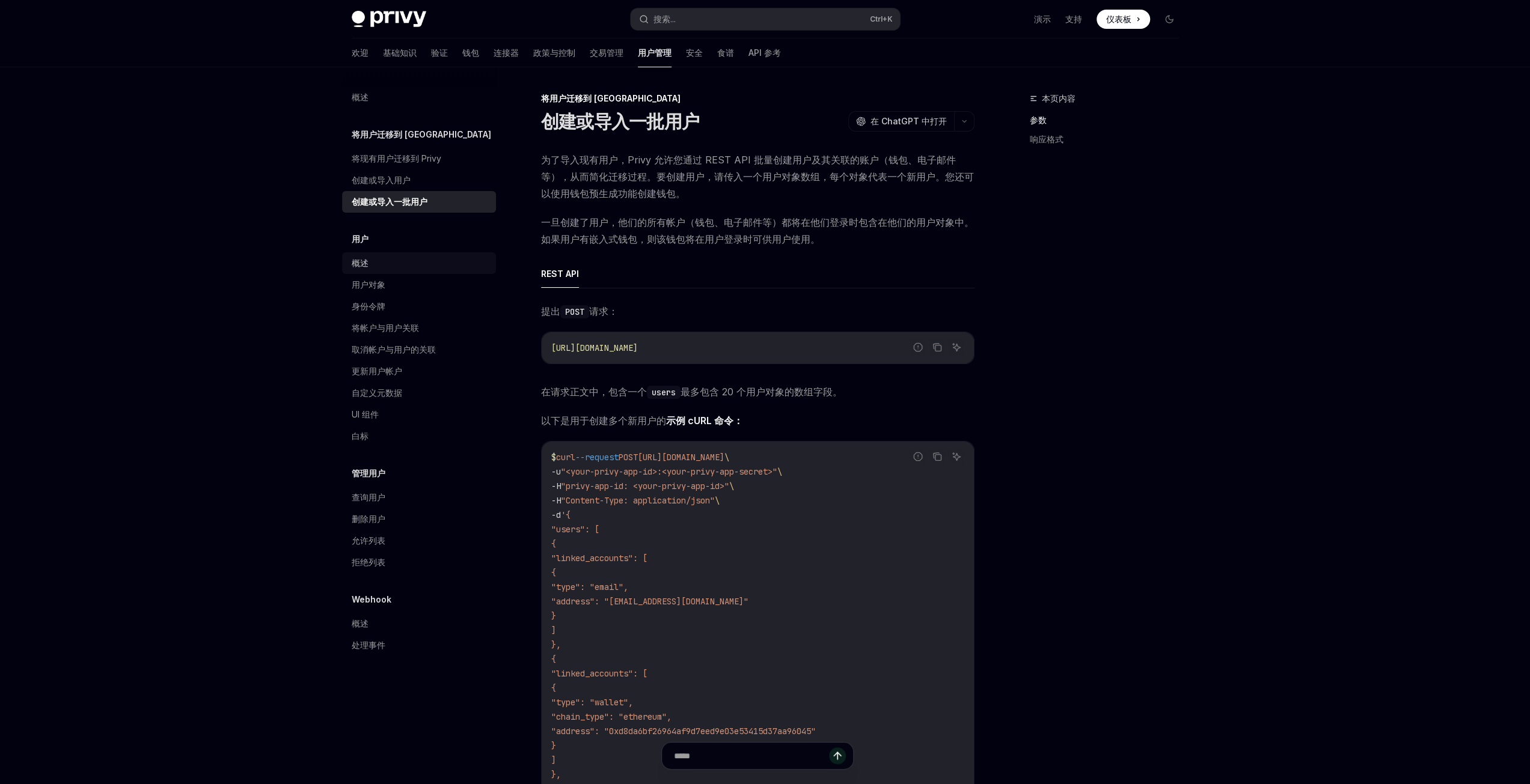
click at [363, 262] on font "概述" at bounding box center [359, 262] width 16 height 10
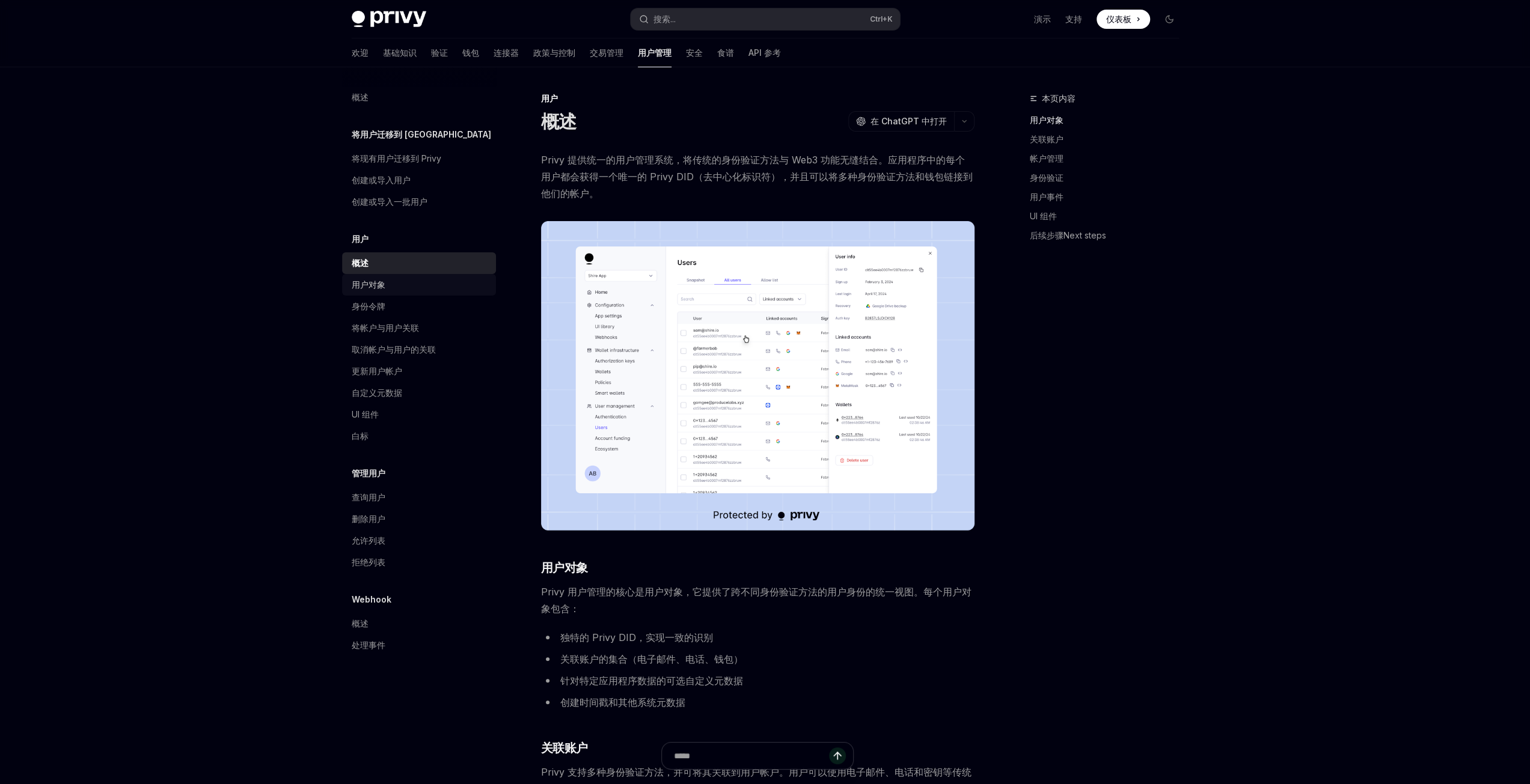
click at [382, 281] on font "用户对象" at bounding box center [368, 285] width 34 height 10
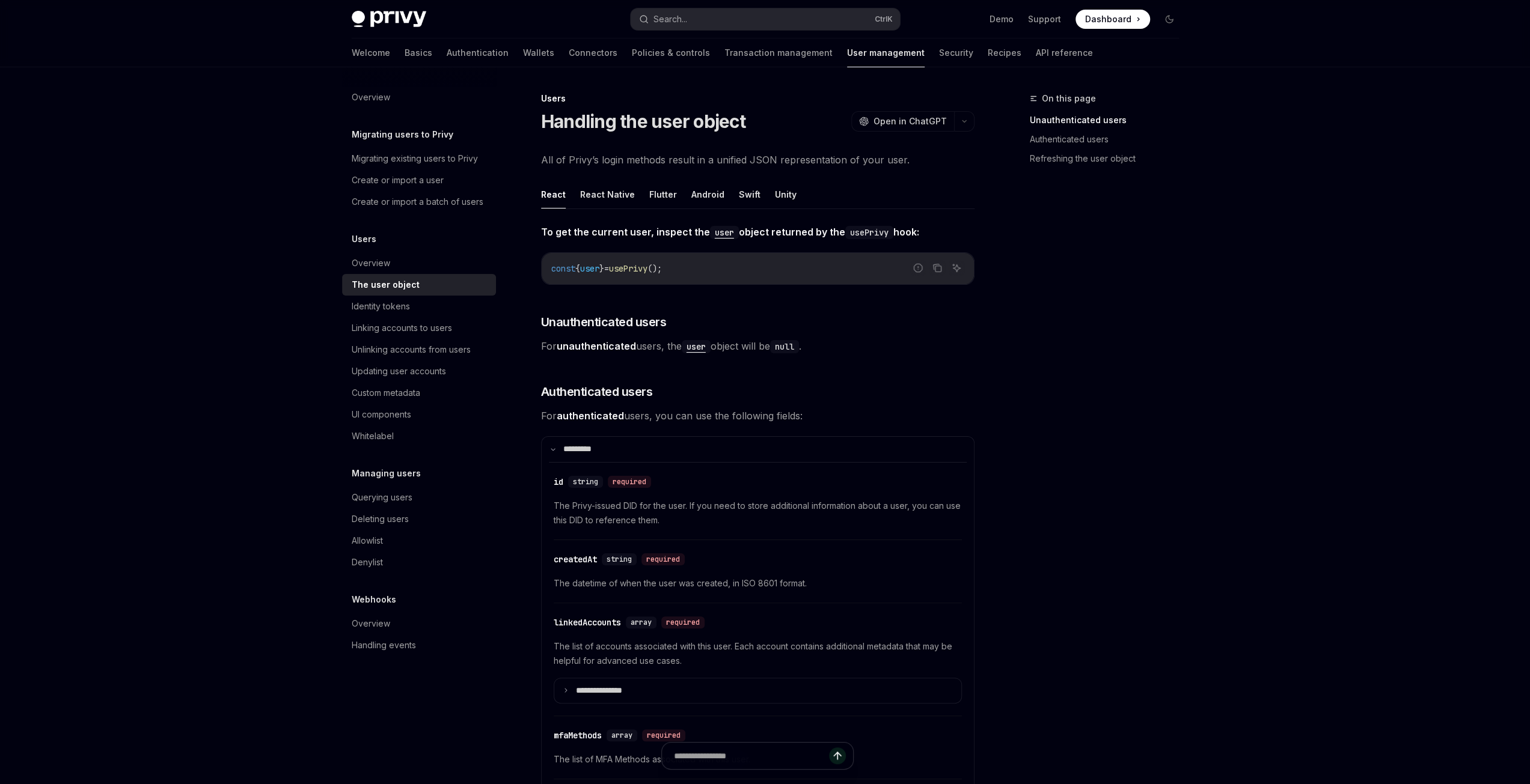
click at [600, 159] on span "All of Privy’s login methods result in a unified JSON representation of your us…" at bounding box center [758, 159] width 434 height 16
click at [1104, 267] on div "On this page Unauthenticated users Authenticated users Refreshing the user obje…" at bounding box center [1097, 438] width 183 height 692
click at [647, 269] on span "usePrivy" at bounding box center [628, 269] width 39 height 11
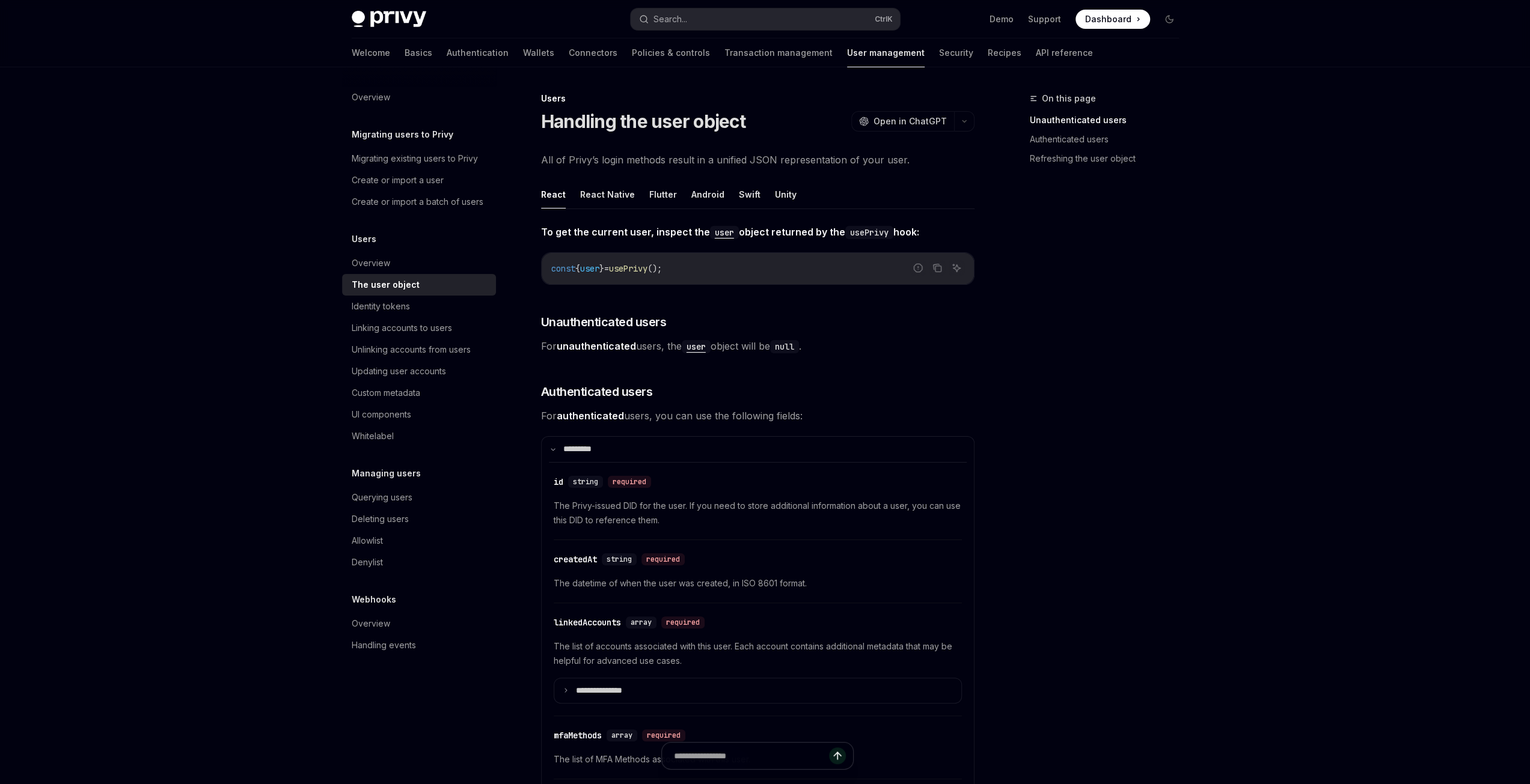
click at [647, 269] on span "usePrivy" at bounding box center [628, 269] width 39 height 11
drag, startPoint x: 540, startPoint y: 231, endPoint x: 928, endPoint y: 231, distance: 388.0
click at [936, 232] on span "To get the current user, inspect the user object returned by the usePrivy hook:" at bounding box center [758, 231] width 434 height 16
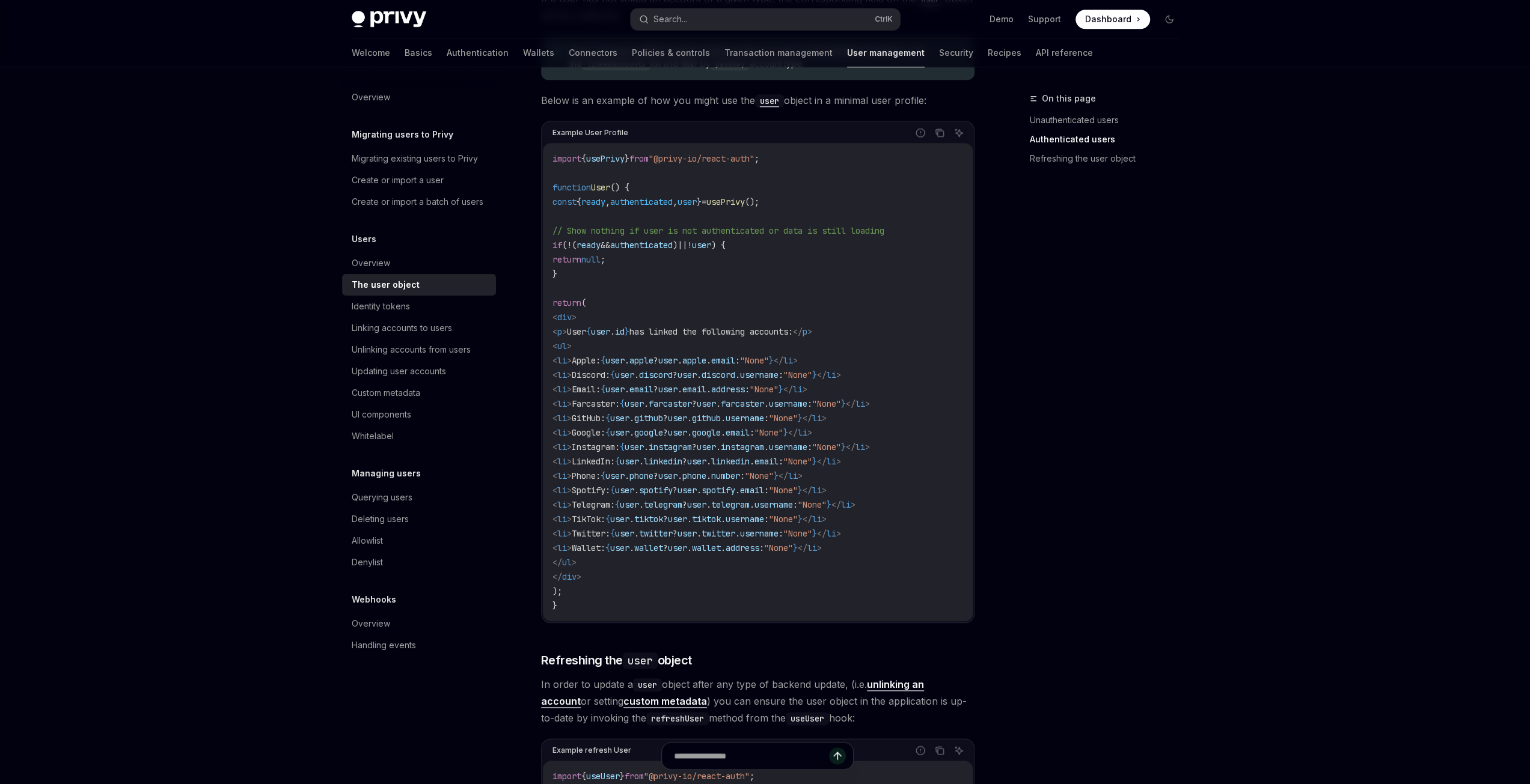
scroll to position [1381, 0]
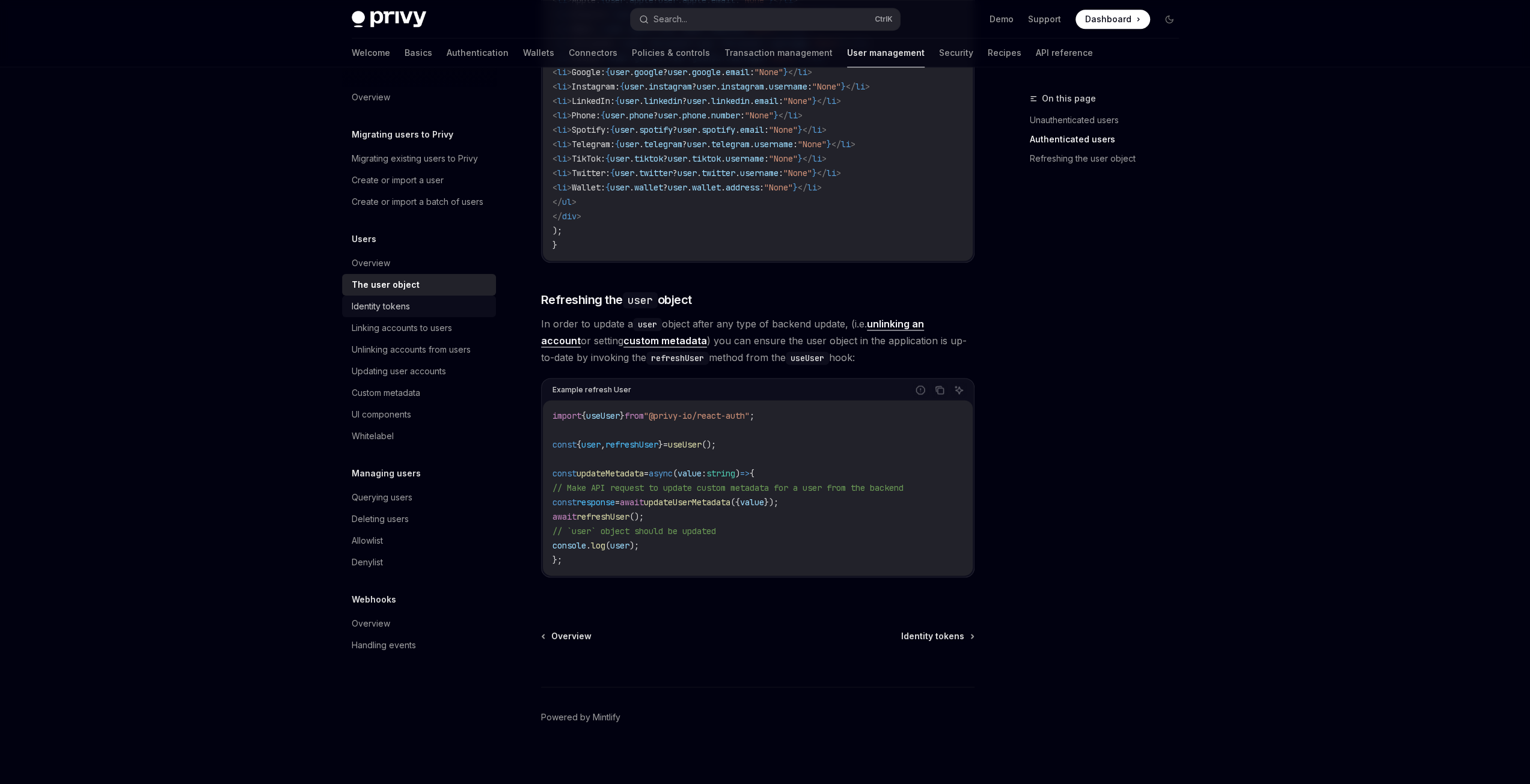
click at [376, 302] on div "Identity tokens" at bounding box center [380, 306] width 58 height 15
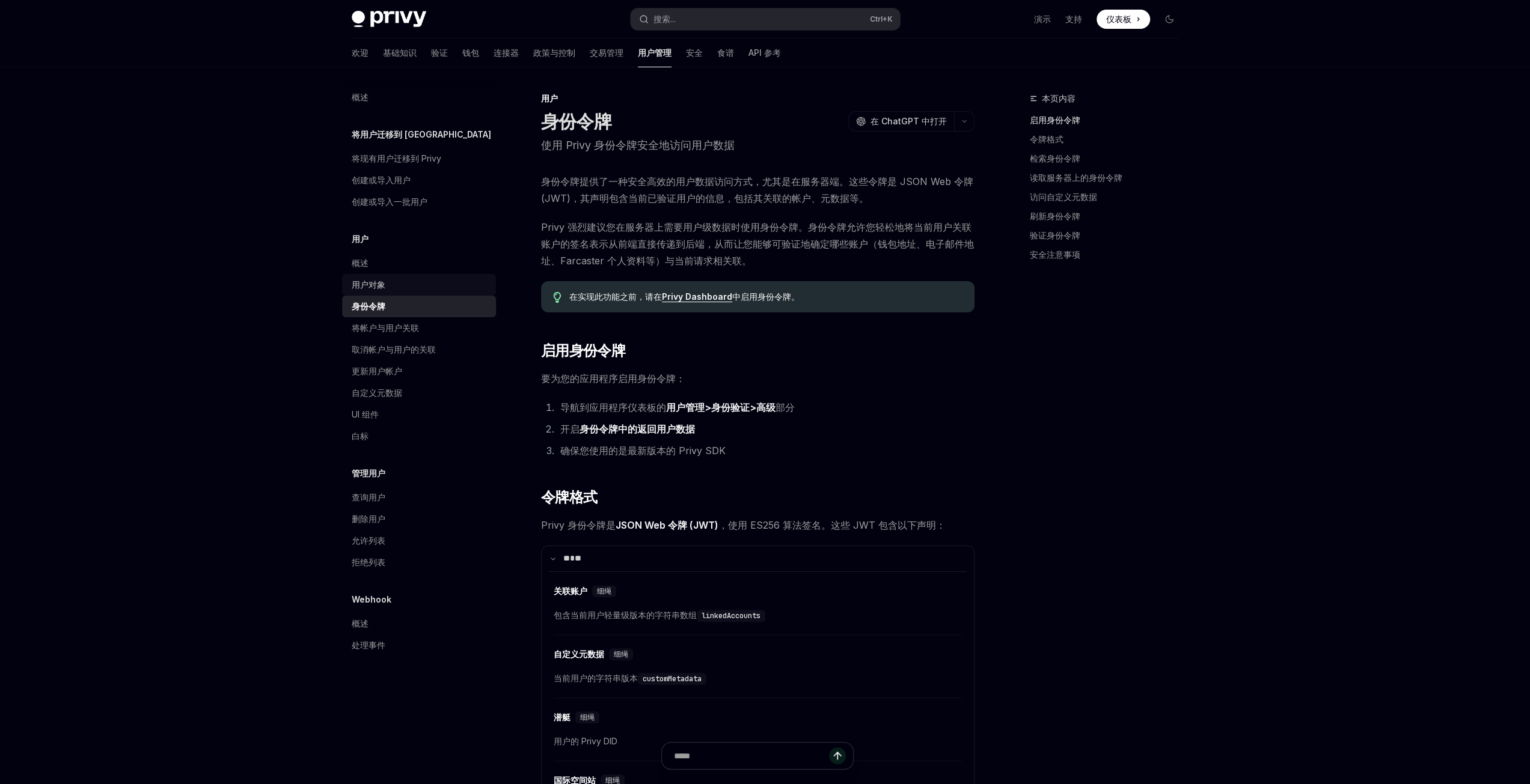
click at [813, 257] on span "Privy 强烈建议您在服务器上需要用户级数据时使用身份令牌。身份令牌允许您轻松地将当前用户关联账户的签名表示从前端直接传递到后端，从而让您能够可验证地确定哪…" at bounding box center [758, 243] width 434 height 50
click at [431, 54] on font "验证" at bounding box center [439, 53] width 16 height 10
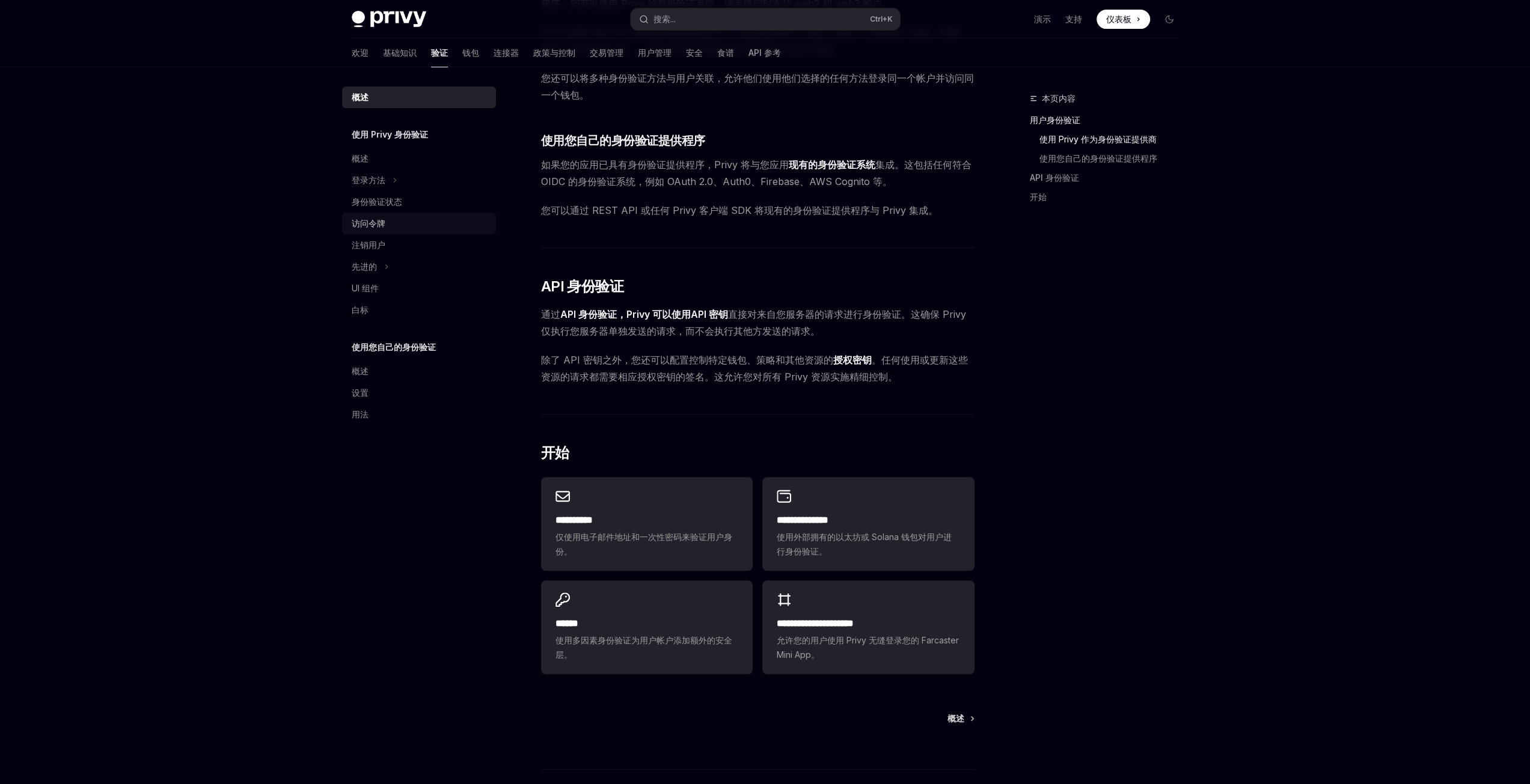
scroll to position [372, 0]
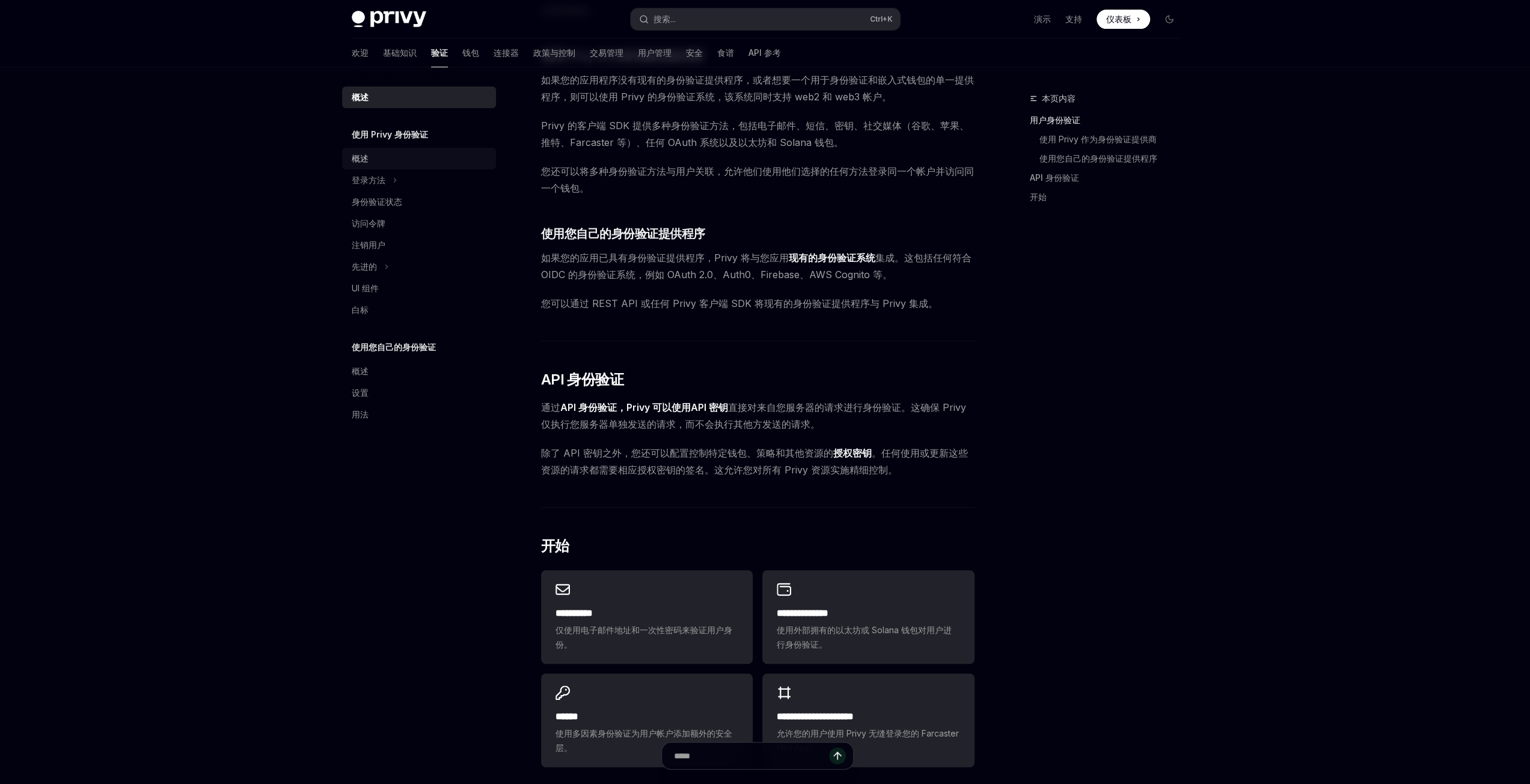
click at [368, 163] on div "概述" at bounding box center [420, 158] width 137 height 15
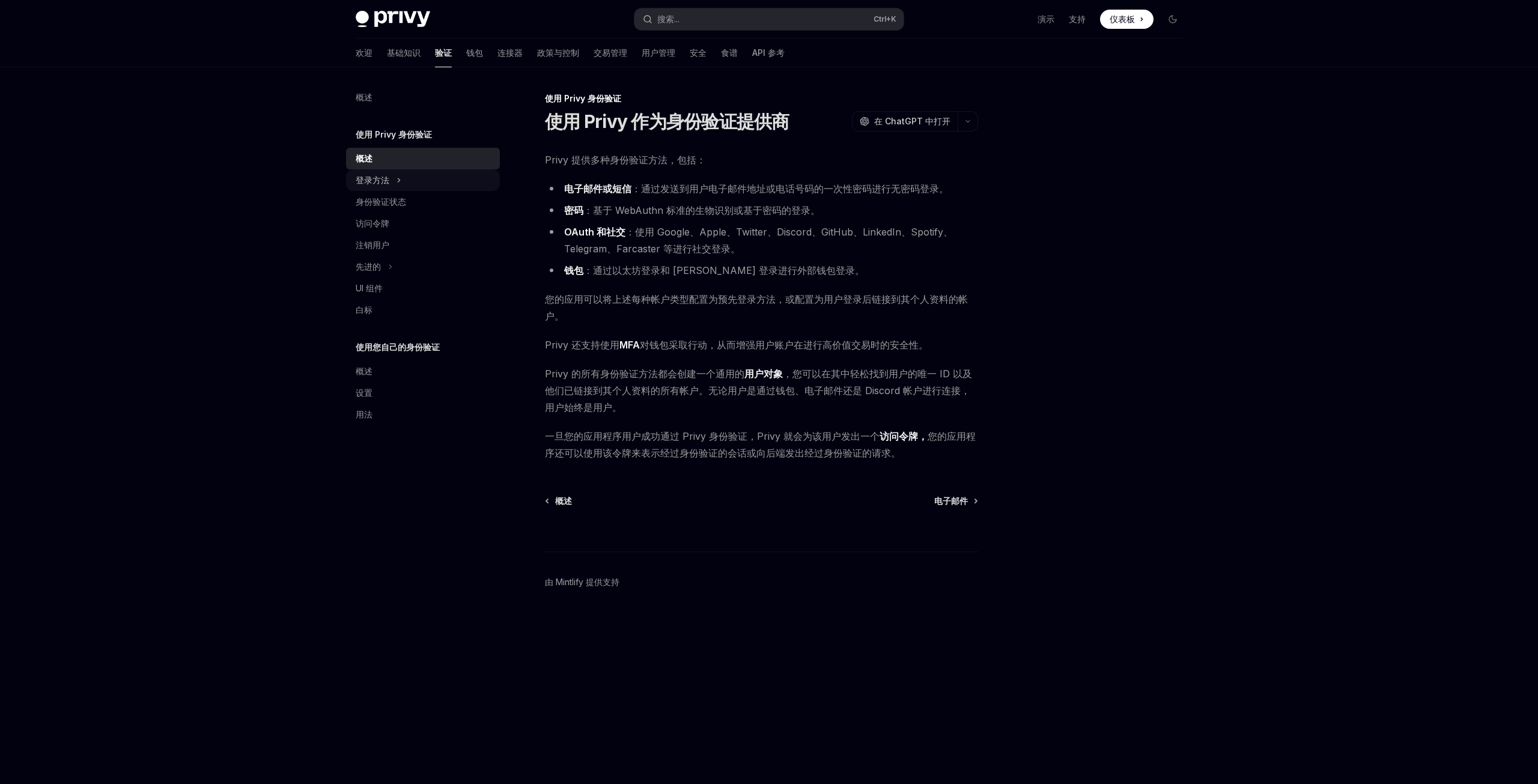
click at [383, 184] on font "登录方法" at bounding box center [372, 180] width 34 height 10
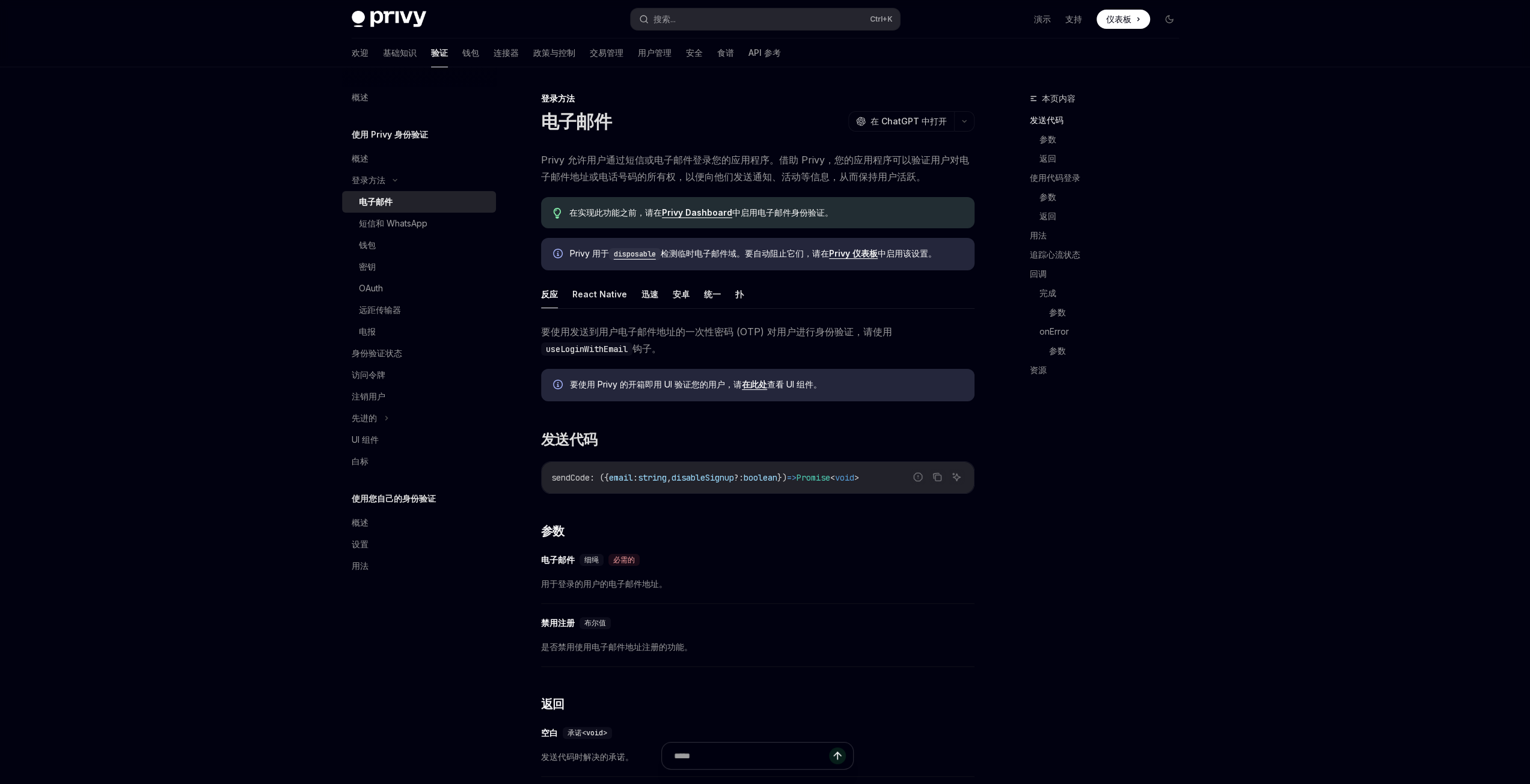
click at [384, 206] on div "电子邮件" at bounding box center [375, 201] width 34 height 15
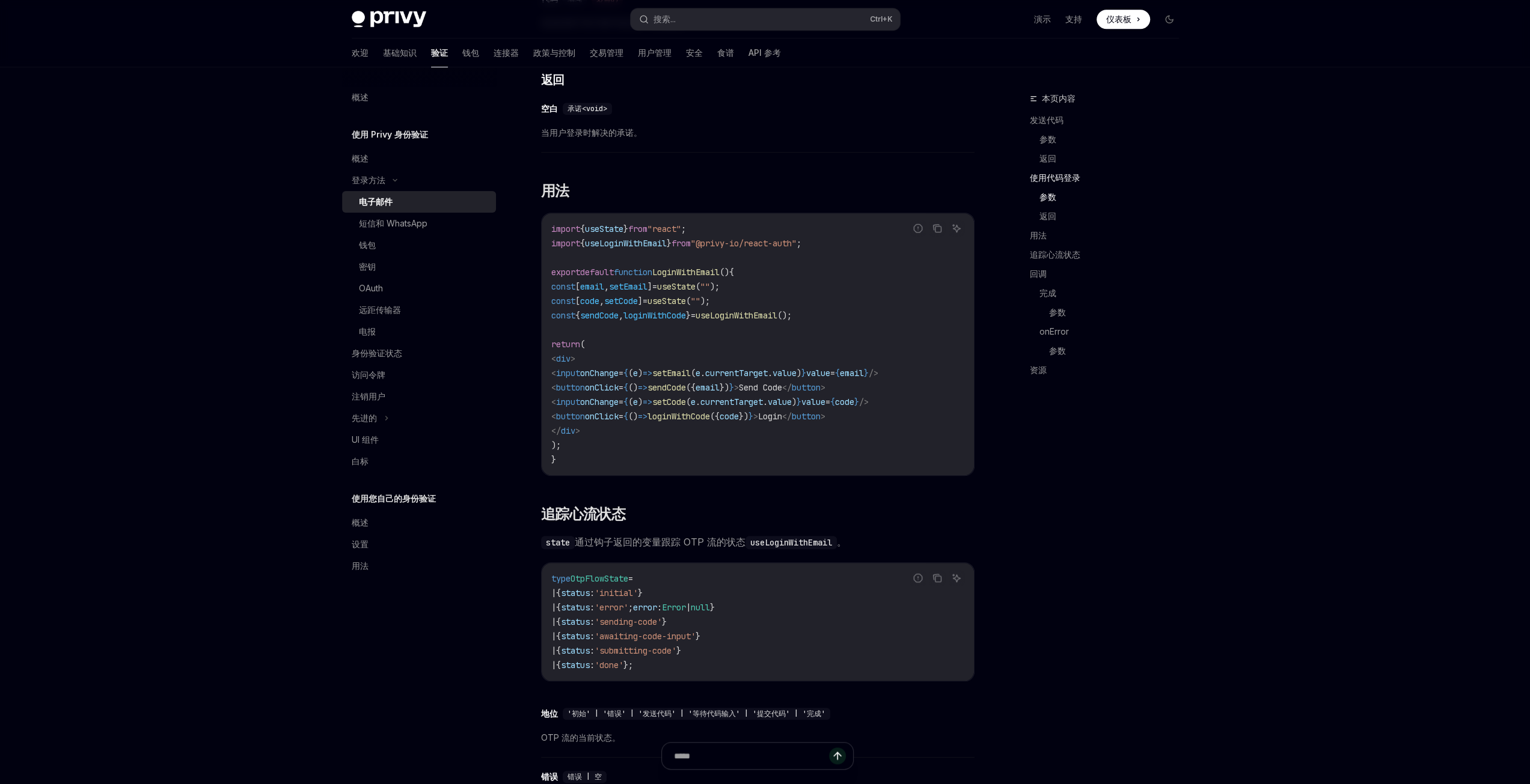
scroll to position [961, 0]
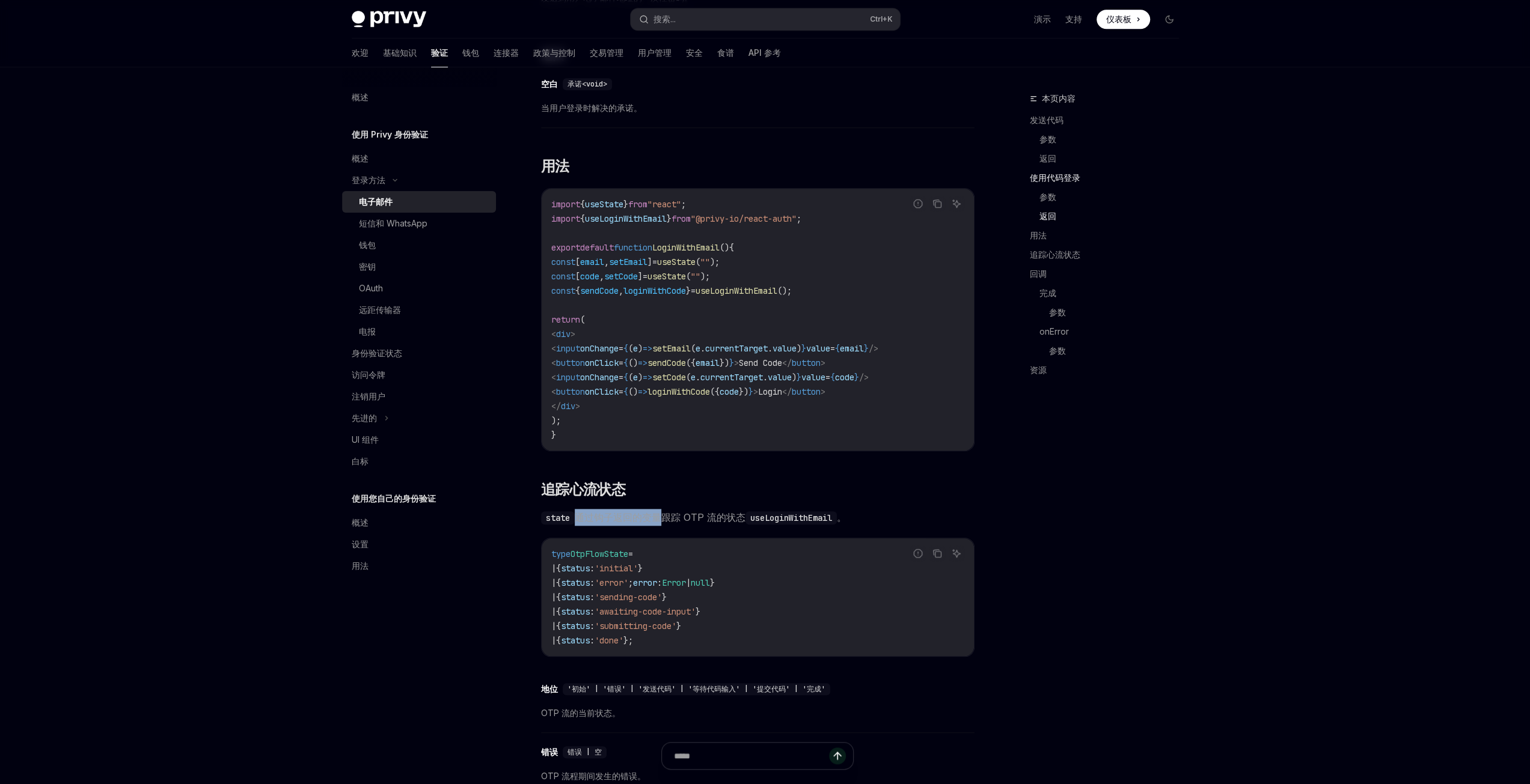
drag, startPoint x: 576, startPoint y: 518, endPoint x: 660, endPoint y: 521, distance: 84.1
click at [660, 521] on font "通过钩子返回的变量" at bounding box center [618, 517] width 86 height 12
click at [698, 520] on font "跟踪 OTP 流的状态" at bounding box center [702, 517] width 84 height 12
click at [693, 523] on font "跟踪 OTP 流的状态" at bounding box center [702, 517] width 84 height 12
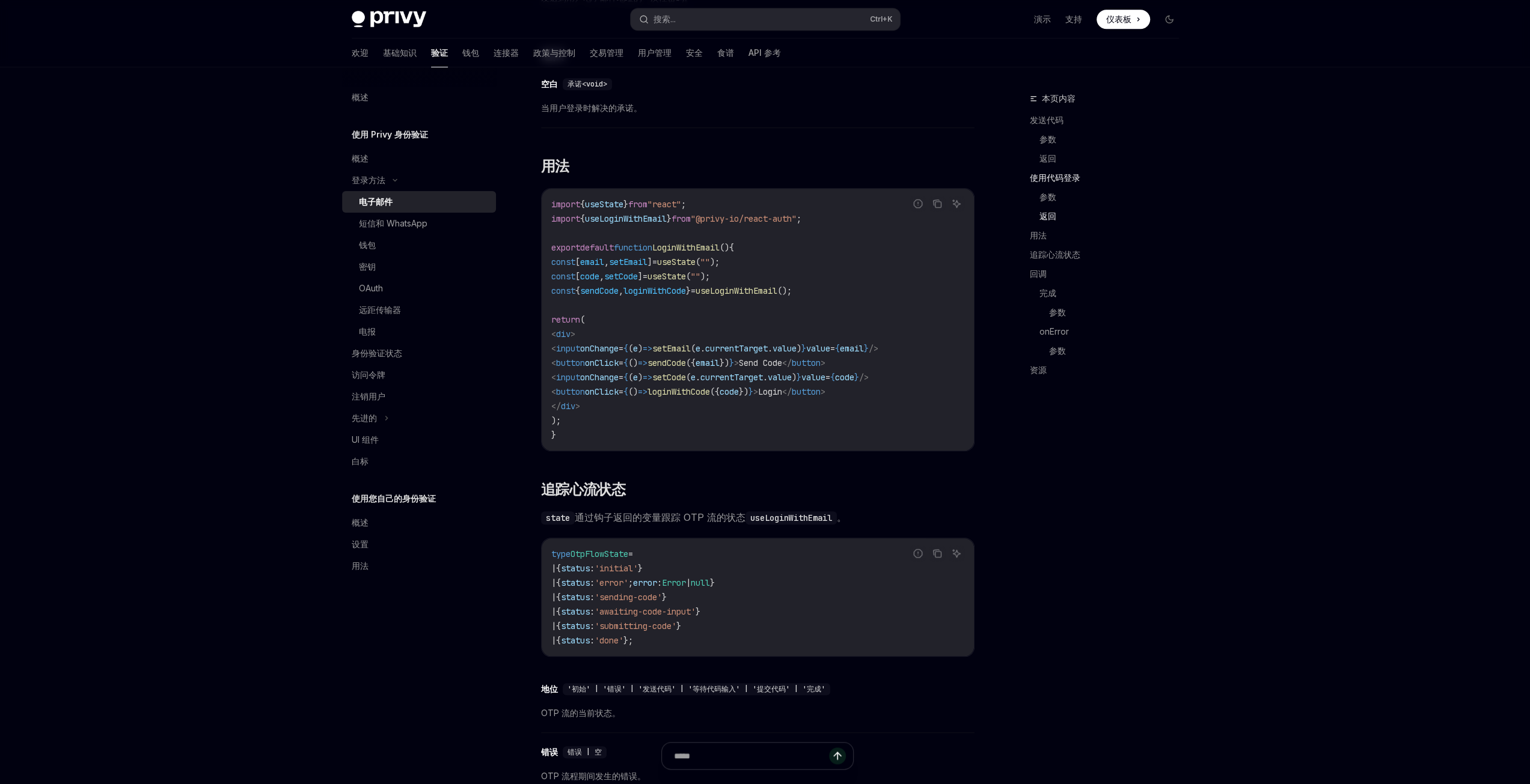
click at [1145, 529] on div "本页内容 发送代码 参数 返回 使用代码登录 参数 返回 用法 追踪心流状态 回调 完成 参数 onError 参数 资源" at bounding box center [1097, 438] width 183 height 692
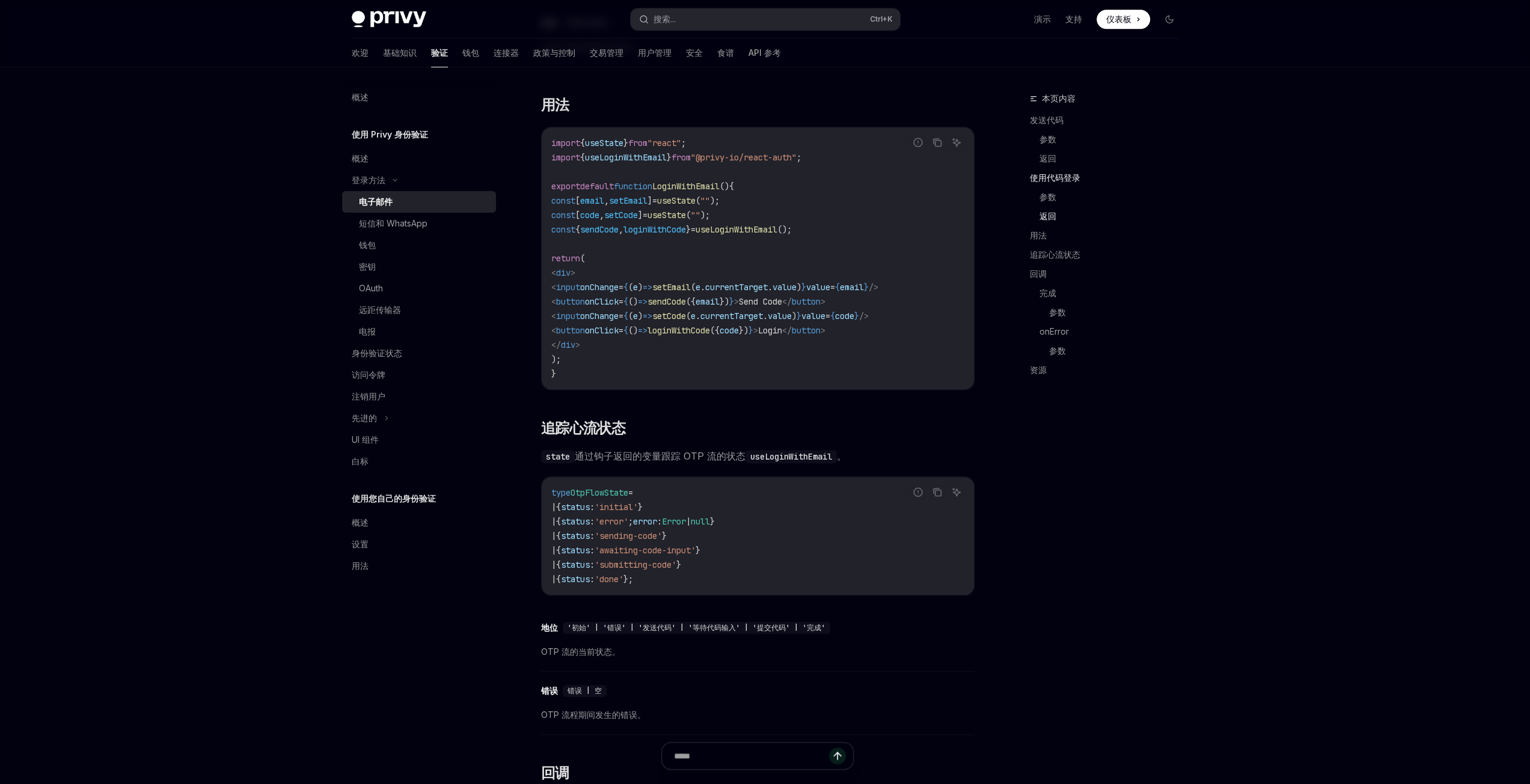
scroll to position [1141, 0]
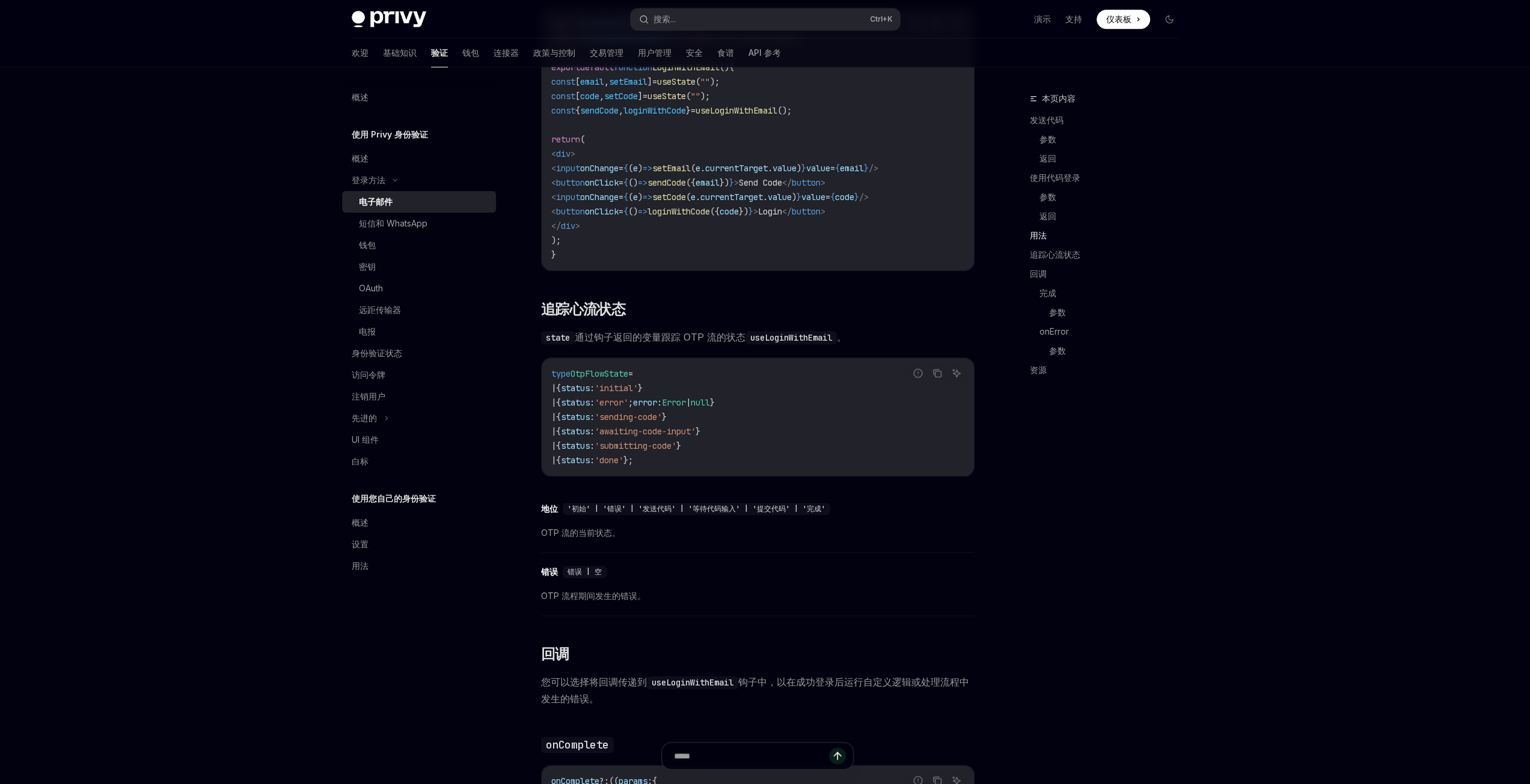
click at [661, 515] on div "'初始' | '错误' | '发送代码' | '等待代码输入' | '提交代码' | '完成'" at bounding box center [696, 509] width 268 height 12
click at [727, 511] on font "'初始' | '错误' | '发送代码' | '等待代码输入' | '提交代码' | '完成'" at bounding box center [696, 509] width 257 height 9
click at [759, 509] on font "'初始' | '错误' | '发送代码' | '等待代码输入' | '提交代码' | '完成'" at bounding box center [696, 509] width 257 height 9
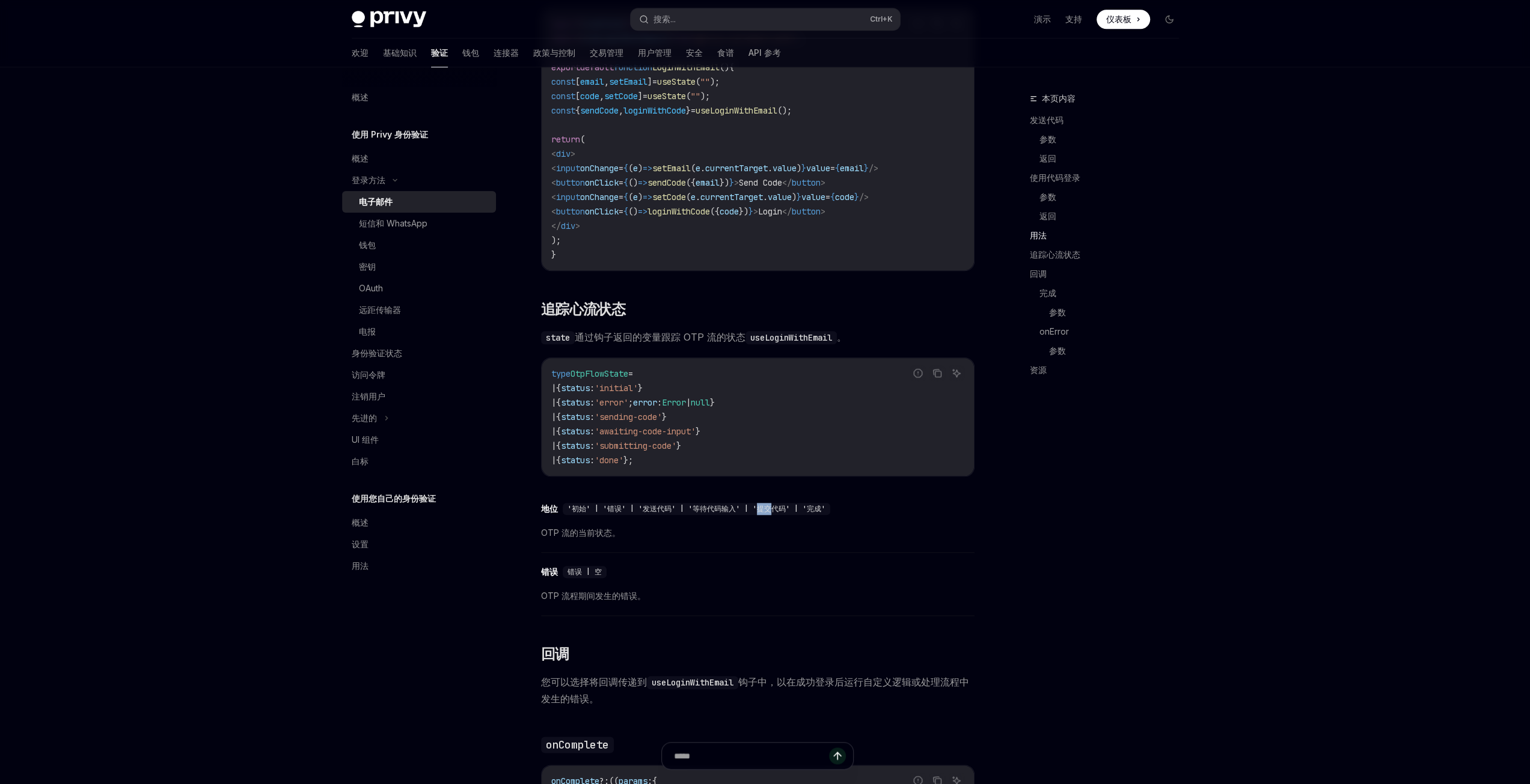
click at [759, 509] on font "'初始' | '错误' | '发送代码' | '等待代码输入' | '提交代码' | '完成'" at bounding box center [696, 509] width 257 height 9
click at [814, 511] on font "'初始' | '错误' | '发送代码' | '等待代码输入' | '提交代码' | '完成'" at bounding box center [696, 509] width 257 height 9
drag, startPoint x: 852, startPoint y: 313, endPoint x: 1082, endPoint y: 96, distance: 316.2
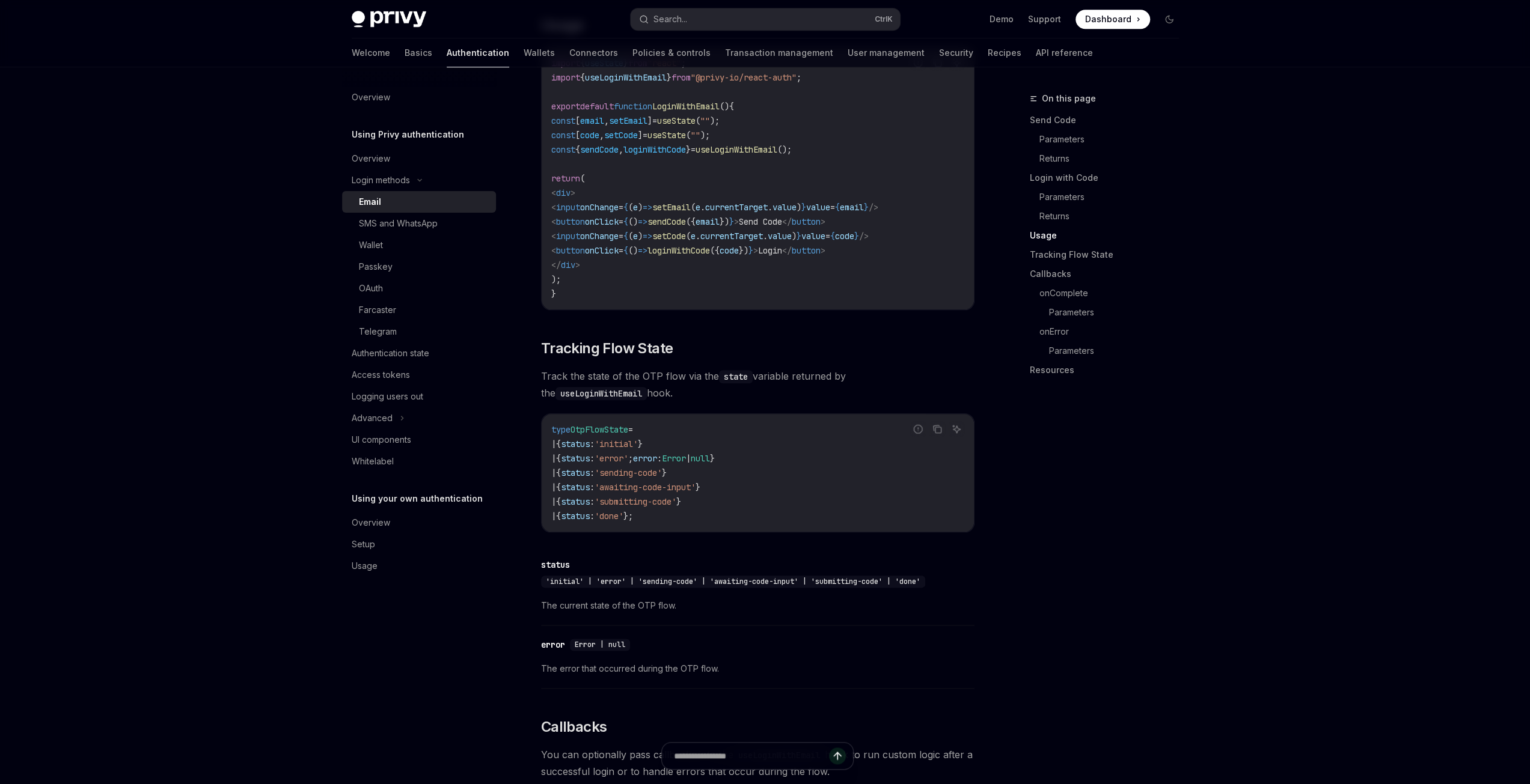
click at [643, 383] on span "Track the state of the OTP flow via the state variable returned by the useLogin…" at bounding box center [758, 384] width 434 height 34
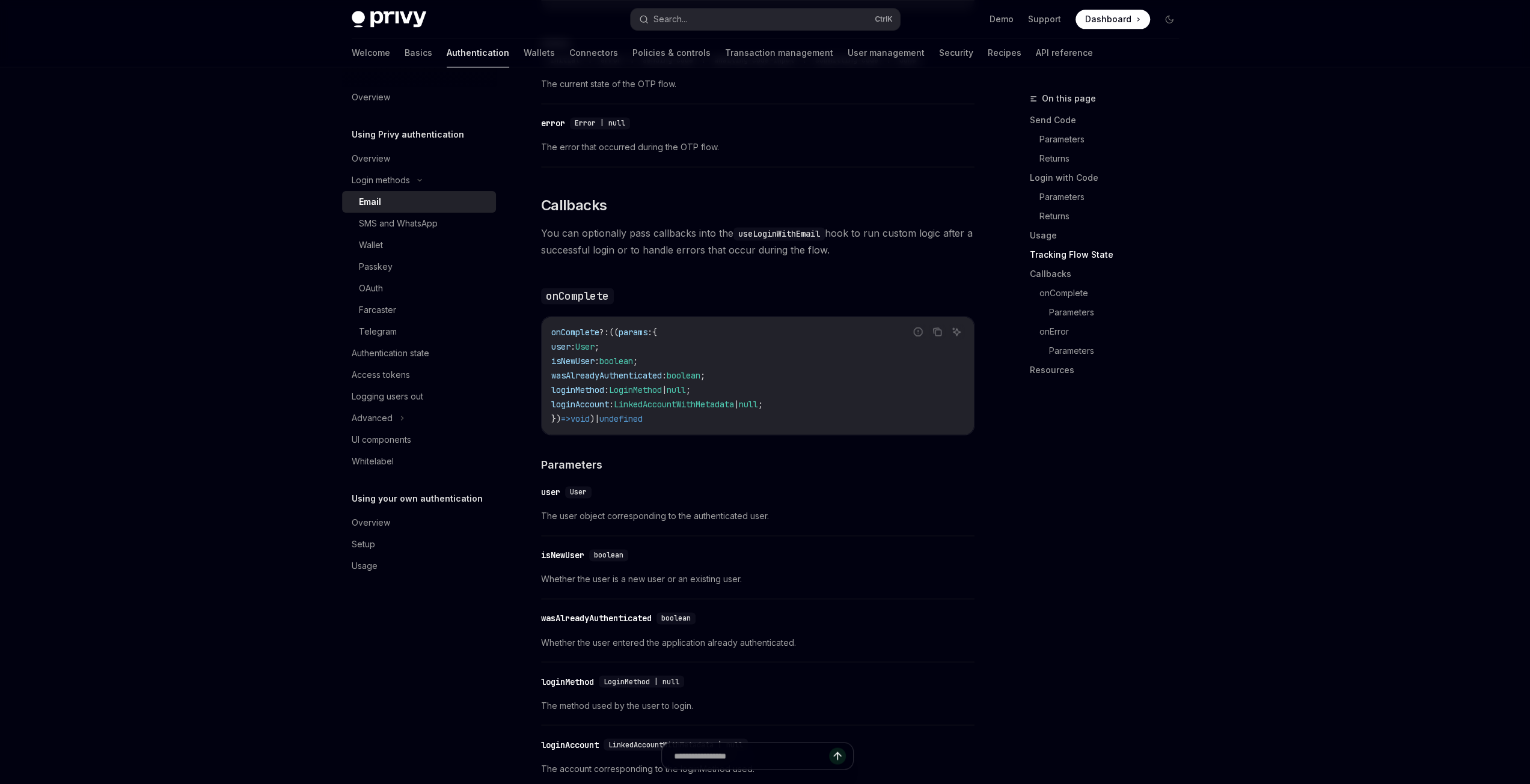
scroll to position [1682, 0]
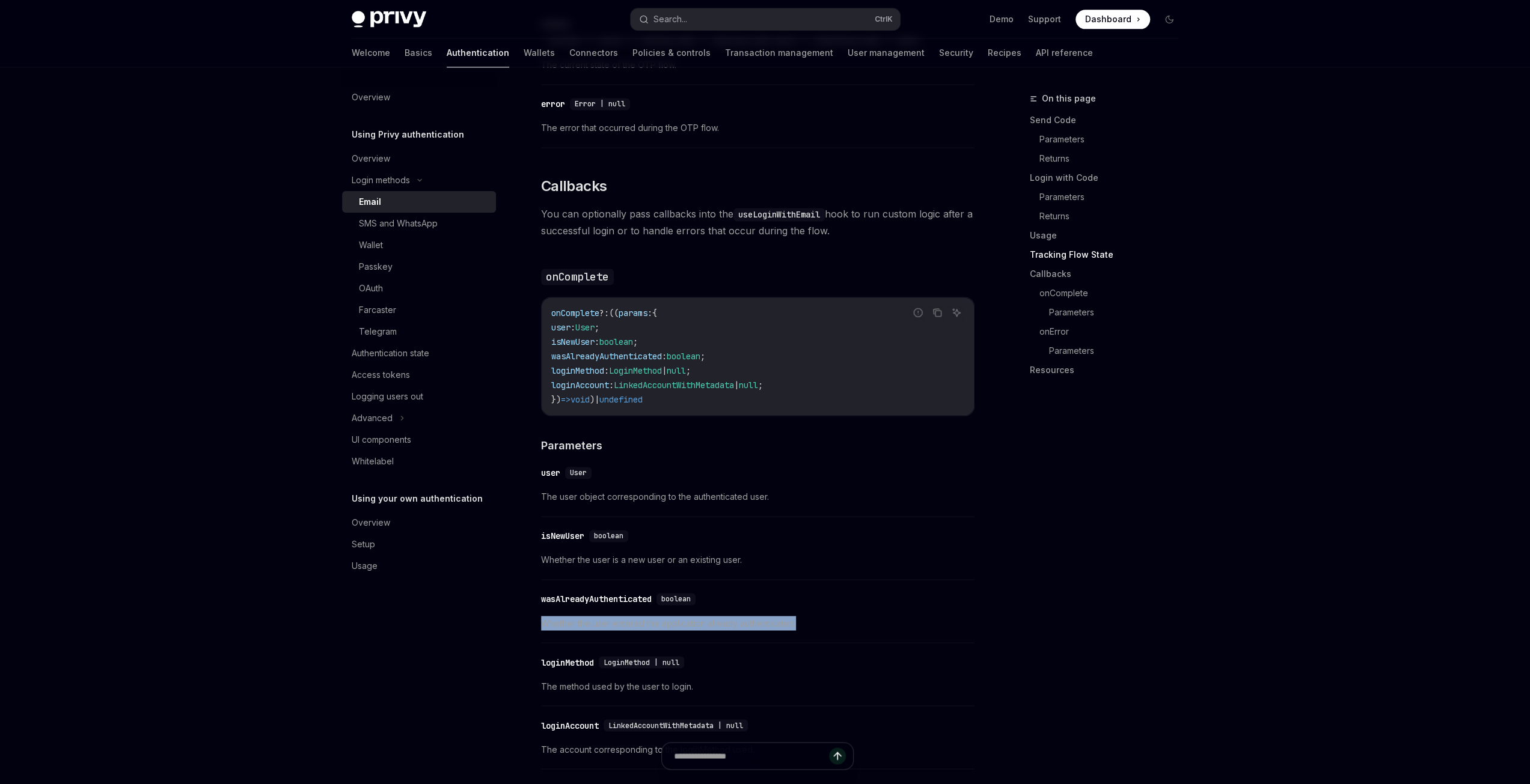
drag, startPoint x: 539, startPoint y: 615, endPoint x: 818, endPoint y: 613, distance: 279.0
click at [733, 661] on div "​ loginMethod LoginMethod | null The method used by the user to login." at bounding box center [758, 677] width 434 height 57
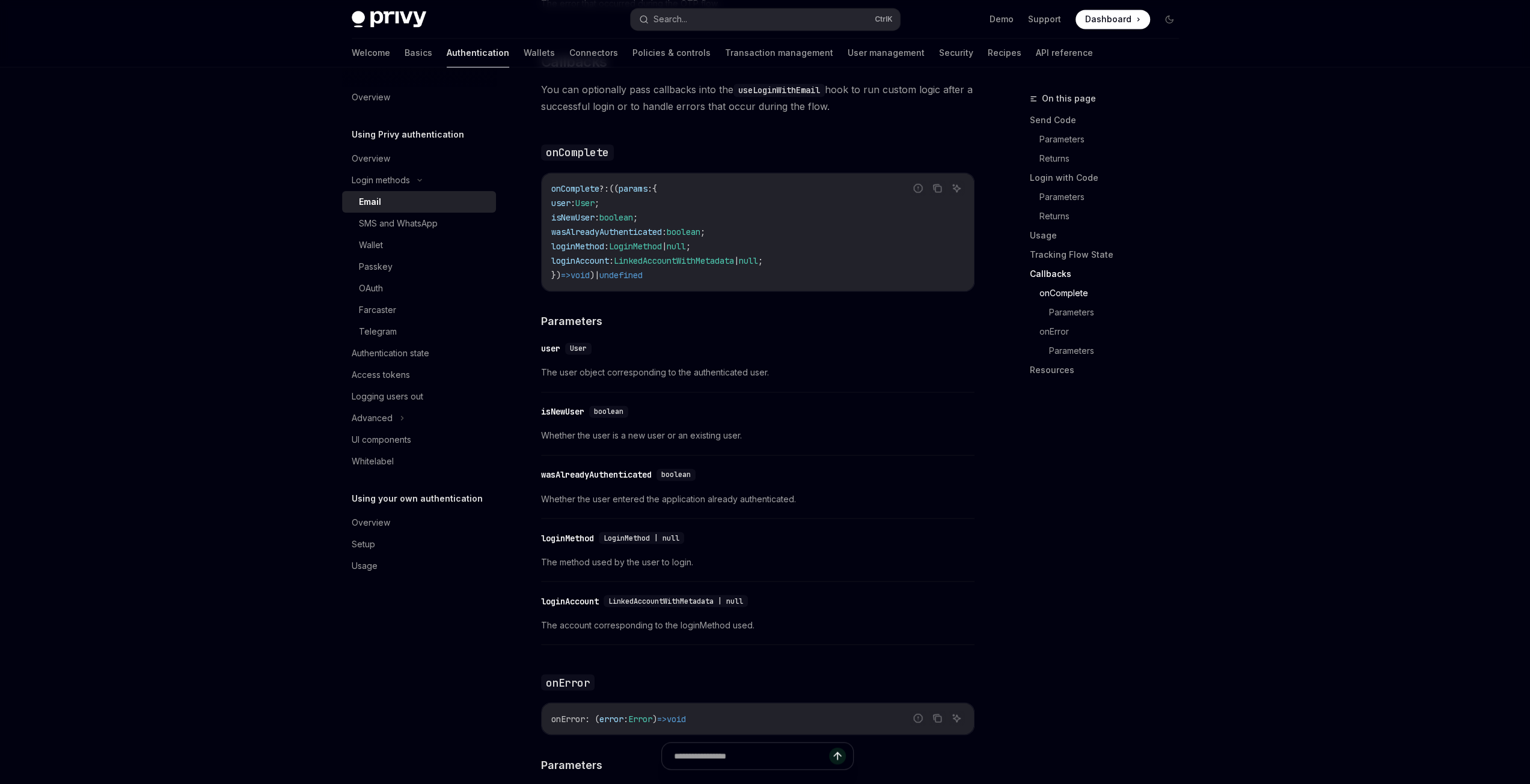
scroll to position [1862, 0]
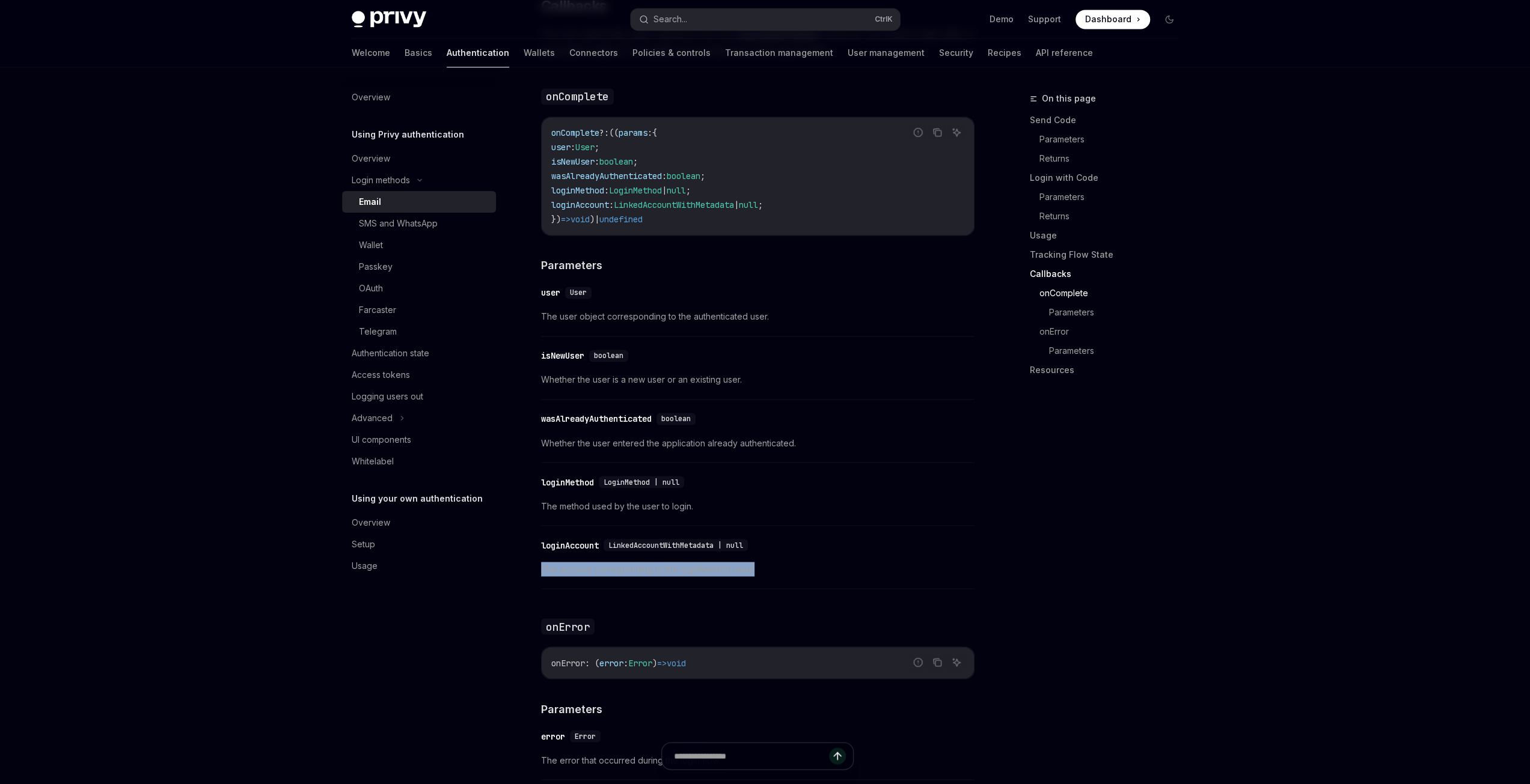
drag, startPoint x: 535, startPoint y: 556, endPoint x: 767, endPoint y: 558, distance: 232.0
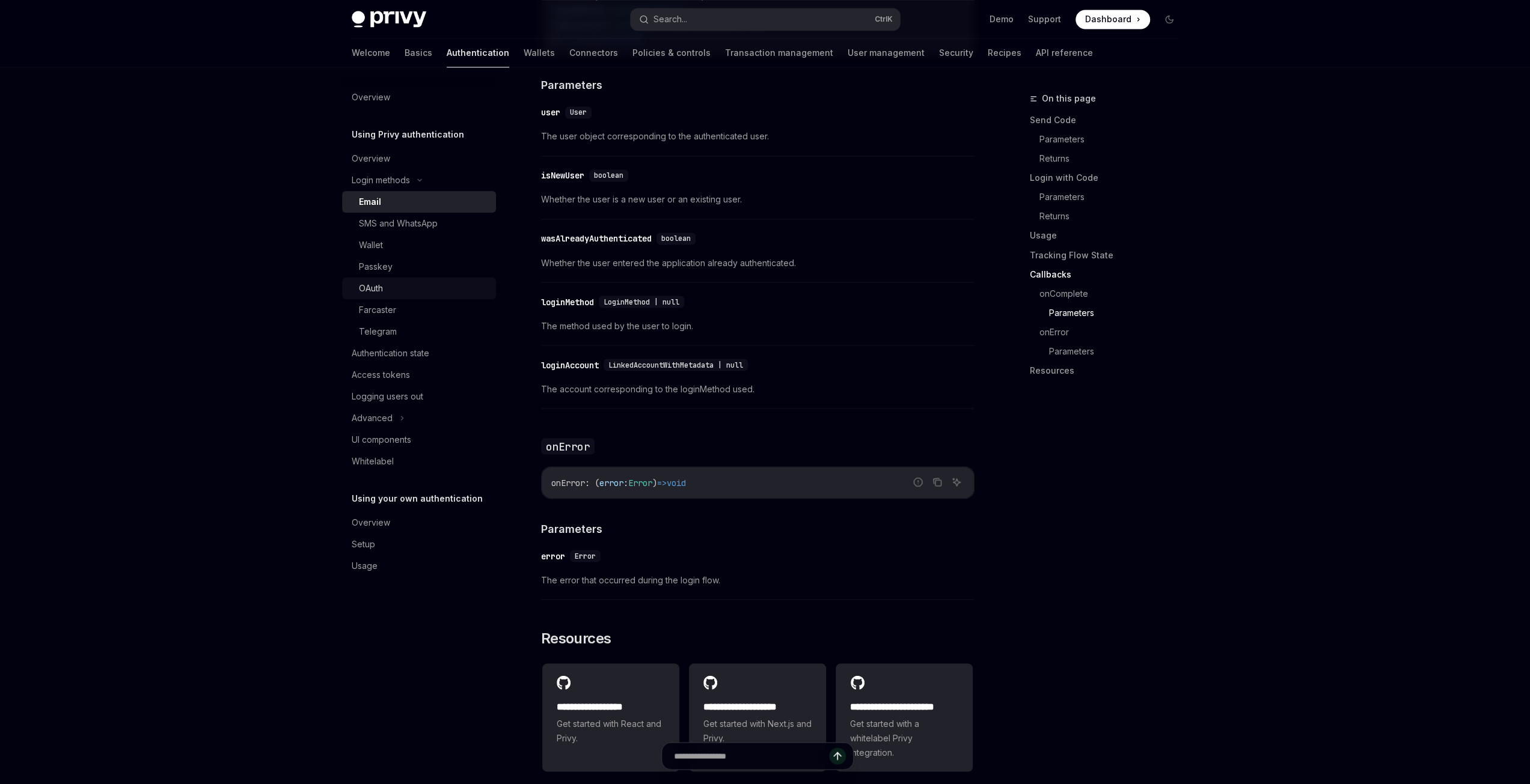
click at [387, 296] on link "OAuth" at bounding box center [419, 288] width 154 height 22
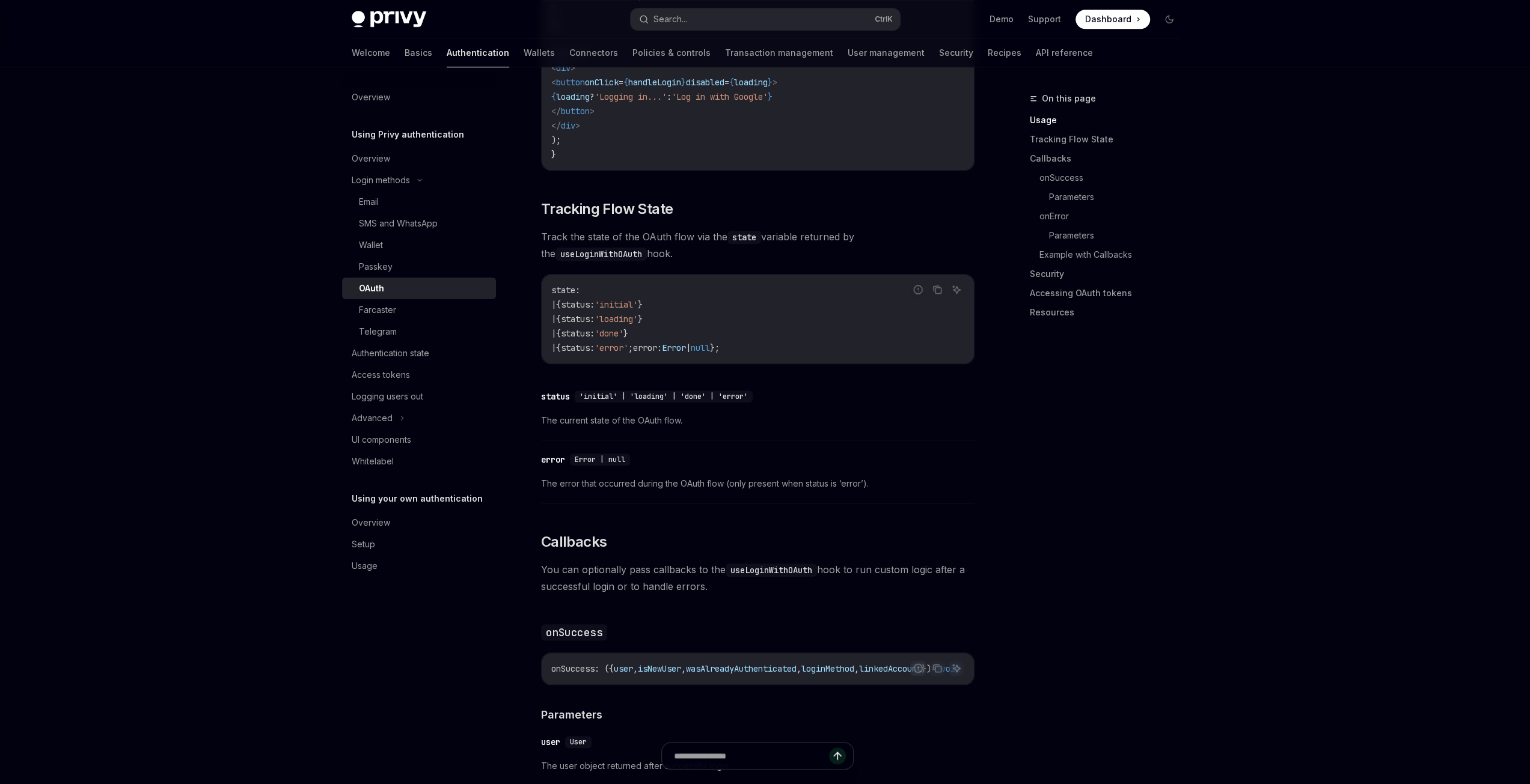
scroll to position [1261, 0]
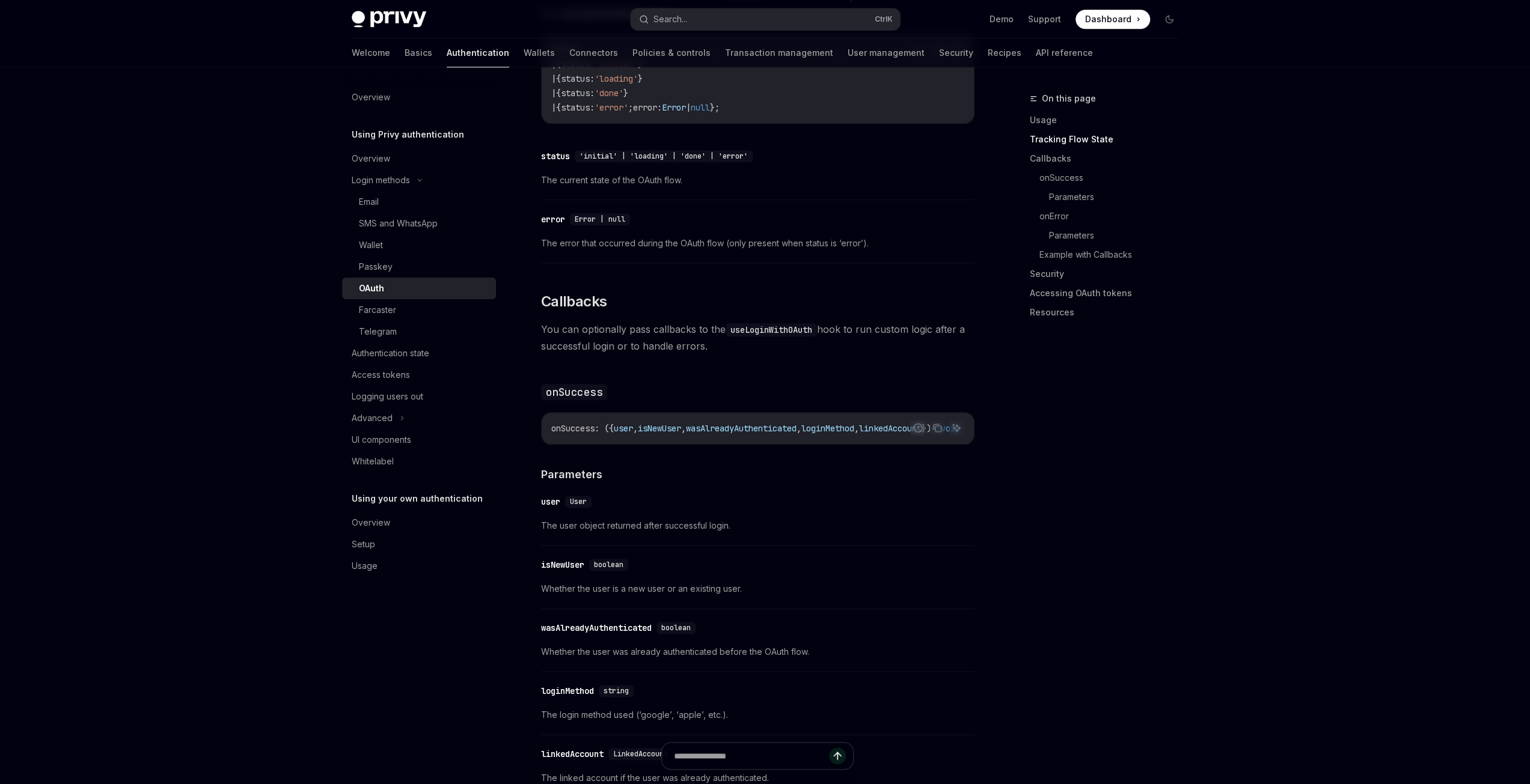
click at [754, 323] on code "useLoginWithOAuth" at bounding box center [771, 329] width 92 height 13
click at [782, 323] on code "useLoginWithOAuth" at bounding box center [771, 329] width 92 height 13
click at [880, 329] on span "You can optionally pass callbacks to the useLoginWithOAuth hook to run custom l…" at bounding box center [758, 338] width 434 height 34
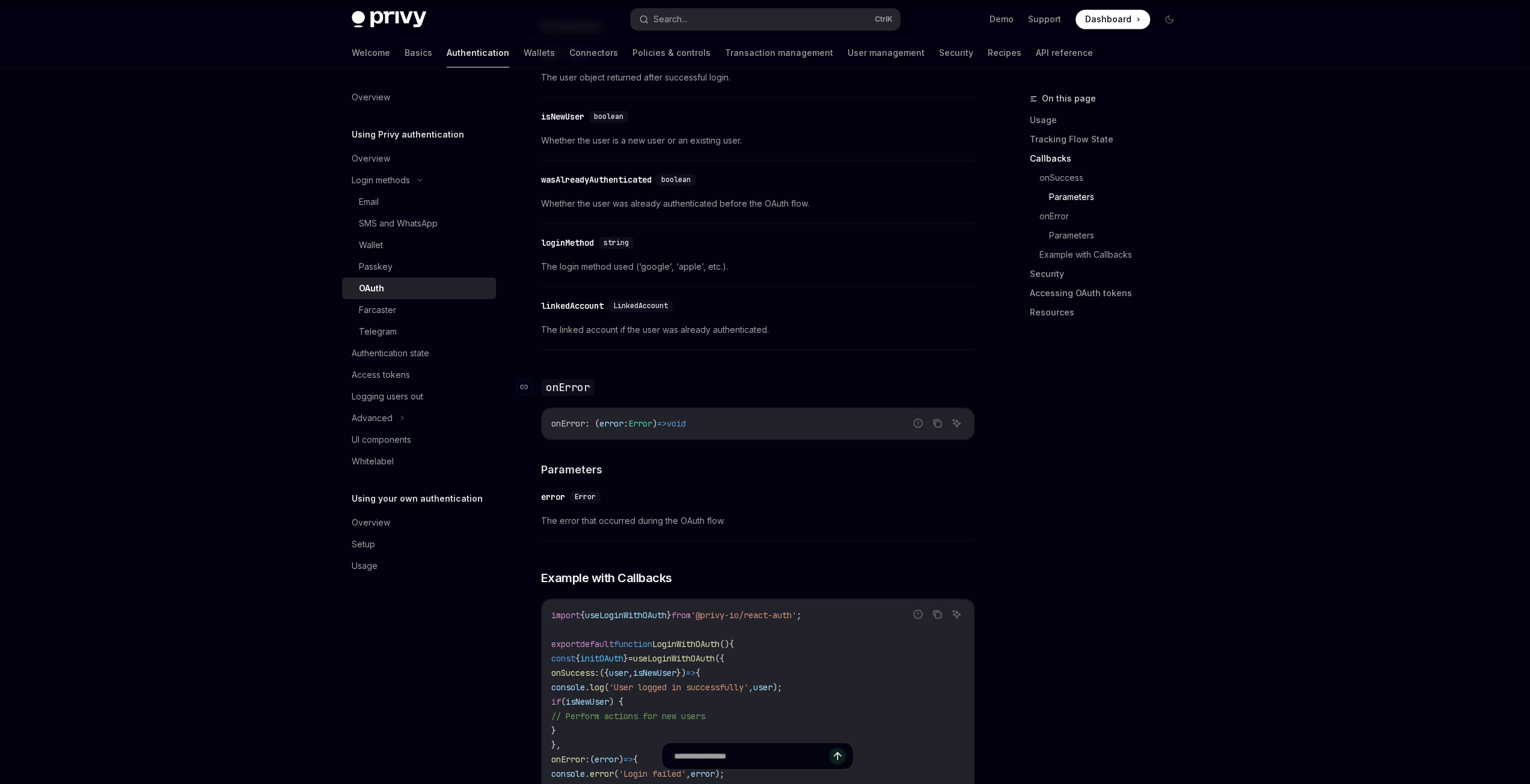
scroll to position [1862, 0]
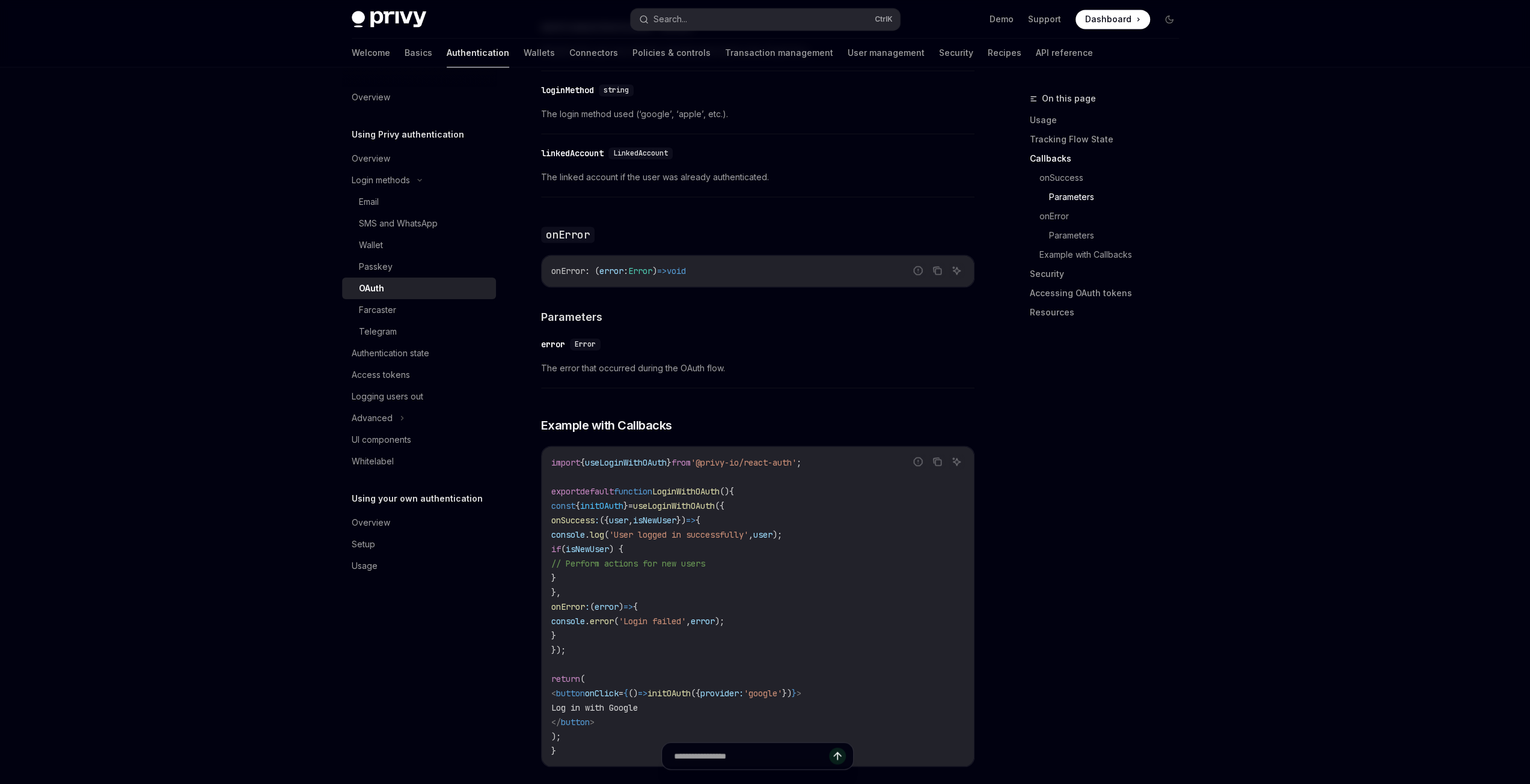
drag, startPoint x: 646, startPoint y: 544, endPoint x: 815, endPoint y: 536, distance: 169.2
click at [815, 536] on code "import { useLoginWithOAuth } from '@privy-io/react-auth' ; export default funct…" at bounding box center [758, 606] width 413 height 303
click at [395, 355] on div "Authentication state" at bounding box center [390, 353] width 78 height 15
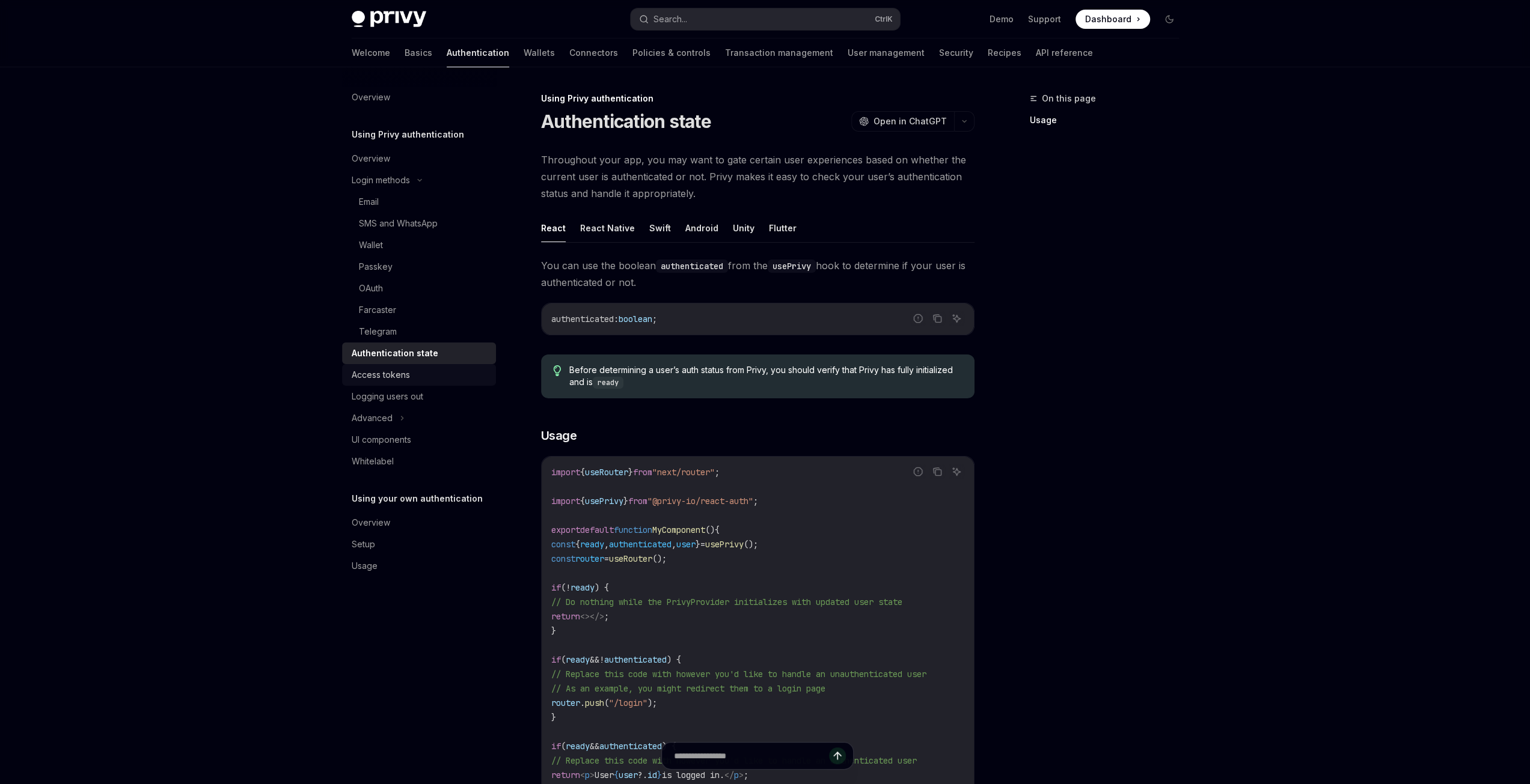
click at [393, 380] on div "Access tokens" at bounding box center [380, 375] width 58 height 15
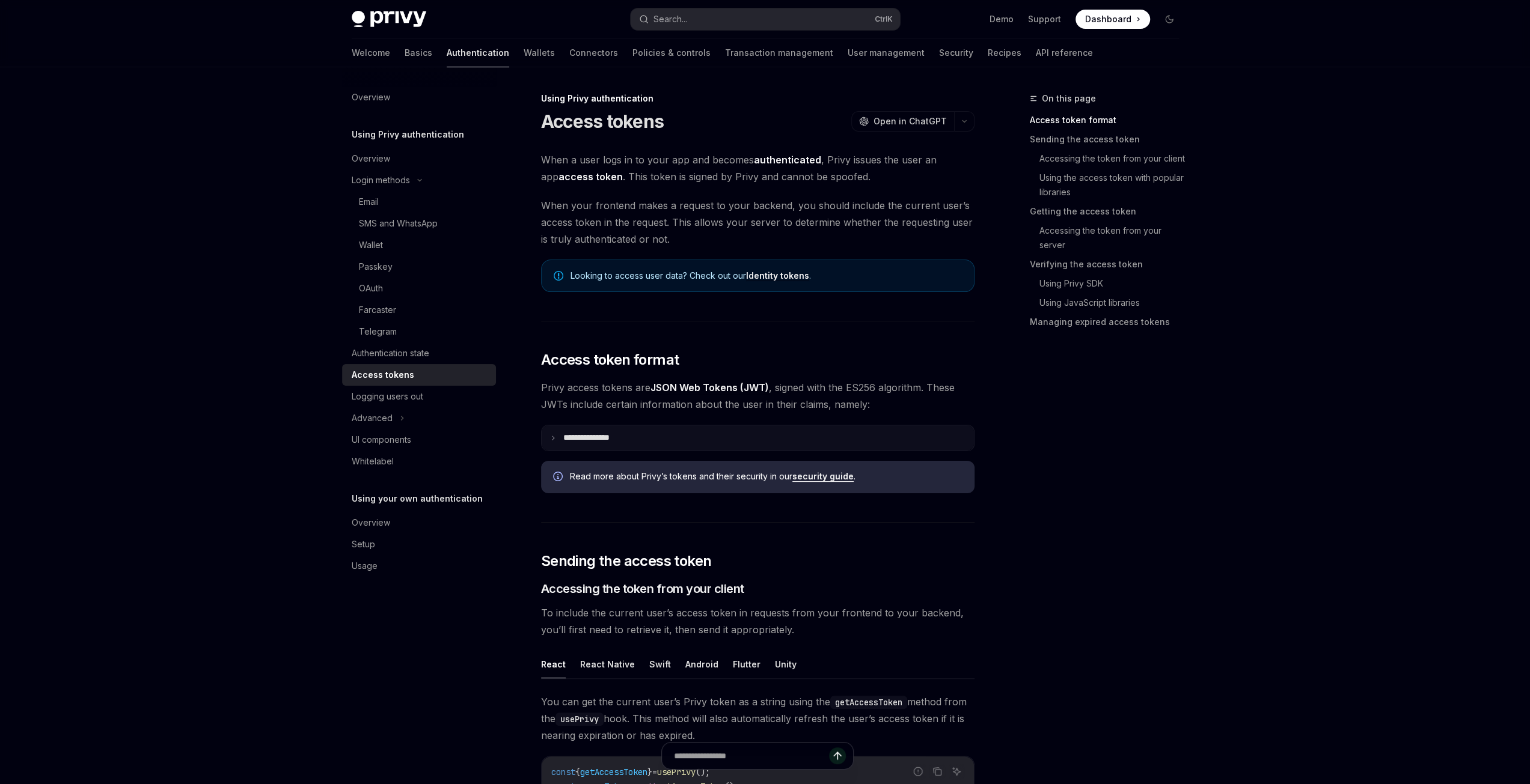
click at [555, 438] on icon at bounding box center [553, 438] width 6 height 6
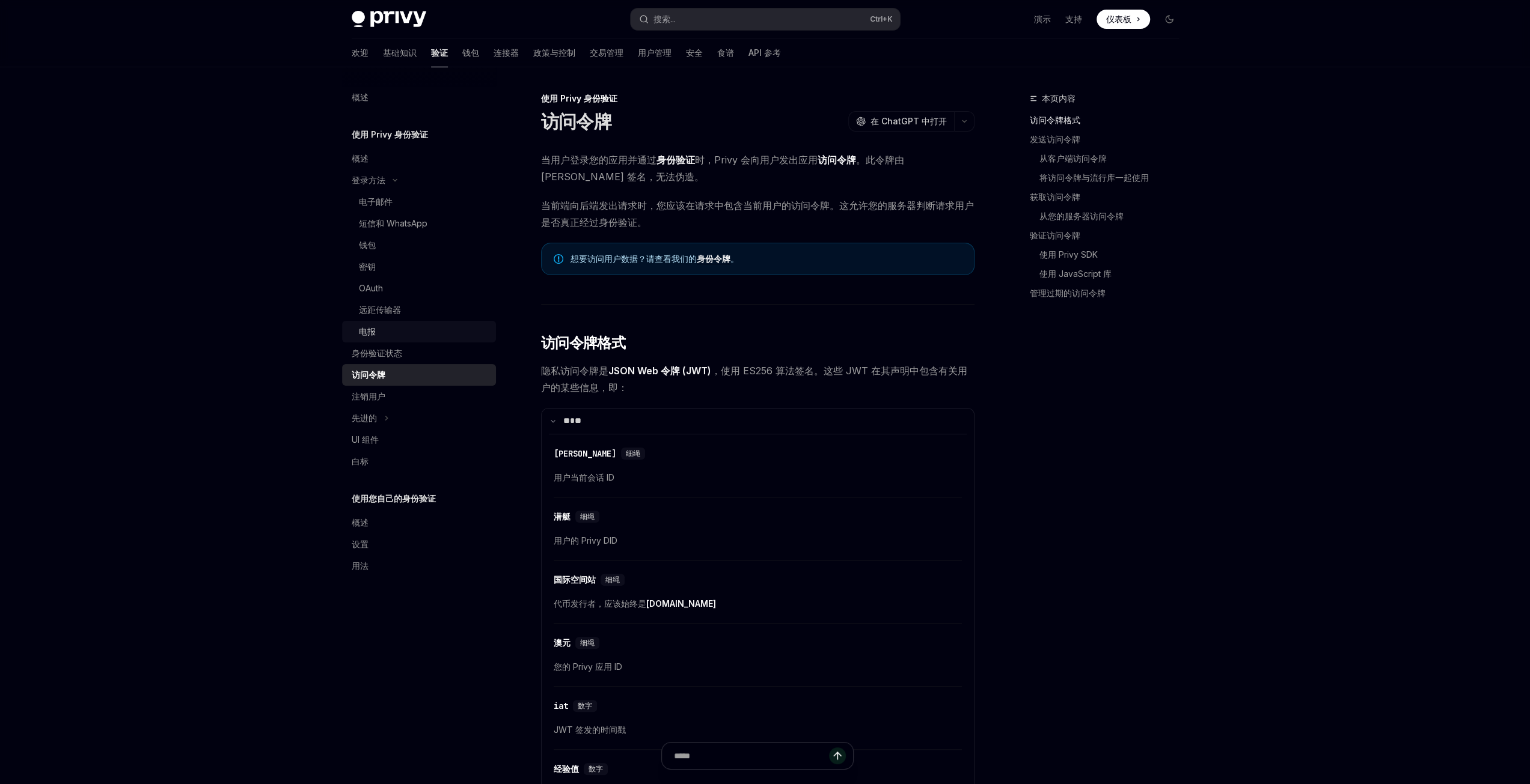
click at [380, 340] on link "电报" at bounding box center [419, 332] width 154 height 22
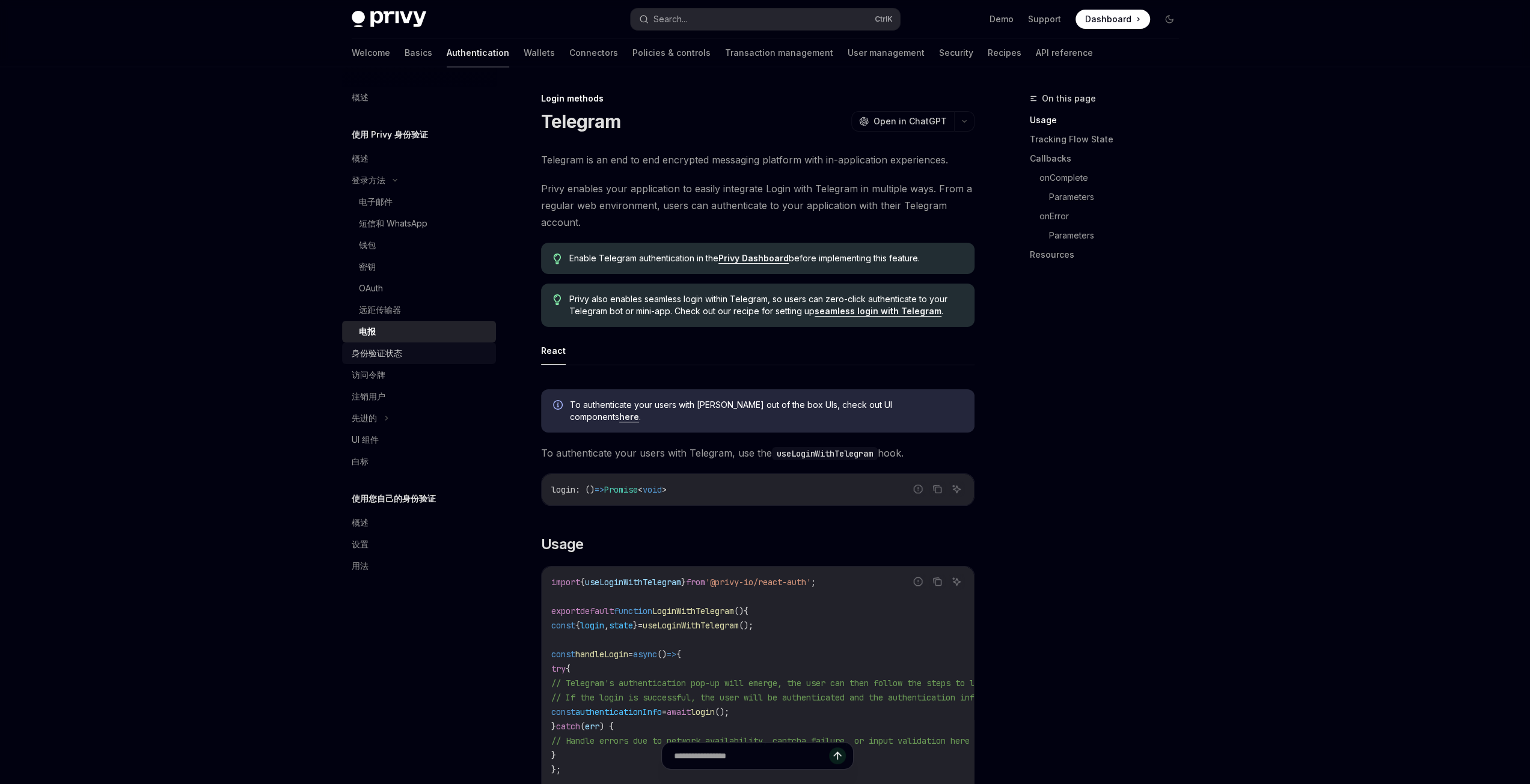
click at [388, 351] on font "身份验证状态" at bounding box center [377, 353] width 50 height 10
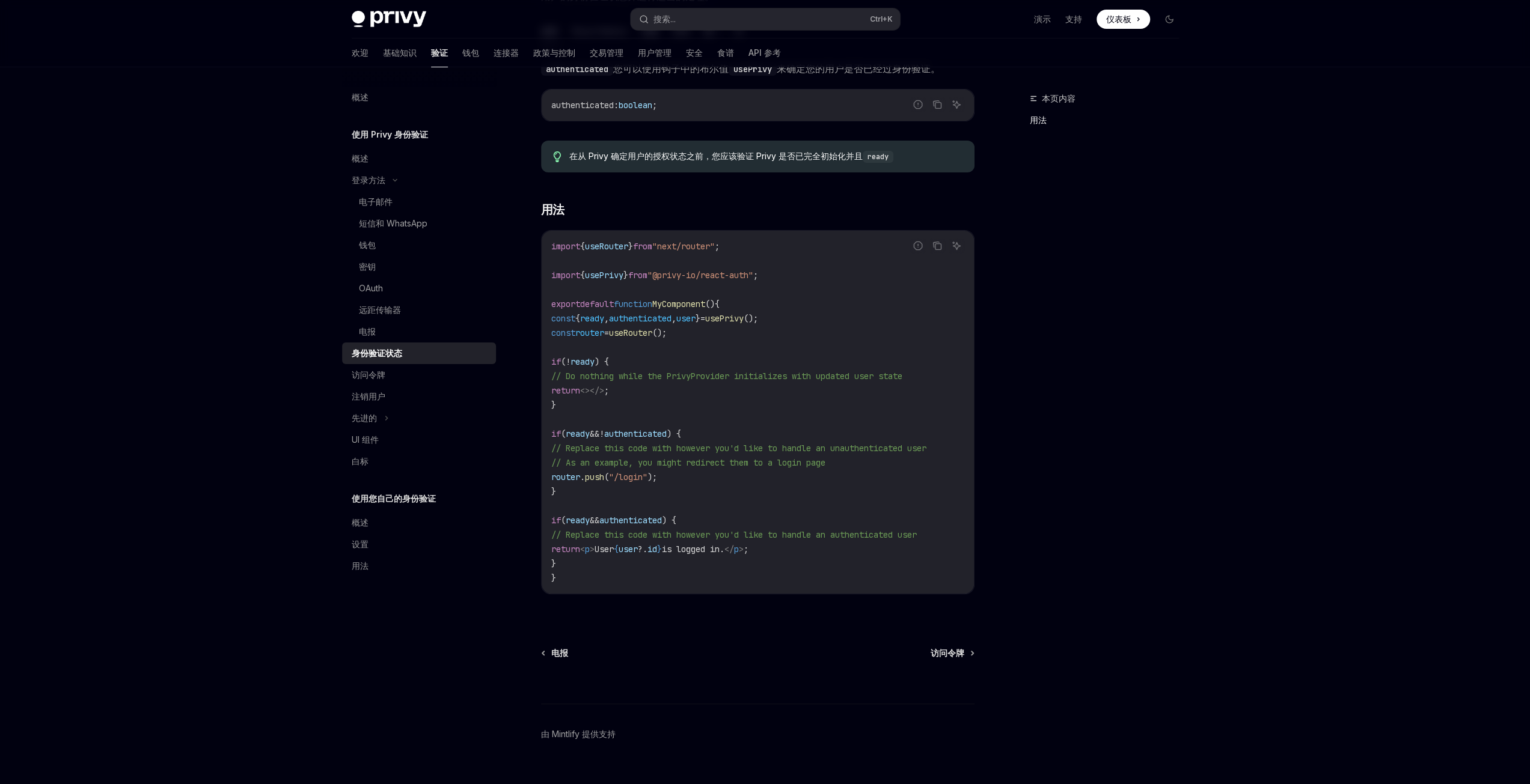
scroll to position [215, 0]
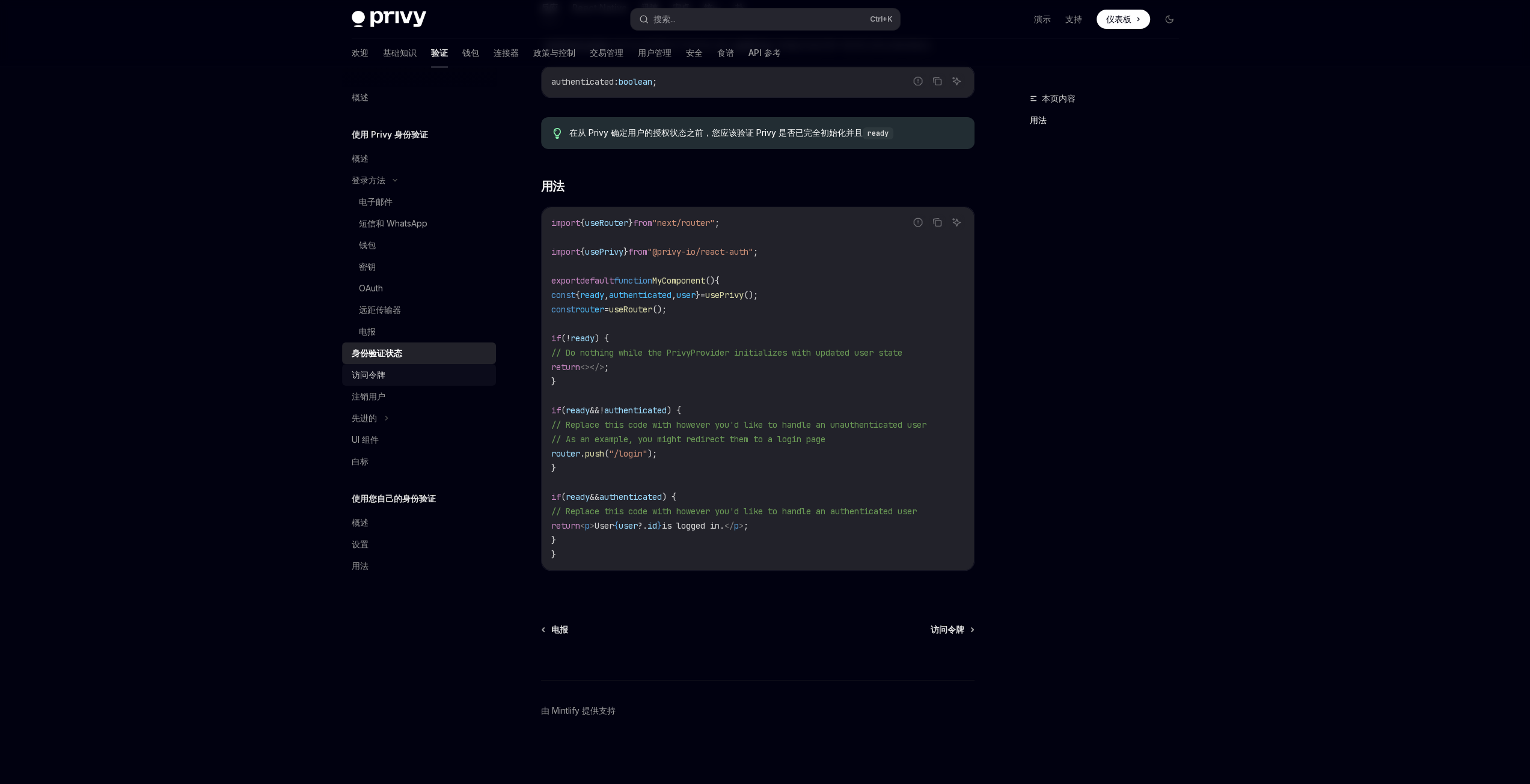
click at [380, 372] on font "访问令牌" at bounding box center [368, 375] width 34 height 10
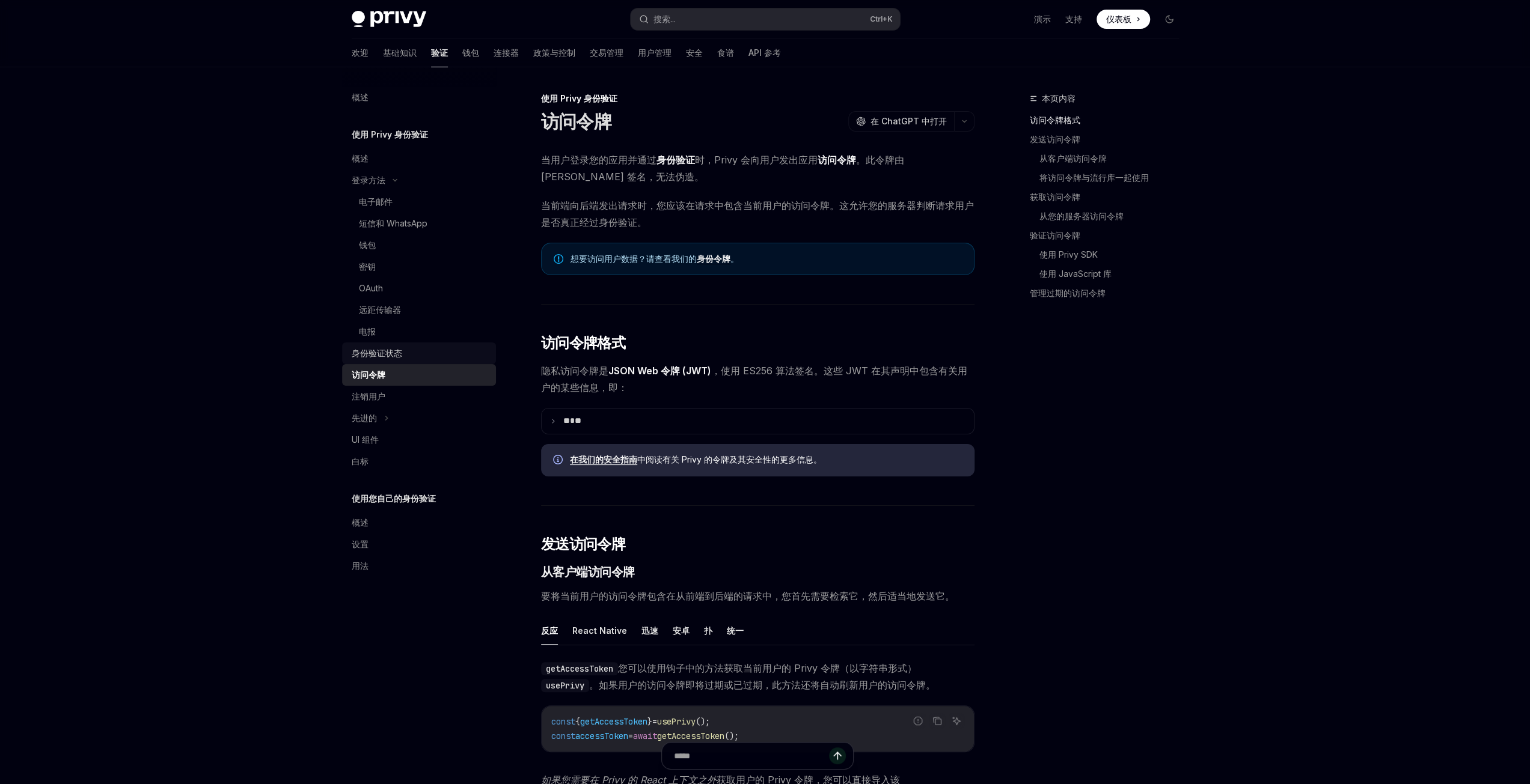
click at [391, 357] on font "身份验证状态" at bounding box center [377, 353] width 50 height 10
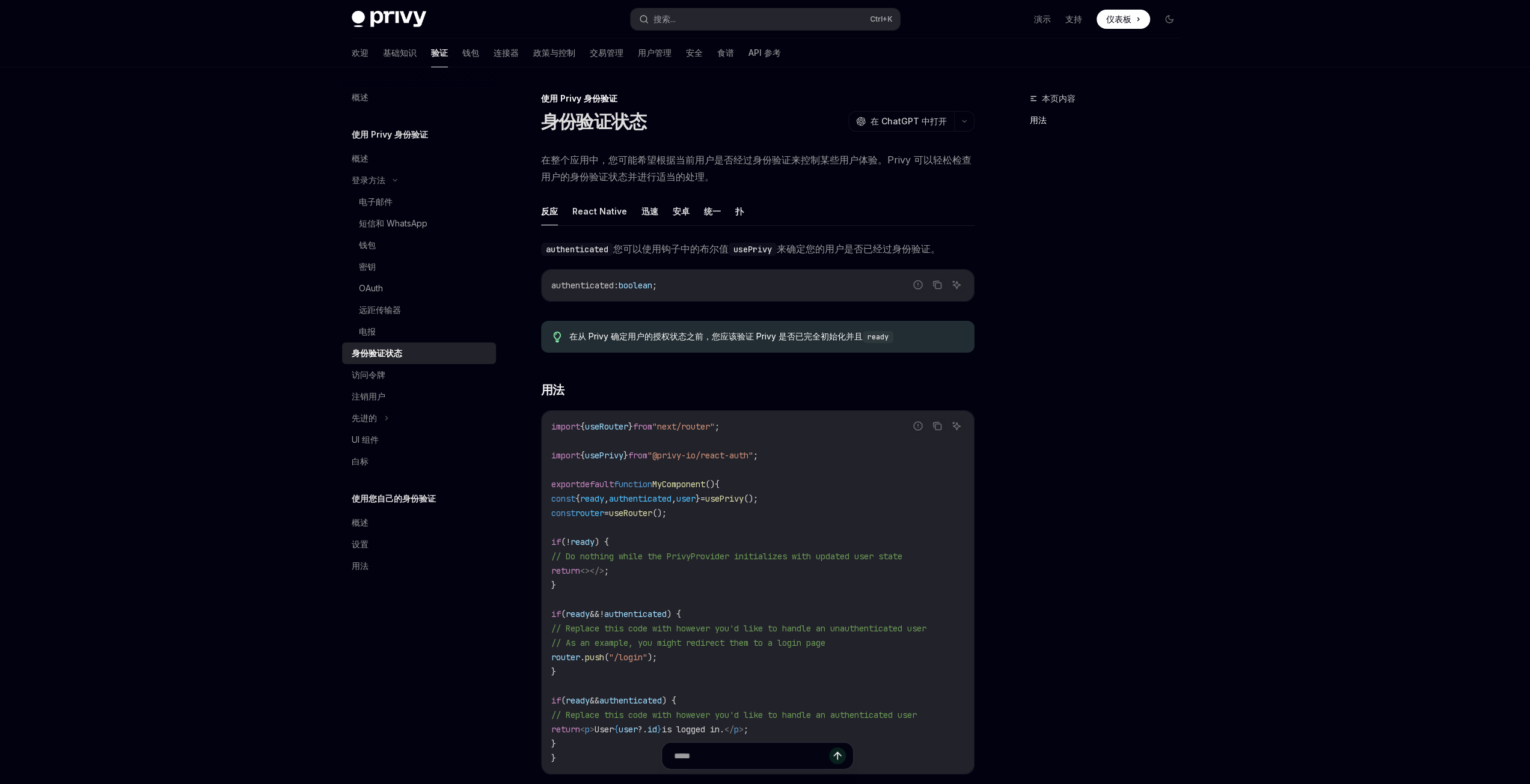
scroll to position [215, 0]
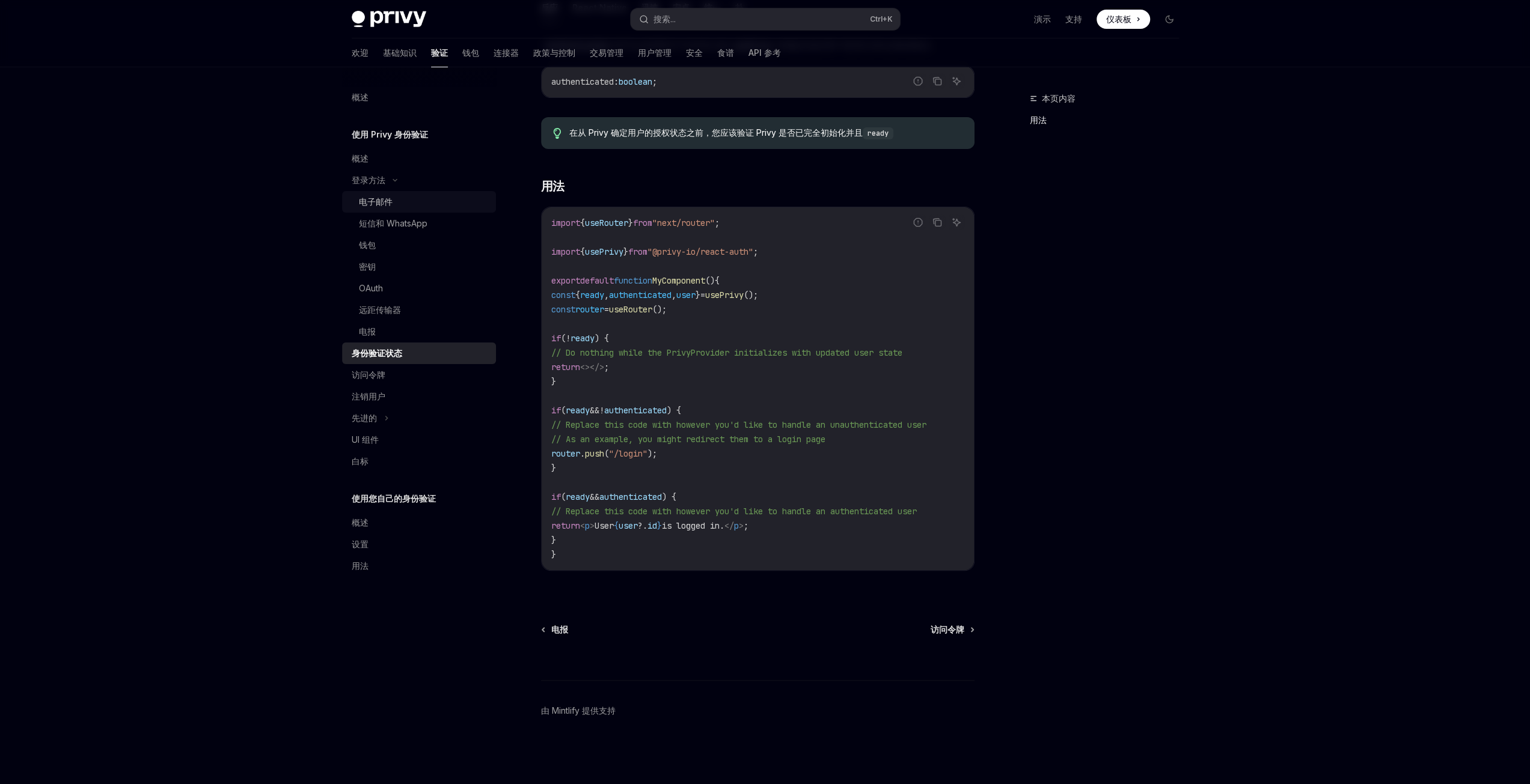
click at [386, 199] on font "电子邮件" at bounding box center [375, 202] width 34 height 10
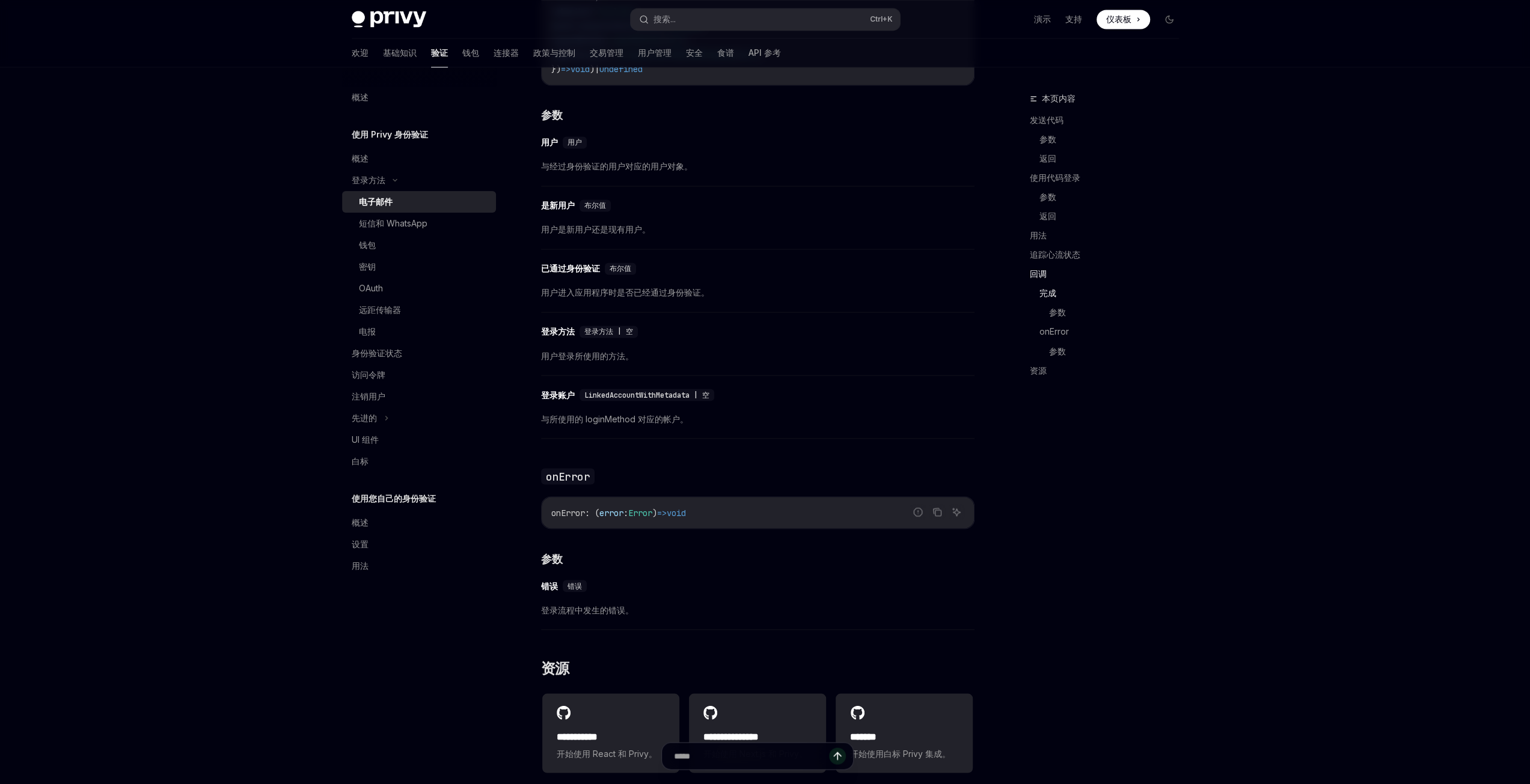
scroll to position [2136, 0]
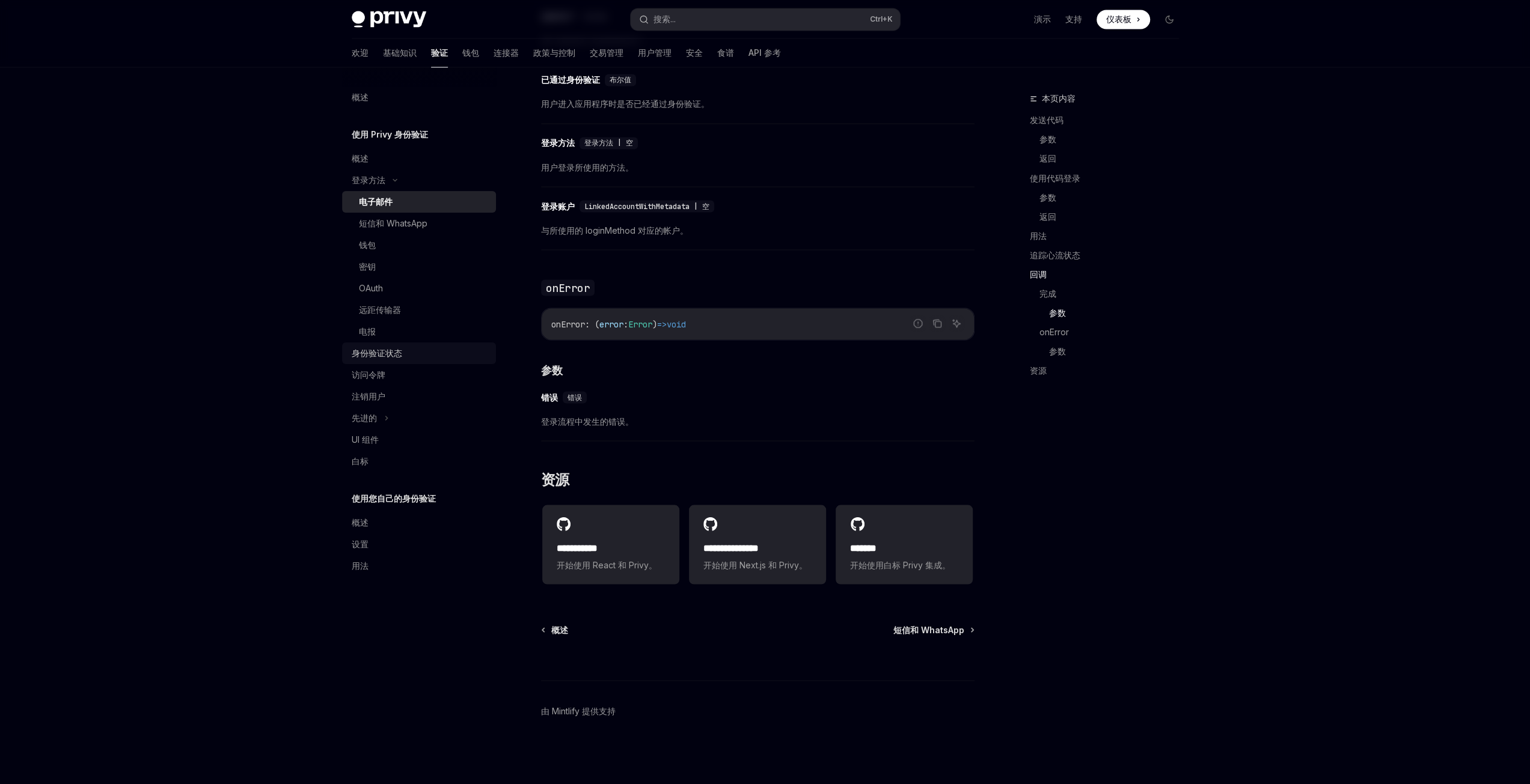
click at [378, 349] on font "身份验证状态" at bounding box center [377, 353] width 50 height 10
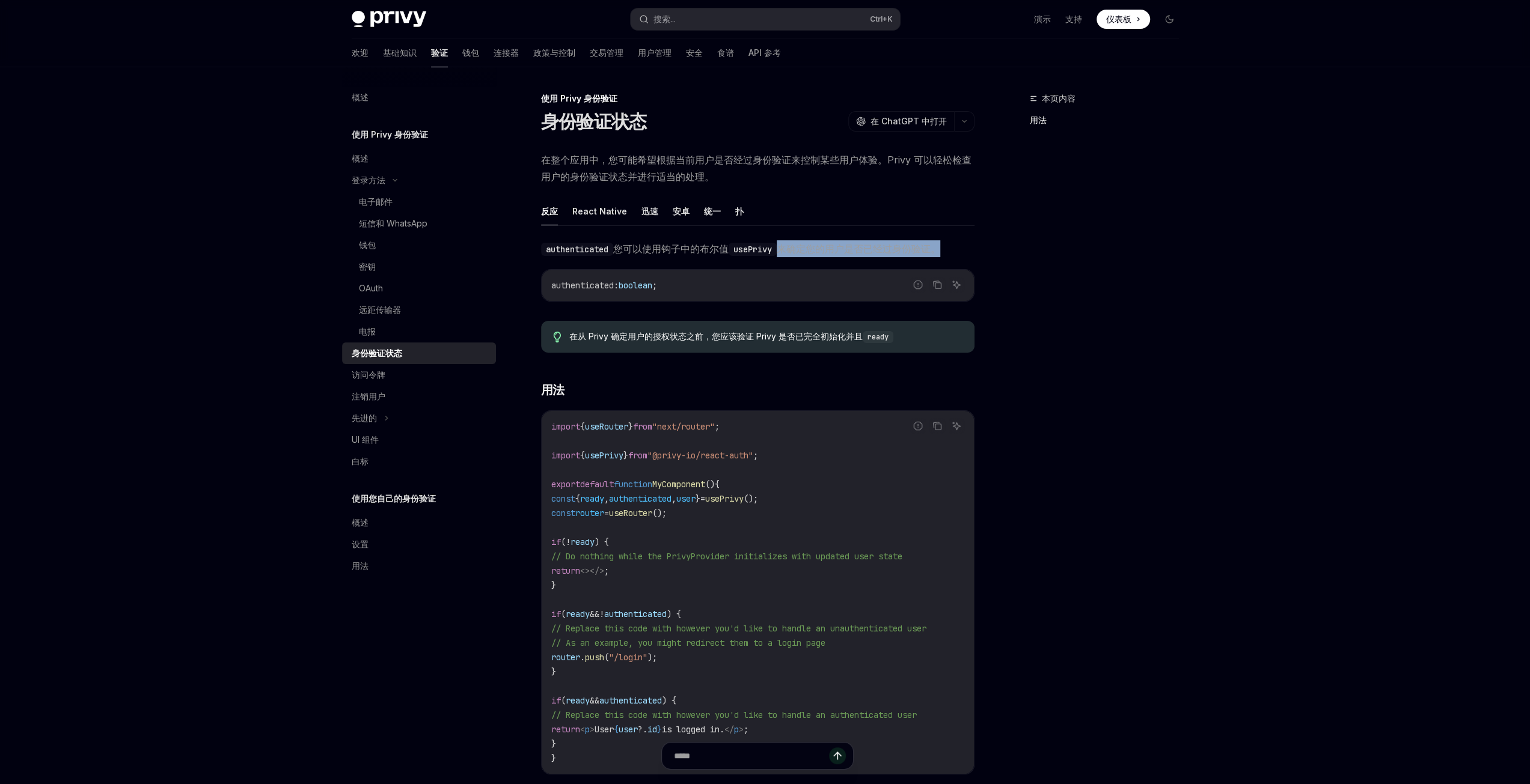
drag, startPoint x: 782, startPoint y: 247, endPoint x: 943, endPoint y: 253, distance: 161.1
click at [940, 253] on font "来确定您的用户是否已经过身份验证。" at bounding box center [858, 249] width 163 height 12
click at [1123, 306] on div "本页内容 用法" at bounding box center [1097, 438] width 183 height 692
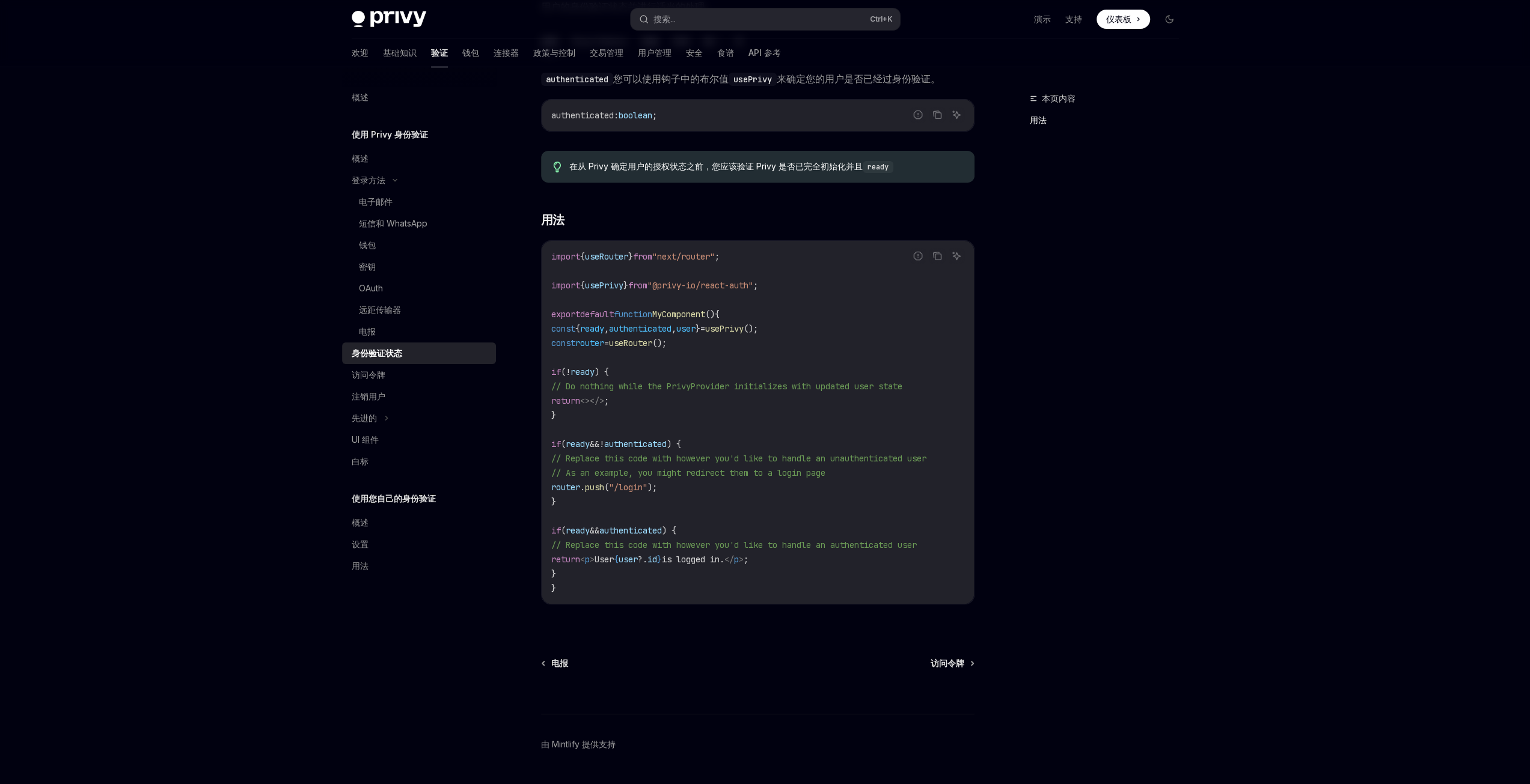
scroll to position [215, 0]
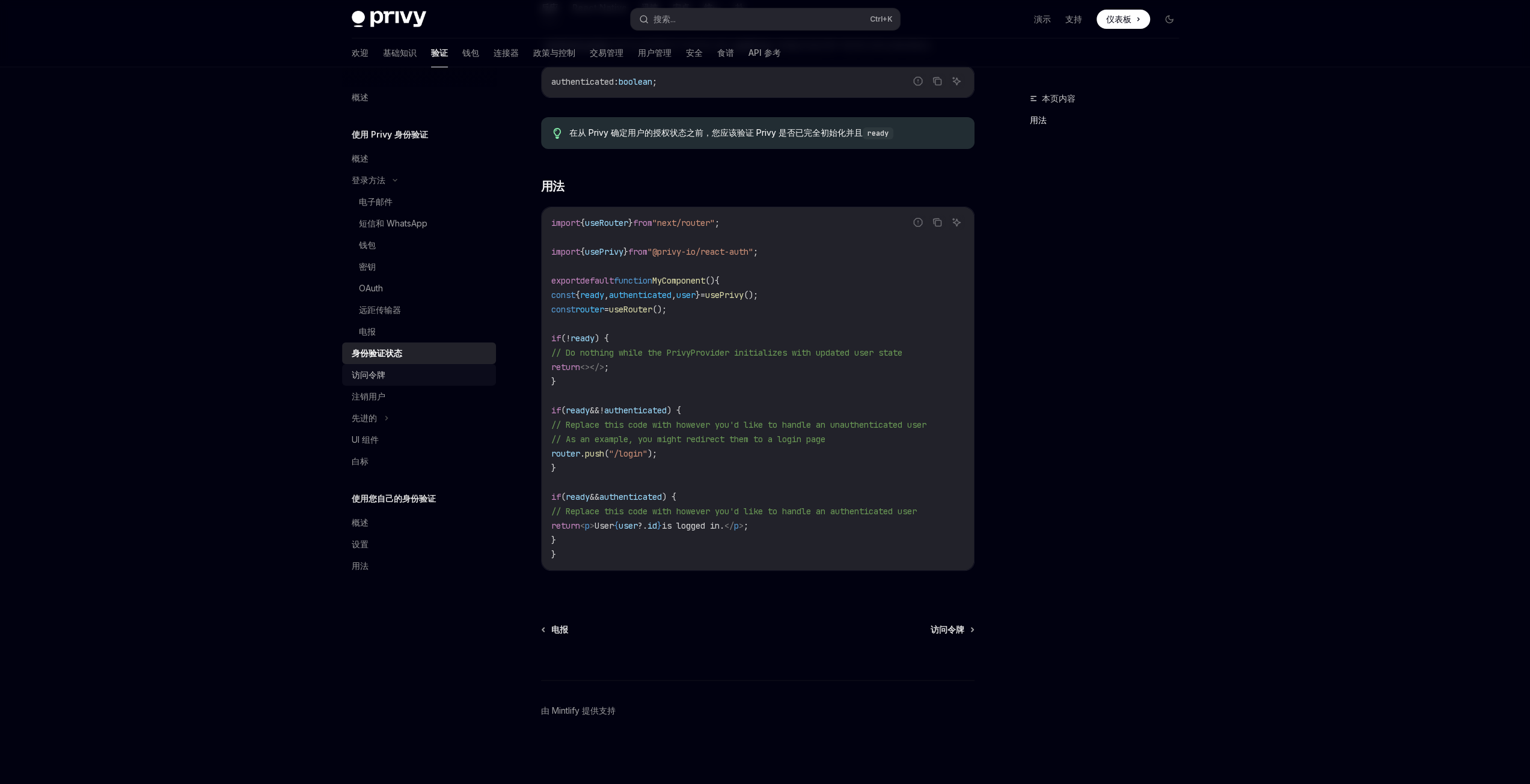
click at [384, 378] on font "访问令牌" at bounding box center [368, 375] width 34 height 10
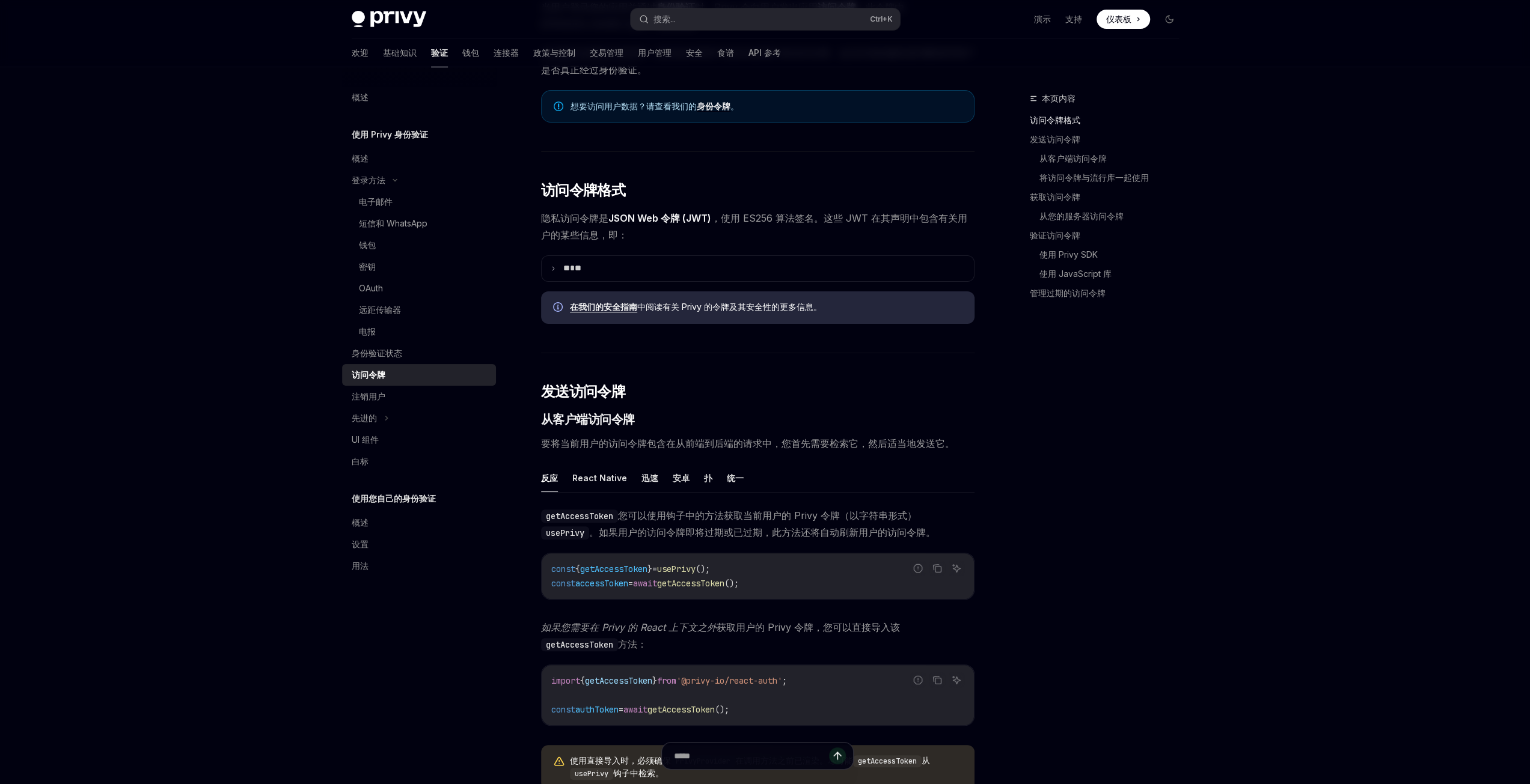
scroll to position [180, 0]
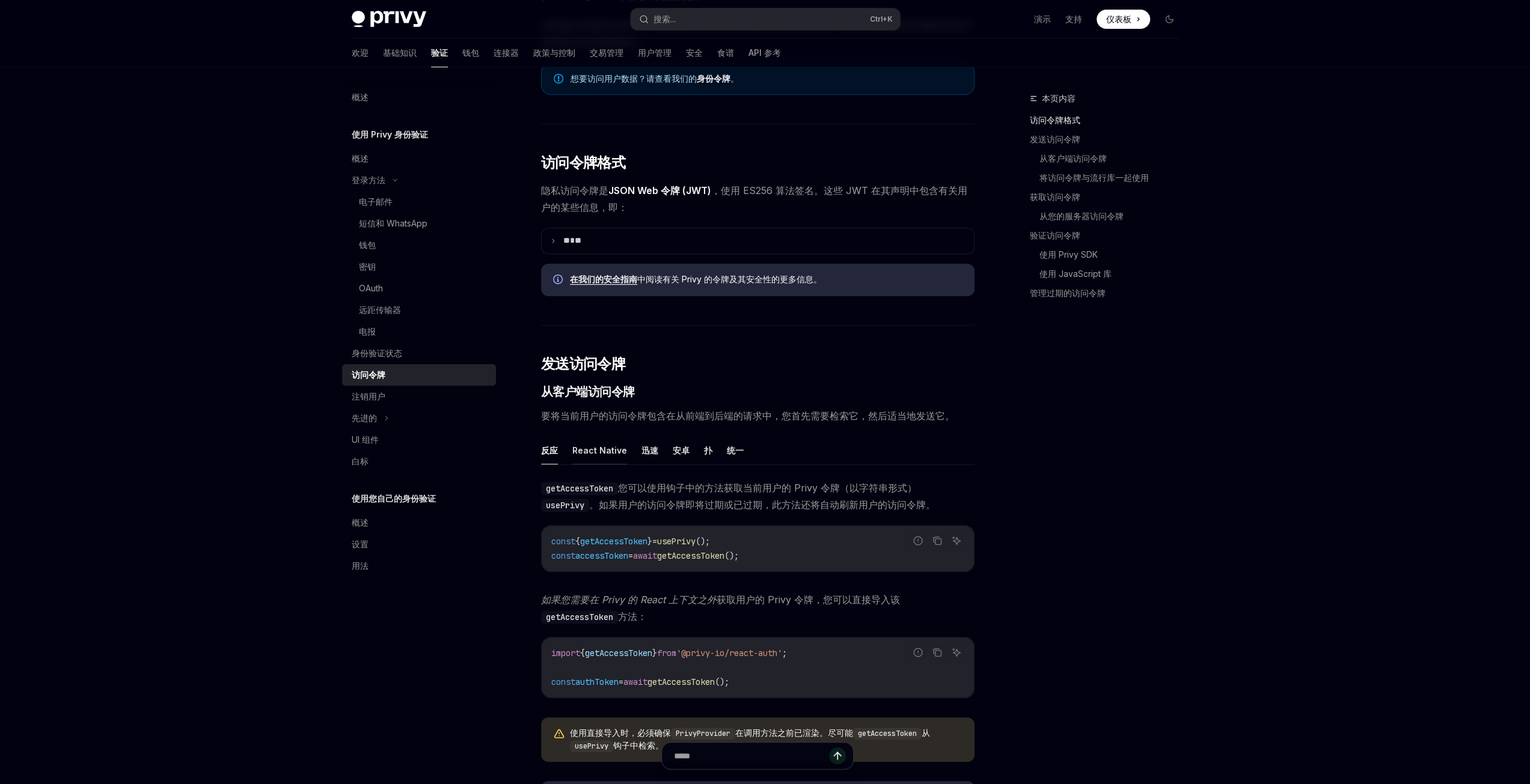
click at [589, 450] on font "React Native" at bounding box center [599, 451] width 54 height 10
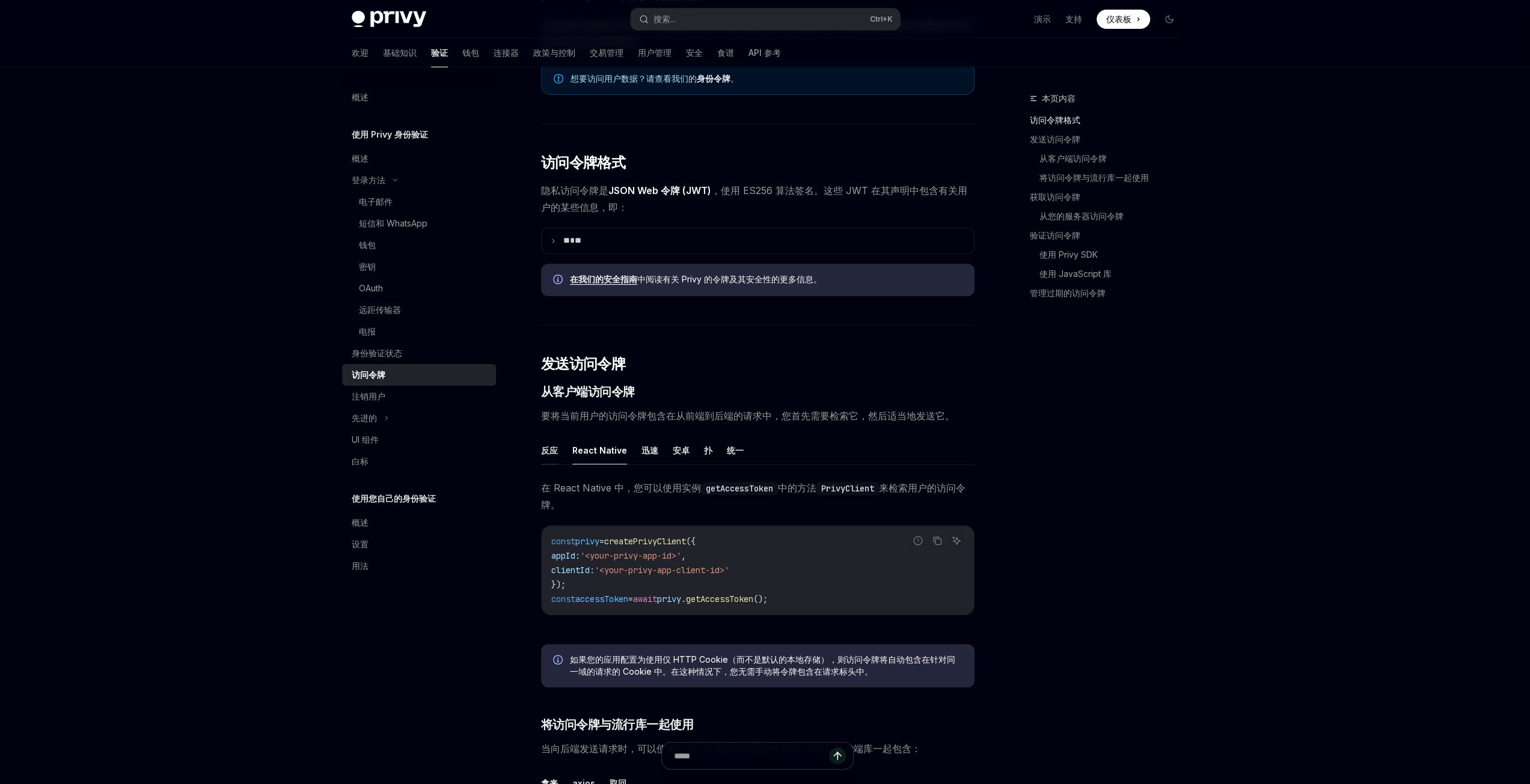
click at [556, 453] on font "反应" at bounding box center [549, 451] width 16 height 10
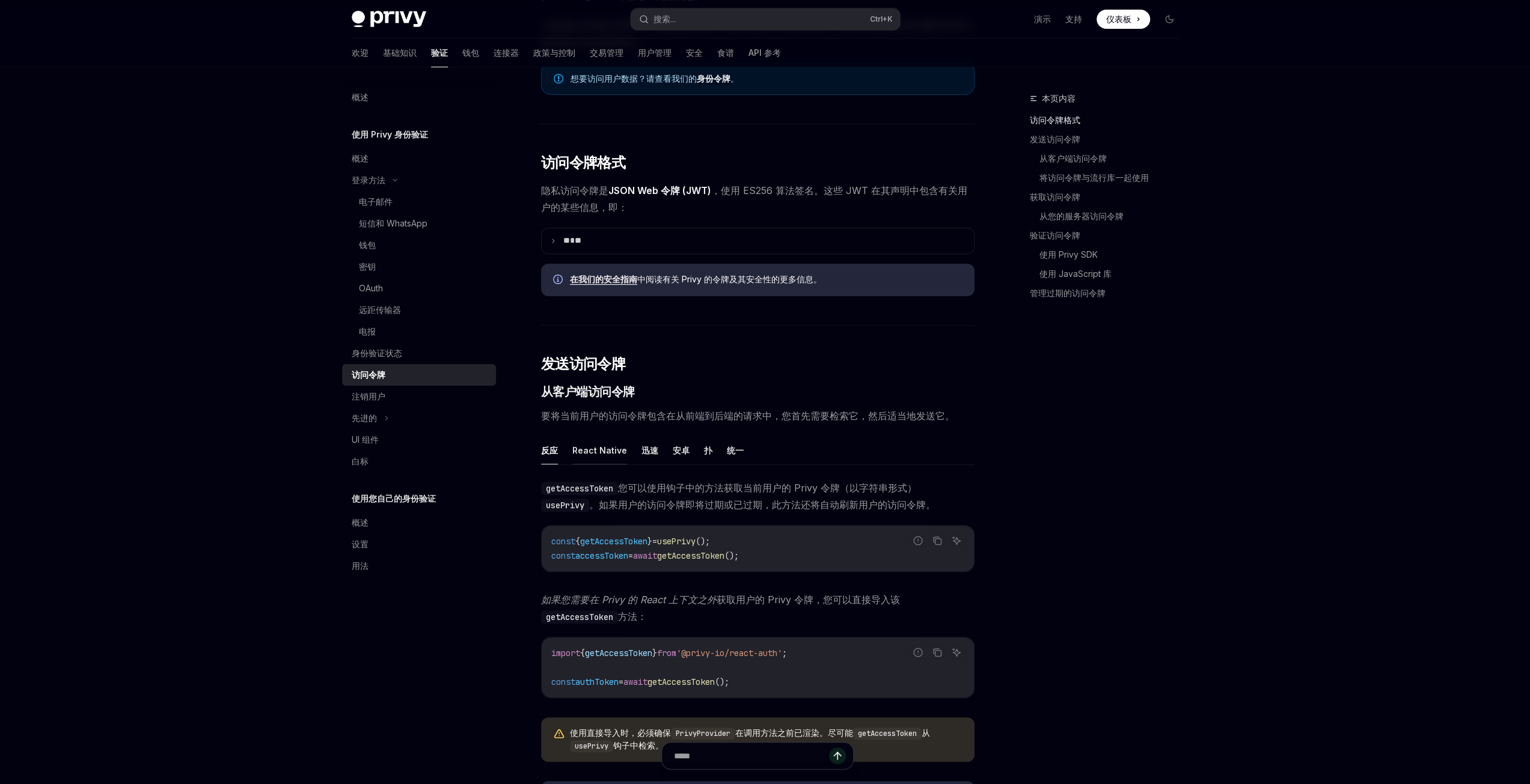
click at [613, 446] on font "React Native" at bounding box center [599, 451] width 54 height 10
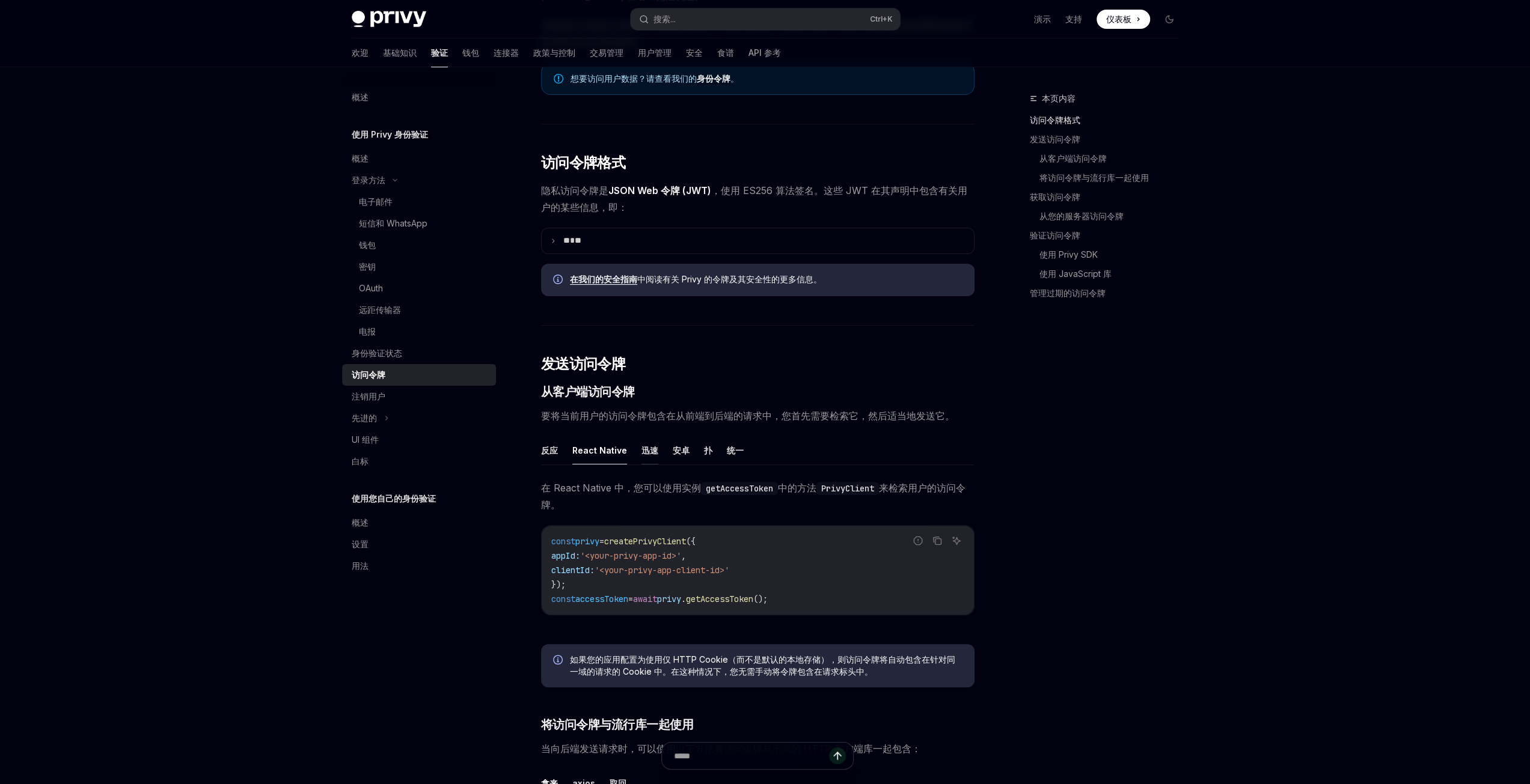
click at [648, 446] on font "迅速" at bounding box center [649, 451] width 16 height 10
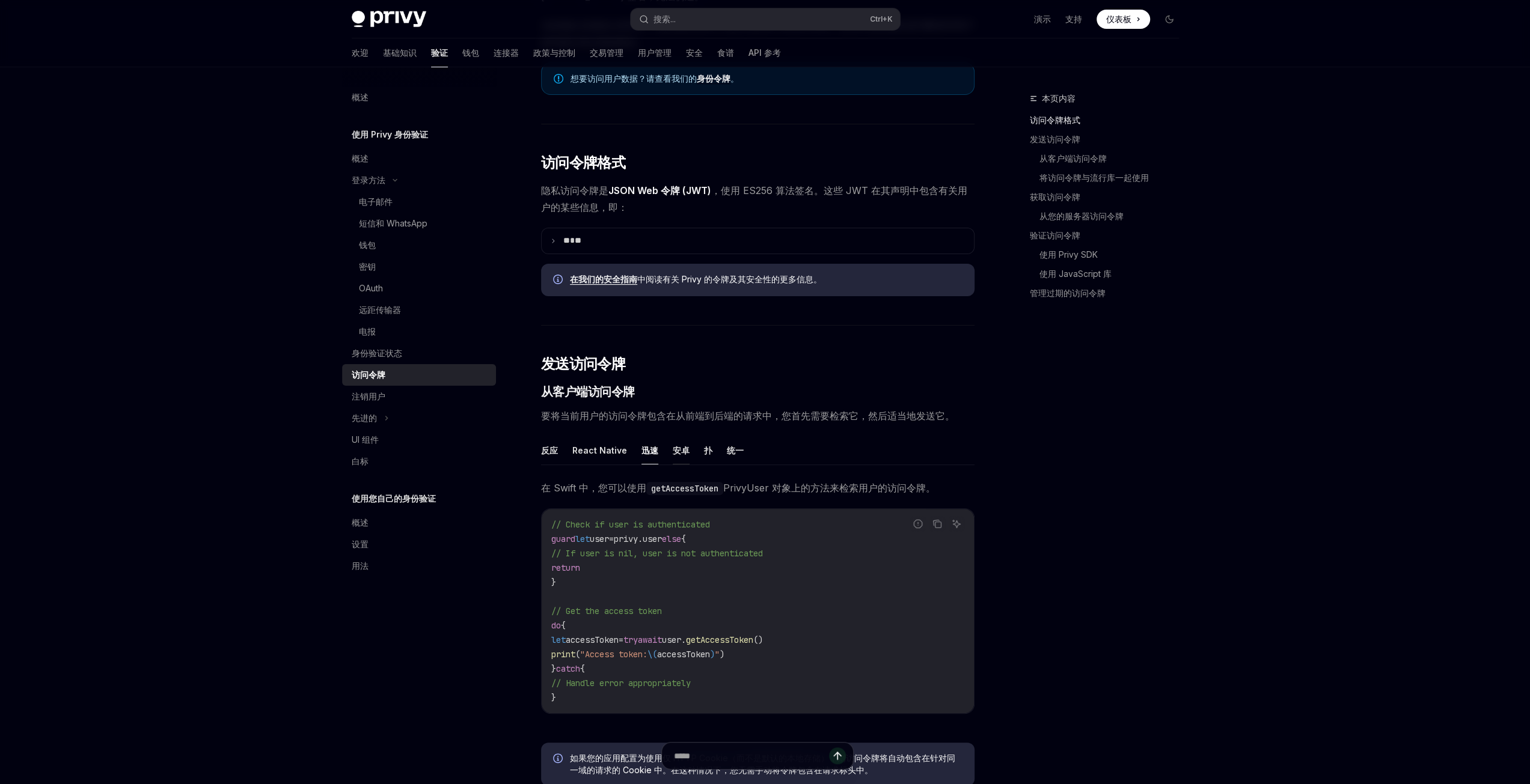
click at [676, 450] on font "安卓" at bounding box center [681, 451] width 16 height 10
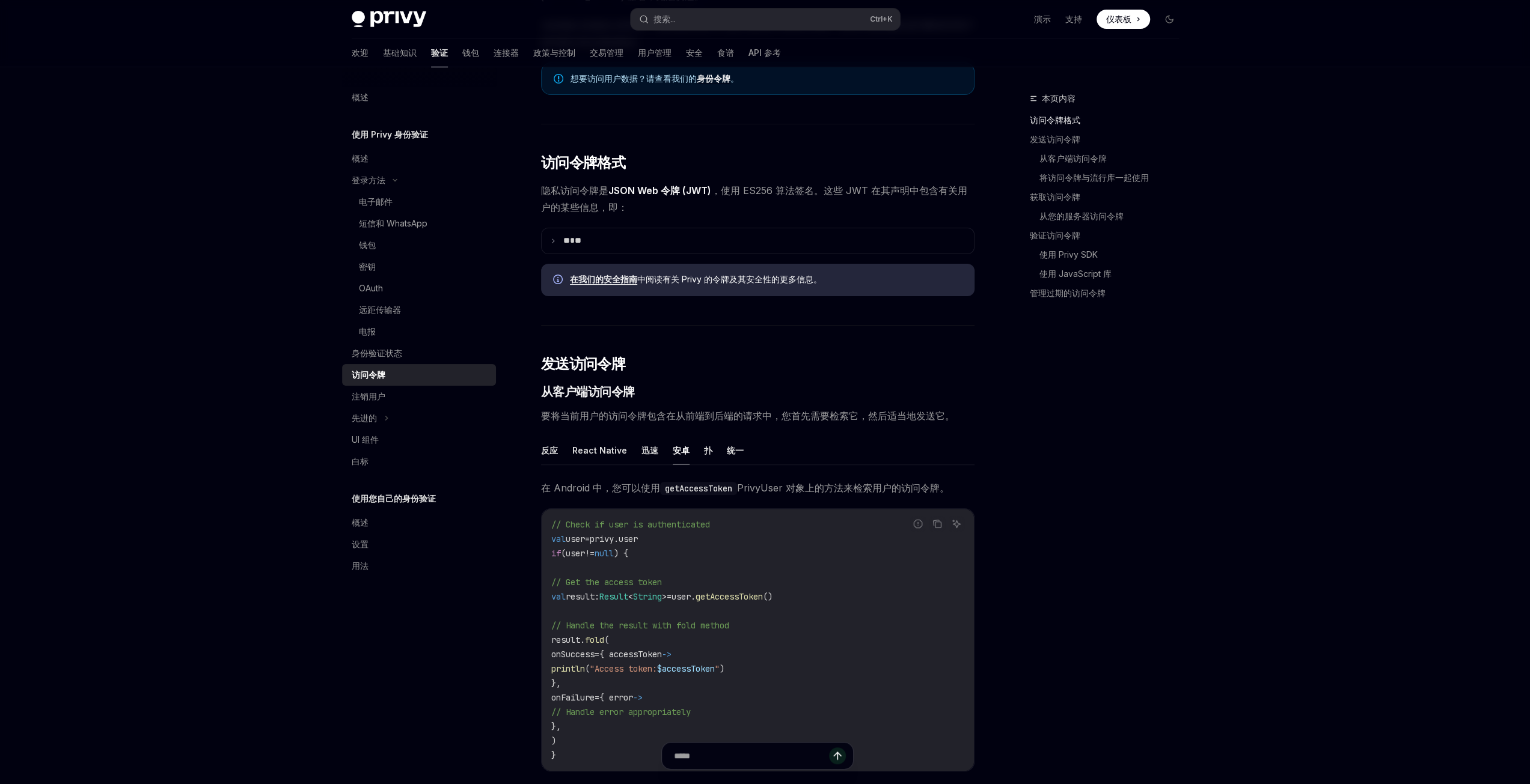
click at [680, 451] on font "安卓" at bounding box center [681, 451] width 16 height 10
click at [704, 453] on font "扑" at bounding box center [708, 451] width 9 height 10
click at [727, 452] on font "统一" at bounding box center [734, 451] width 16 height 10
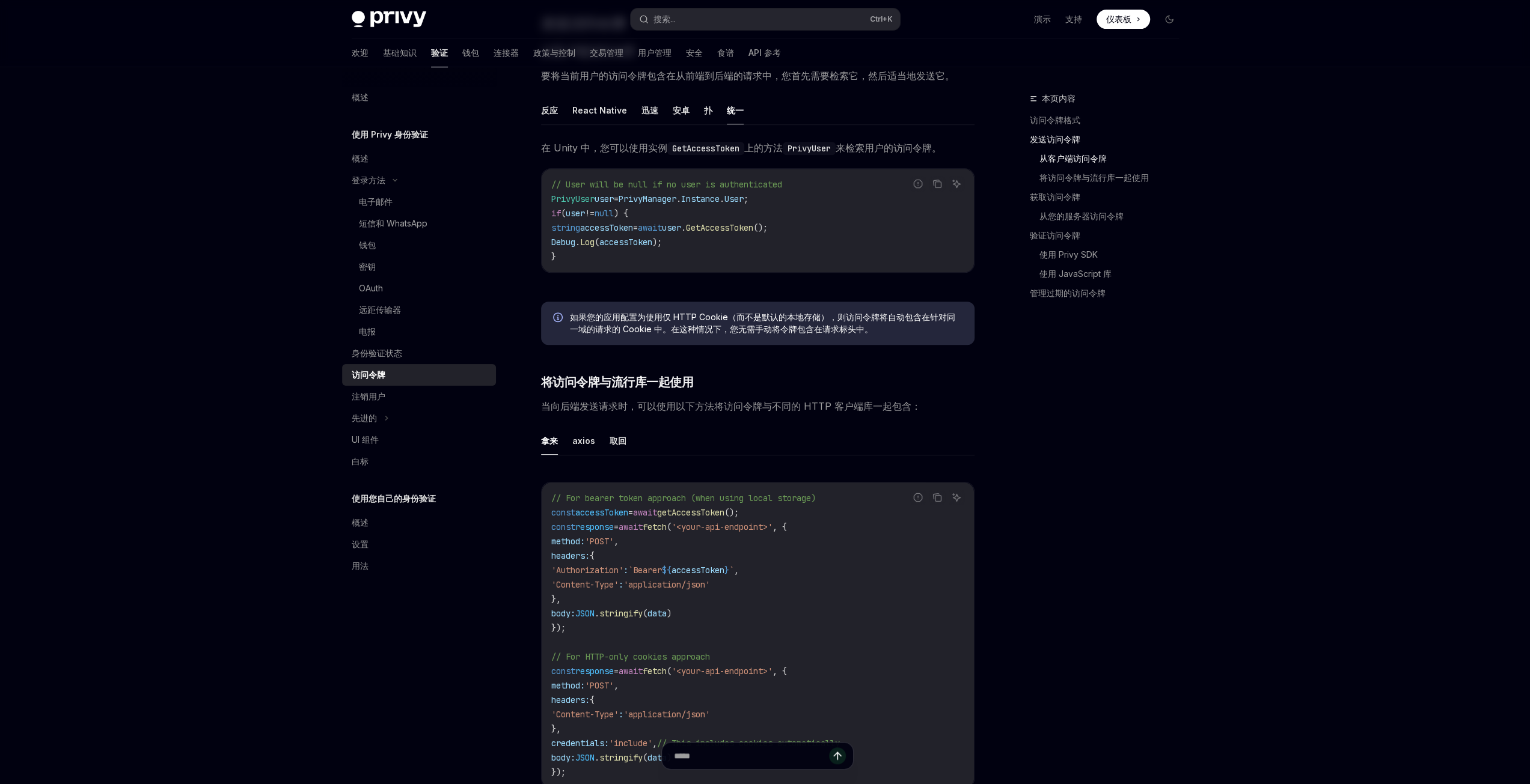
scroll to position [541, 0]
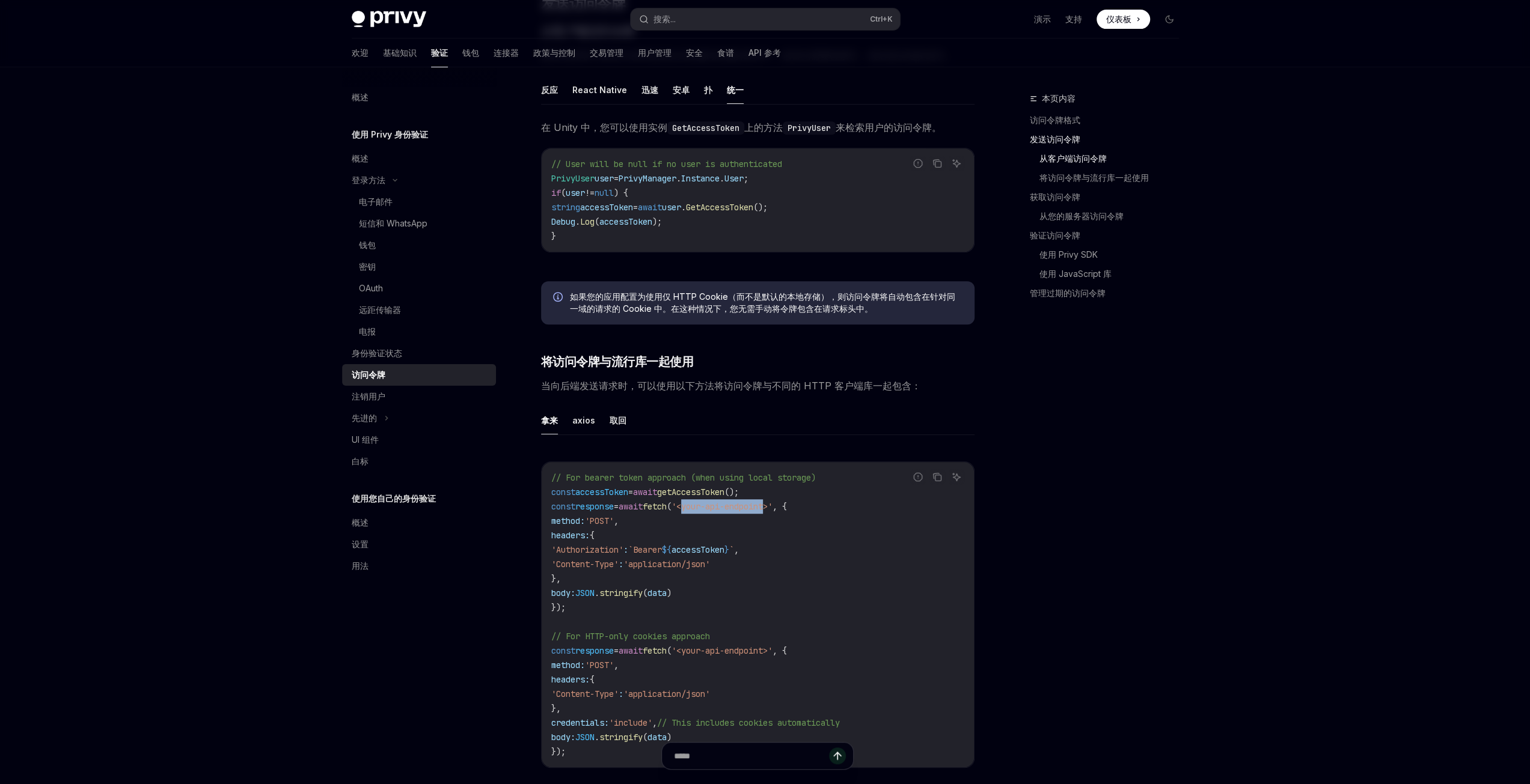
drag, startPoint x: 705, startPoint y: 512, endPoint x: 793, endPoint y: 512, distance: 88.0
click at [772, 512] on span "'<your-api-endpoint>'" at bounding box center [721, 506] width 101 height 11
click at [755, 512] on span "'<your-api-endpoint>'" at bounding box center [721, 506] width 101 height 11
click at [730, 520] on code "// For bearer token approach (when using local storage) const accessToken = awa…" at bounding box center [758, 615] width 413 height 288
click at [599, 511] on span "response" at bounding box center [594, 506] width 39 height 11
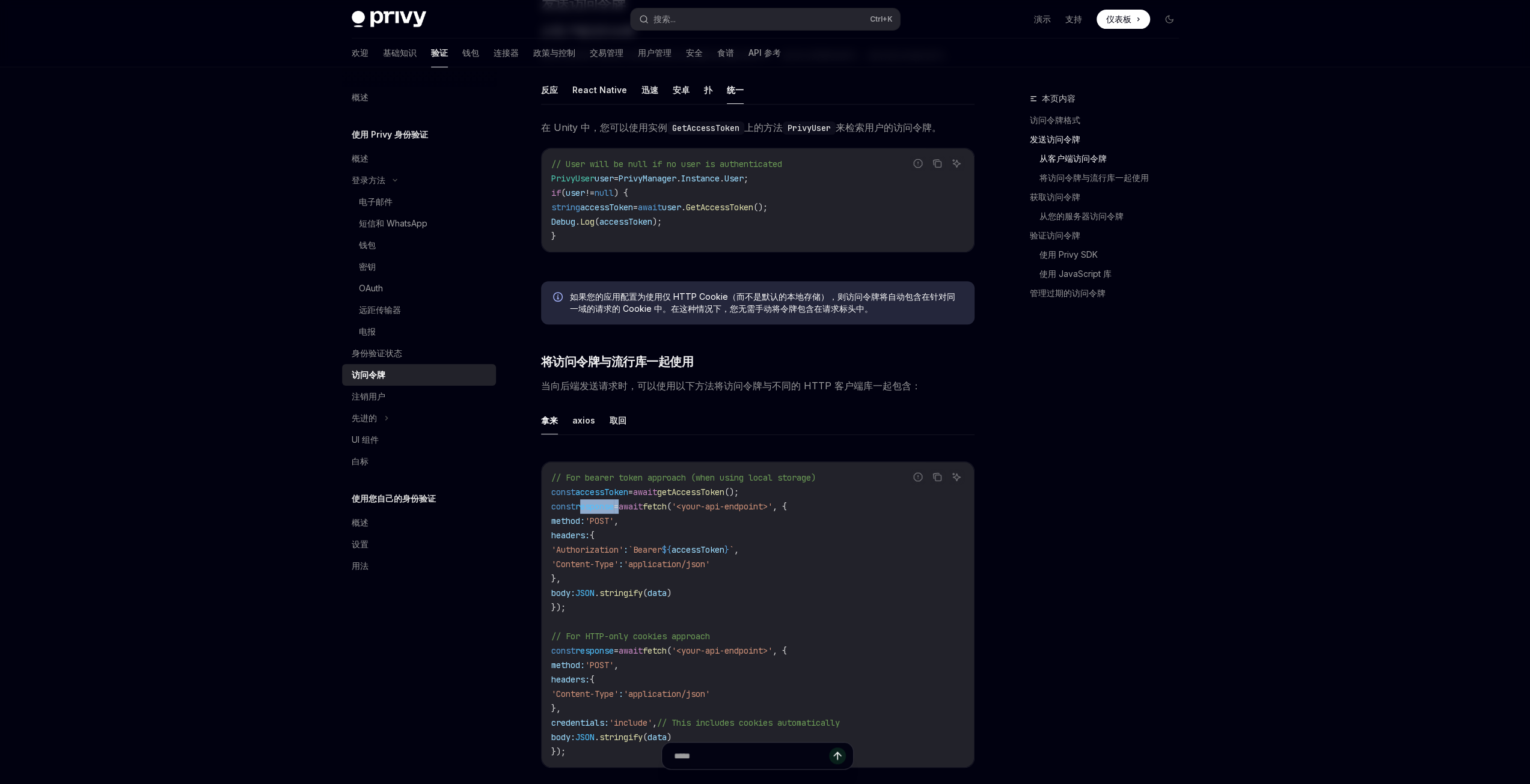
click at [599, 511] on span "response" at bounding box center [594, 506] width 39 height 11
click at [636, 546] on code "// For bearer token approach (when using local storage) const accessToken = awa…" at bounding box center [758, 615] width 413 height 288
click at [676, 579] on code "// For bearer token approach (when using local storage) const accessToken = awa…" at bounding box center [758, 615] width 413 height 288
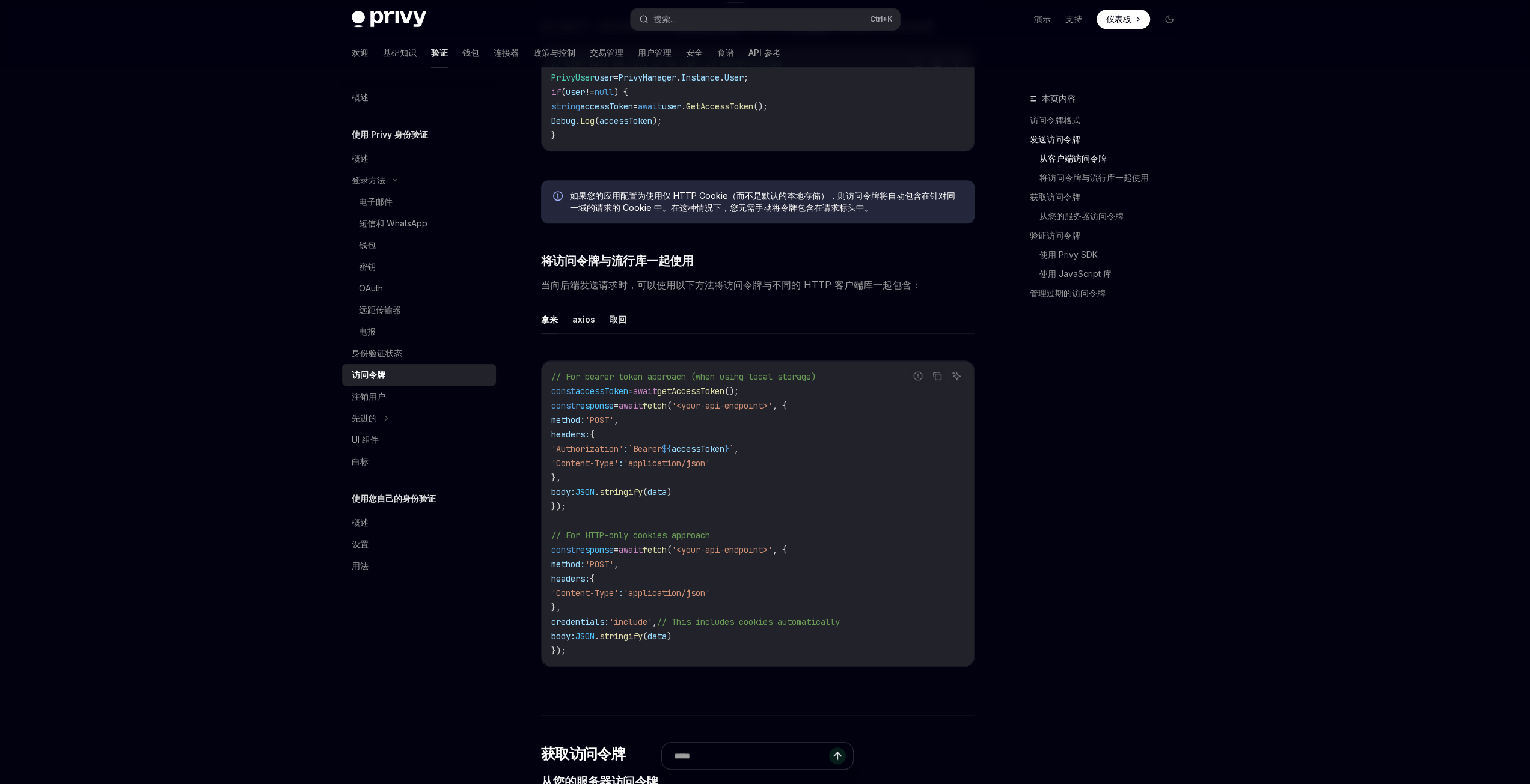
scroll to position [661, 0]
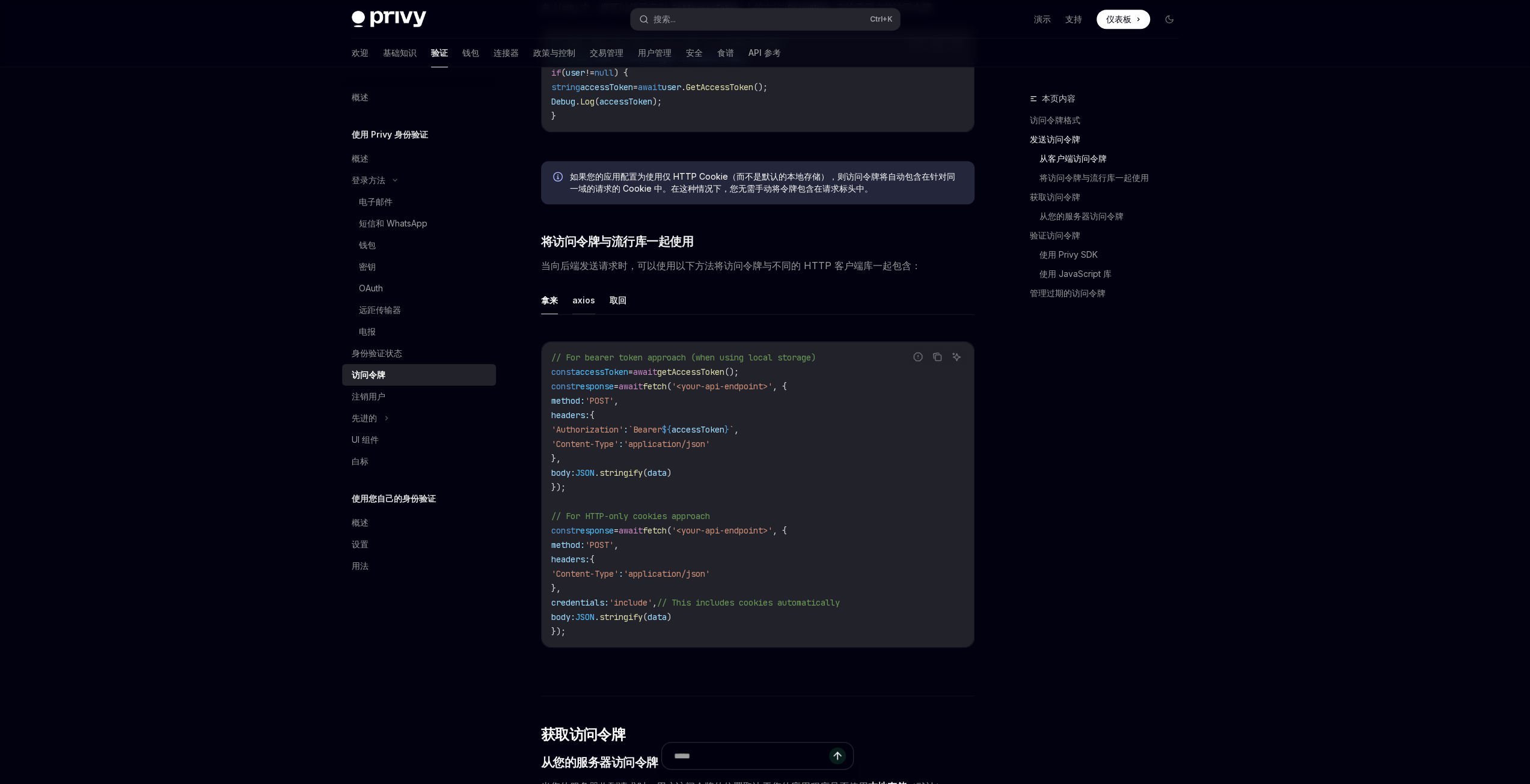
click at [577, 307] on font "axios" at bounding box center [583, 300] width 22 height 15
type textarea "*"
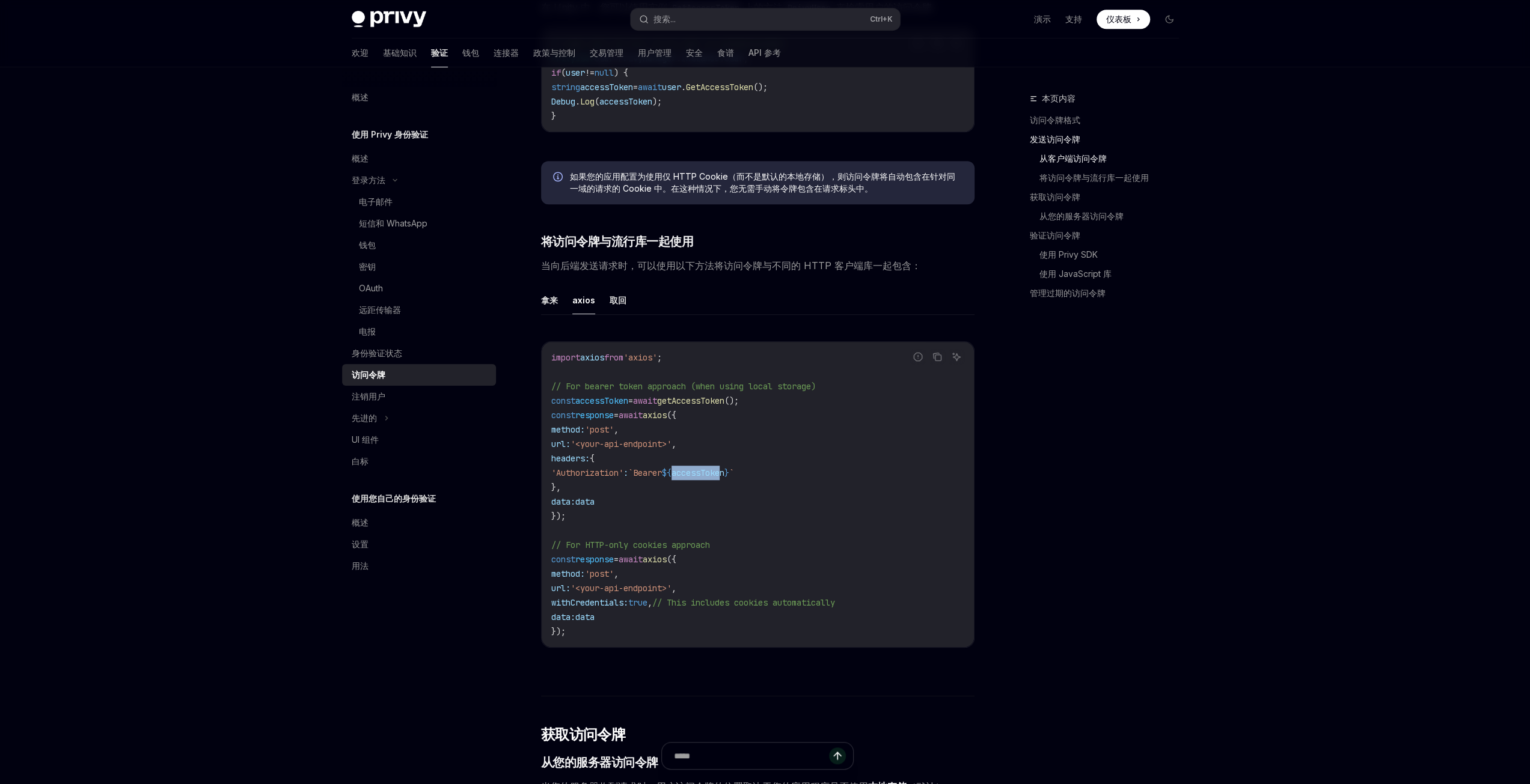
drag, startPoint x: 706, startPoint y: 480, endPoint x: 758, endPoint y: 483, distance: 52.1
click at [733, 478] on span "'Authorization' : `Bearer ${ accessToken } `" at bounding box center [643, 472] width 183 height 11
click at [724, 478] on span "accessToken" at bounding box center [697, 472] width 53 height 11
click at [602, 486] on code "import axios from 'axios' ; // For bearer token approach (when using local stor…" at bounding box center [758, 495] width 413 height 288
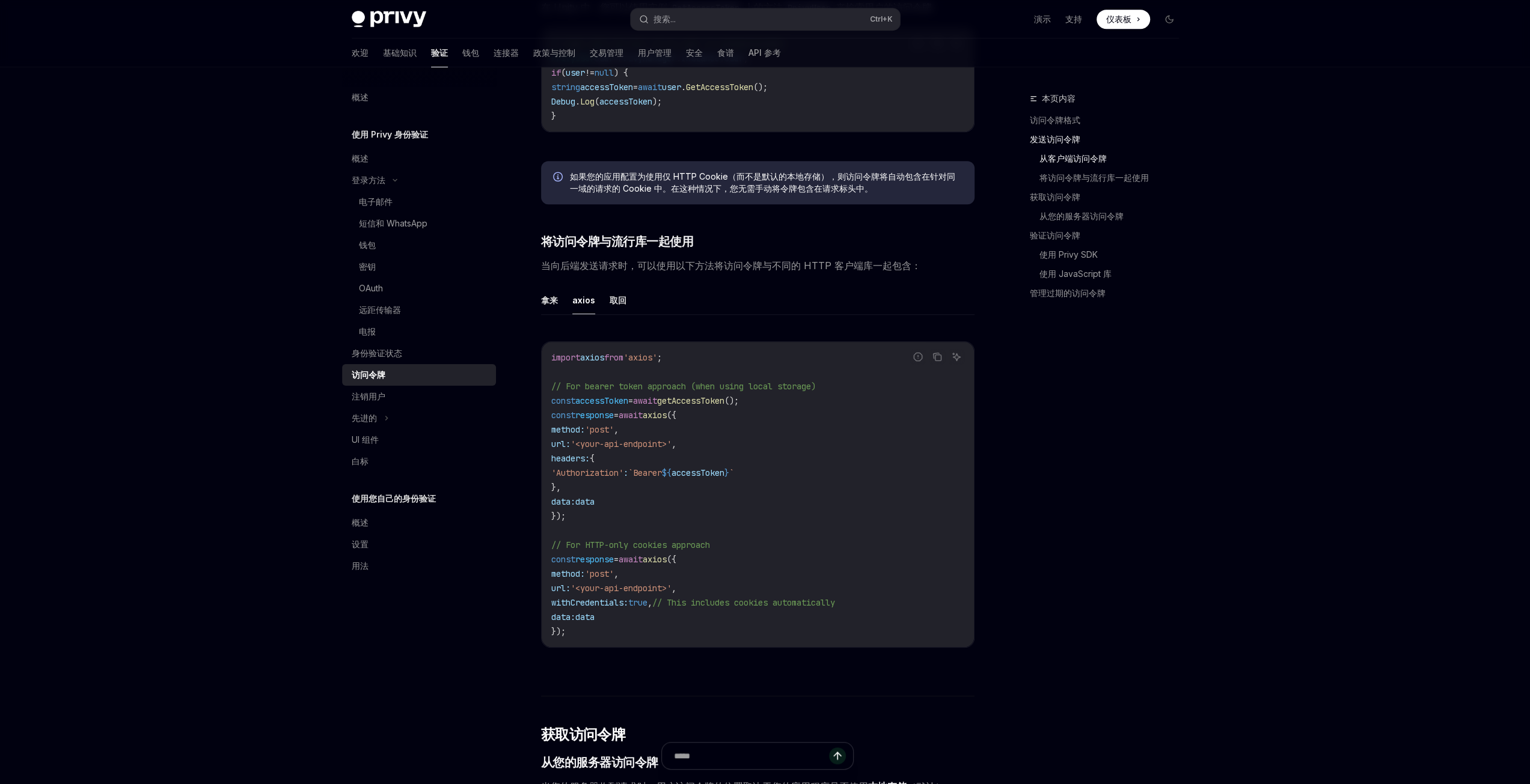
click at [594, 507] on span "data" at bounding box center [585, 502] width 19 height 11
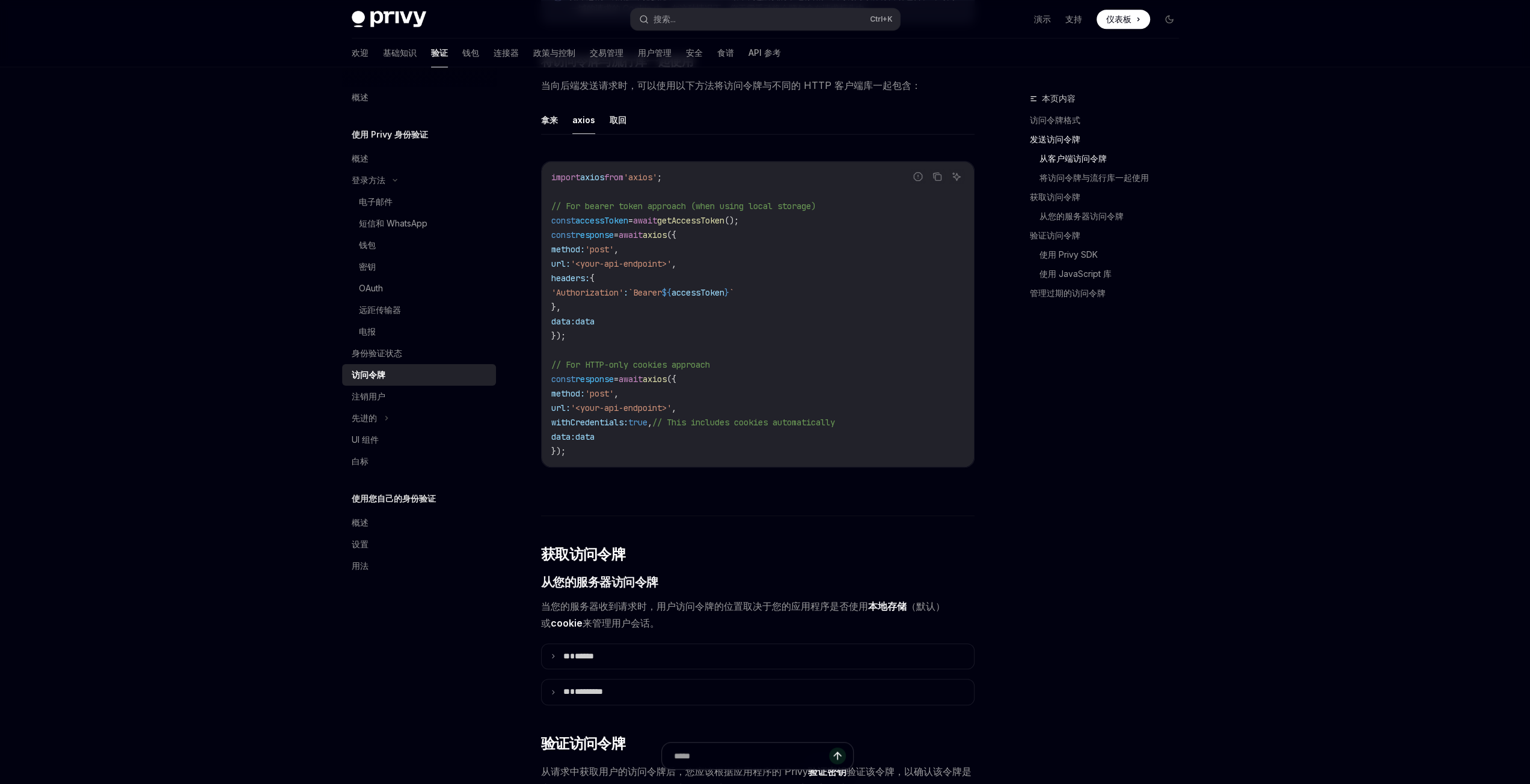
scroll to position [901, 0]
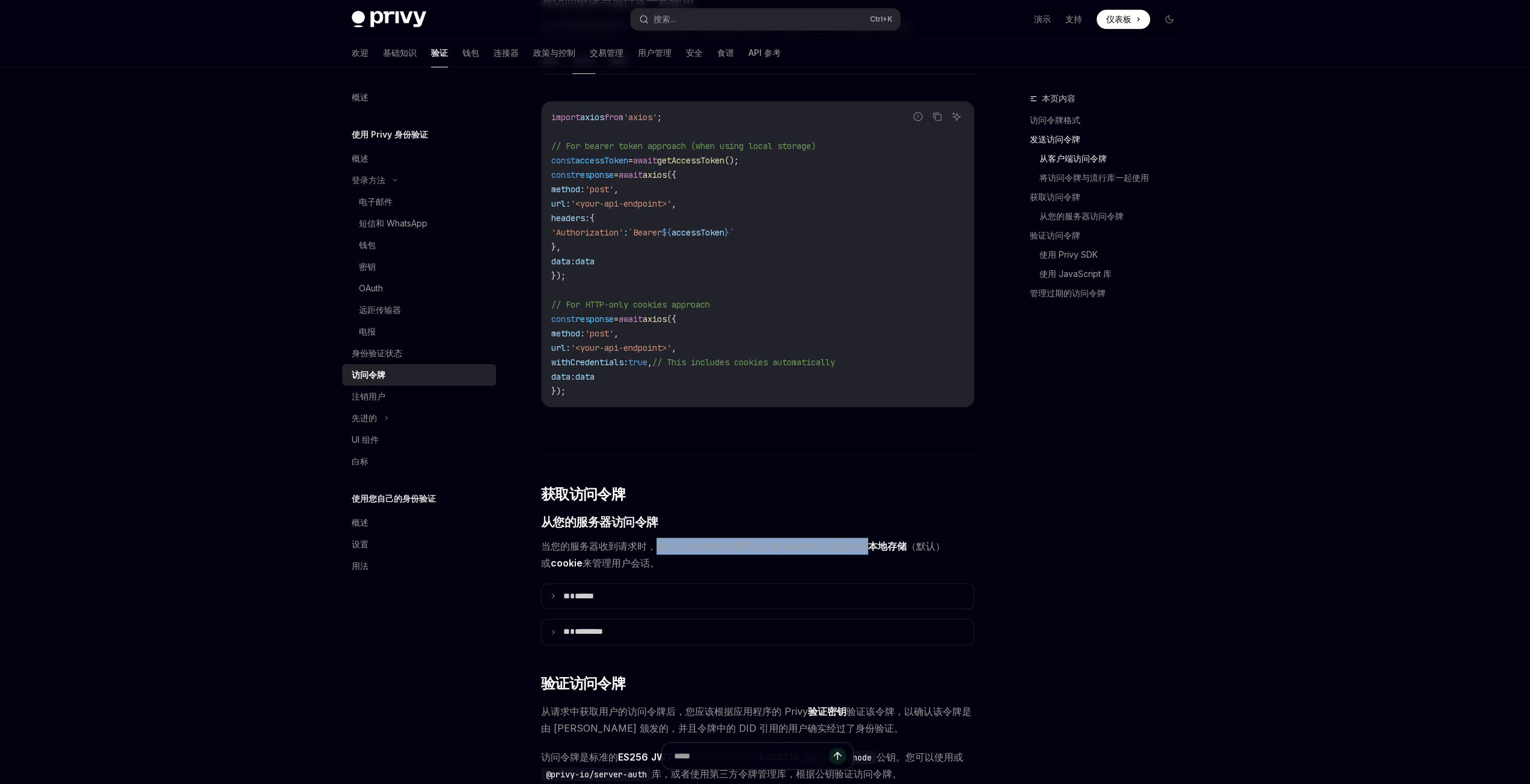
drag, startPoint x: 655, startPoint y: 562, endPoint x: 867, endPoint y: 560, distance: 212.0
click at [867, 552] on font "当您的服务器收到请求时，用户访问令牌的位置取决于您的应用程序是否使用" at bounding box center [704, 546] width 327 height 12
click at [855, 552] on font "当您的服务器收到请求时，用户访问令牌的位置取决于您的应用程序是否使用" at bounding box center [704, 546] width 327 height 12
click at [556, 609] on summary "** ******" at bounding box center [758, 596] width 432 height 25
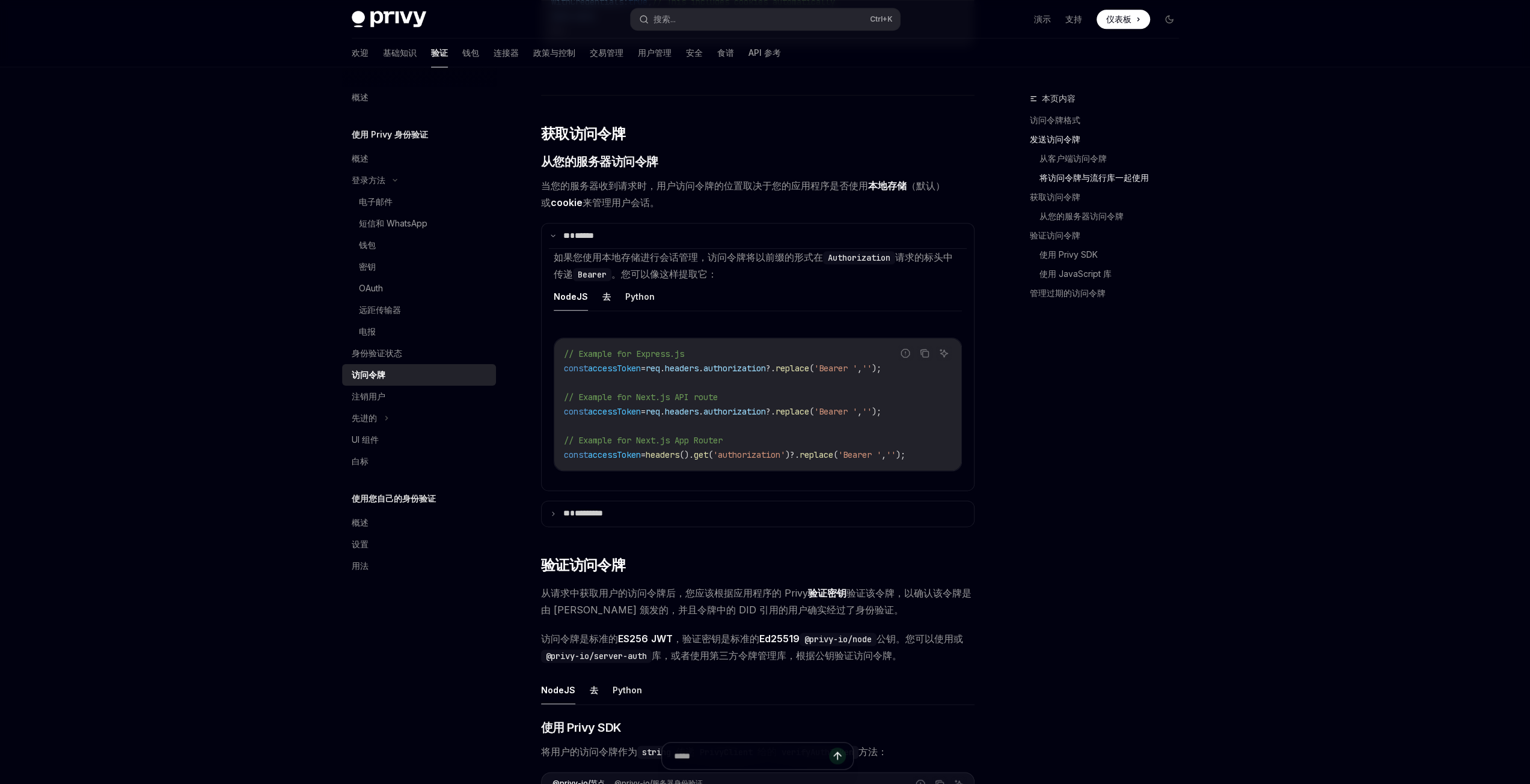
scroll to position [1322, 0]
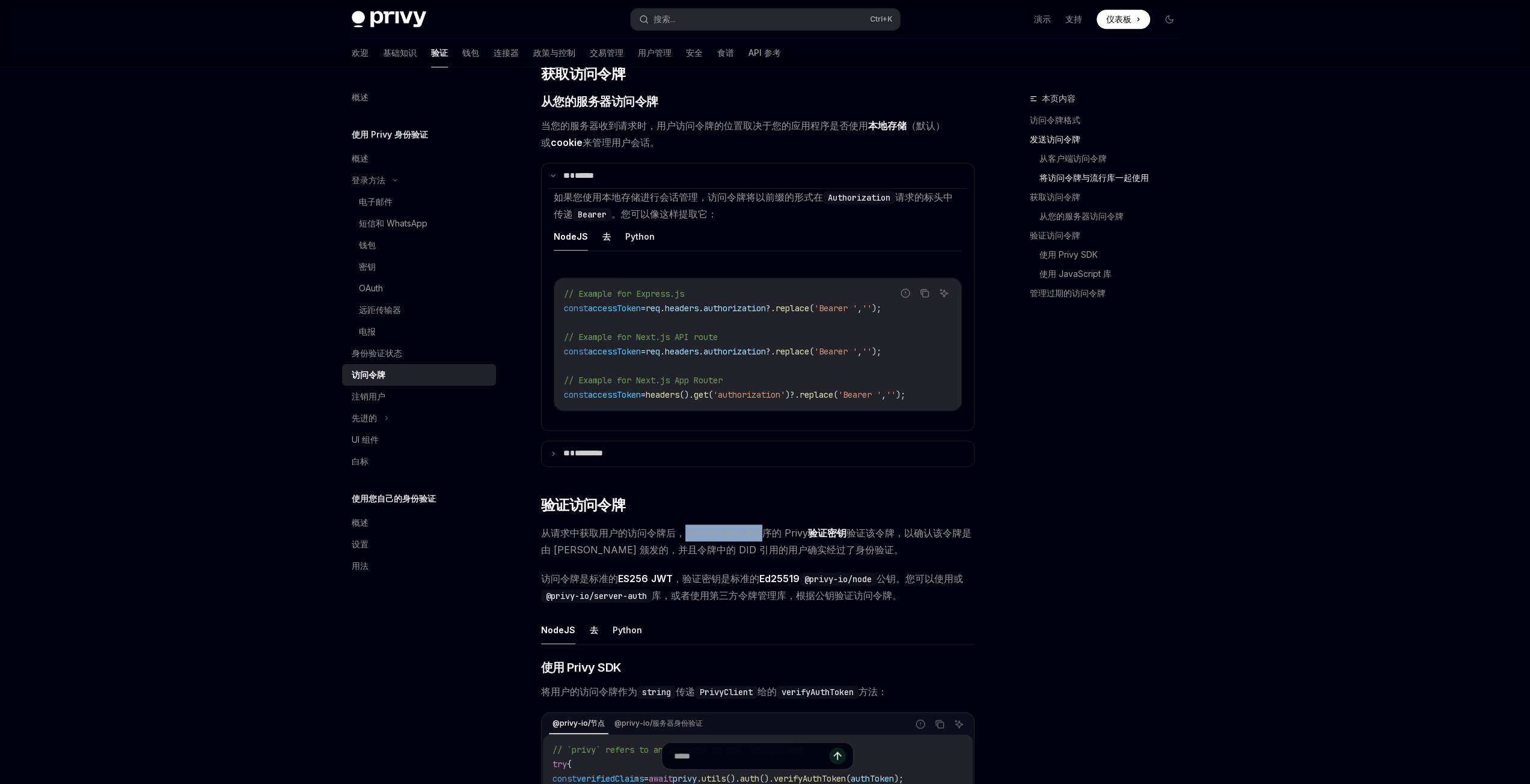
drag, startPoint x: 685, startPoint y: 559, endPoint x: 757, endPoint y: 557, distance: 72.0
click at [757, 539] on font "从请求中获取用户的访问令牌后，您应该根据应用程序的 Privy" at bounding box center [674, 533] width 267 height 12
click at [721, 539] on font "从请求中获取用户的访问令牌后，您应该根据应用程序的 Privy" at bounding box center [674, 533] width 267 height 12
drag, startPoint x: 621, startPoint y: 578, endPoint x: 848, endPoint y: 576, distance: 227.0
click at [838, 556] on font "验证该令牌，以确认该令牌是由 [PERSON_NAME] 颁发的，并且令牌中的 DID 引用的用户确实经过了身份验证。" at bounding box center [756, 541] width 430 height 28
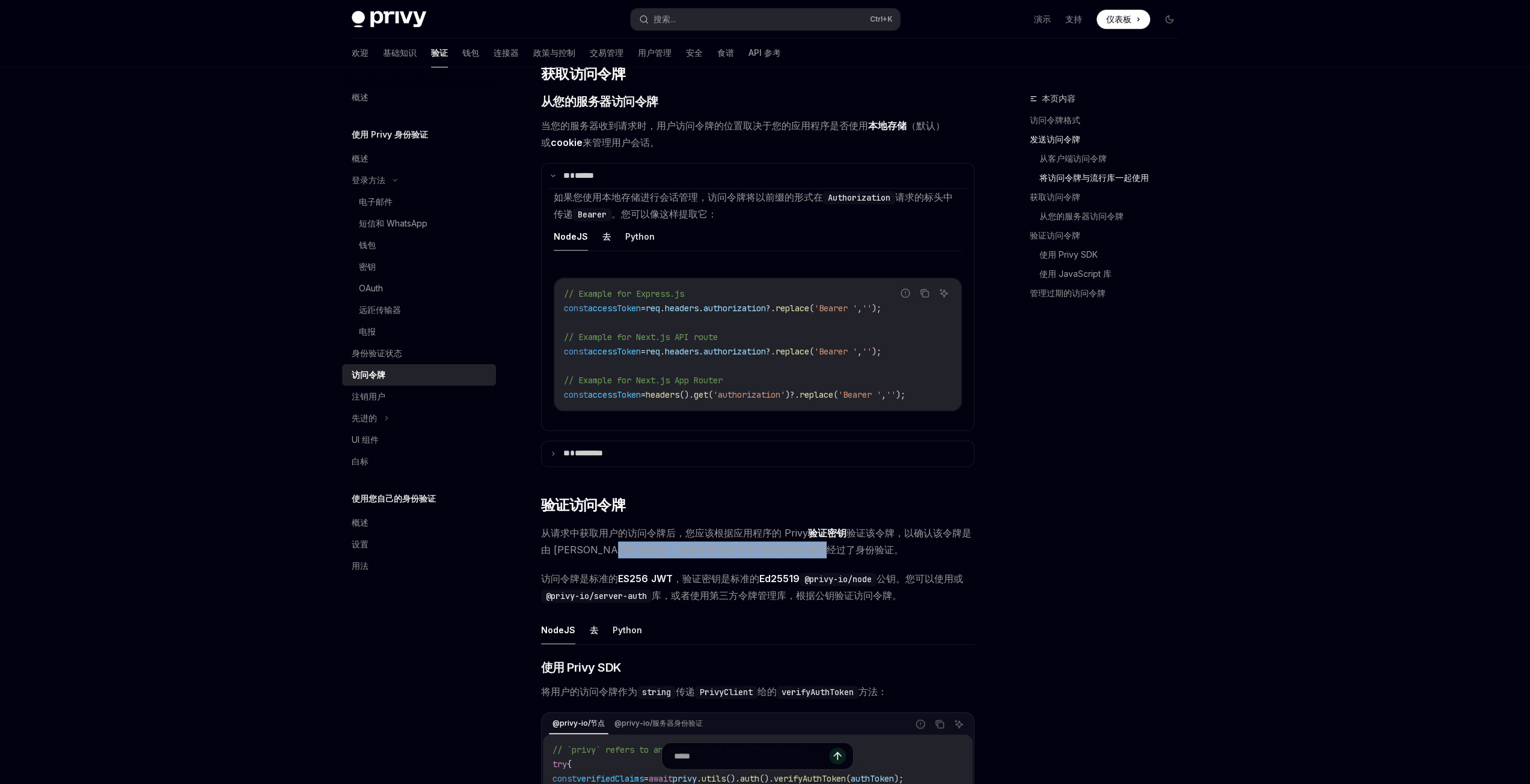
click at [877, 558] on span "从请求中获取用户的访问令牌后，您应该根据应用程序的 Privy 验证密钥 验证该令牌，以确认该令牌是由 Privy 颁发的，并且令牌中的 DID 引用的用户确…" at bounding box center [758, 541] width 434 height 34
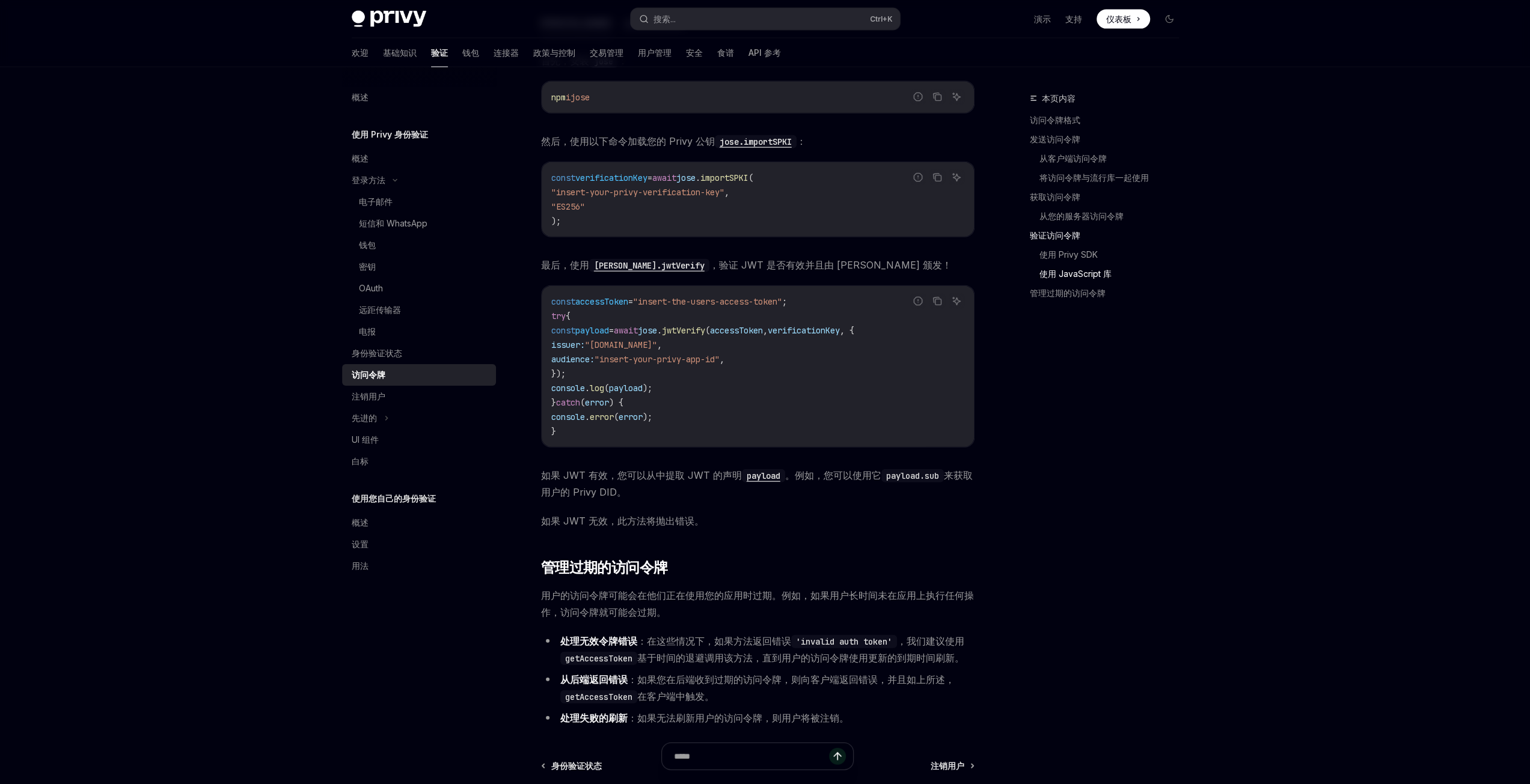
scroll to position [2939, 0]
